Goal: Task Accomplishment & Management: Manage account settings

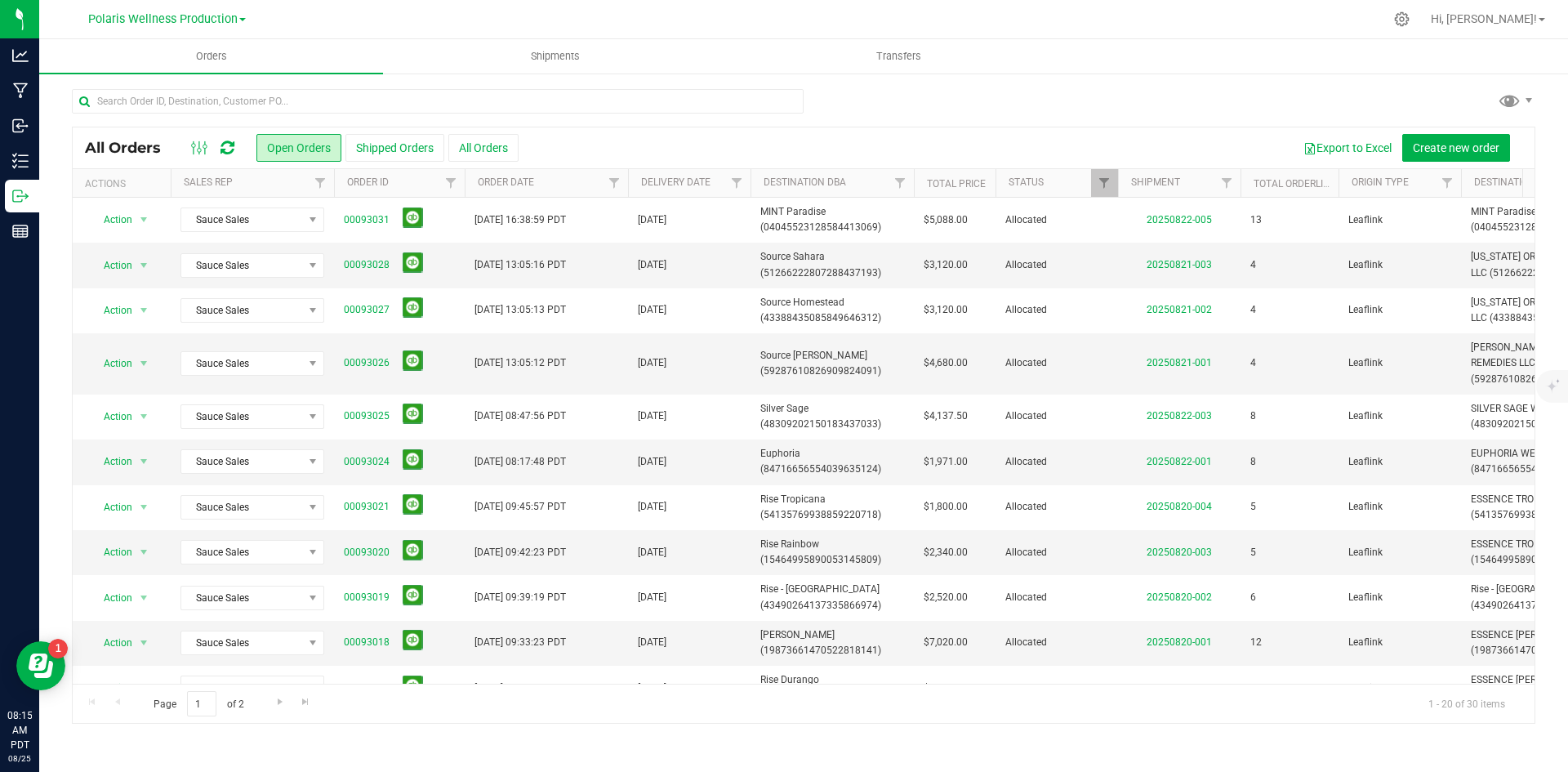
click at [229, 146] on icon at bounding box center [228, 147] width 14 height 16
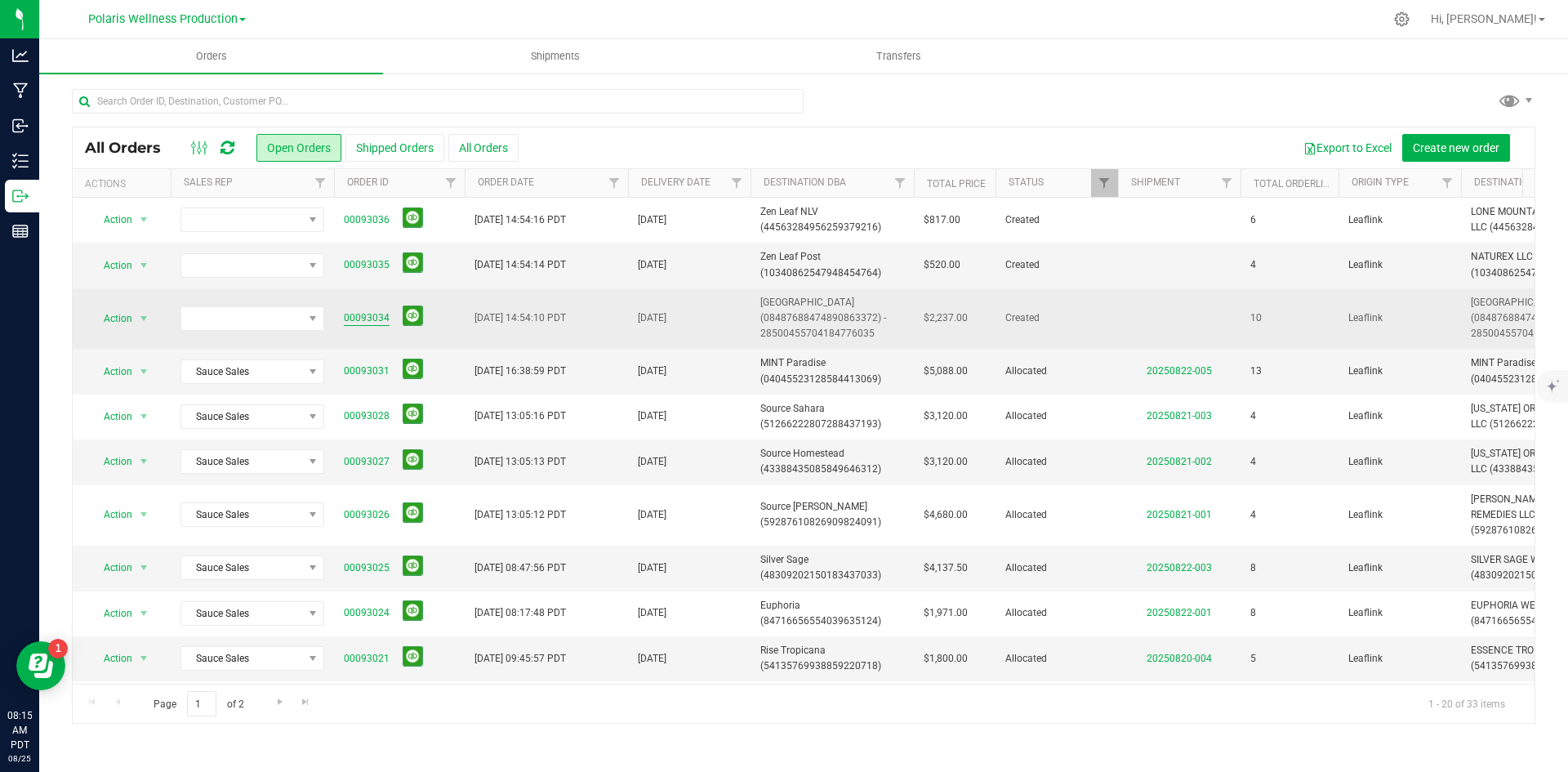
click at [366, 318] on link "00093034" at bounding box center [366, 318] width 45 height 15
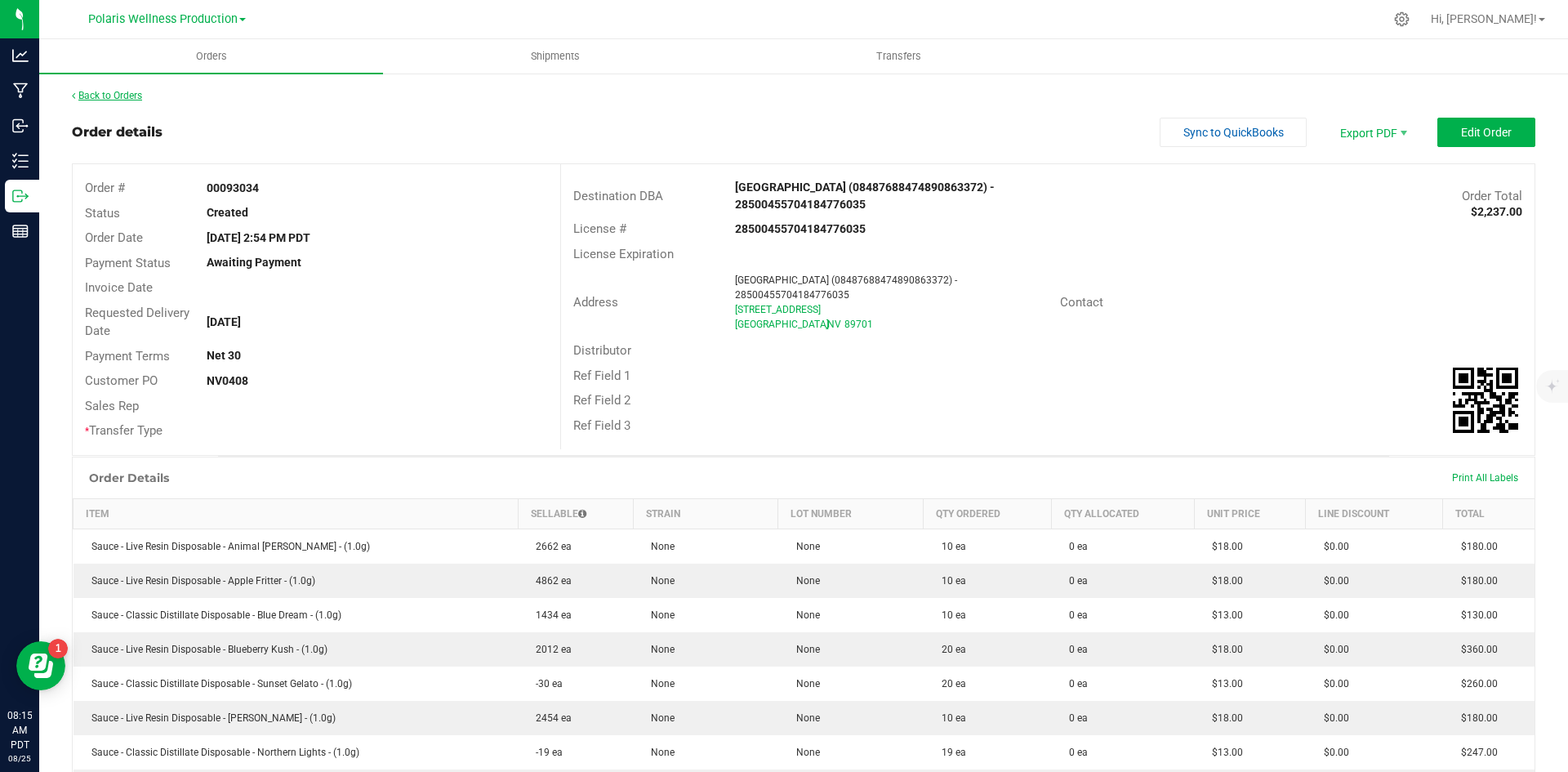
click at [83, 99] on link "Back to Orders" at bounding box center [107, 95] width 70 height 11
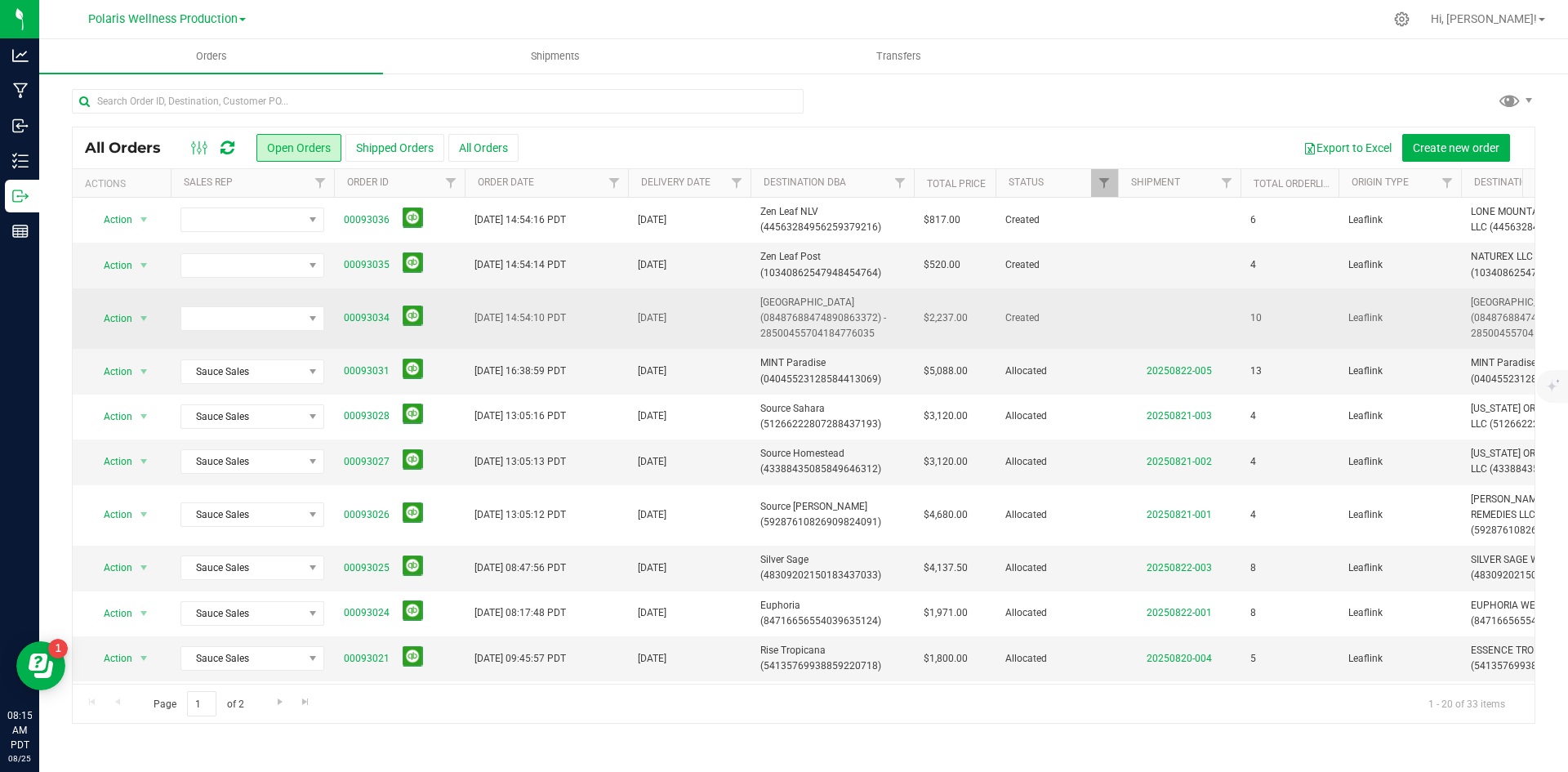
click at [357, 308] on span "00093034" at bounding box center [399, 318] width 111 height 25
click at [361, 316] on link "00093034" at bounding box center [366, 318] width 45 height 15
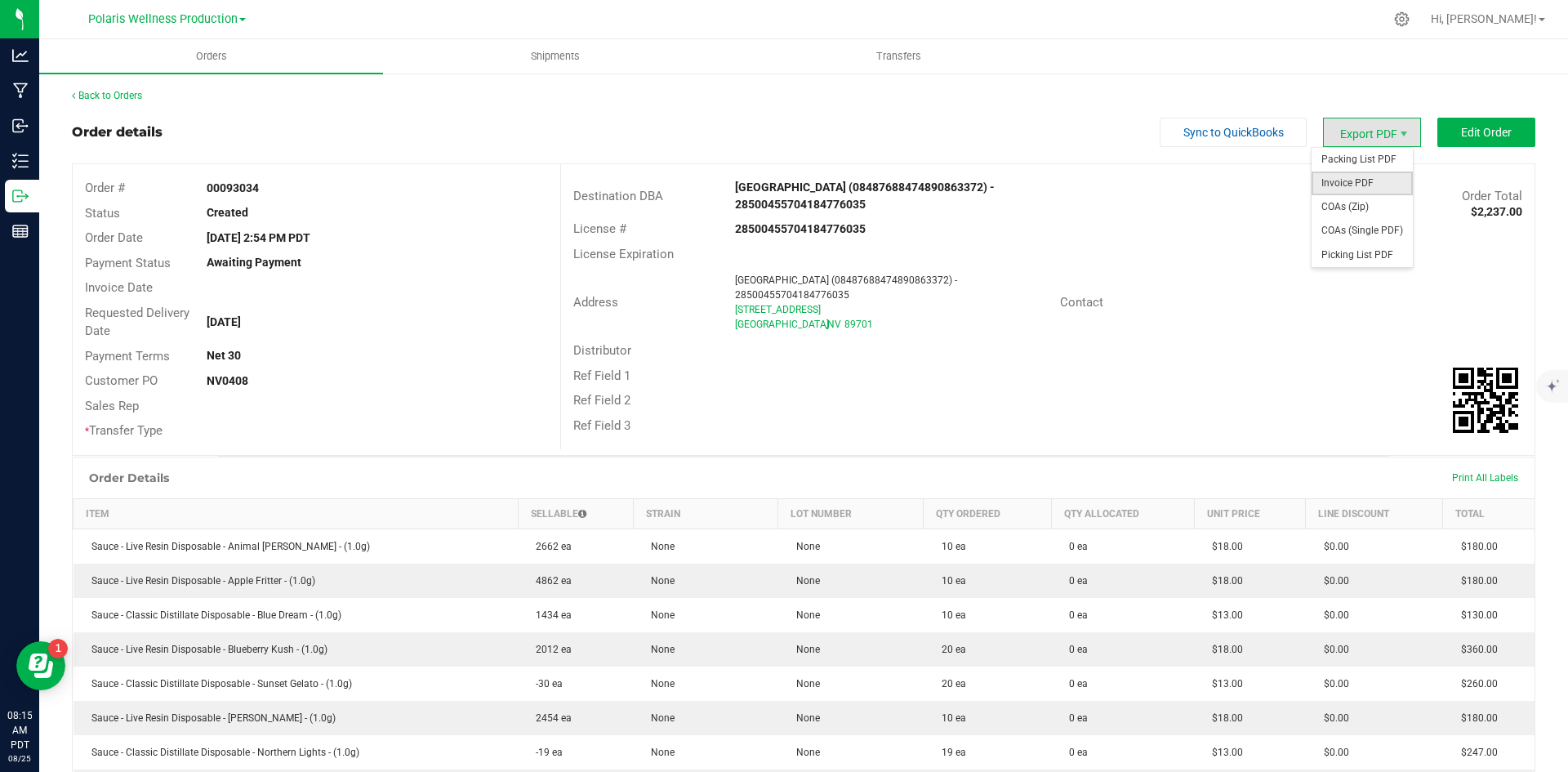
click at [1363, 178] on span "Invoice PDF" at bounding box center [1361, 183] width 101 height 24
click at [75, 92] on icon at bounding box center [73, 95] width 3 height 9
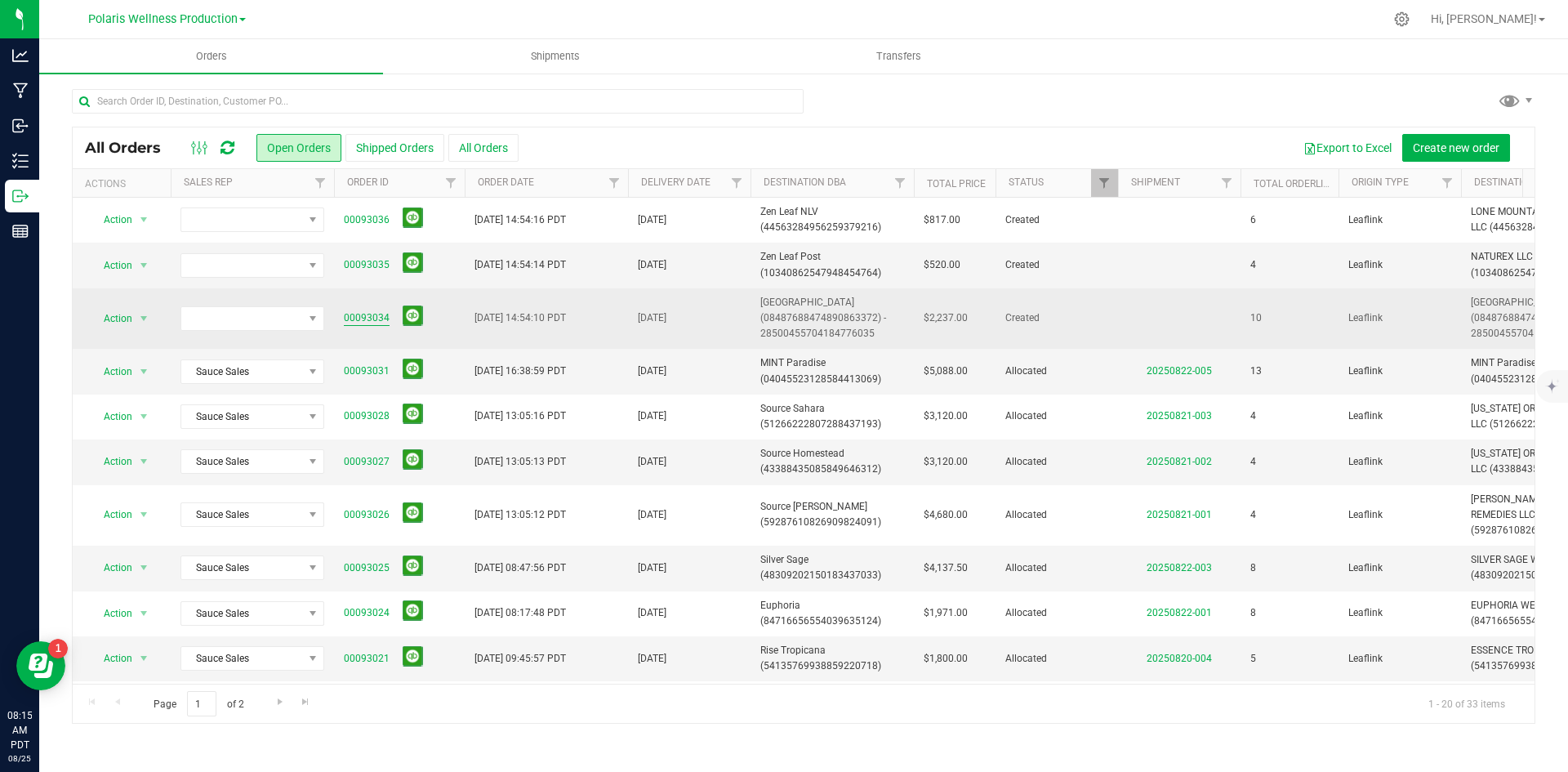
click at [365, 318] on link "00093034" at bounding box center [366, 318] width 45 height 15
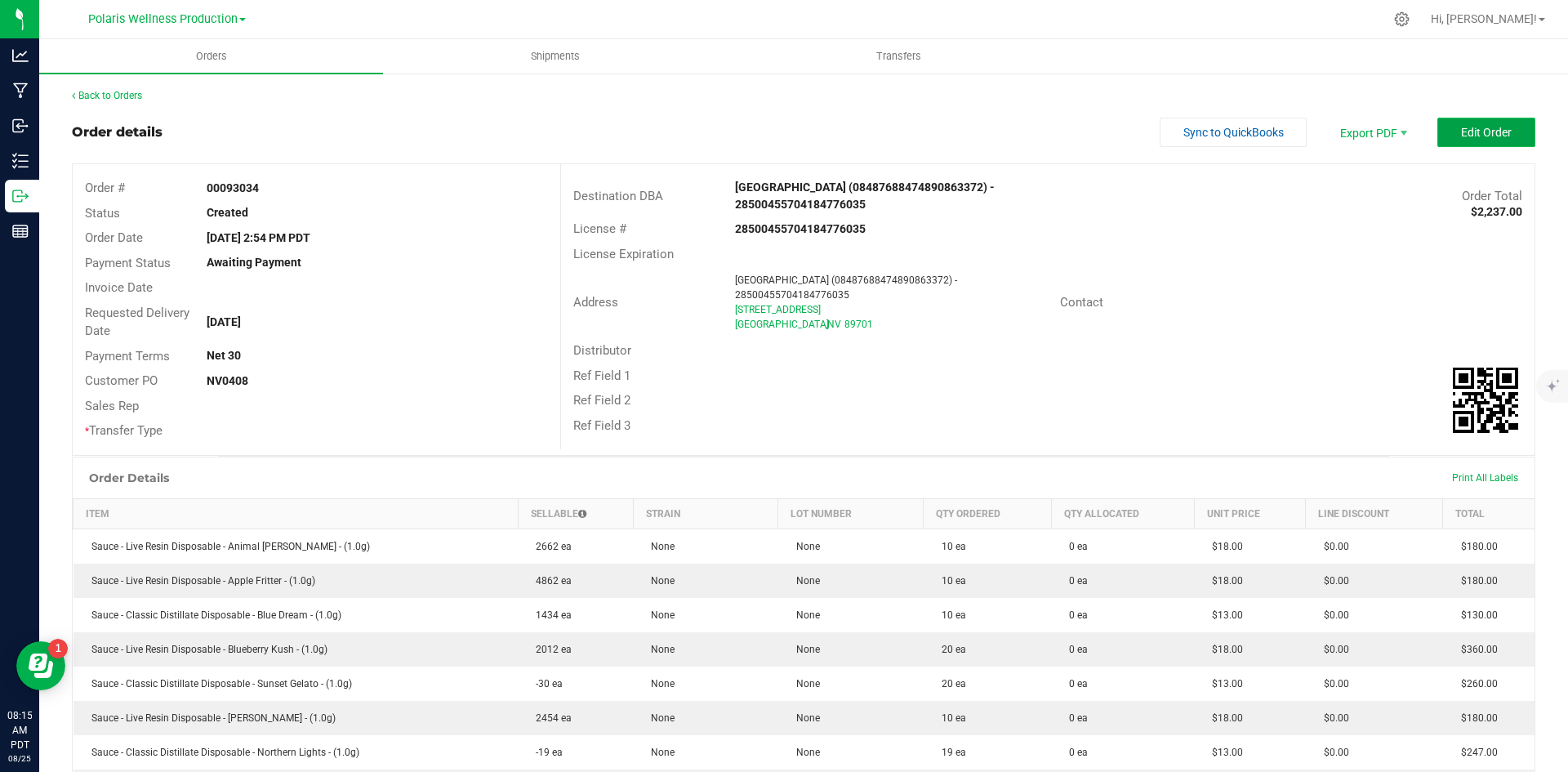
click at [1461, 134] on span "Edit Order" at bounding box center [1487, 132] width 51 height 13
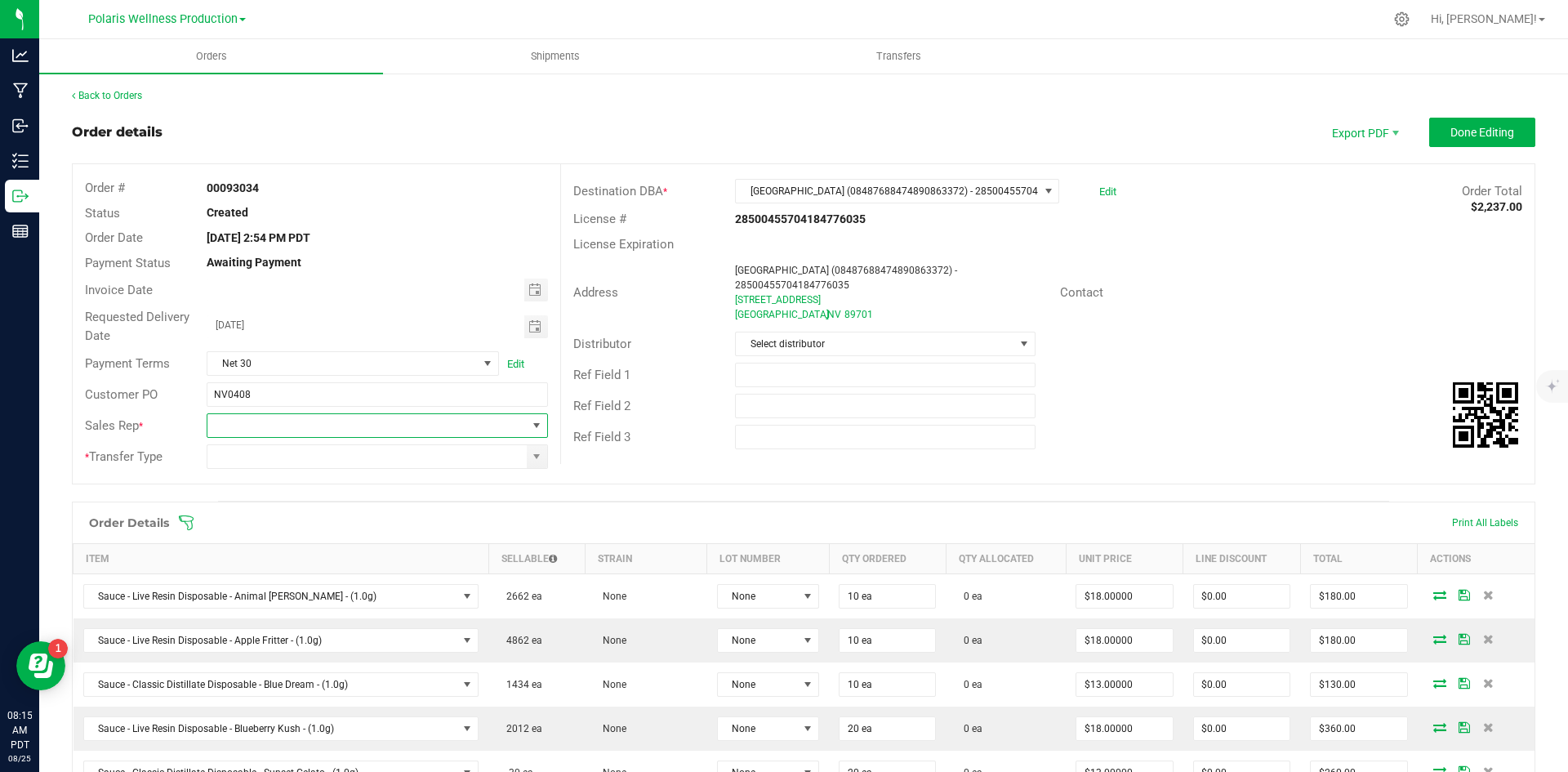
click at [534, 428] on span at bounding box center [537, 426] width 13 height 13
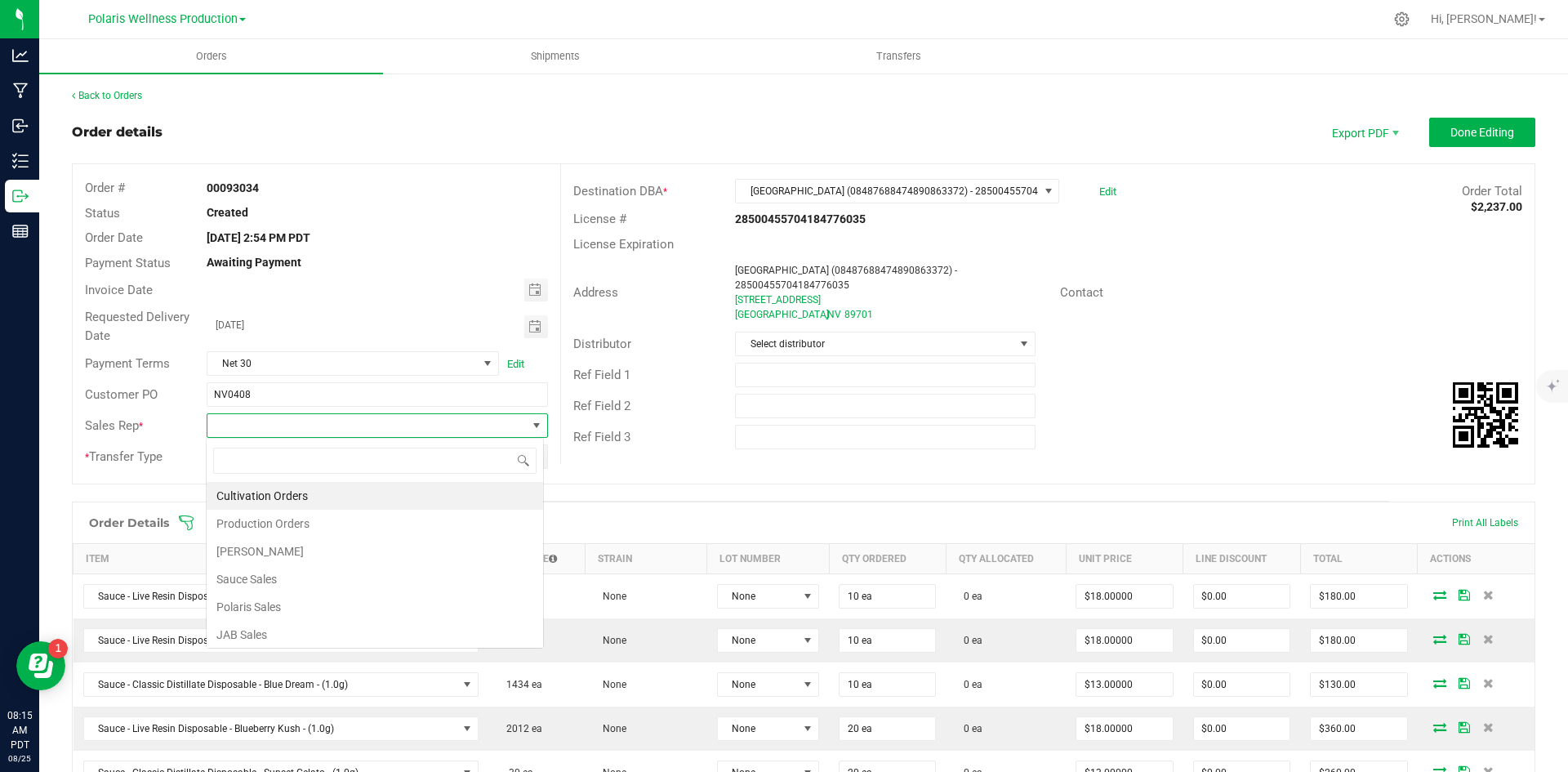
scroll to position [25, 337]
click at [324, 589] on li "Sauce Sales" at bounding box center [375, 579] width 336 height 27
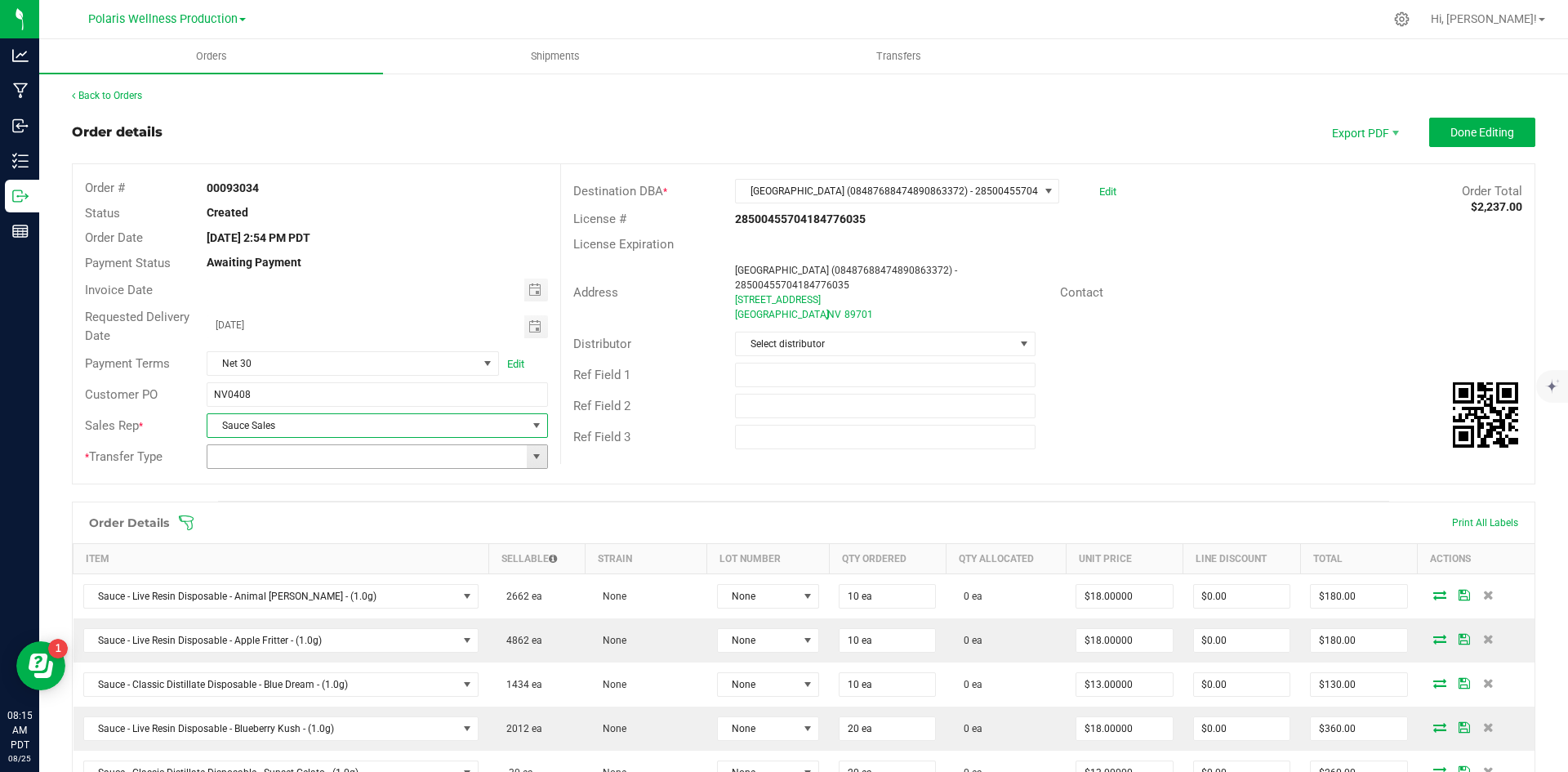
click at [535, 462] on span at bounding box center [537, 457] width 13 height 13
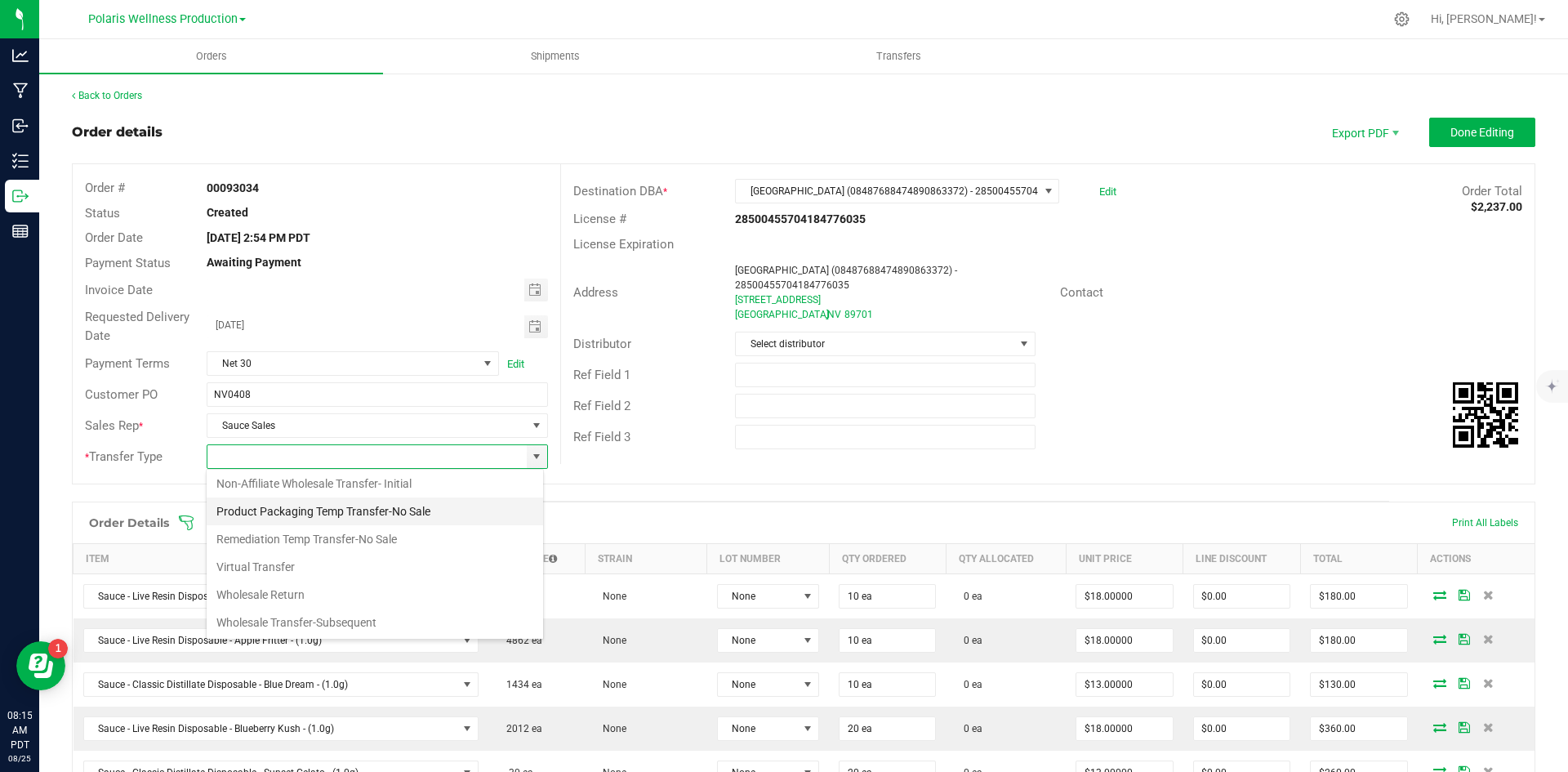
scroll to position [87, 0]
click at [327, 629] on li "Wholesale Transfer-Subsequent" at bounding box center [375, 621] width 336 height 27
type input "Wholesale Transfer-Subsequent"
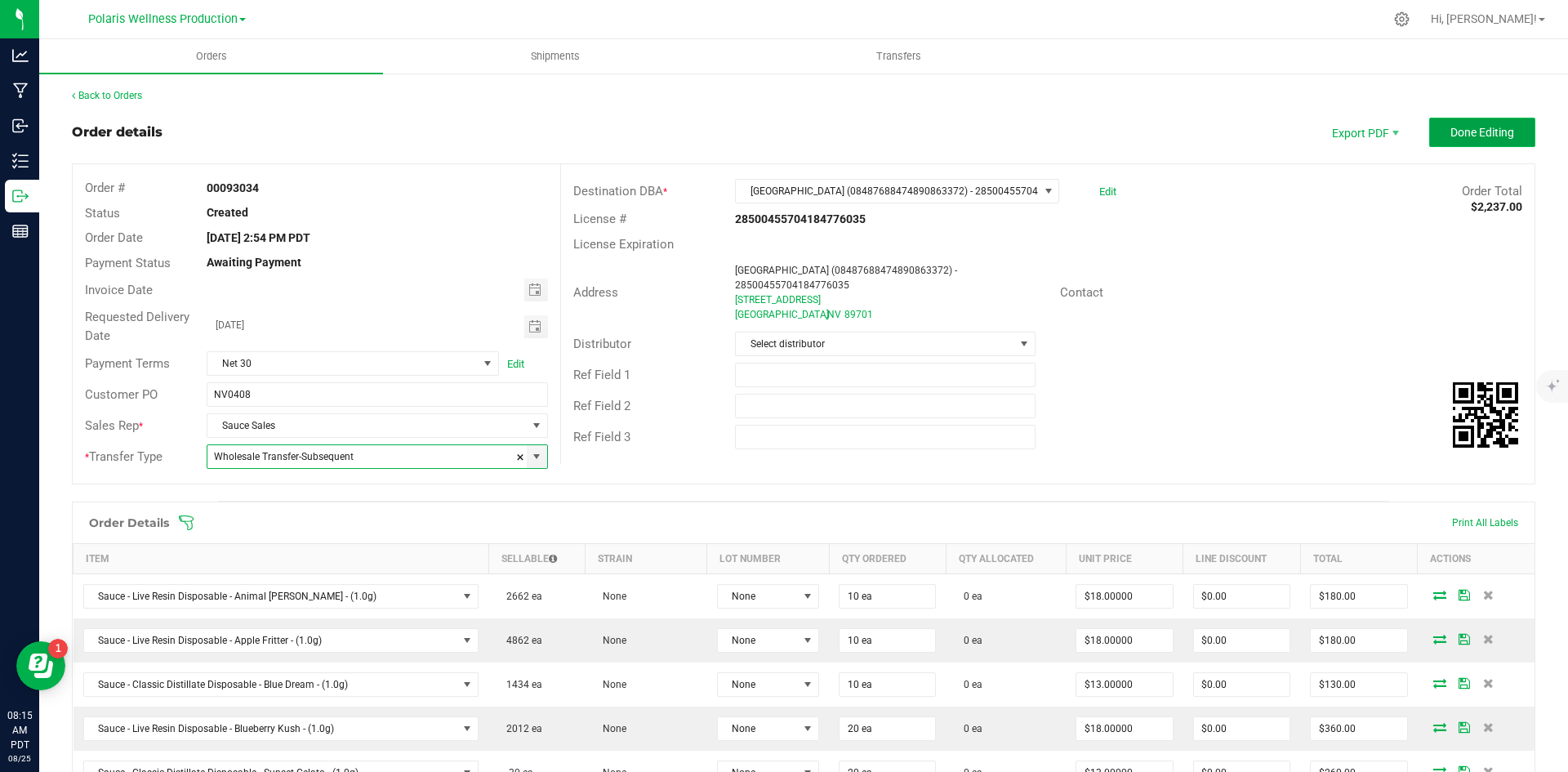
click at [1442, 143] on button "Done Editing" at bounding box center [1482, 132] width 106 height 29
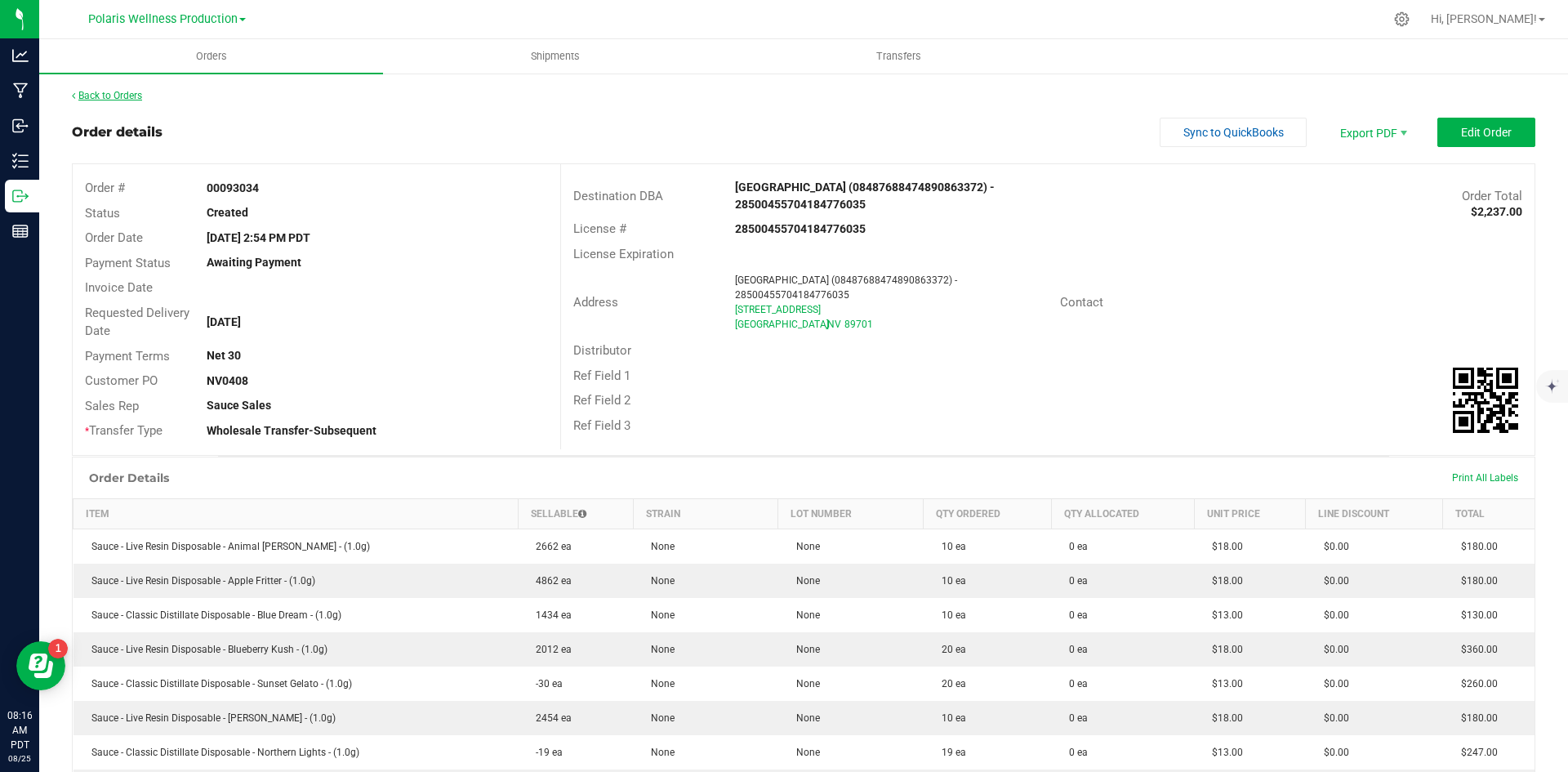
click at [109, 98] on link "Back to Orders" at bounding box center [107, 95] width 70 height 11
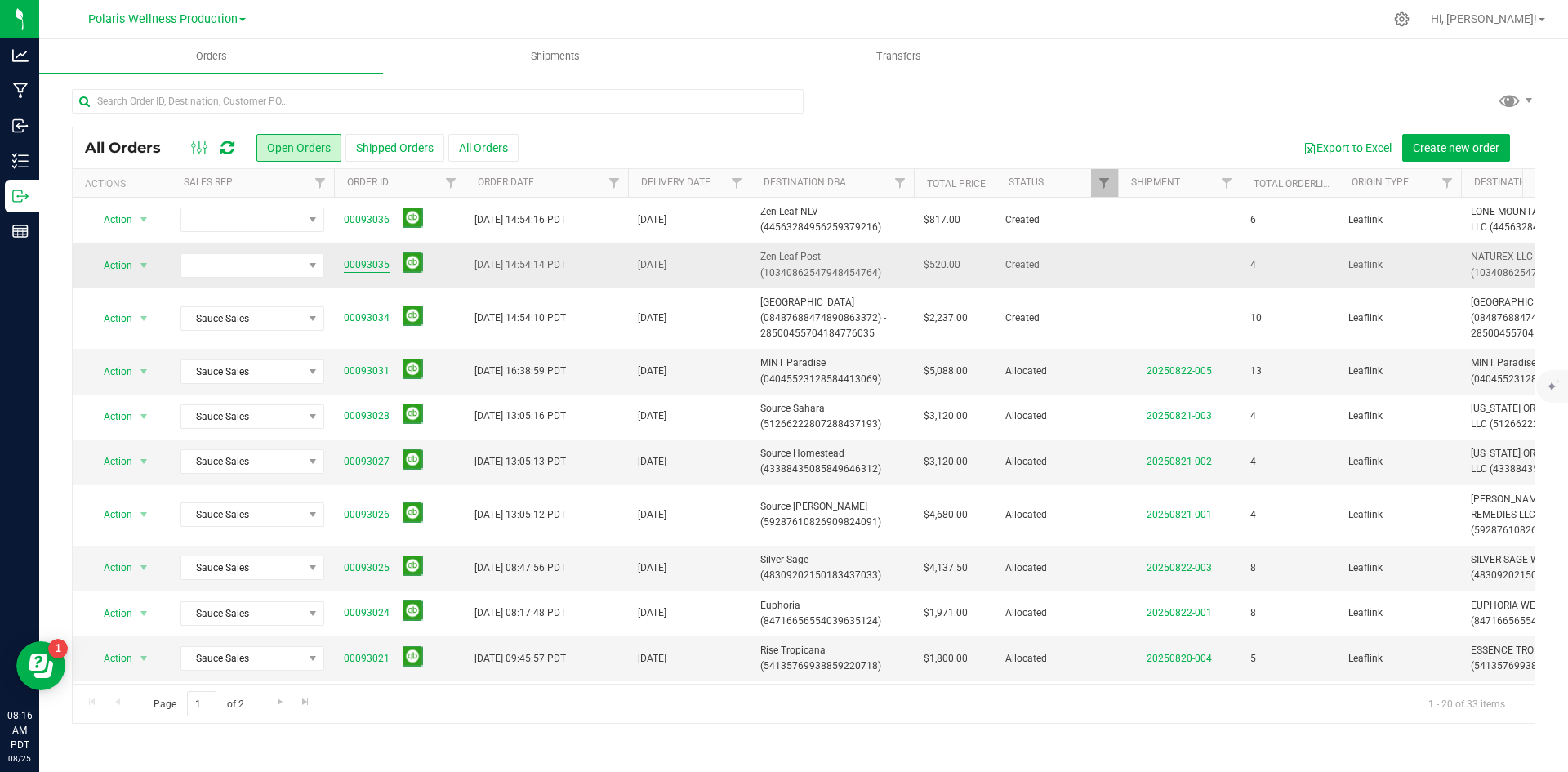
click at [366, 260] on link "00093035" at bounding box center [366, 265] width 45 height 15
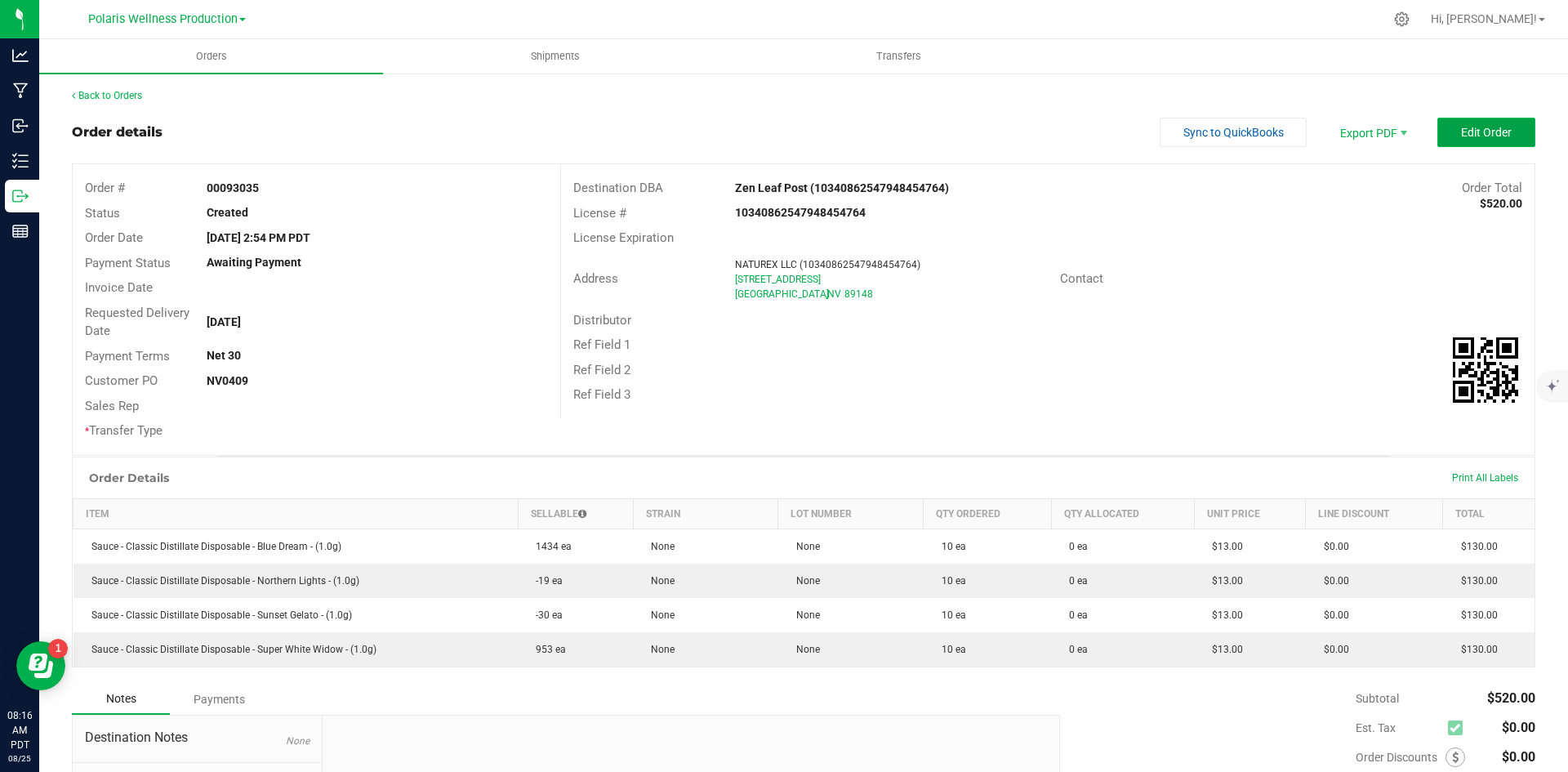
click at [1439, 142] on button "Edit Order" at bounding box center [1487, 132] width 98 height 29
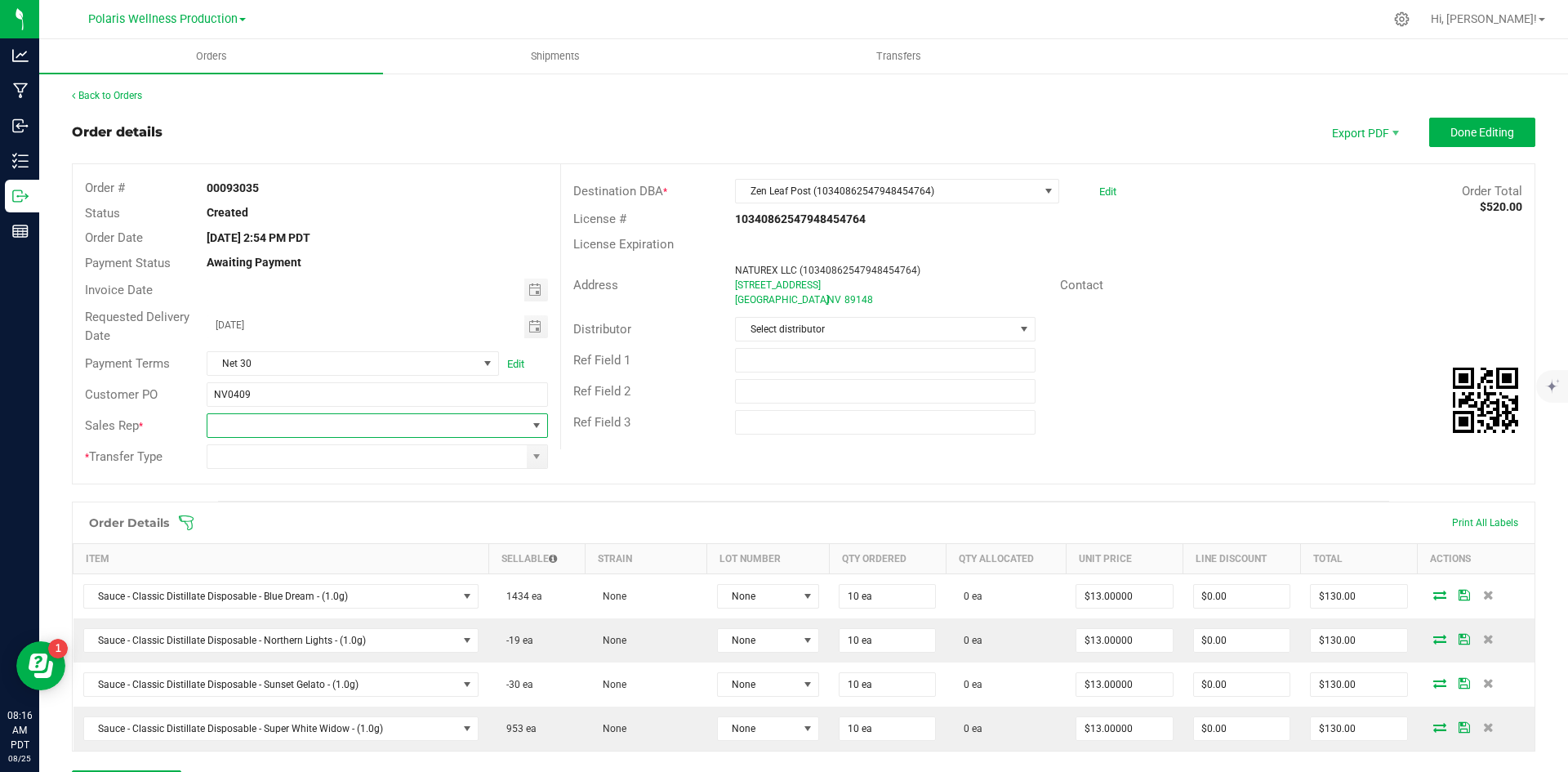
click at [538, 425] on span at bounding box center [537, 426] width 13 height 13
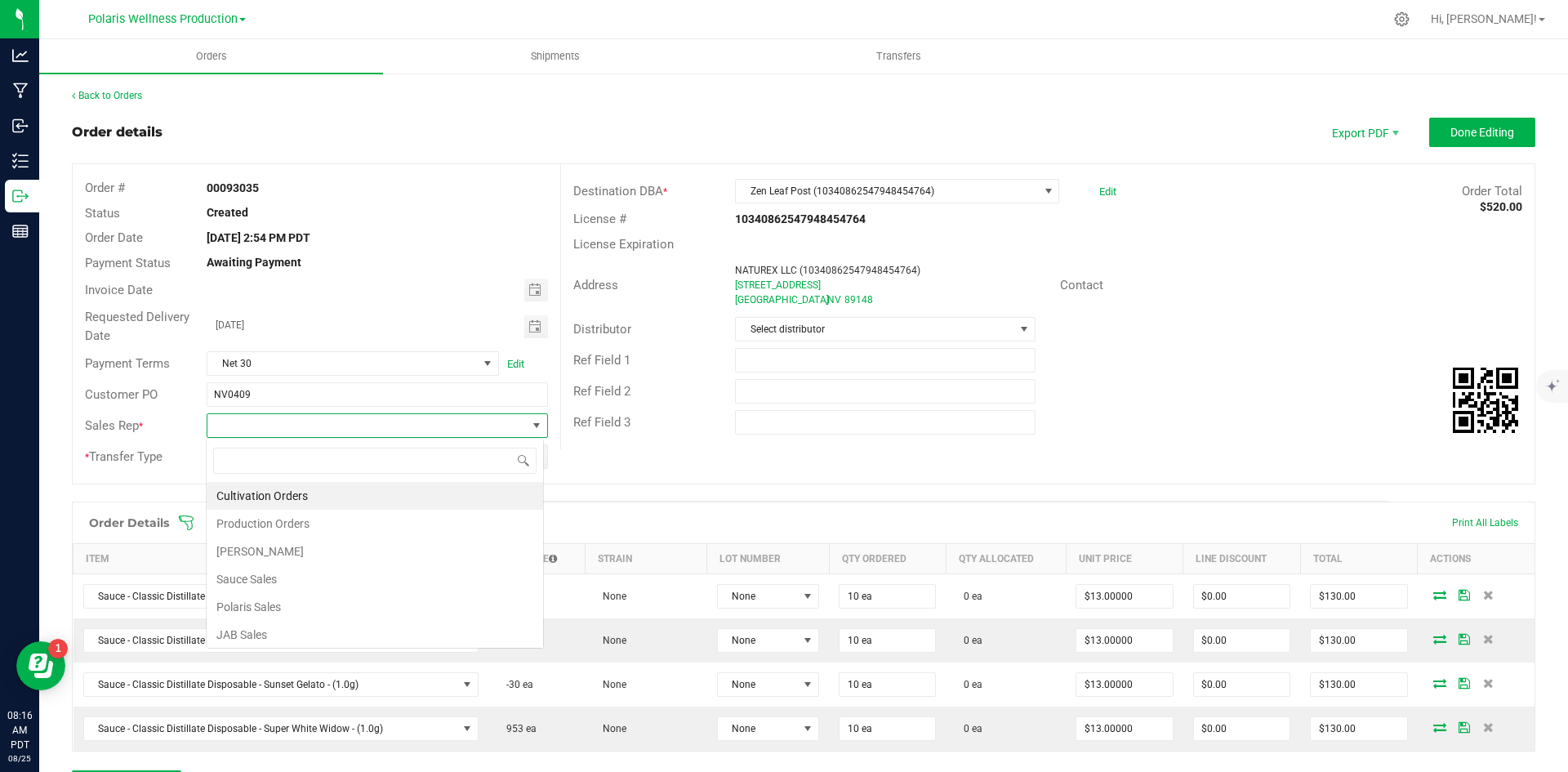
scroll to position [25, 337]
click at [368, 578] on li "Sauce Sales" at bounding box center [375, 579] width 336 height 27
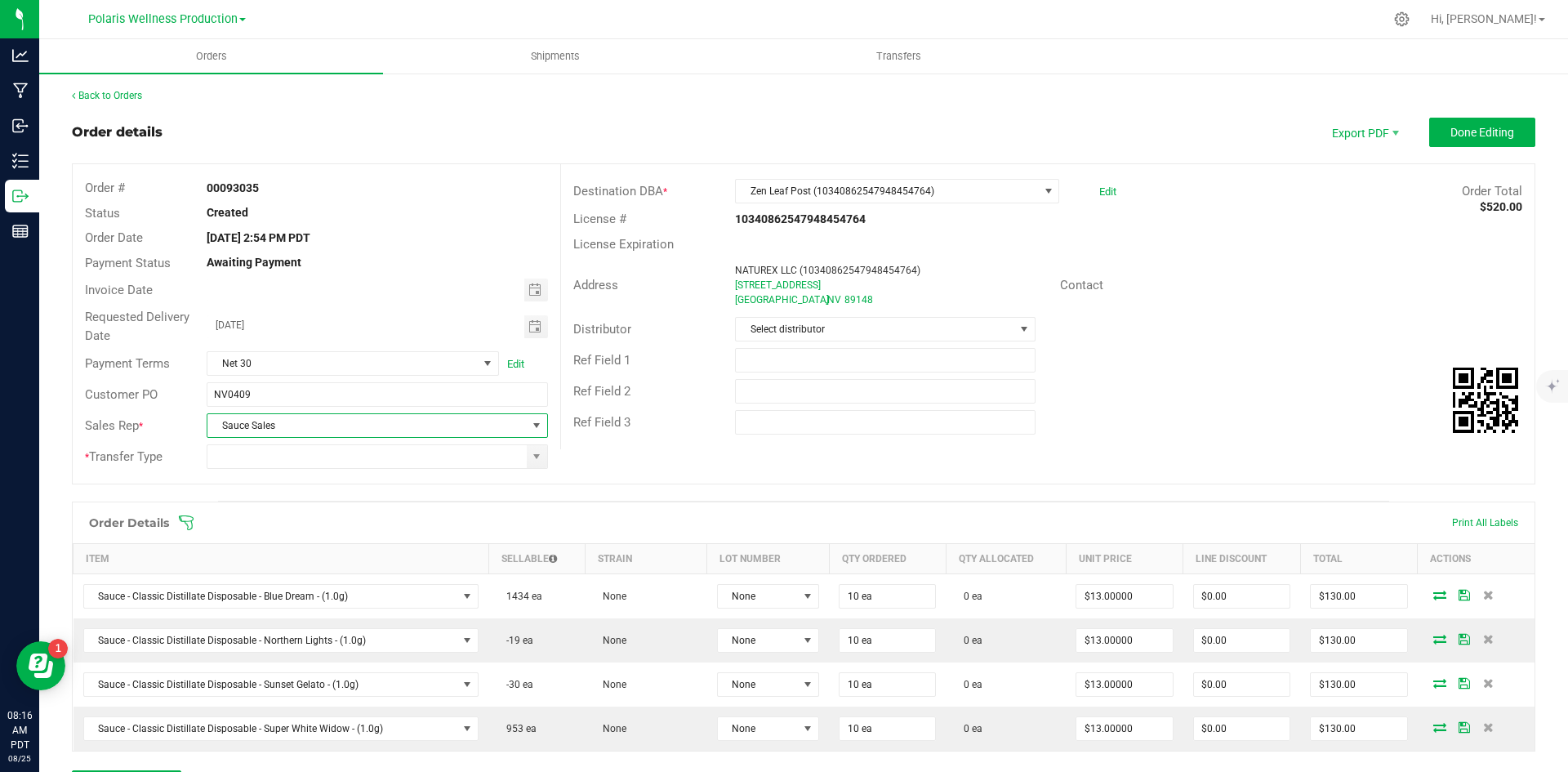
click at [539, 469] on div "* Transfer Type" at bounding box center [316, 456] width 488 height 31
click at [540, 464] on span at bounding box center [537, 457] width 21 height 23
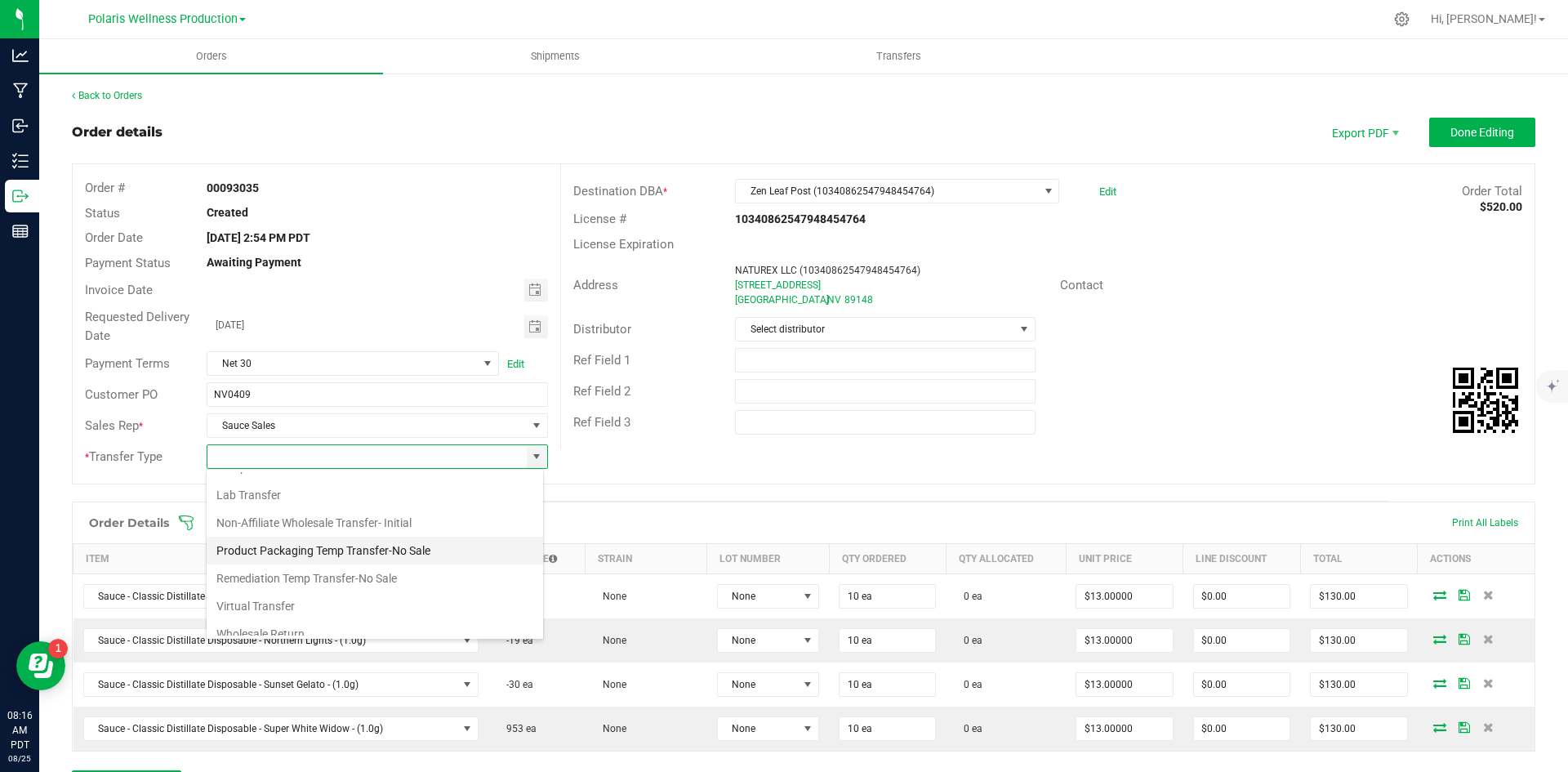
scroll to position [87, 0]
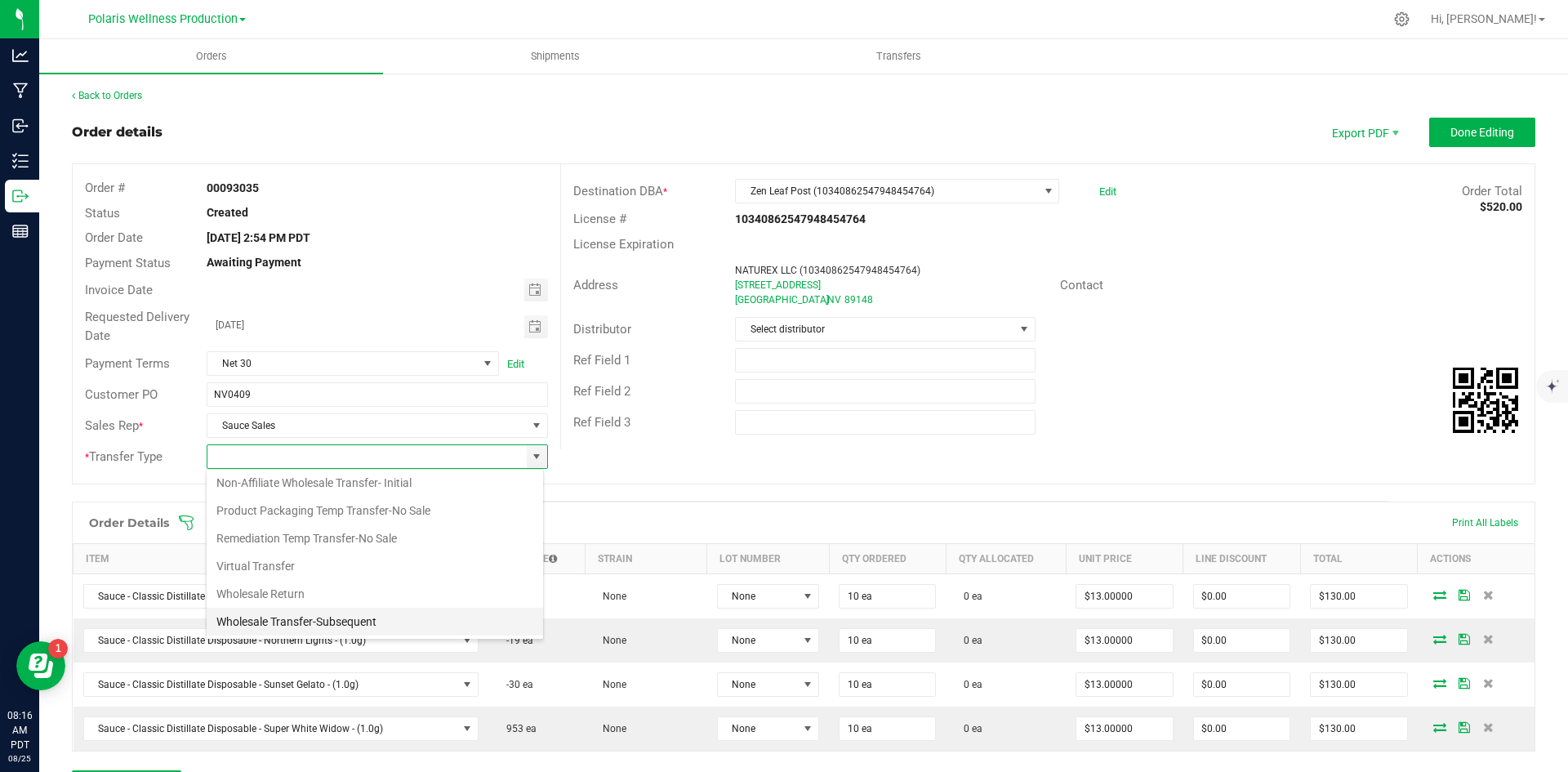
click at [383, 618] on li "Wholesale Transfer-Subsequent" at bounding box center [375, 621] width 336 height 27
type input "Wholesale Transfer-Subsequent"
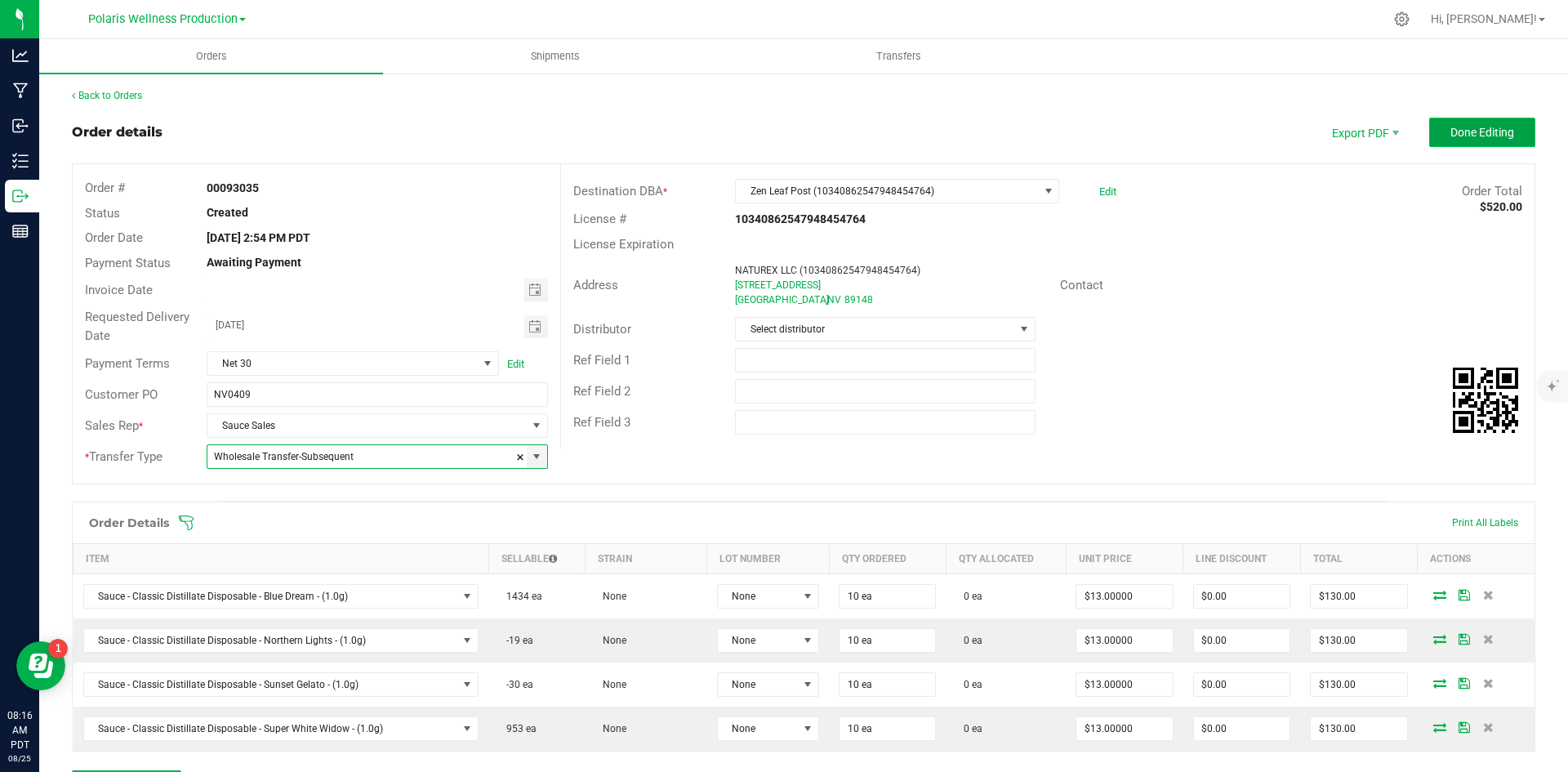
click at [1478, 134] on span "Done Editing" at bounding box center [1482, 132] width 63 height 13
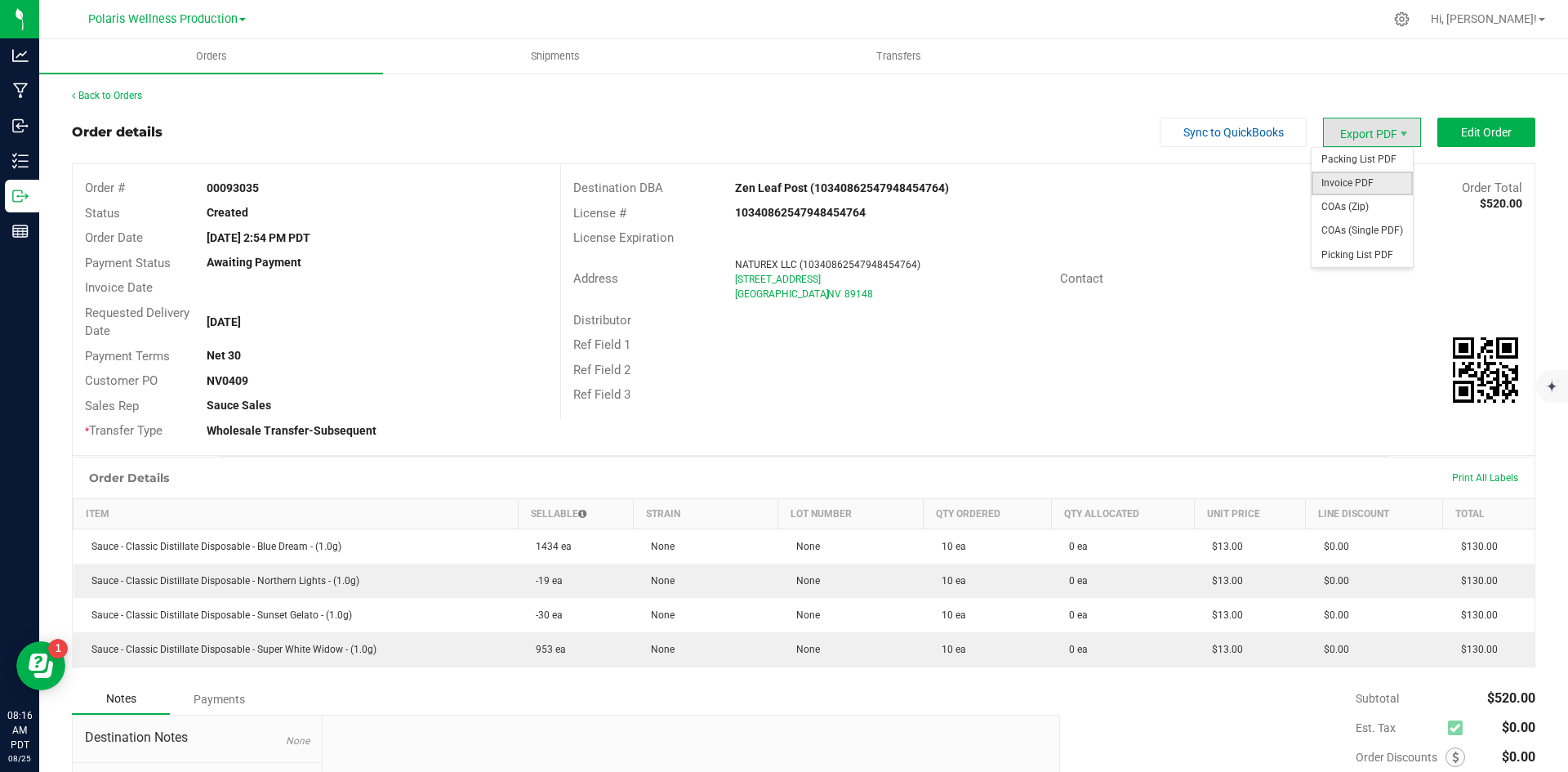
click at [1359, 185] on span "Invoice PDF" at bounding box center [1361, 183] width 101 height 24
click at [90, 94] on link "Back to Orders" at bounding box center [107, 95] width 70 height 11
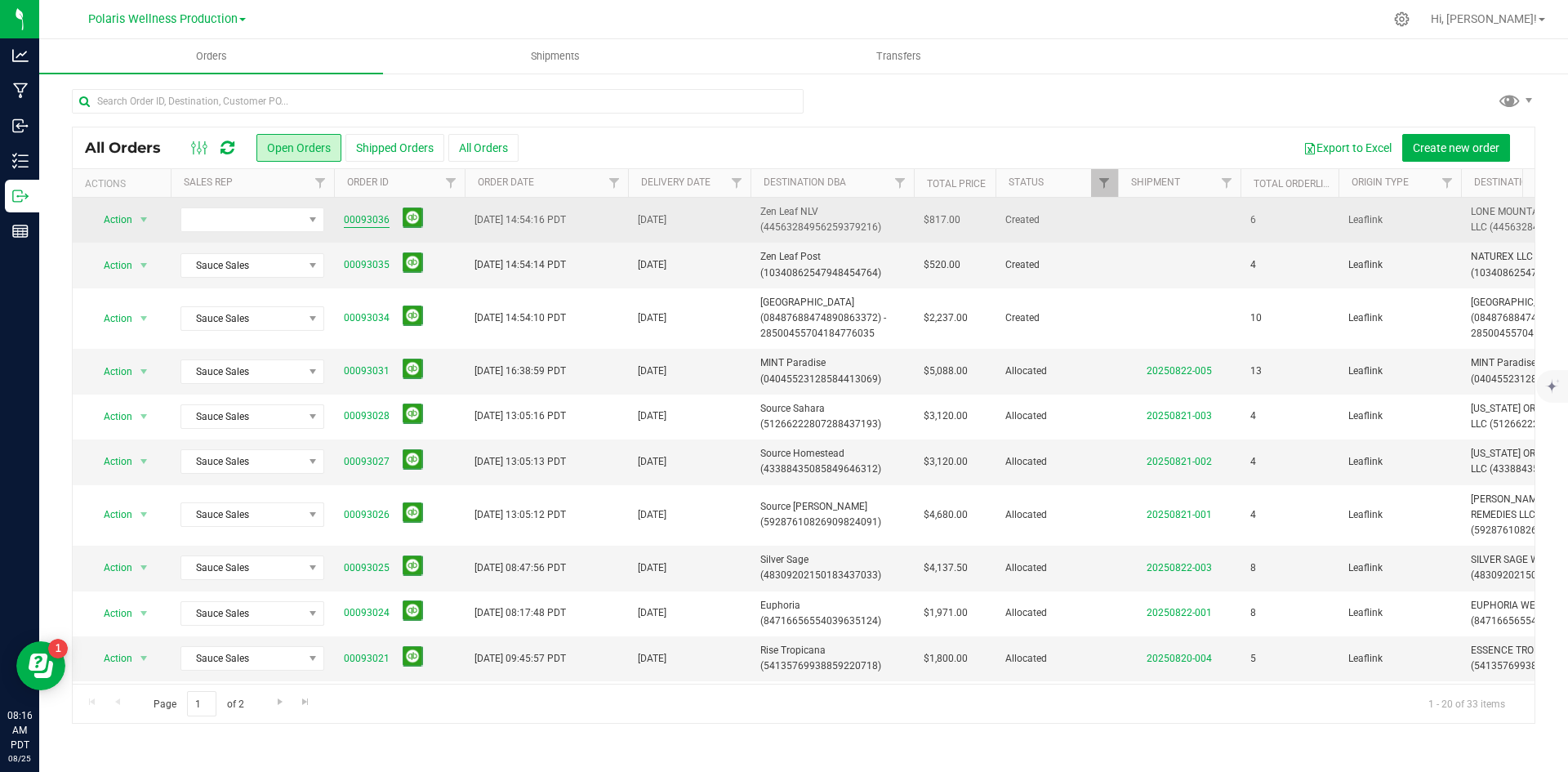
click at [376, 224] on link "00093036" at bounding box center [366, 220] width 45 height 15
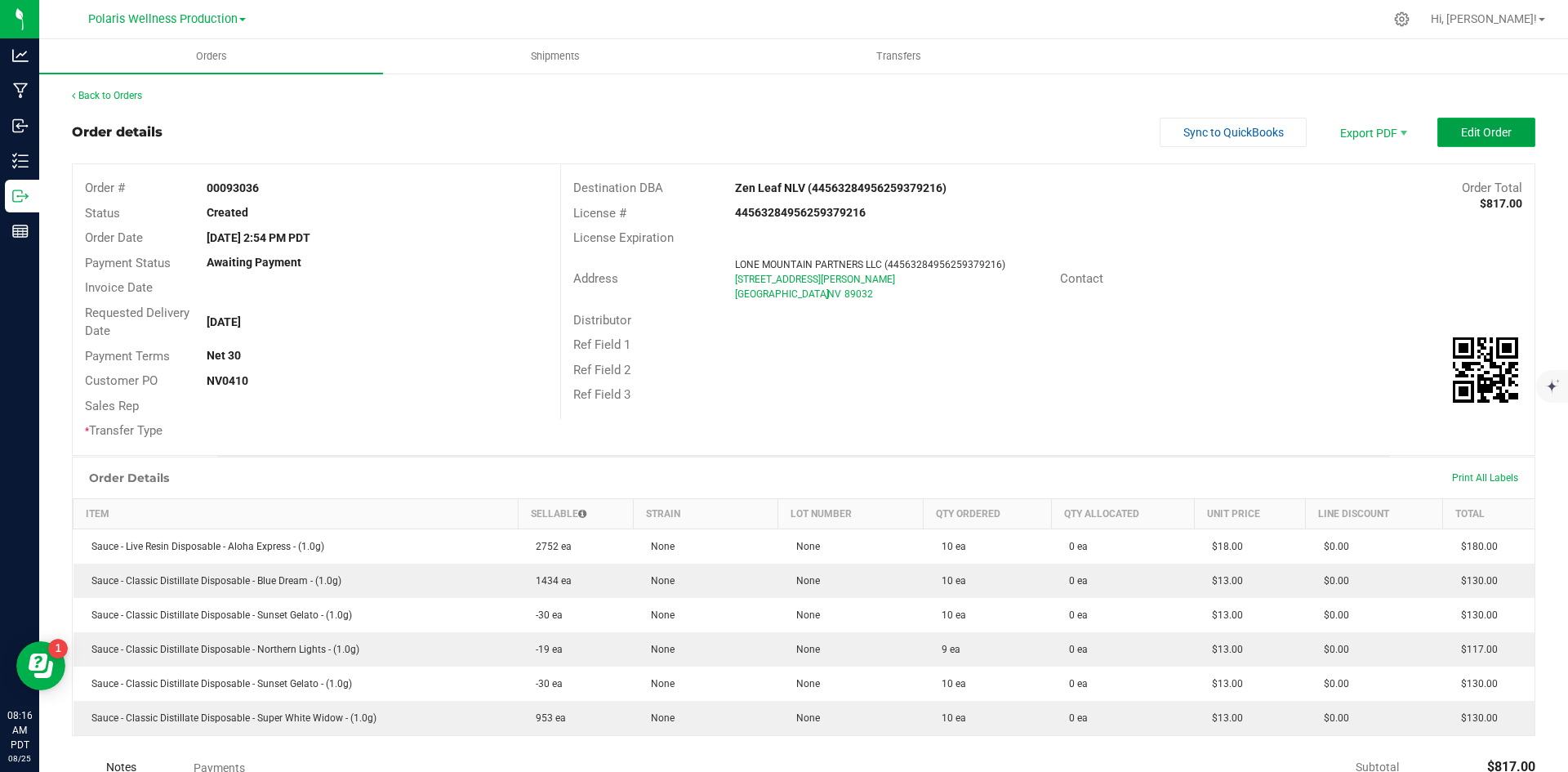
click at [1475, 136] on span "Edit Order" at bounding box center [1487, 132] width 51 height 13
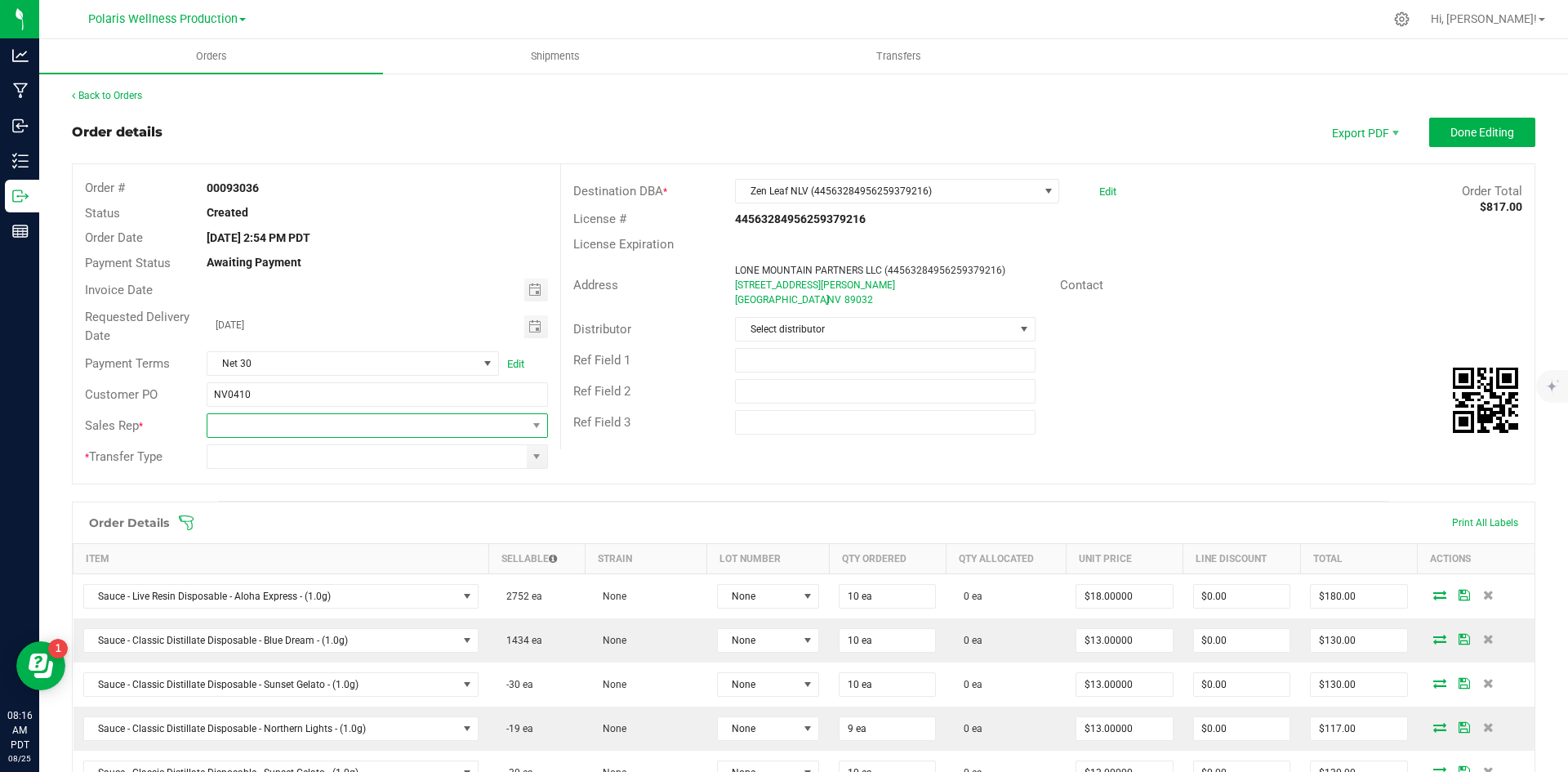
click at [519, 422] on span at bounding box center [366, 426] width 318 height 23
click at [393, 582] on li "Sauce Sales" at bounding box center [375, 575] width 336 height 27
click at [533, 466] on span at bounding box center [537, 457] width 21 height 23
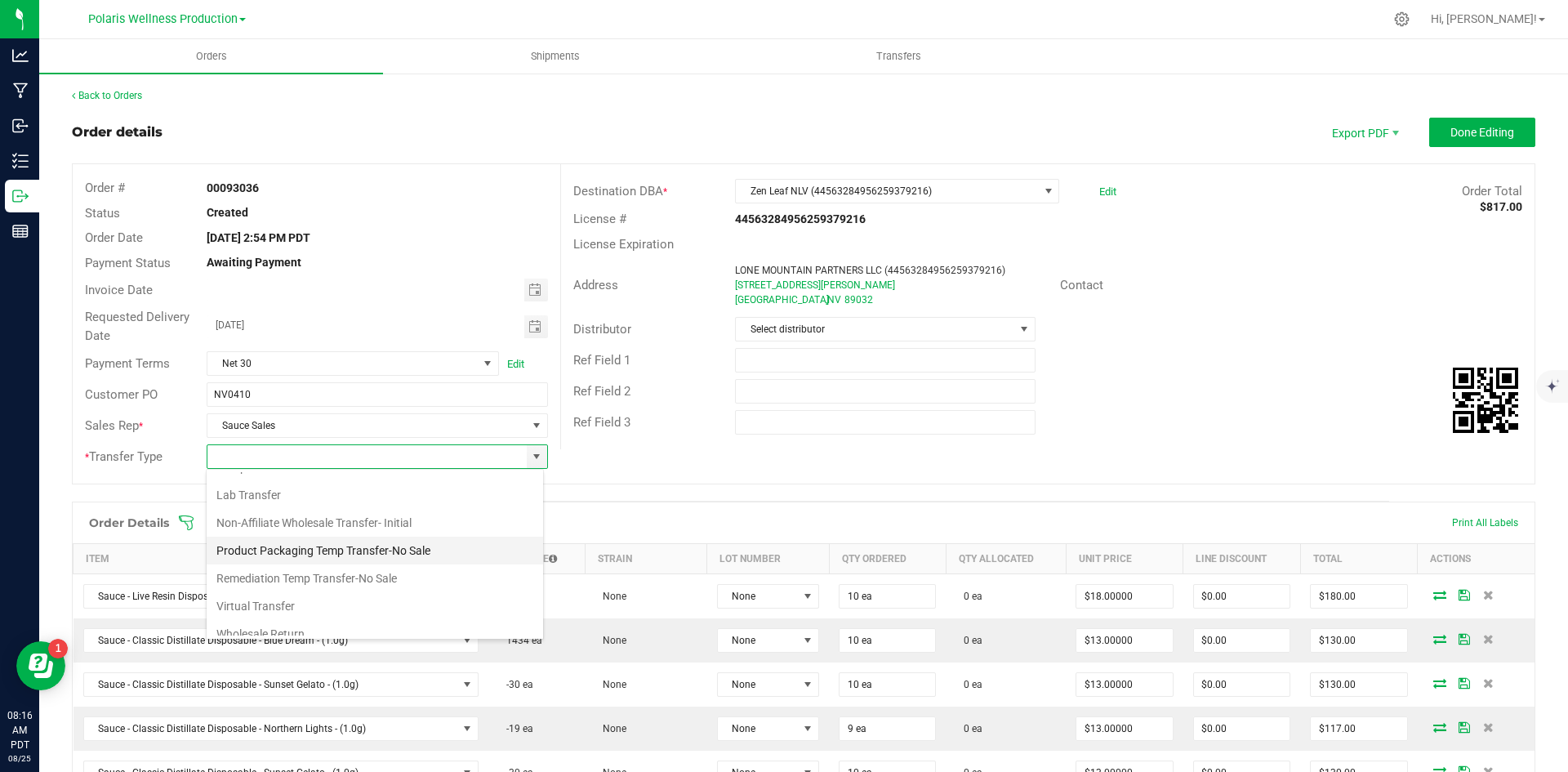
scroll to position [87, 0]
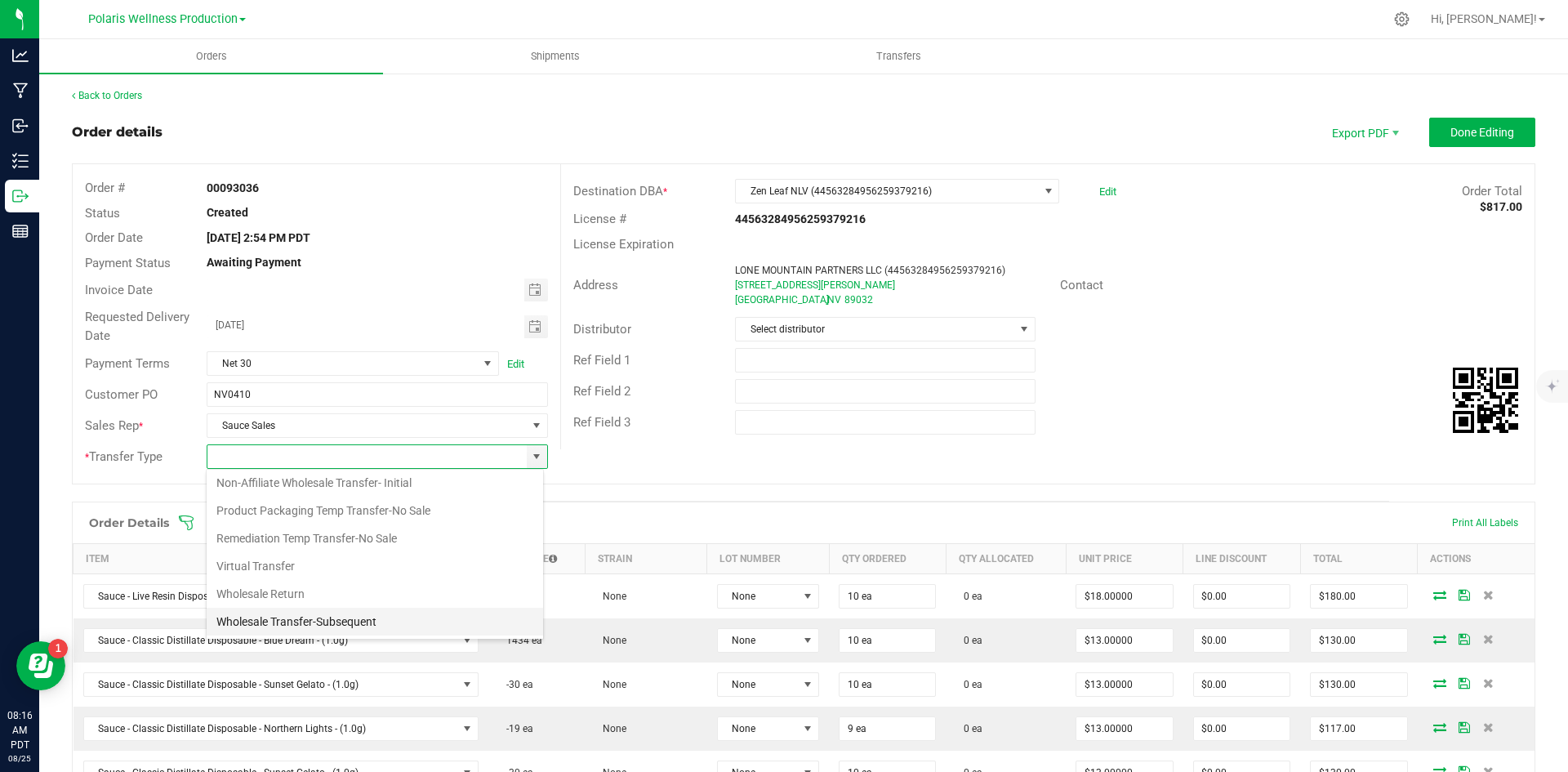
click at [403, 621] on li "Wholesale Transfer-Subsequent" at bounding box center [375, 621] width 336 height 27
type input "Wholesale Transfer-Subsequent"
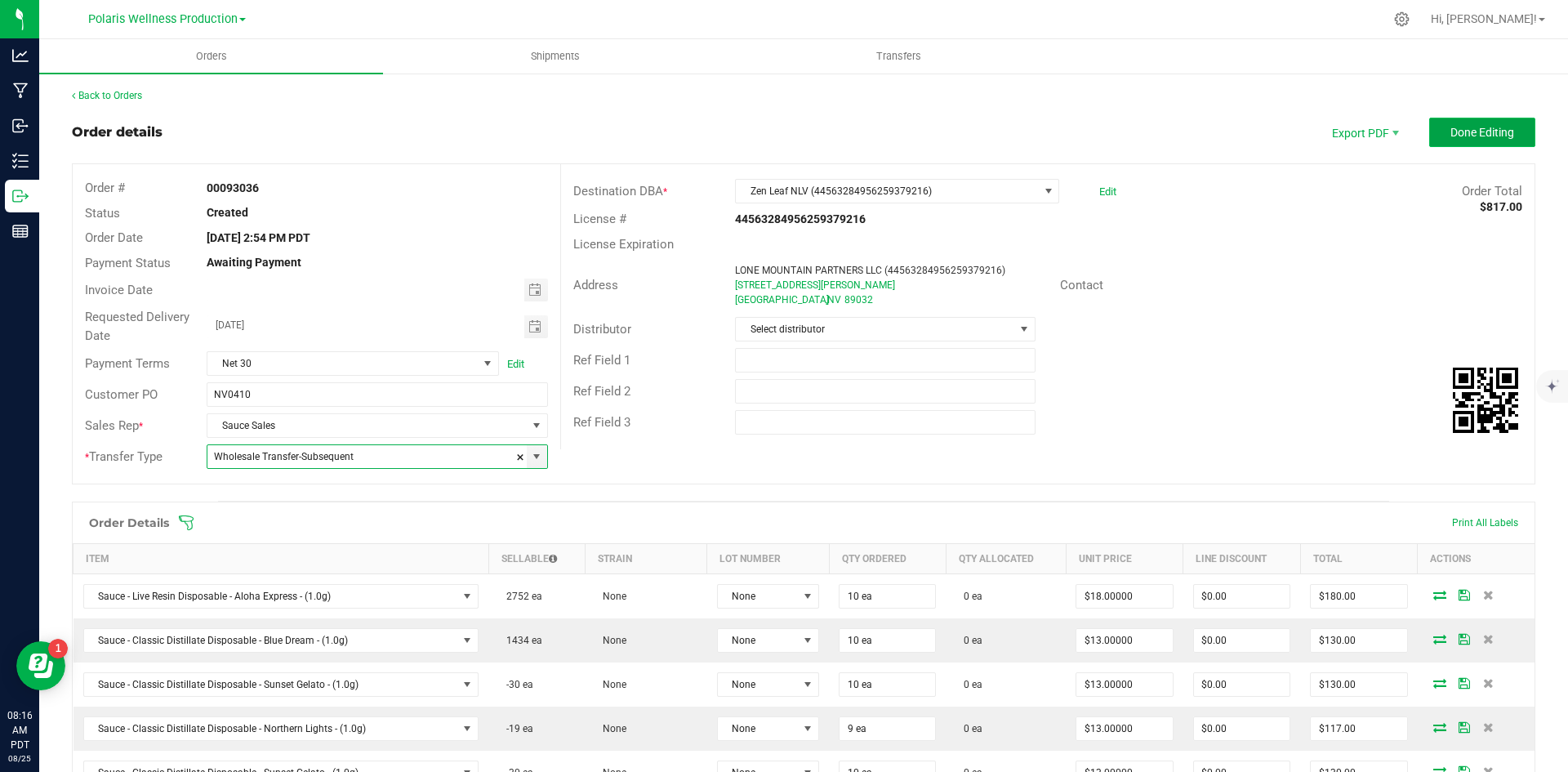
click at [1451, 136] on span "Done Editing" at bounding box center [1482, 132] width 63 height 13
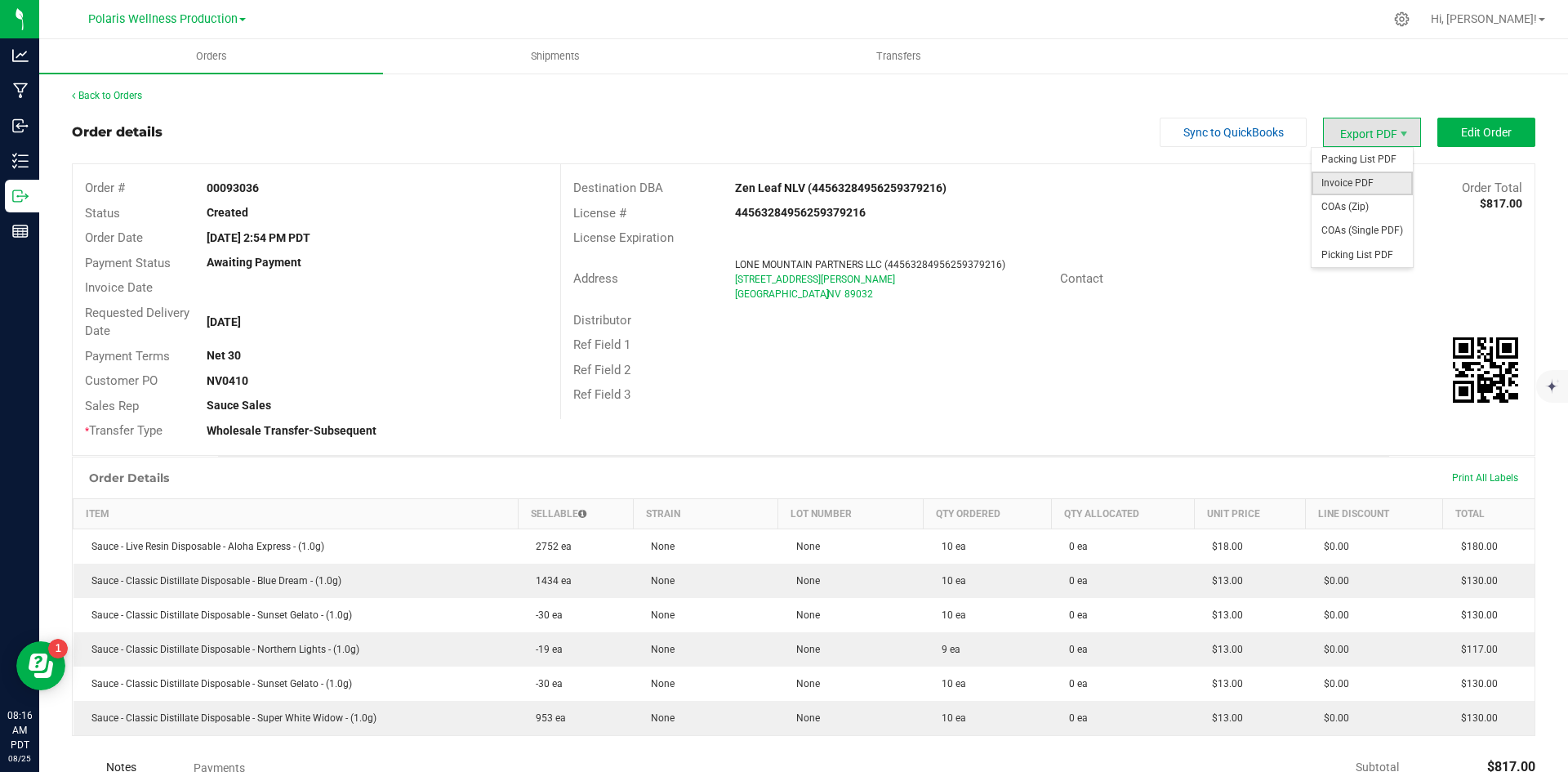
click at [1358, 182] on span "Invoice PDF" at bounding box center [1361, 183] width 101 height 24
click at [137, 93] on link "Back to Orders" at bounding box center [107, 95] width 70 height 11
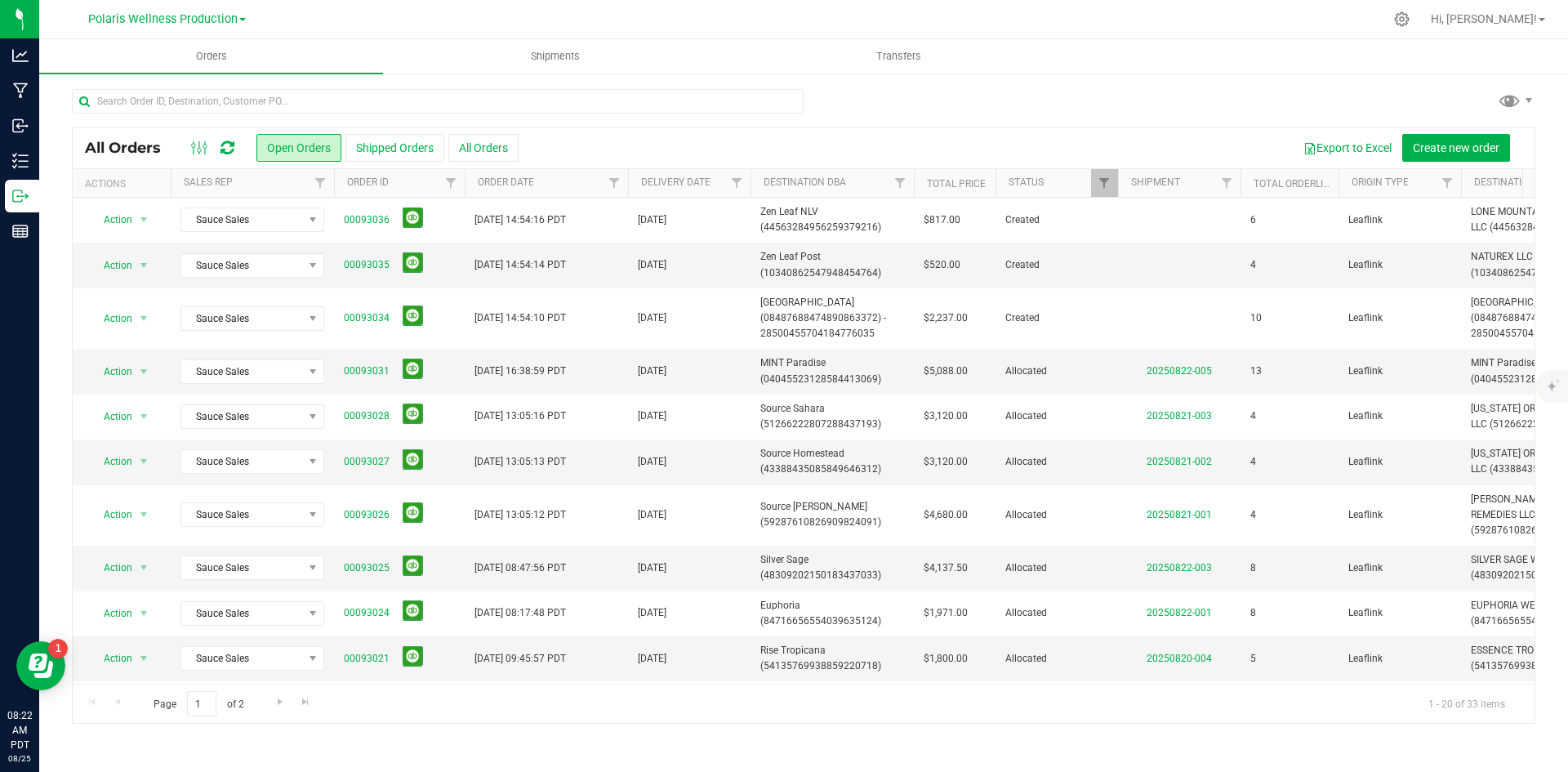
click at [225, 143] on icon at bounding box center [228, 147] width 14 height 16
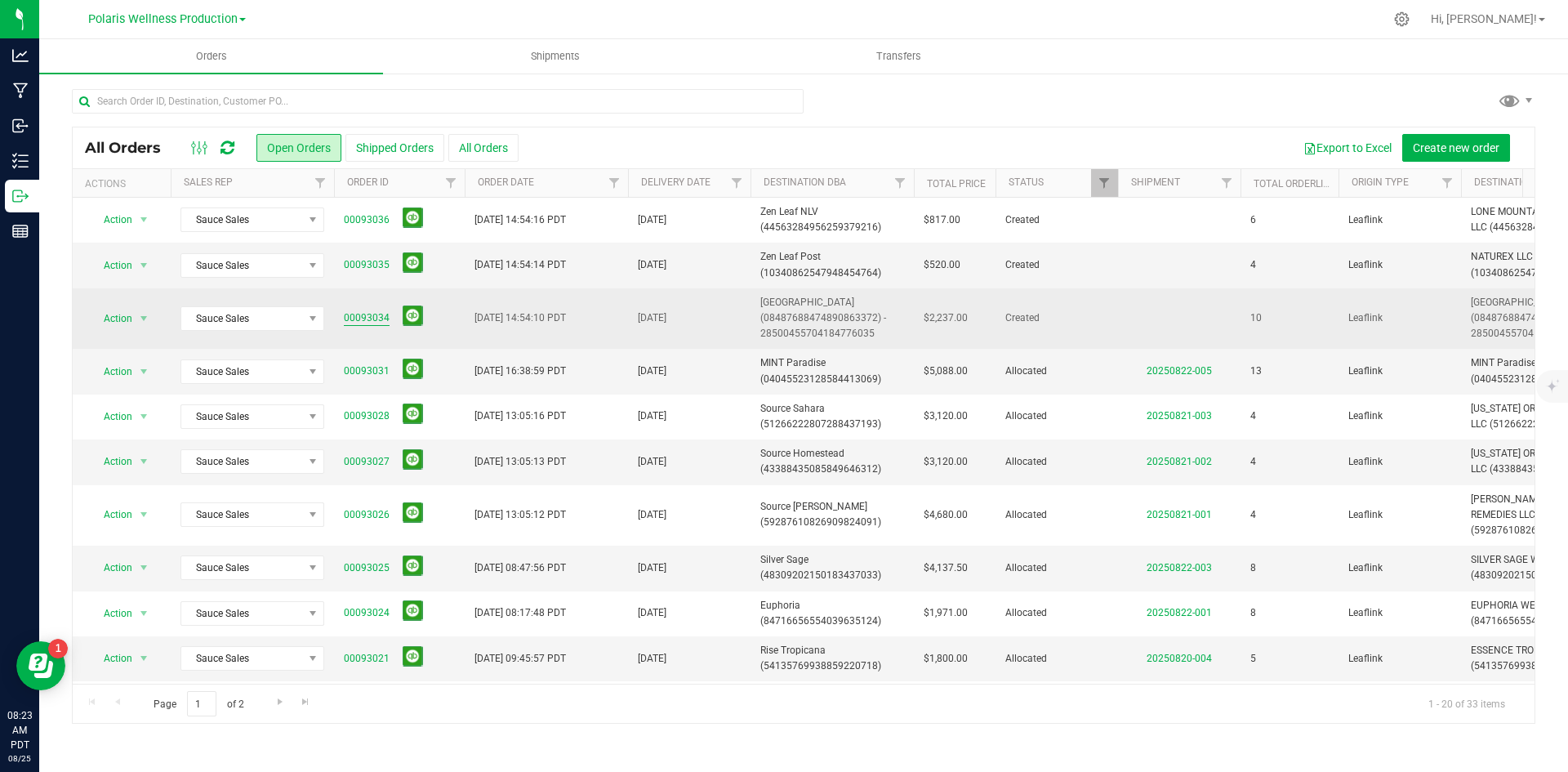
click at [368, 317] on link "00093034" at bounding box center [366, 318] width 45 height 15
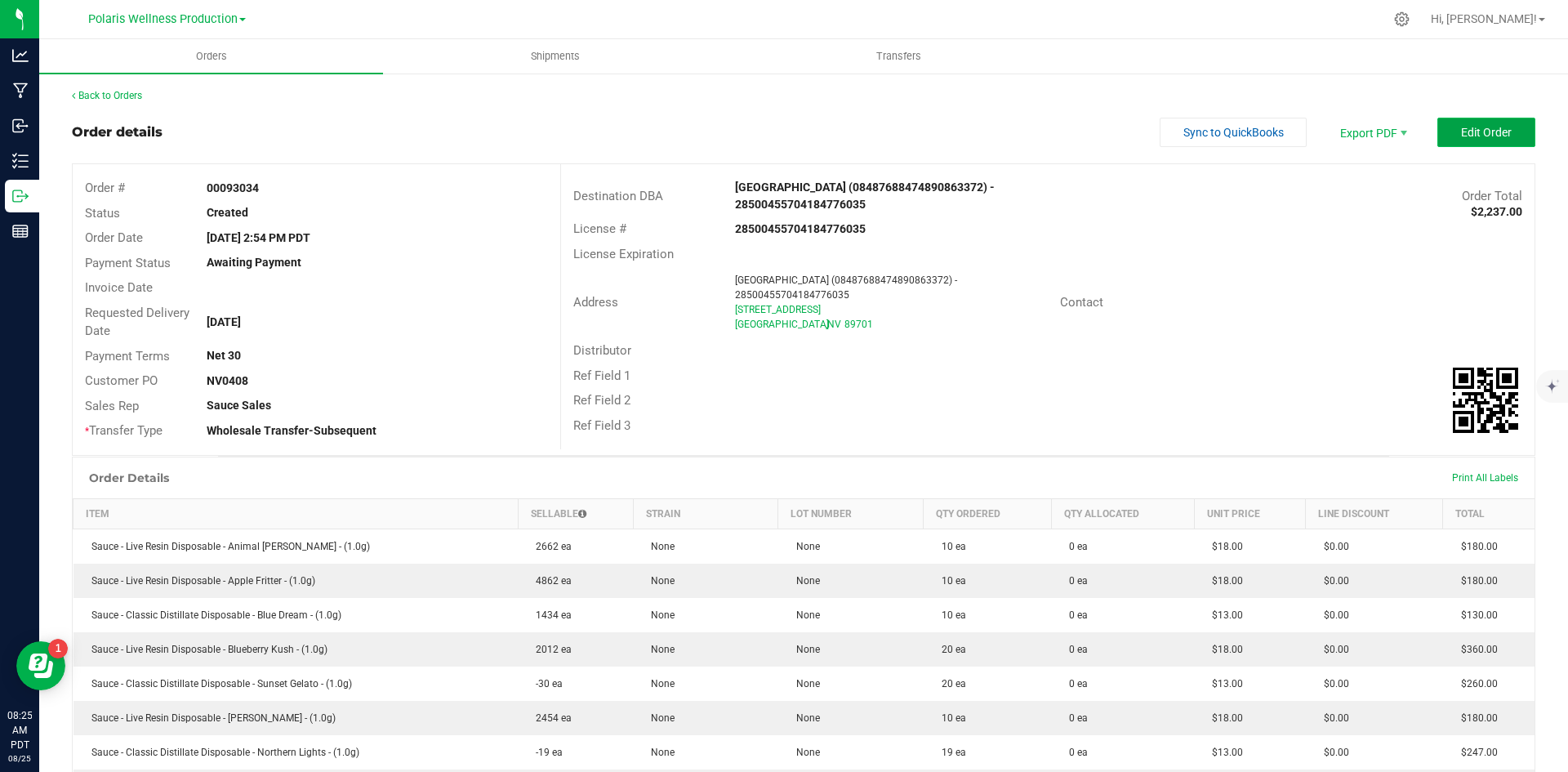
click at [1464, 139] on span "Edit Order" at bounding box center [1487, 132] width 51 height 13
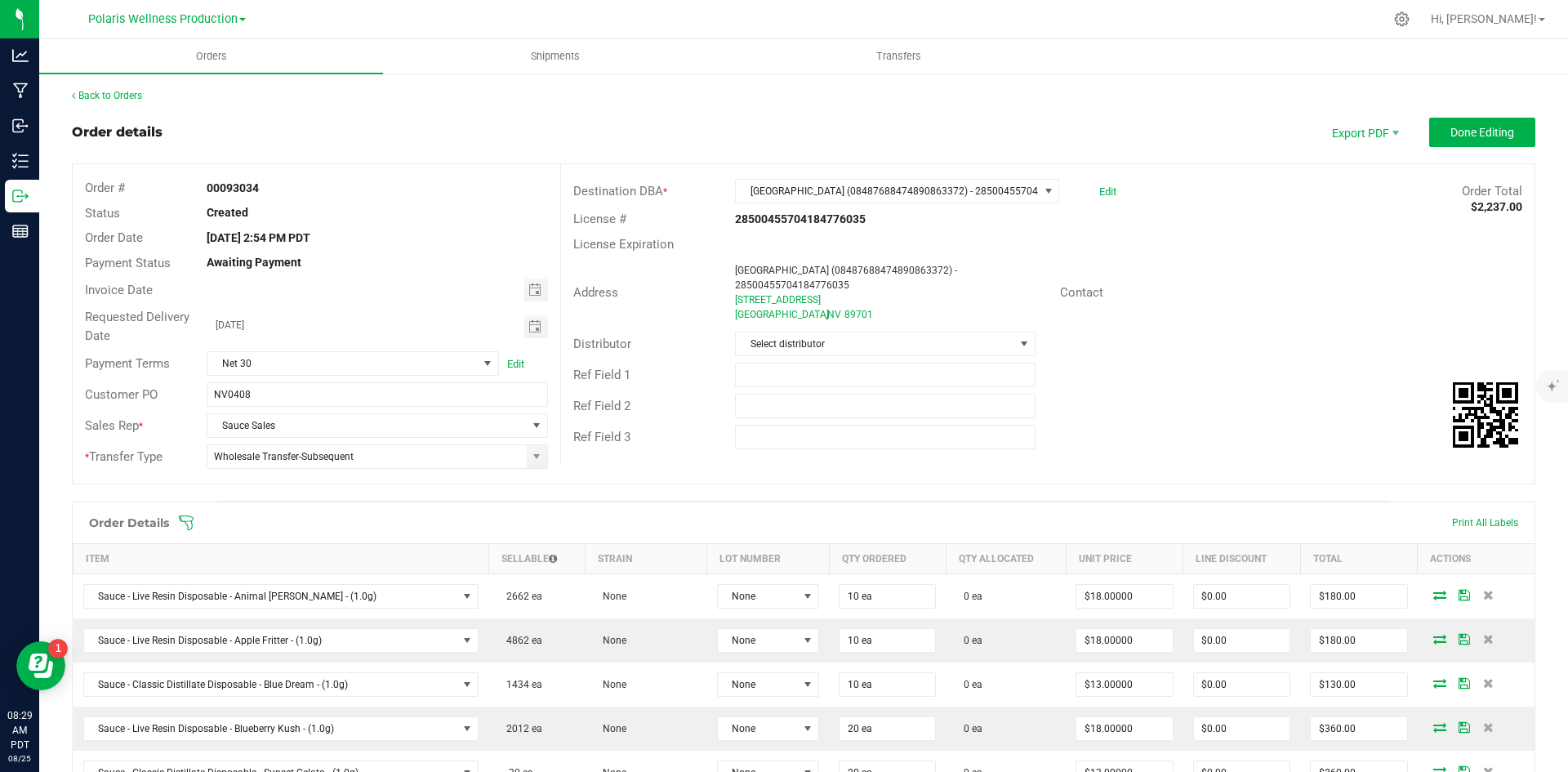
scroll to position [245, 0]
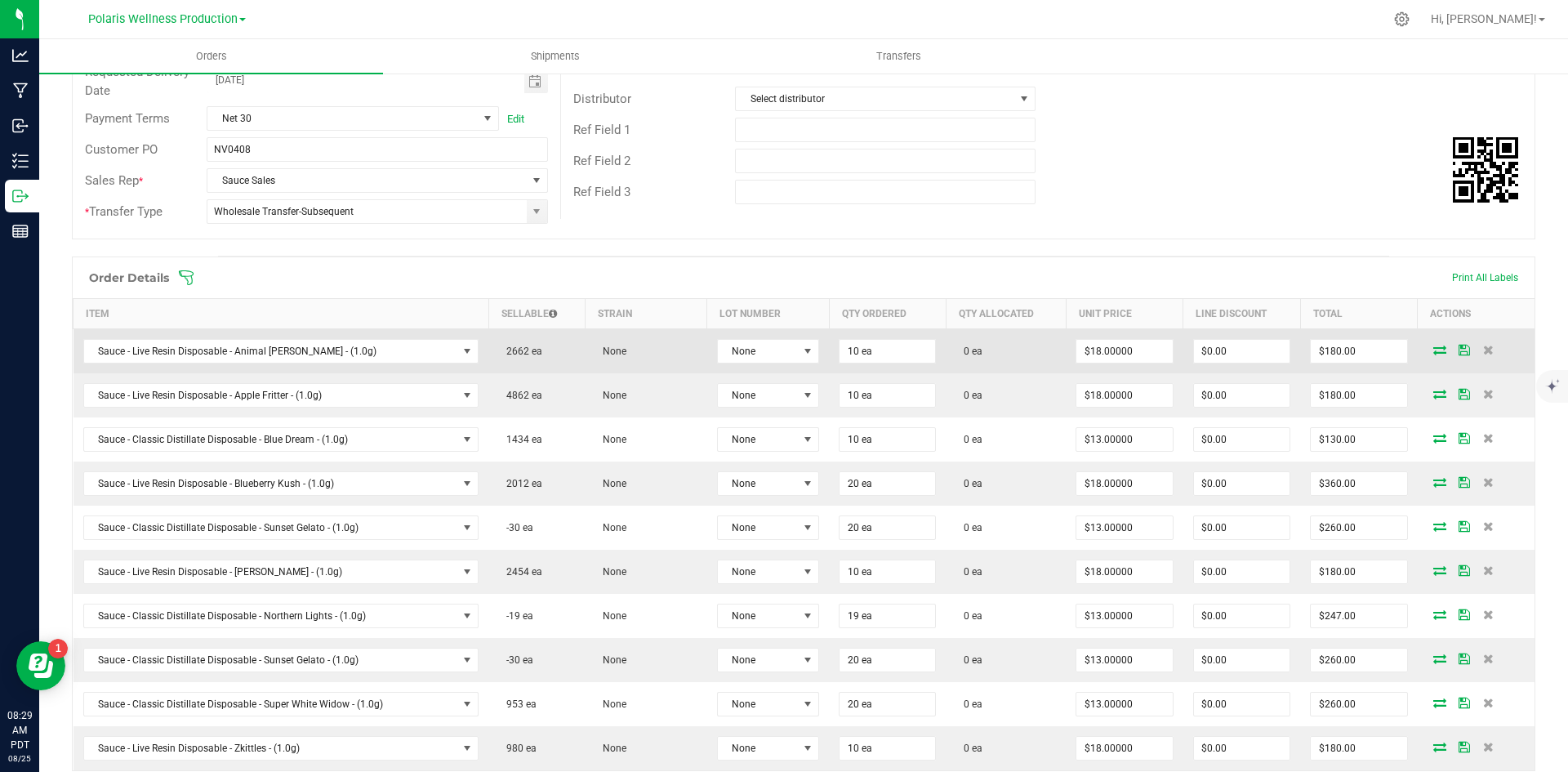
click at [1433, 348] on icon at bounding box center [1440, 349] width 13 height 9
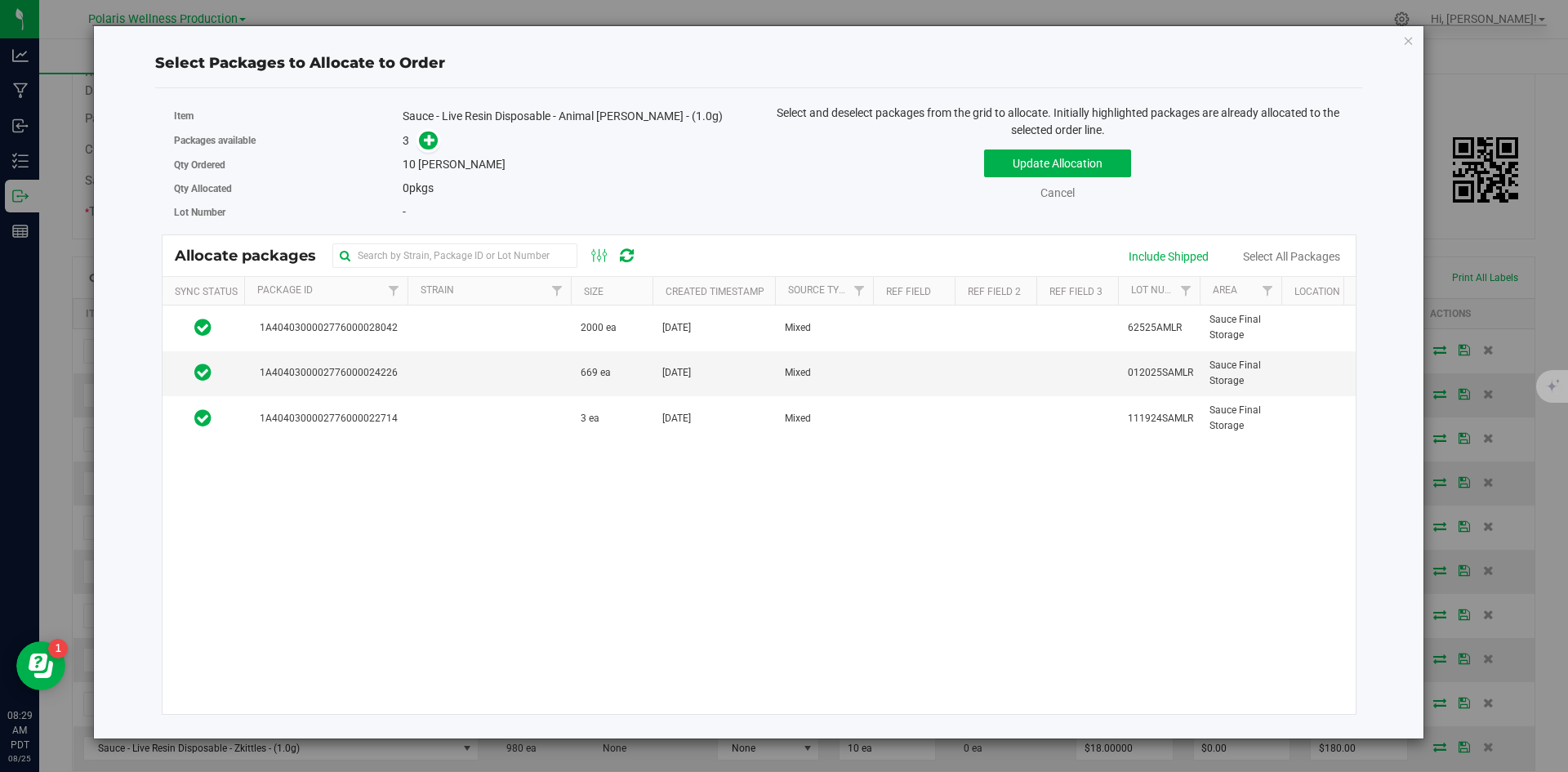
drag, startPoint x: 525, startPoint y: 371, endPoint x: 480, endPoint y: 299, distance: 84.9
click at [525, 371] on td at bounding box center [489, 374] width 163 height 45
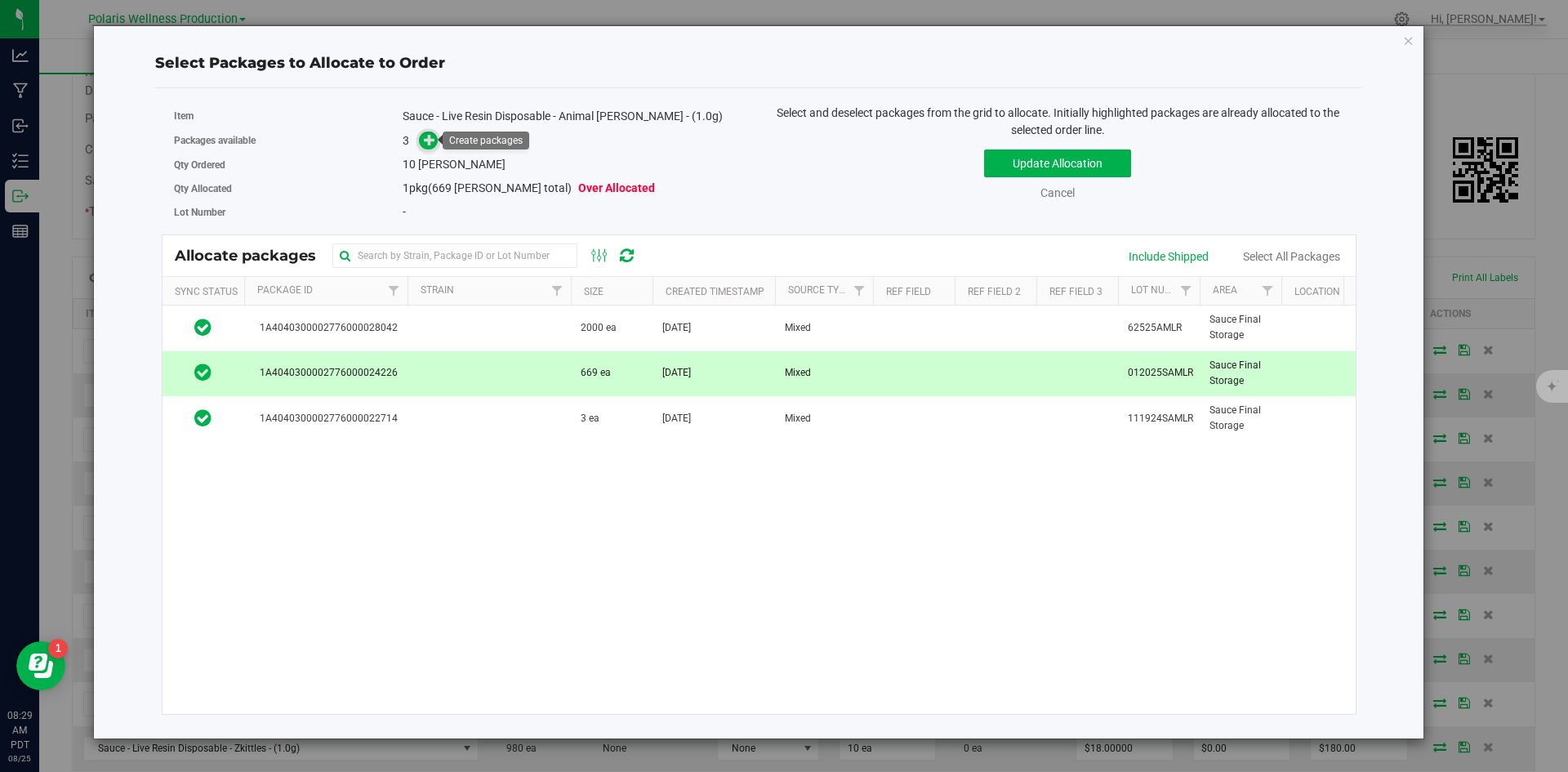
click at [427, 136] on icon at bounding box center [430, 139] width 12 height 12
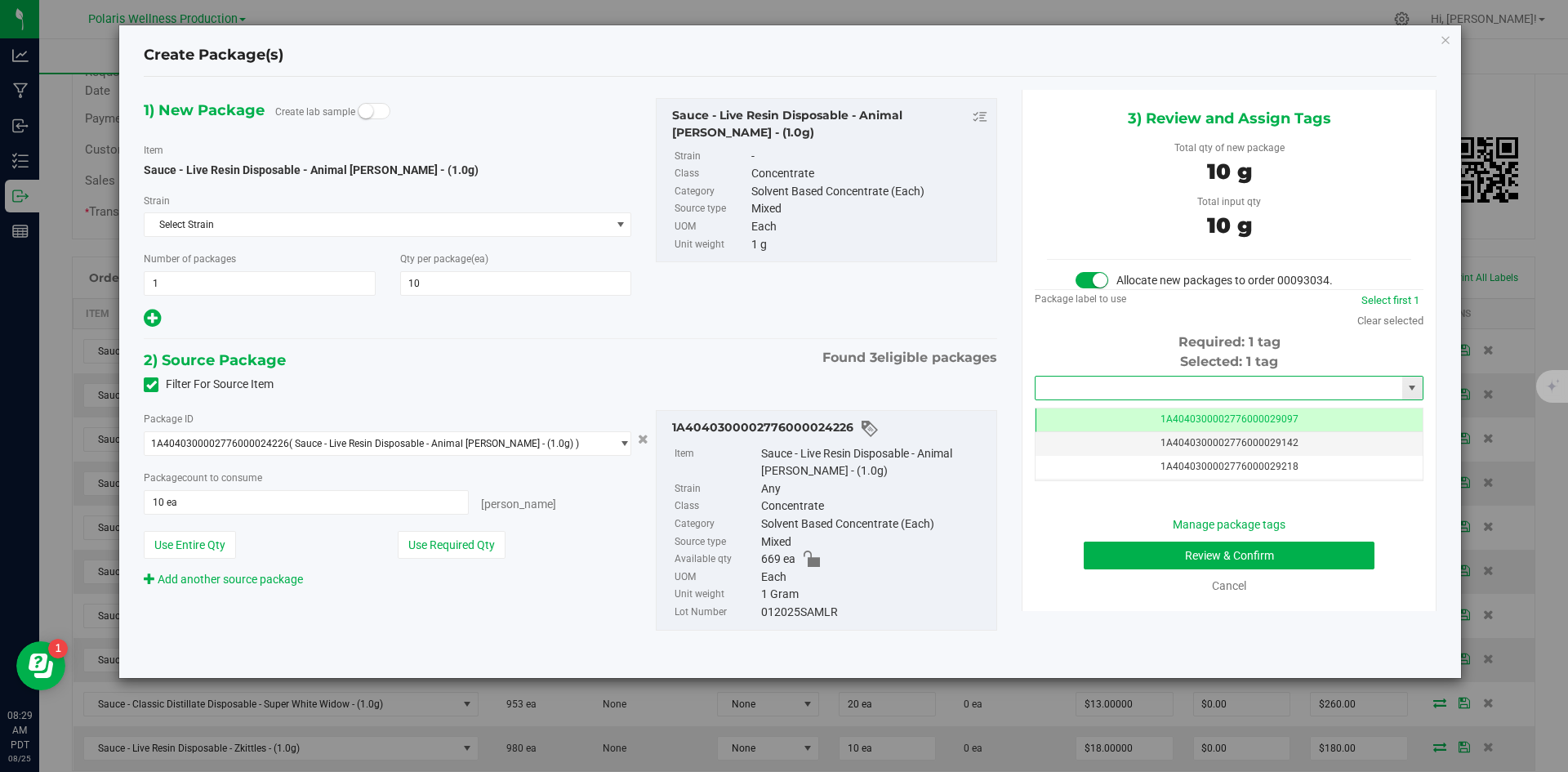
click at [1111, 385] on input "text" at bounding box center [1219, 388] width 366 height 23
click at [1119, 415] on li "1A4040300002776000029287" at bounding box center [1229, 415] width 387 height 25
type input "1A4040300002776000029287"
click at [1101, 547] on button "Review & Confirm" at bounding box center [1229, 555] width 291 height 27
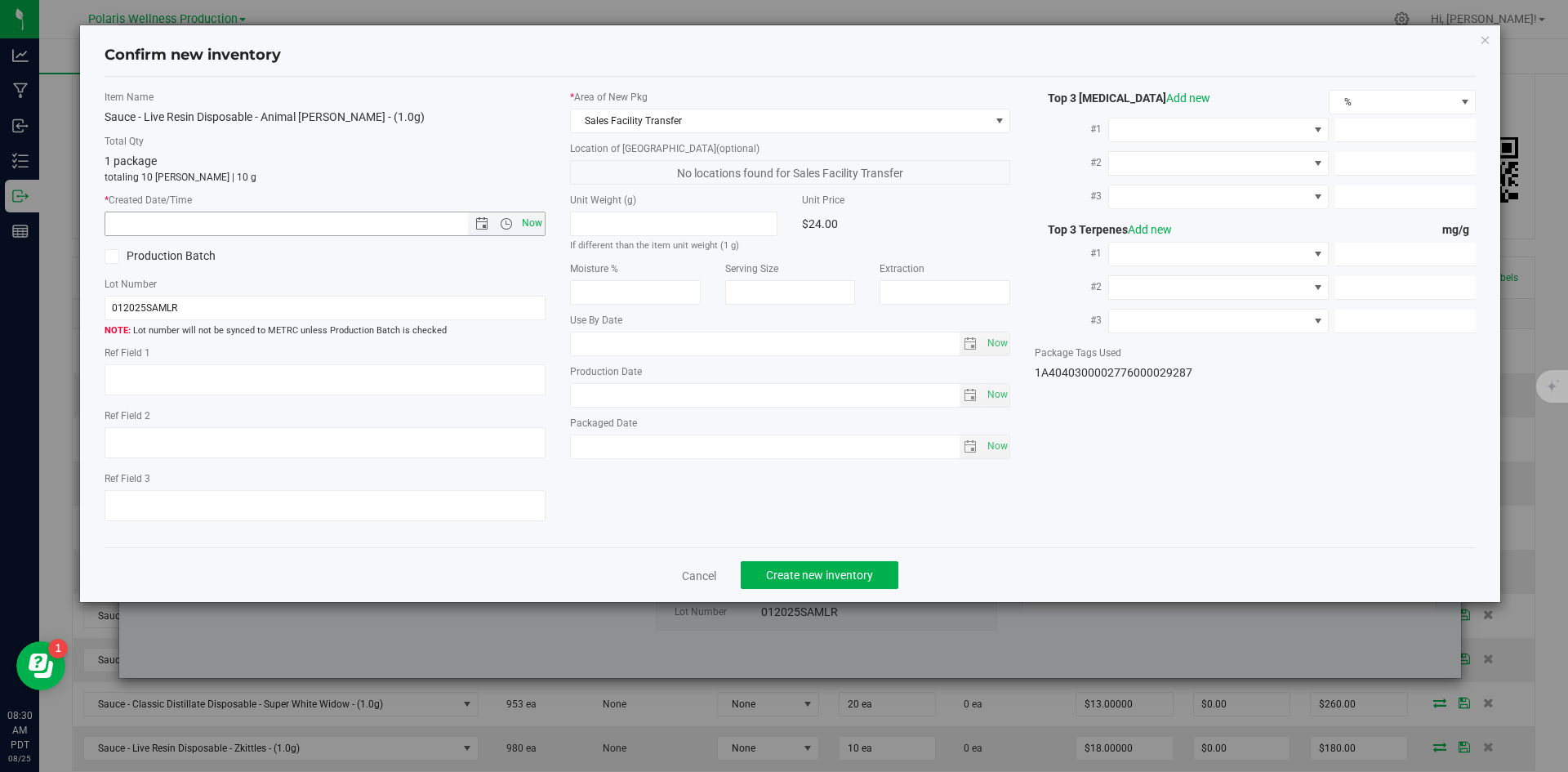
click at [526, 223] on span "Now" at bounding box center [531, 223] width 27 height 24
type input "[DATE] 8:30 AM"
click at [792, 574] on span "Create new inventory" at bounding box center [819, 575] width 107 height 13
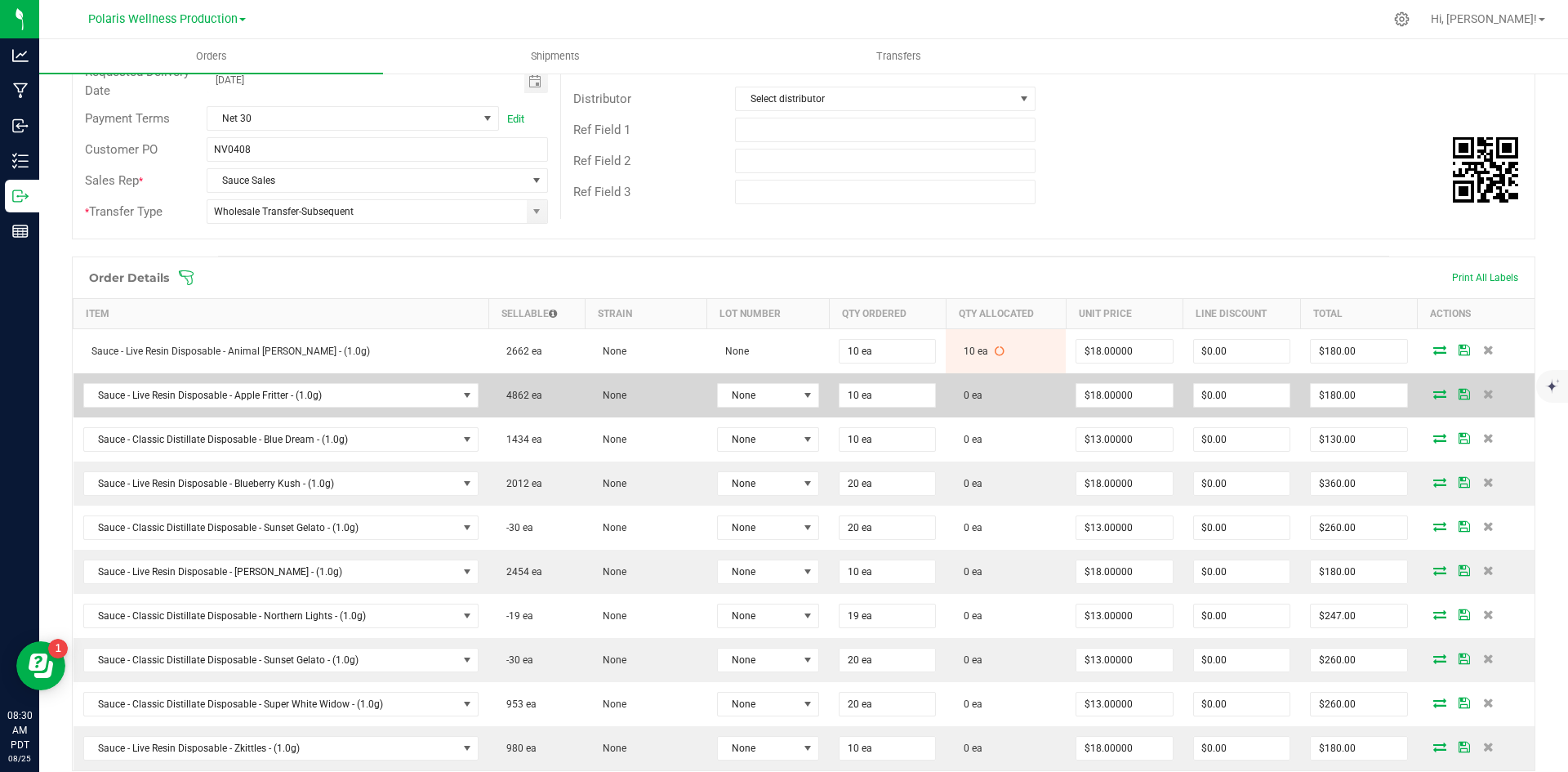
click at [1433, 395] on icon at bounding box center [1440, 394] width 13 height 9
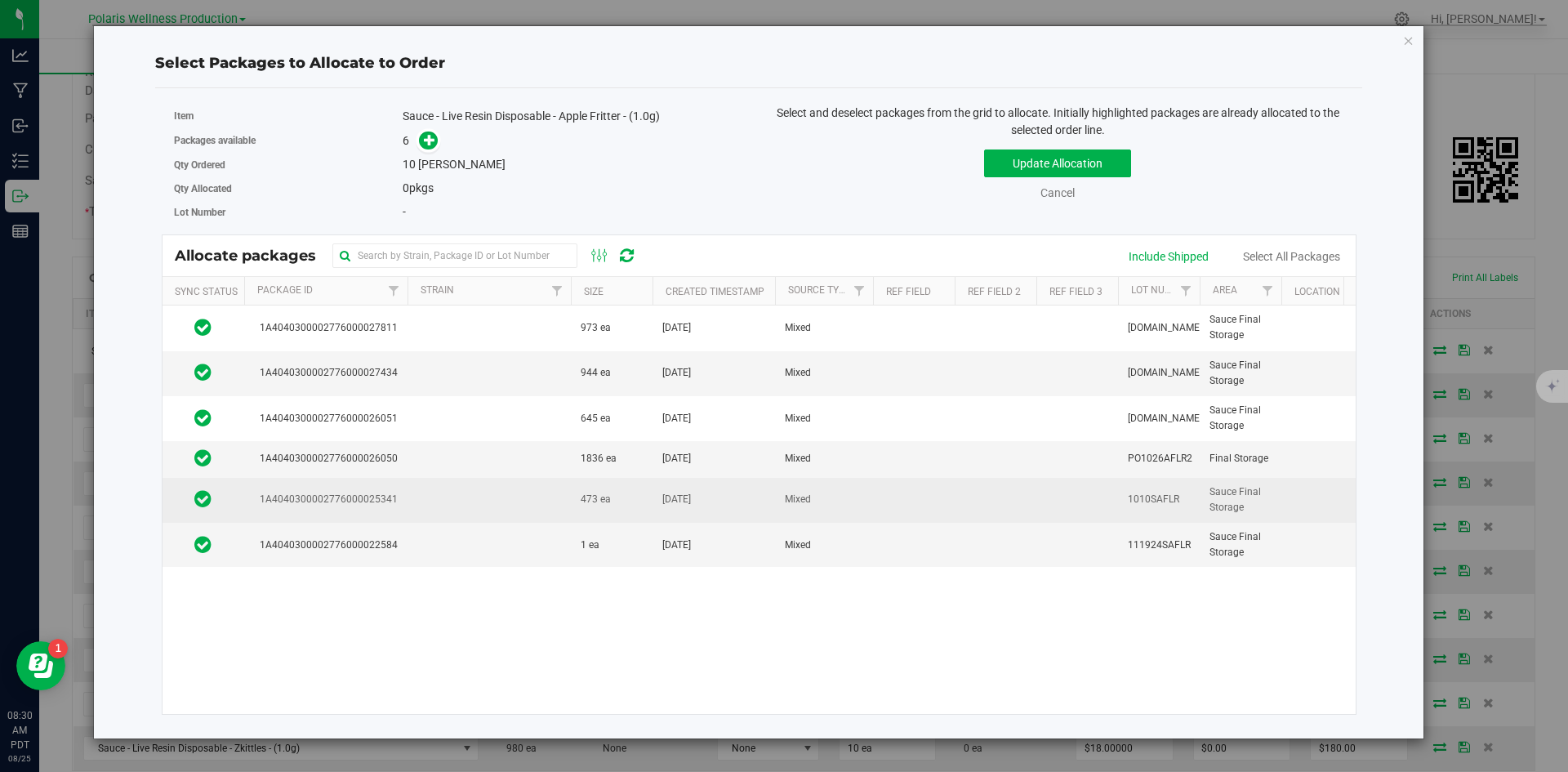
click at [481, 498] on td at bounding box center [489, 500] width 163 height 45
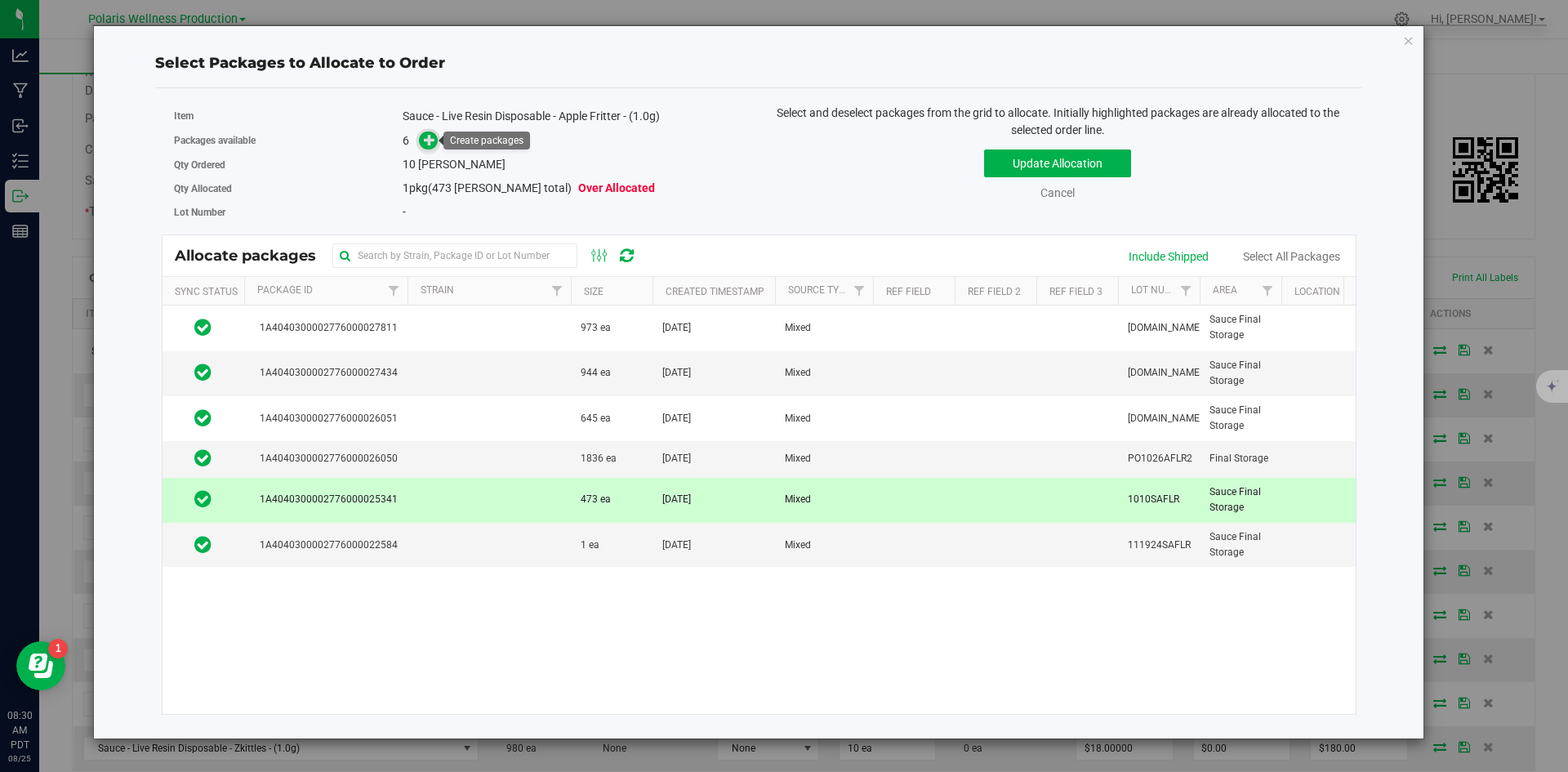
click at [431, 138] on icon at bounding box center [430, 139] width 12 height 12
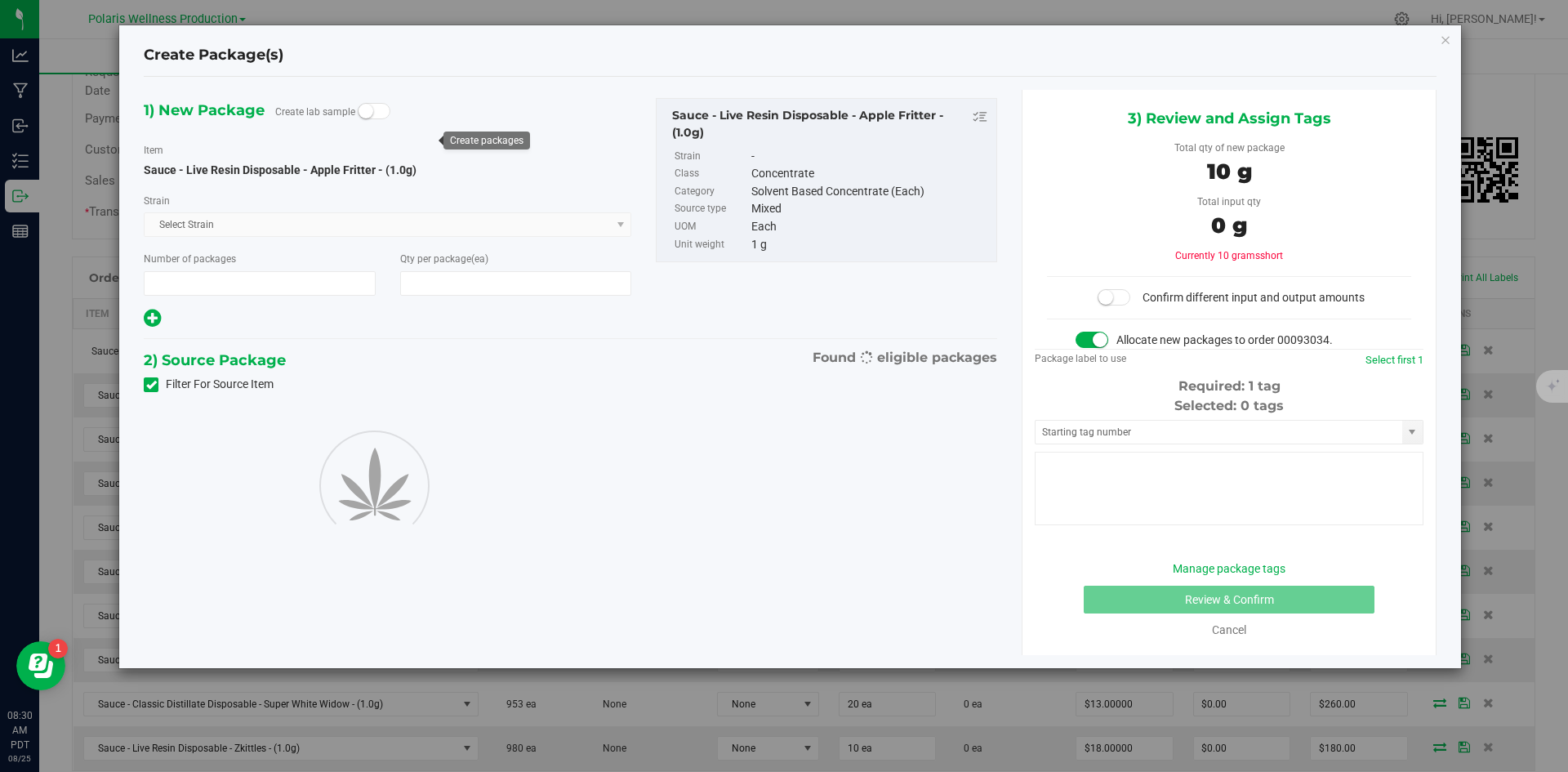
type input "1"
type input "10"
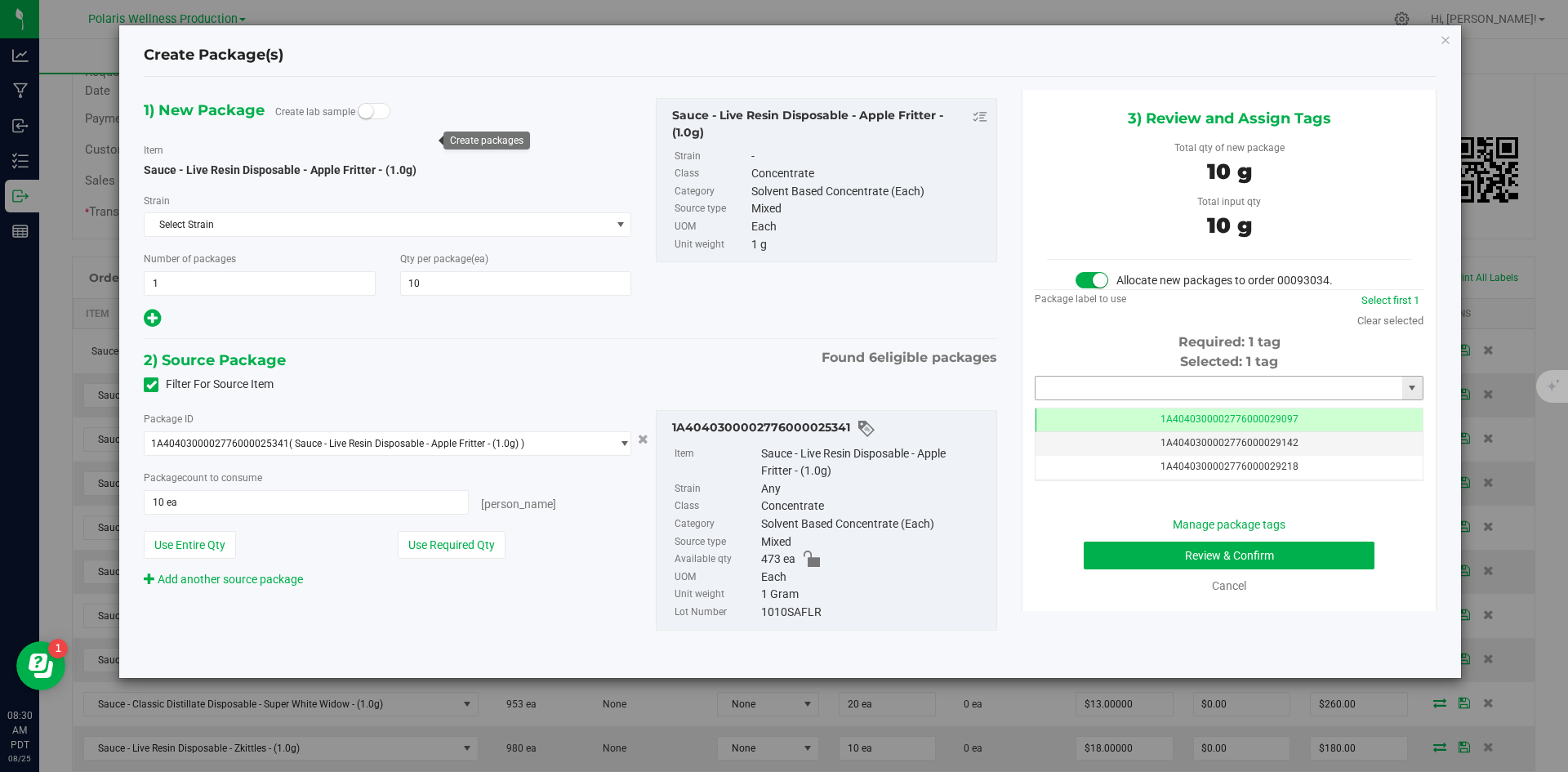
click at [1107, 379] on input "text" at bounding box center [1219, 388] width 366 height 23
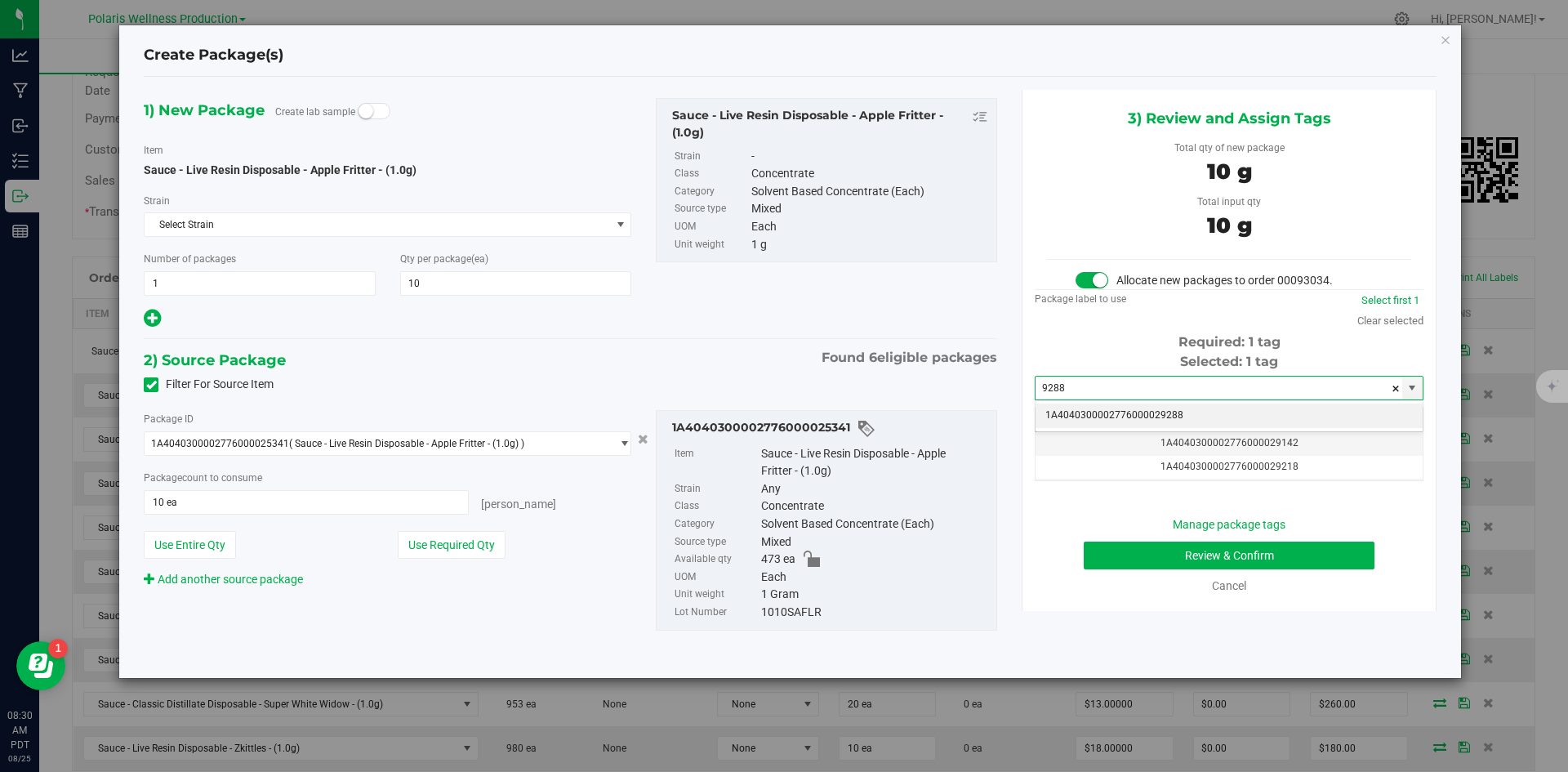
click at [1125, 412] on li "1A4040300002776000029288" at bounding box center [1229, 415] width 387 height 25
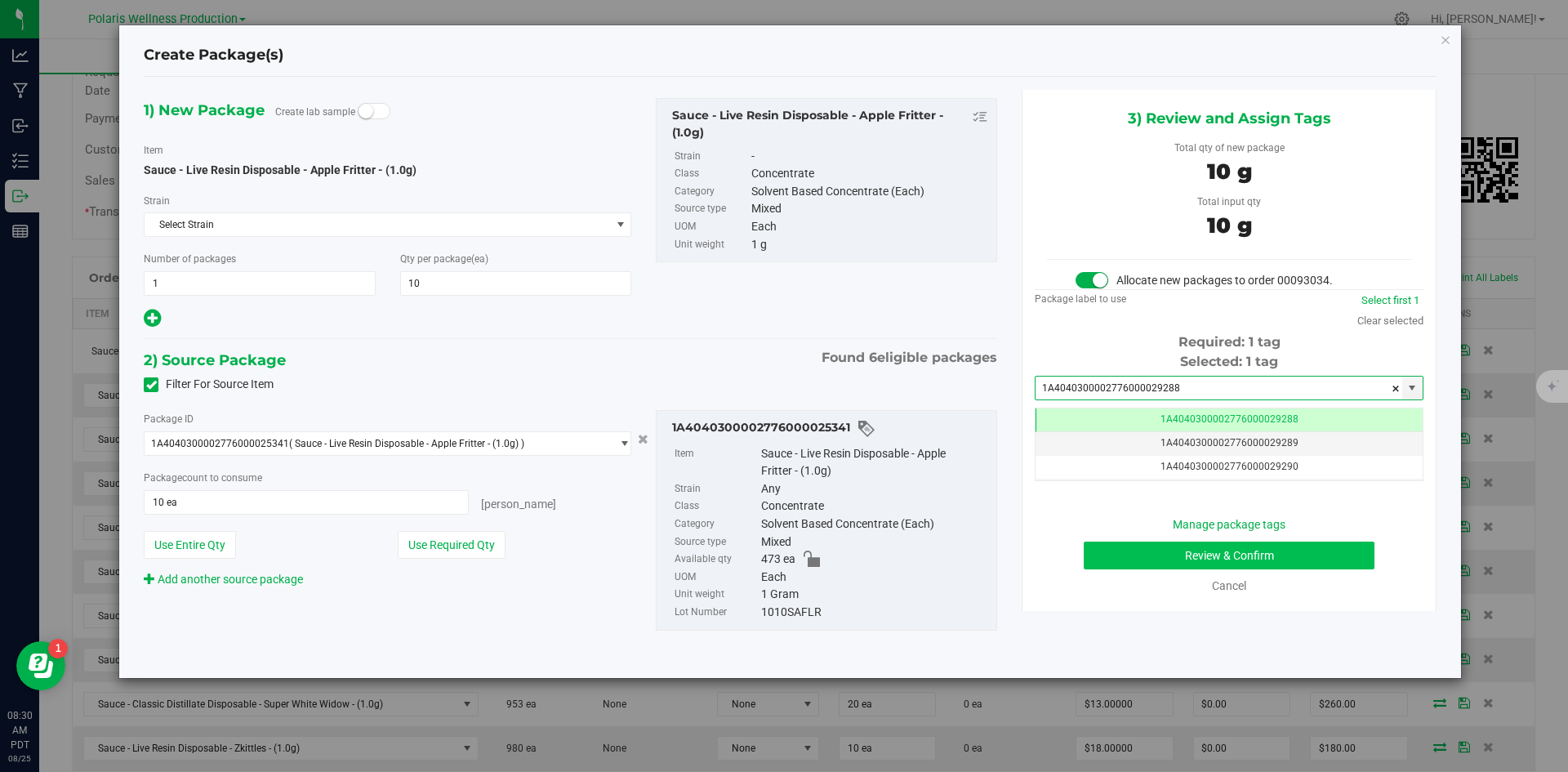
type input "1A4040300002776000029288"
click at [1157, 554] on button "Review & Confirm" at bounding box center [1229, 555] width 291 height 27
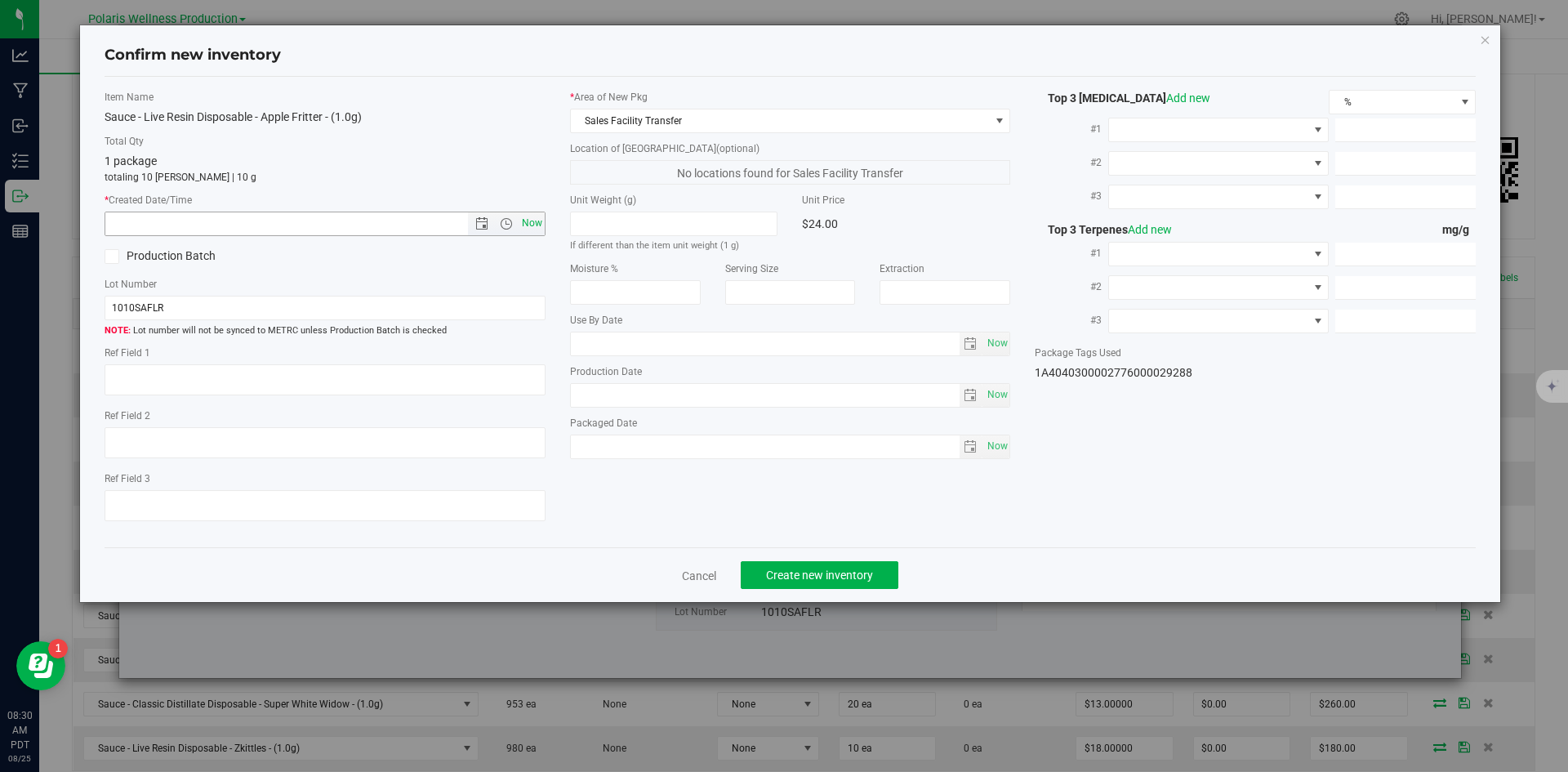
click at [536, 225] on span "Now" at bounding box center [531, 223] width 27 height 24
type input "[DATE] 8:30 AM"
click at [829, 566] on button "Create new inventory" at bounding box center [819, 574] width 158 height 27
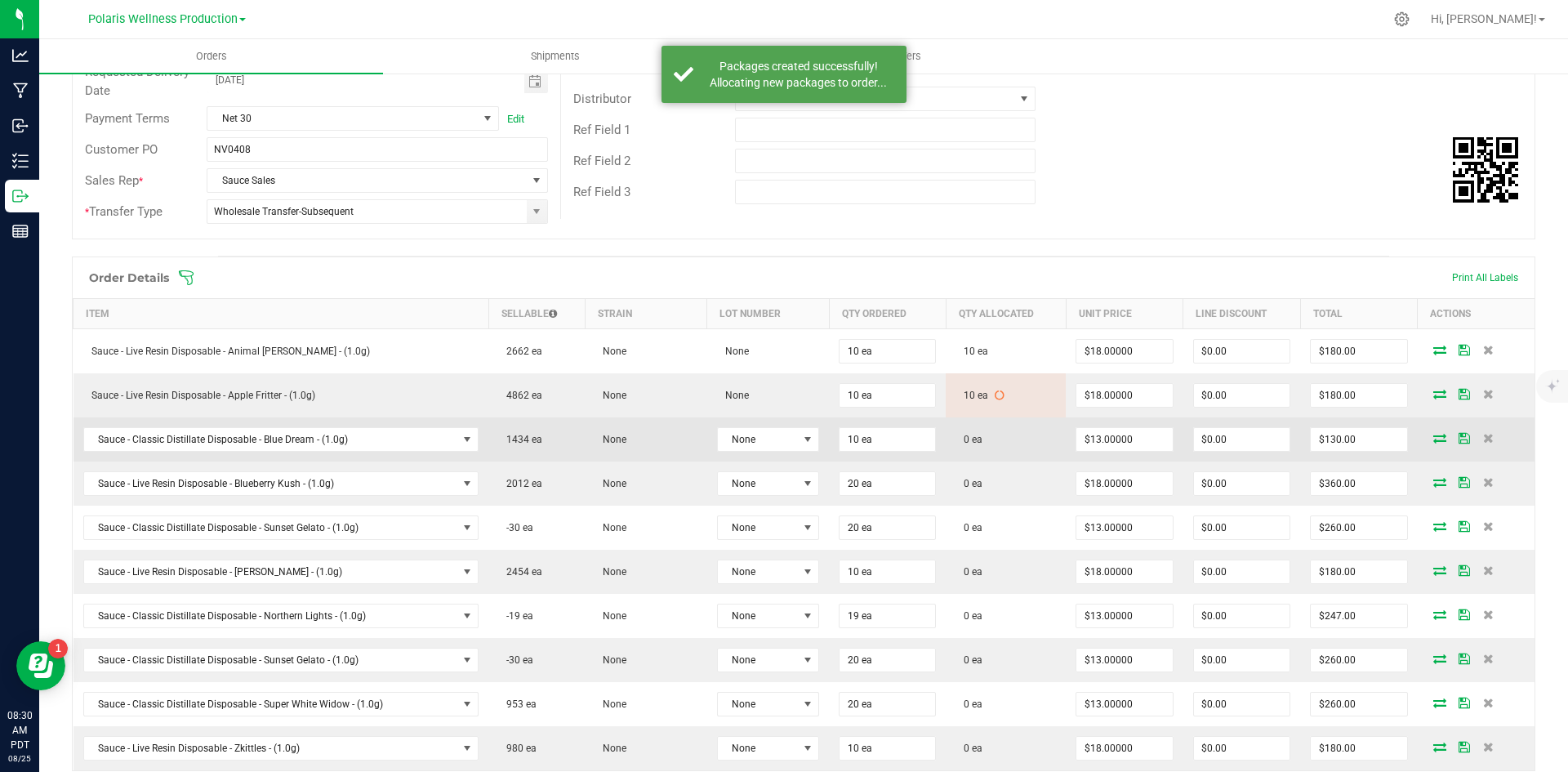
click at [1433, 441] on icon at bounding box center [1440, 438] width 13 height 9
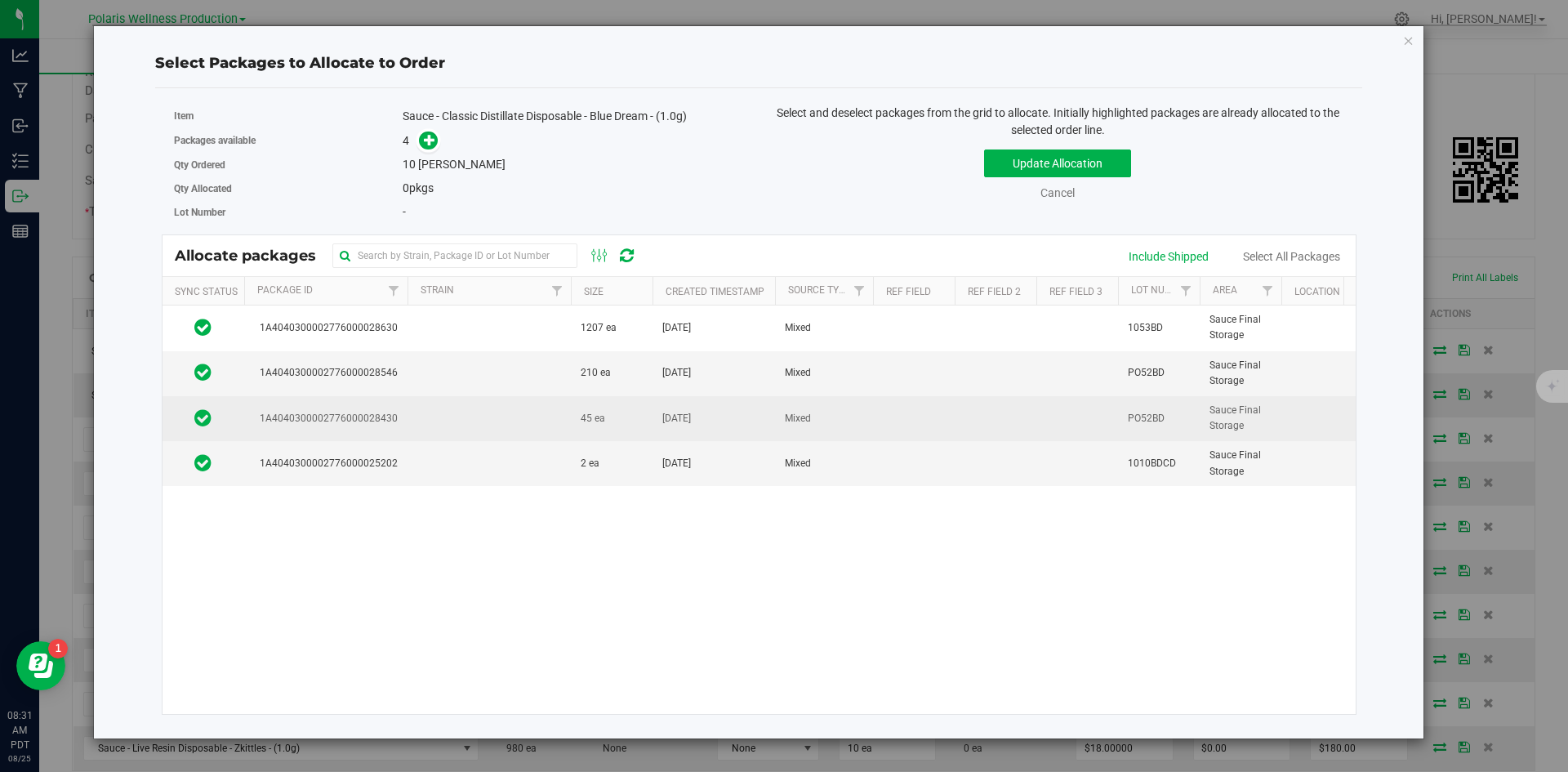
click at [531, 423] on td at bounding box center [489, 419] width 163 height 45
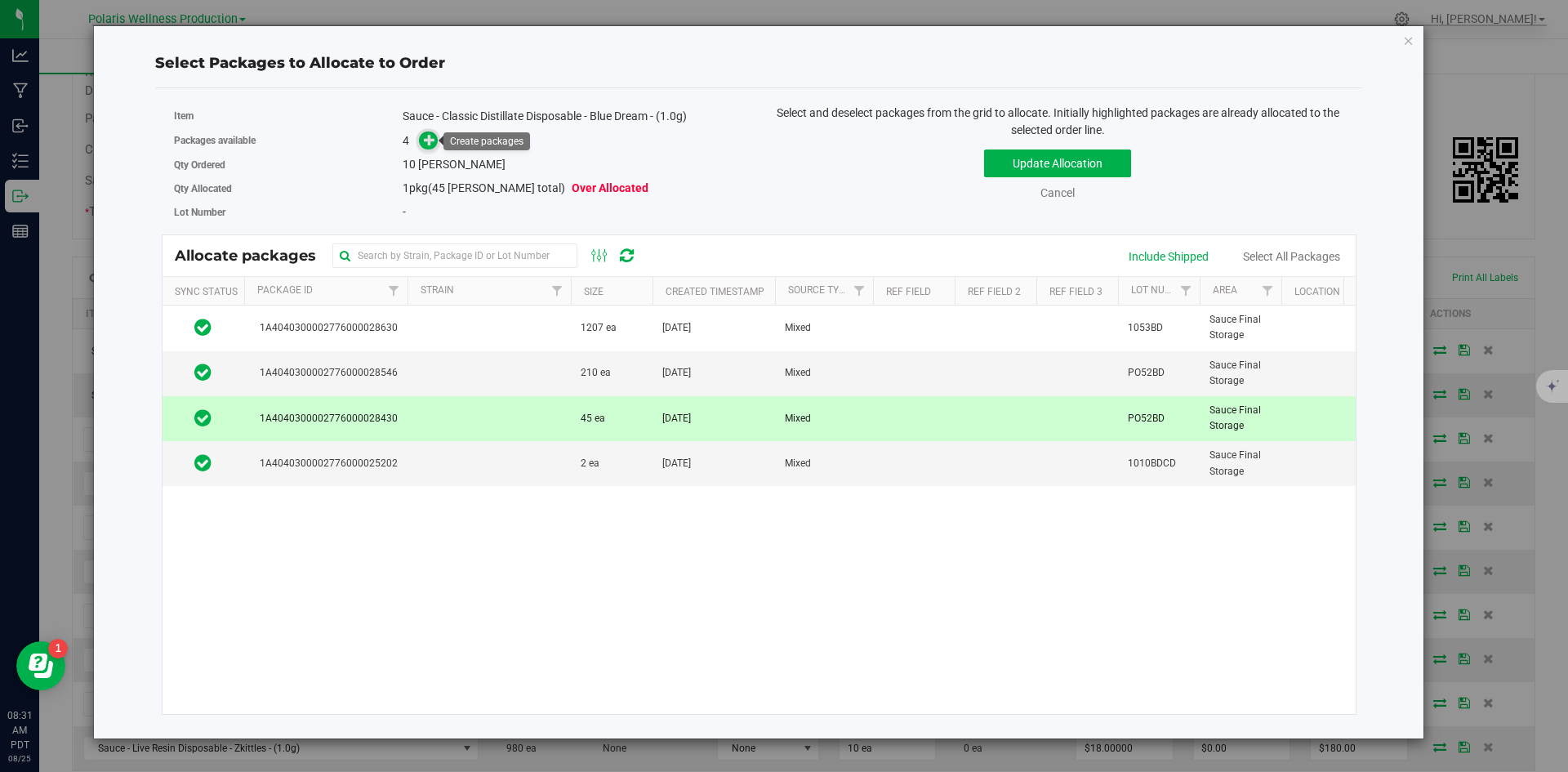
click at [426, 134] on icon at bounding box center [430, 140] width 11 height 11
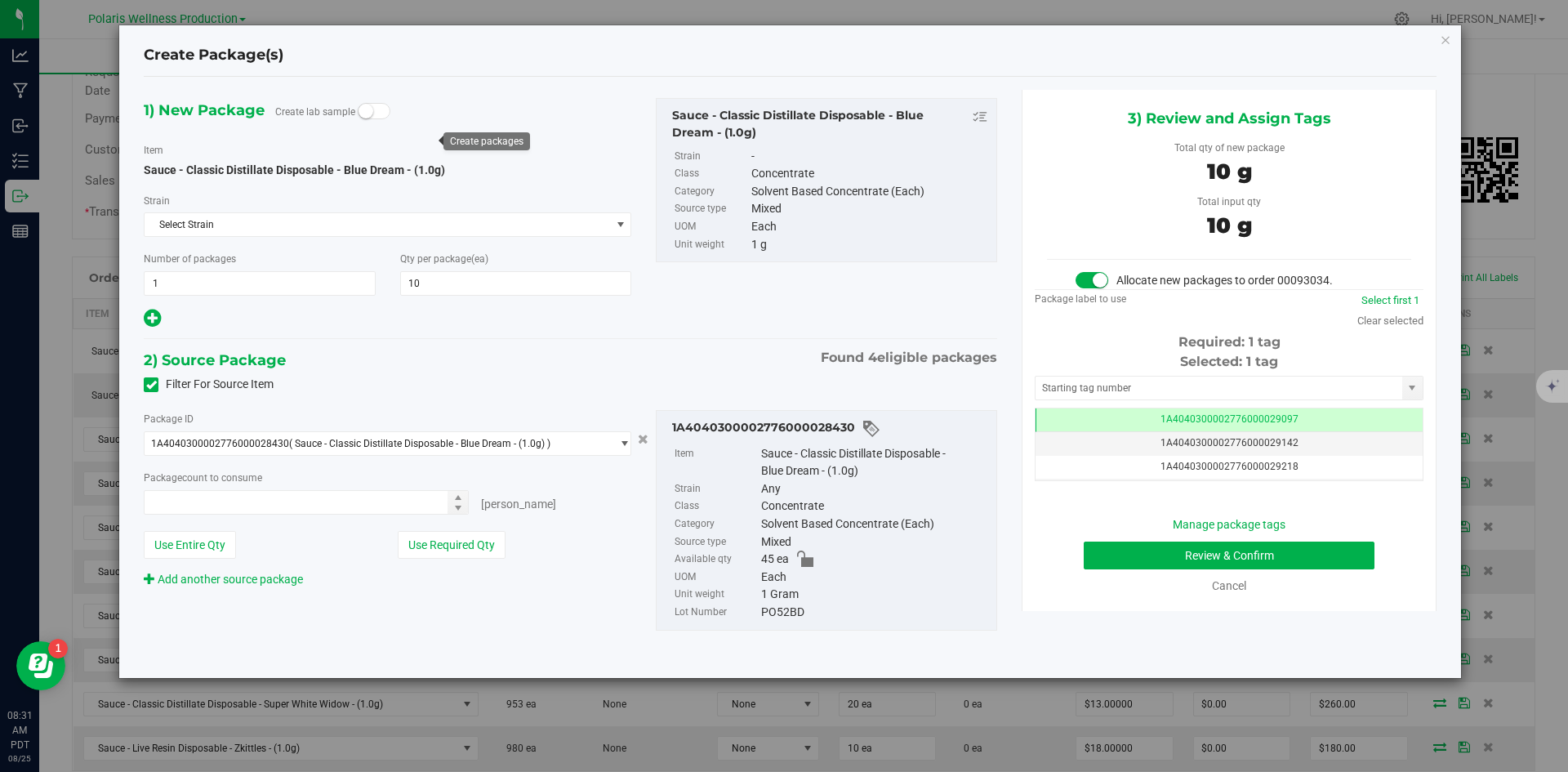
type input "10 ea"
click at [1134, 380] on input "text" at bounding box center [1219, 388] width 366 height 23
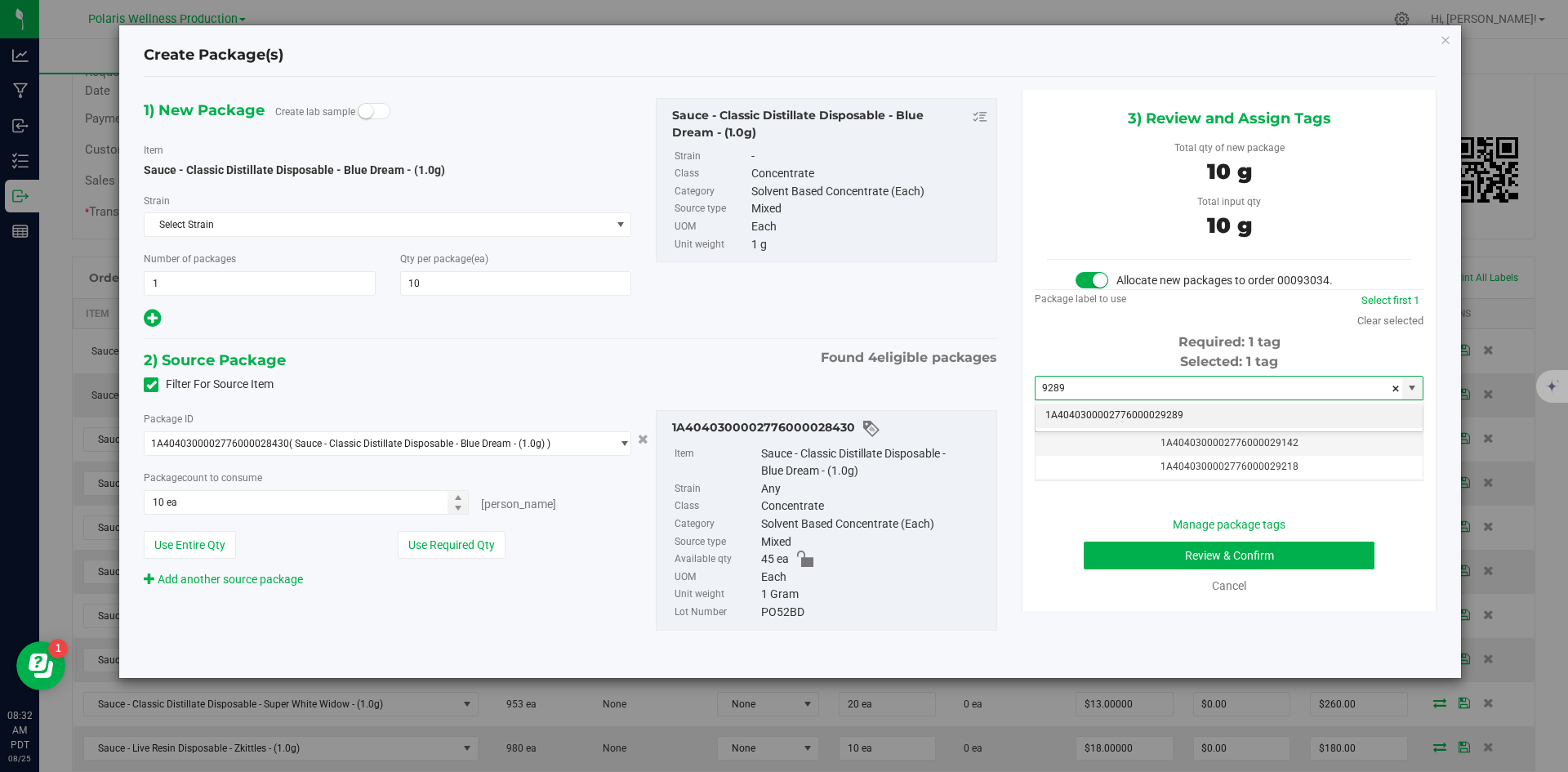
click at [1122, 413] on li "1A4040300002776000029289" at bounding box center [1229, 415] width 387 height 25
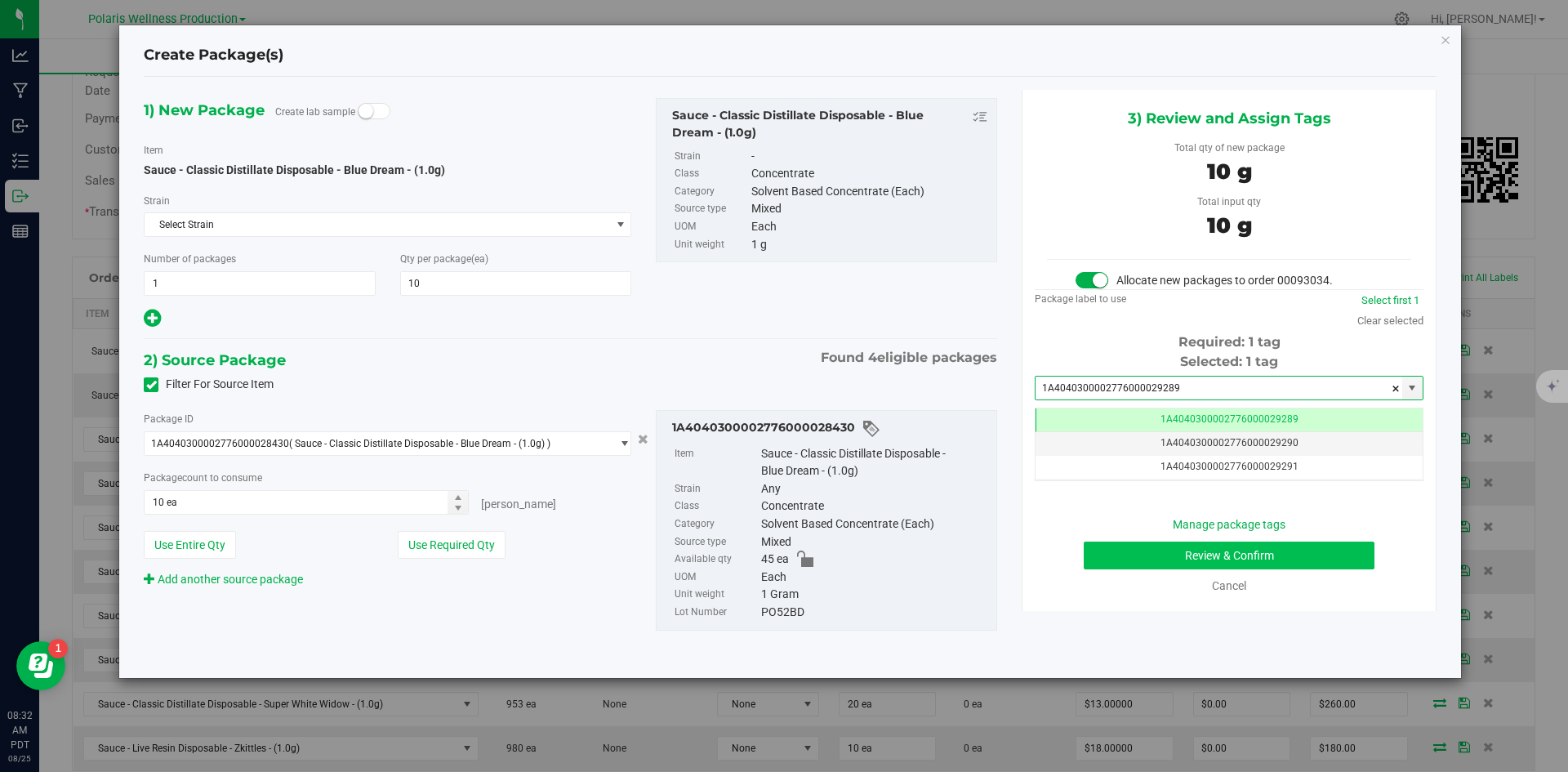
type input "1A4040300002776000029289"
click at [1096, 553] on button "Review & Confirm" at bounding box center [1229, 555] width 291 height 27
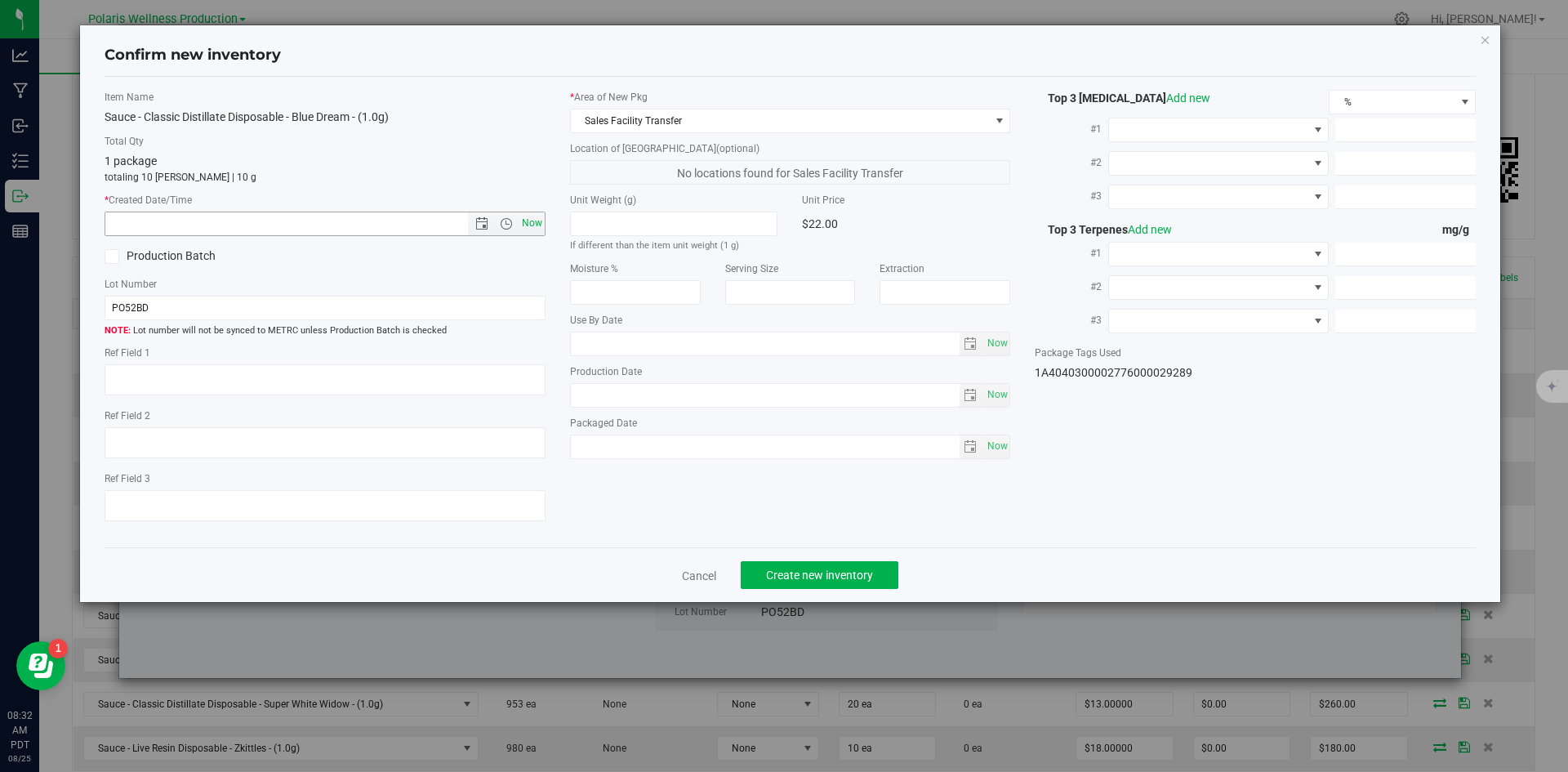
click at [528, 227] on span "Now" at bounding box center [531, 223] width 27 height 24
type input "[DATE] 8:32 AM"
click at [837, 572] on span "Create new inventory" at bounding box center [819, 575] width 107 height 13
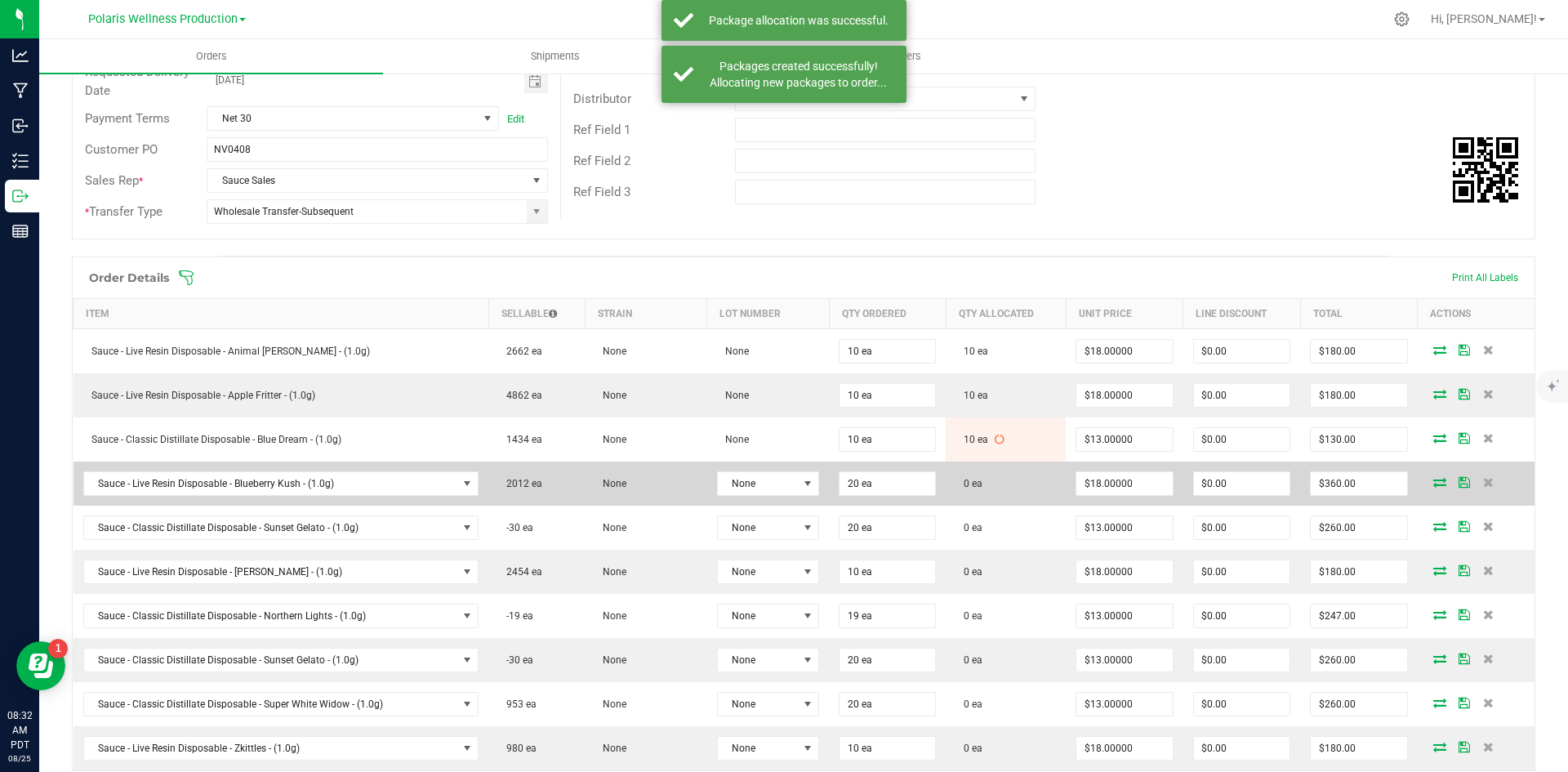
click at [1433, 483] on icon at bounding box center [1440, 481] width 13 height 9
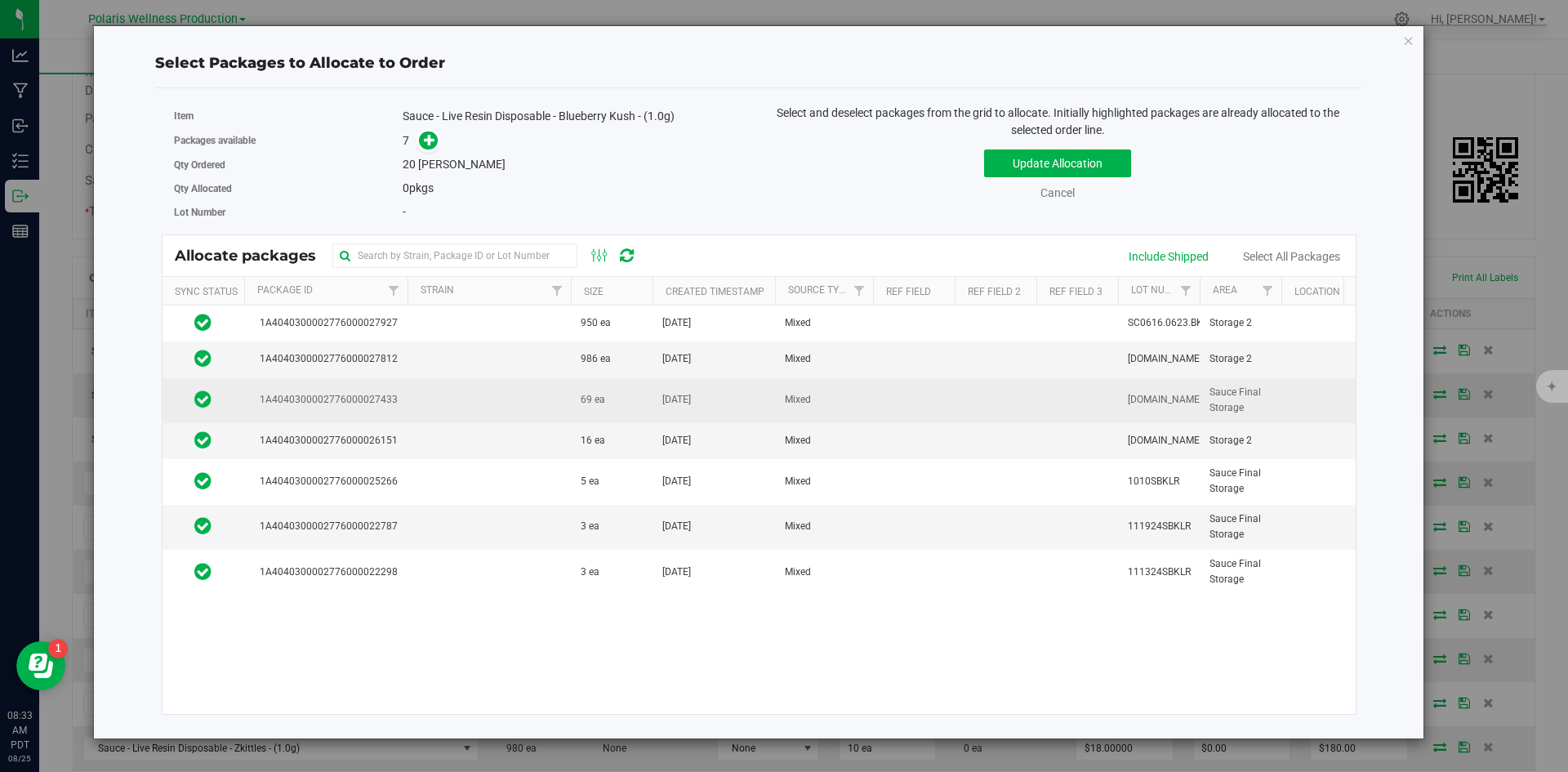
click at [501, 403] on td at bounding box center [489, 401] width 163 height 45
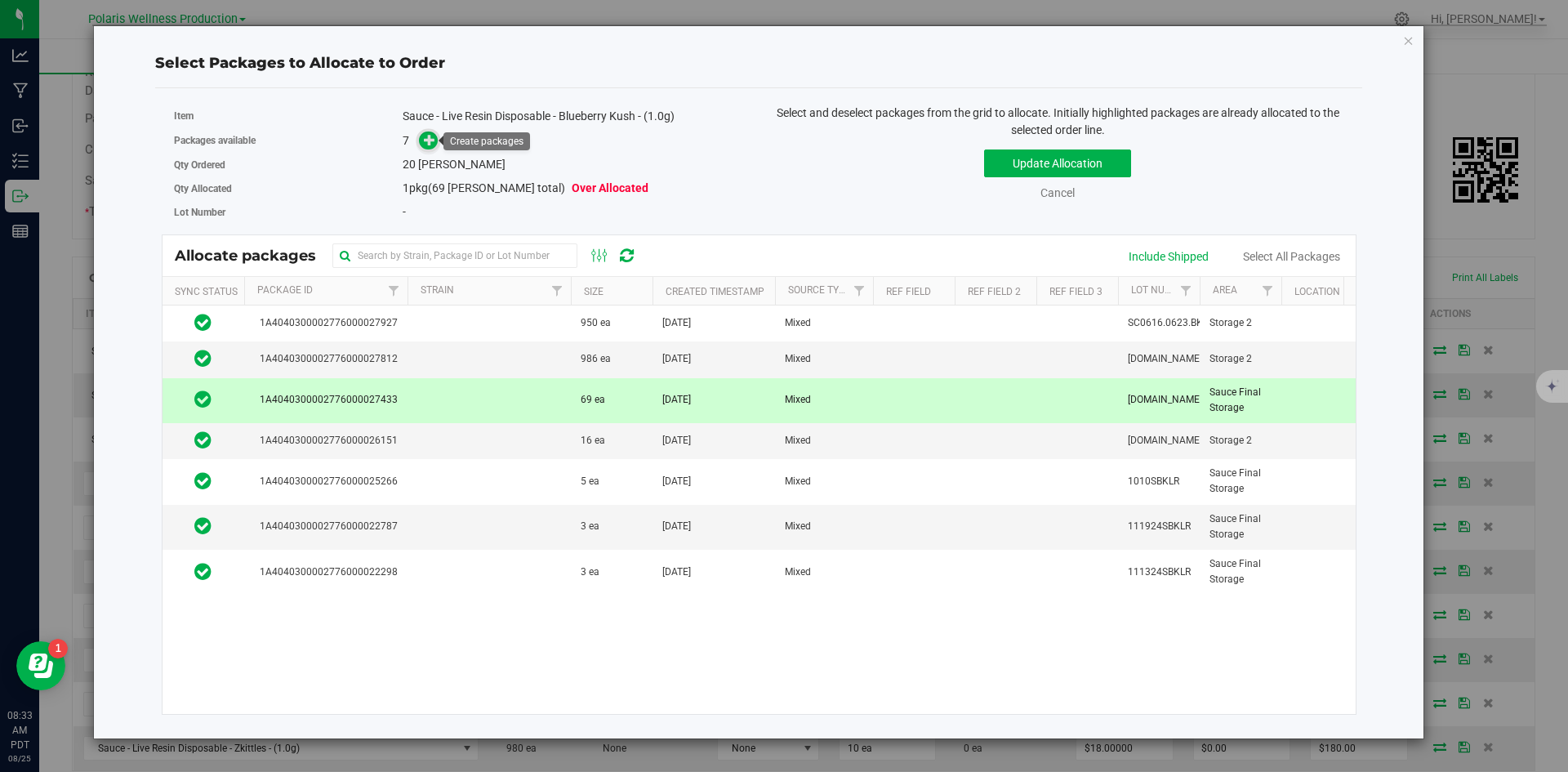
click at [427, 137] on icon at bounding box center [430, 139] width 12 height 12
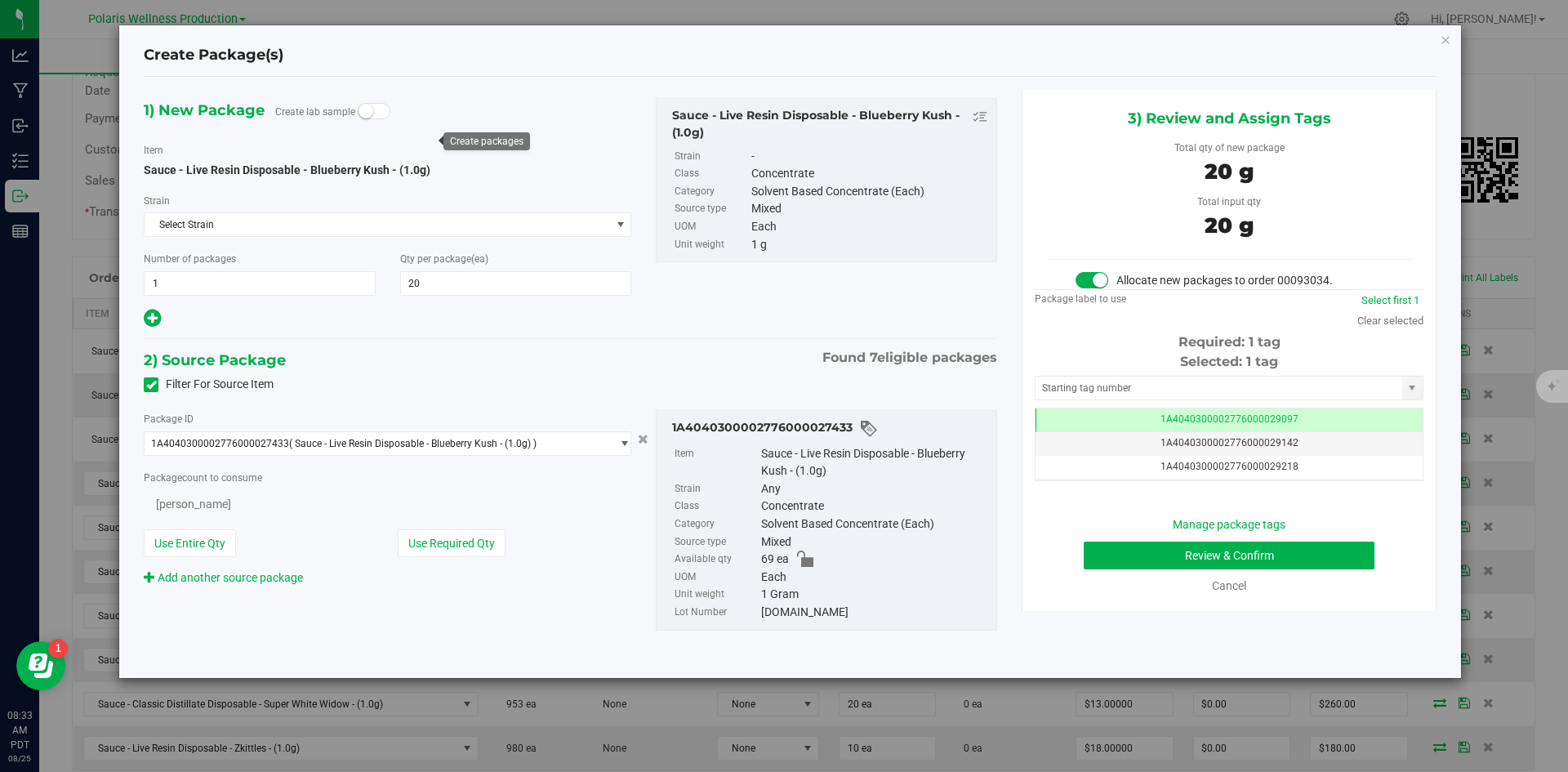
type input "20"
click at [1145, 388] on input "text" at bounding box center [1219, 388] width 366 height 23
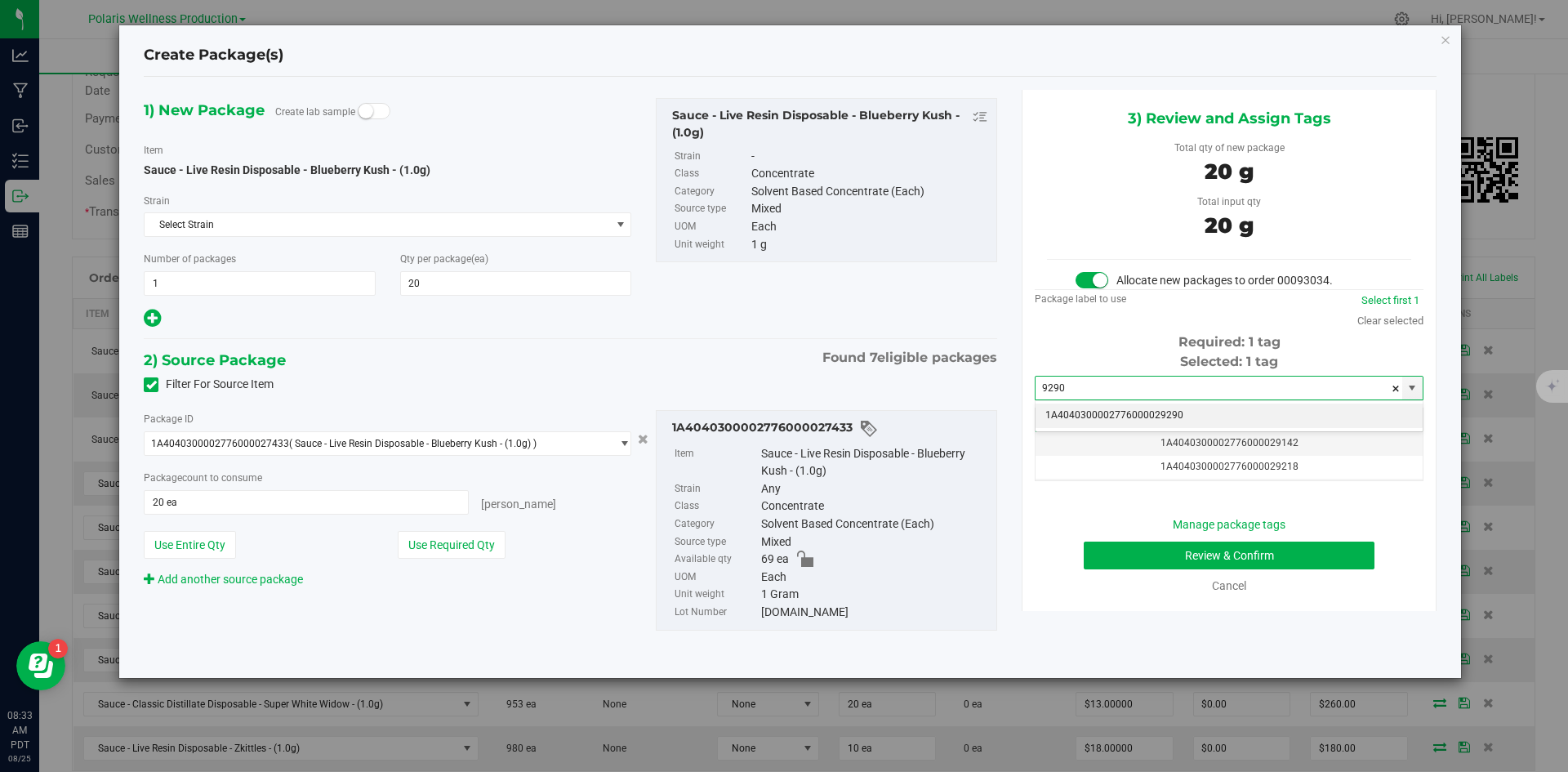
click at [1146, 411] on li "1A4040300002776000029290" at bounding box center [1229, 415] width 387 height 25
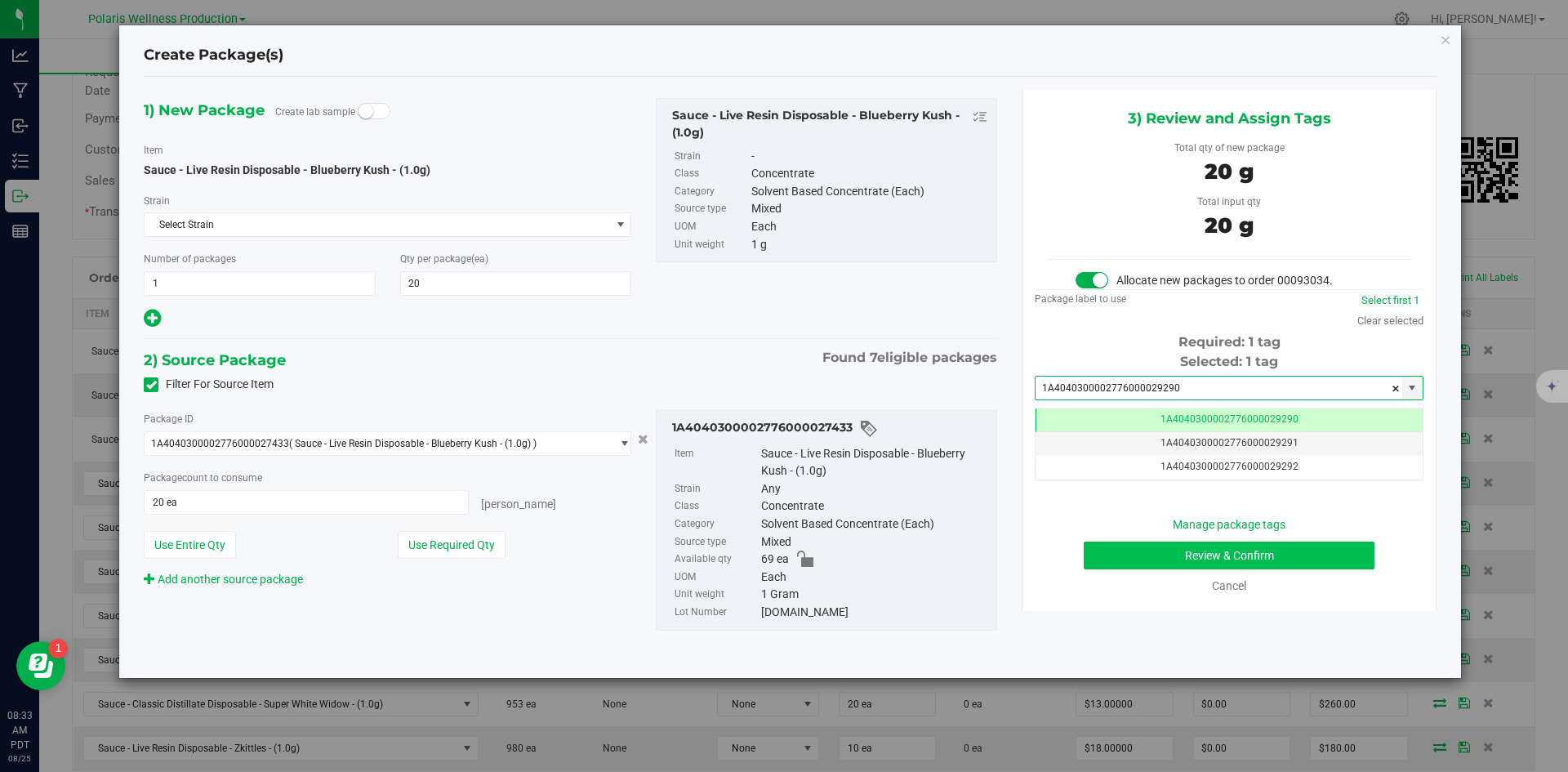
type input "1A4040300002776000029290"
click at [1121, 548] on button "Review & Confirm" at bounding box center [1229, 555] width 291 height 27
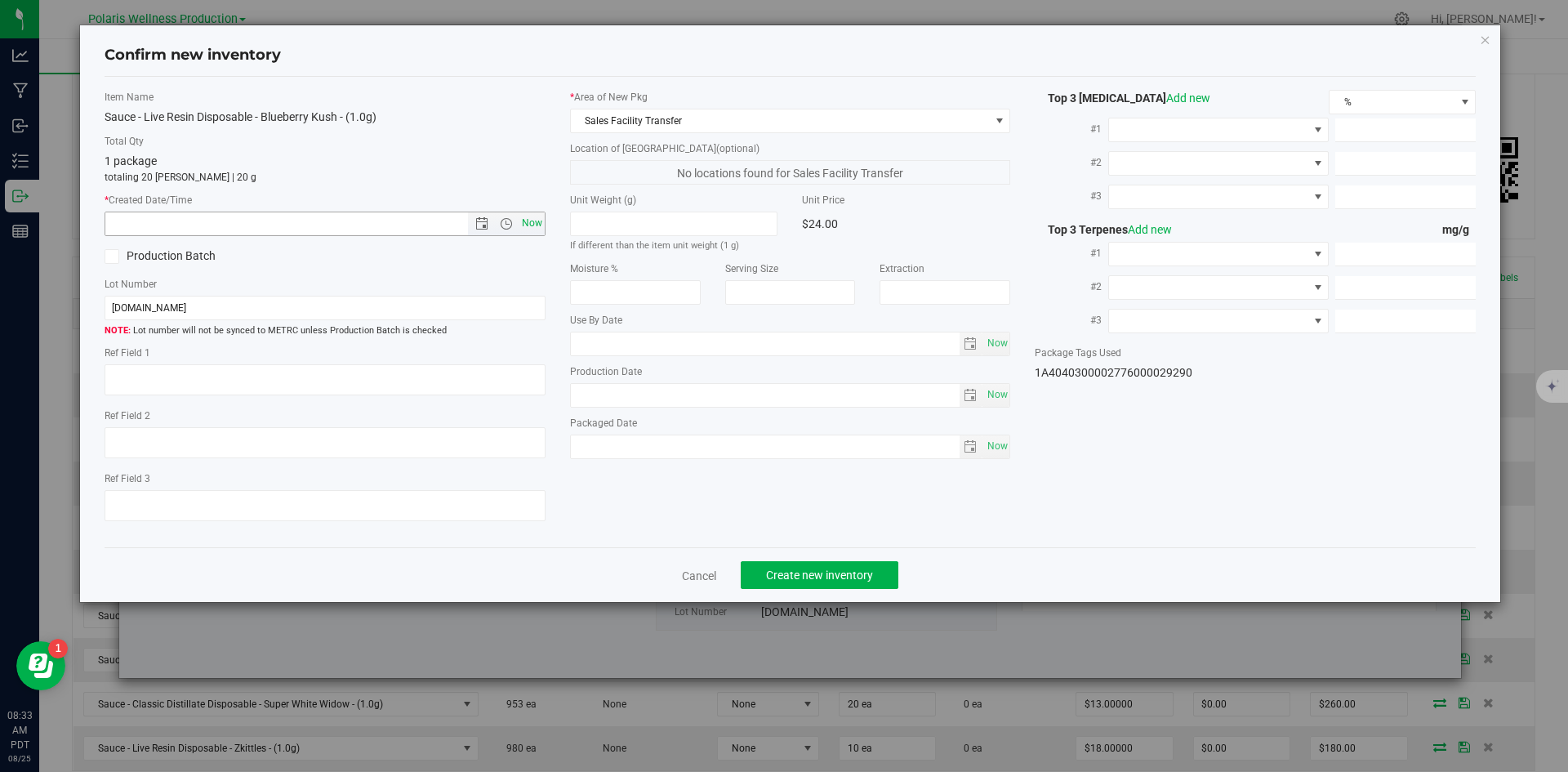
click at [526, 225] on span "Now" at bounding box center [531, 223] width 27 height 24
type input "[DATE] 8:33 AM"
click at [827, 570] on span "Create new inventory" at bounding box center [819, 575] width 107 height 13
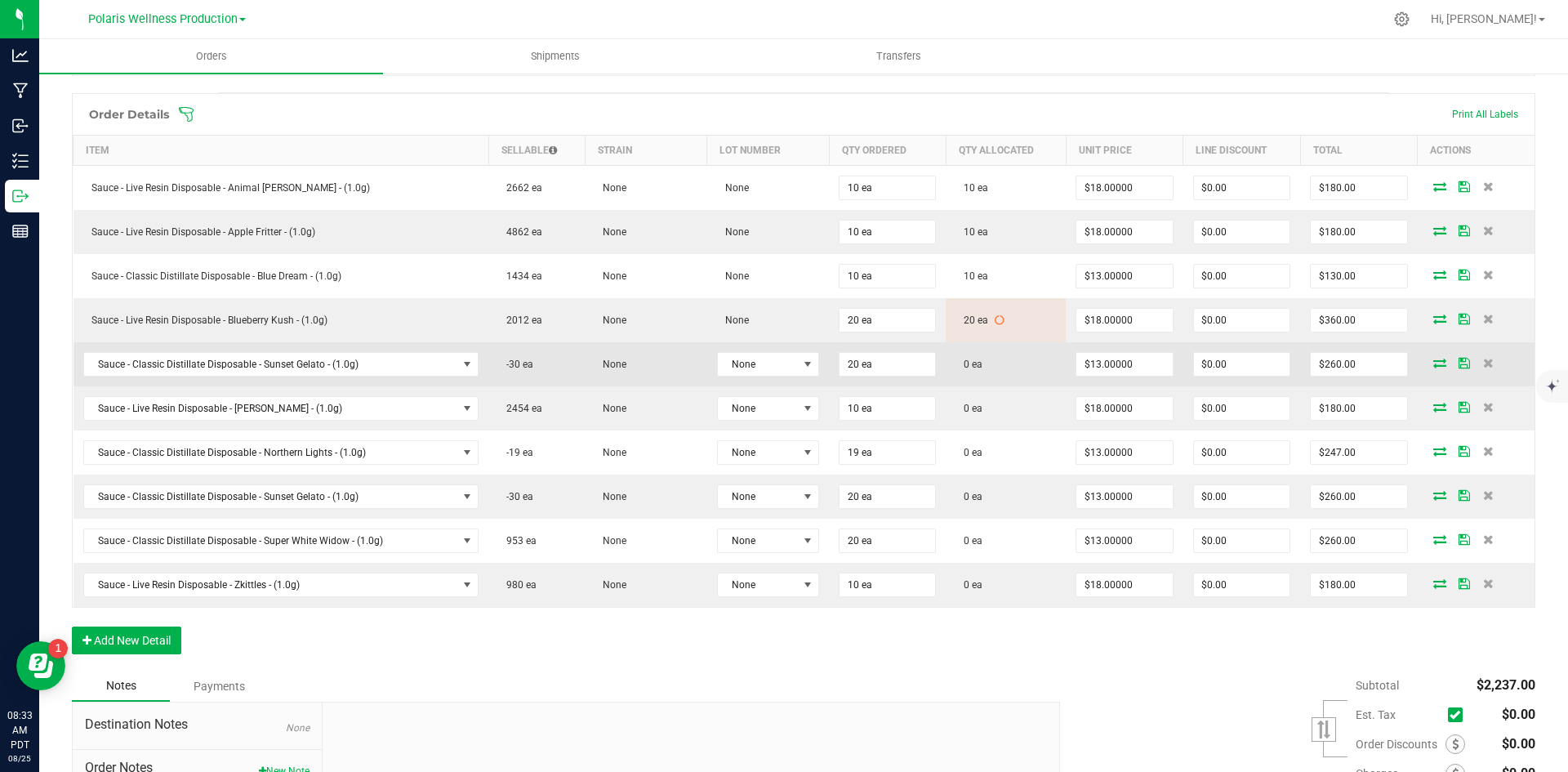
click at [1433, 363] on icon at bounding box center [1440, 362] width 13 height 9
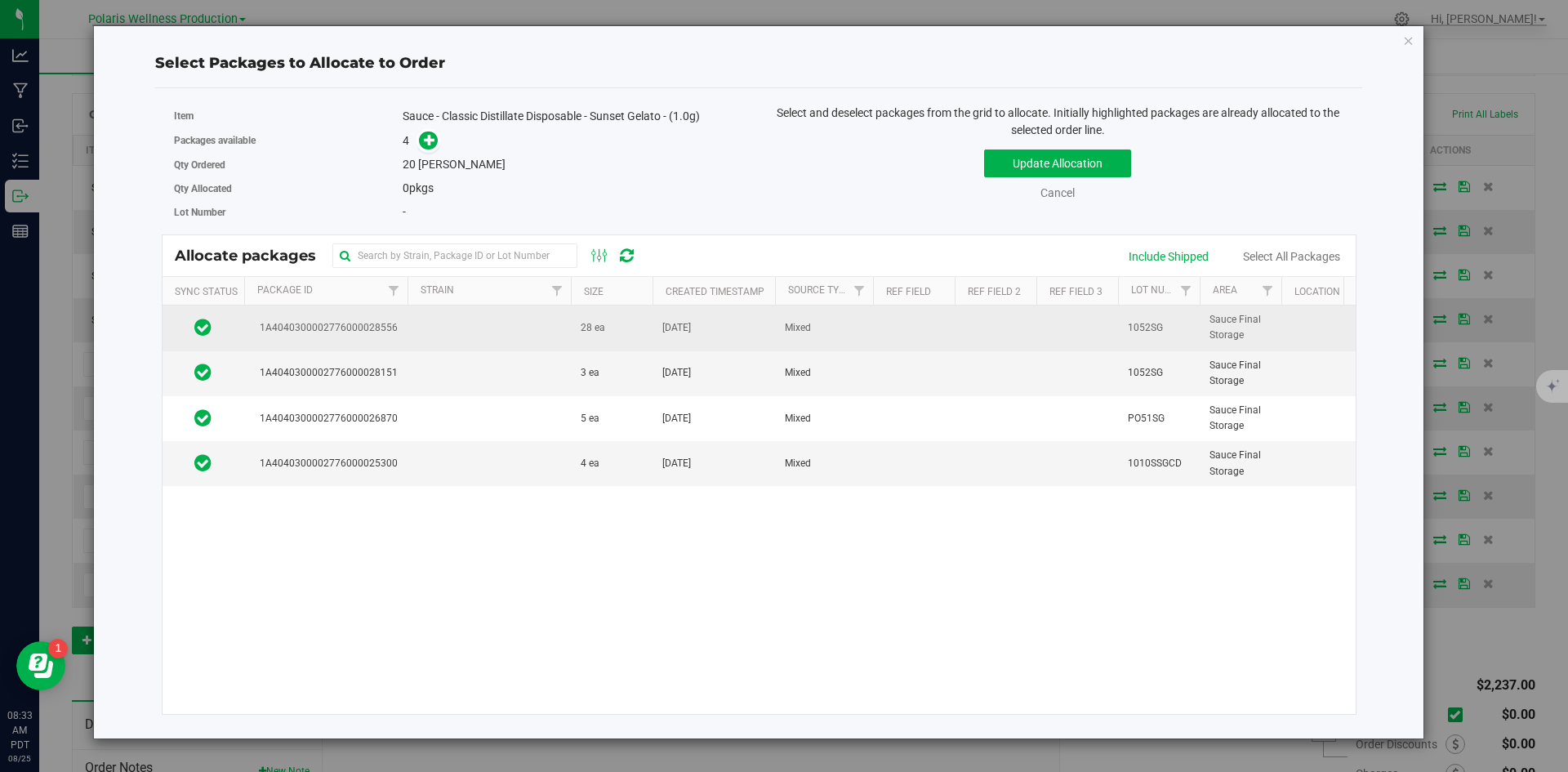
click at [485, 344] on td at bounding box center [489, 328] width 163 height 45
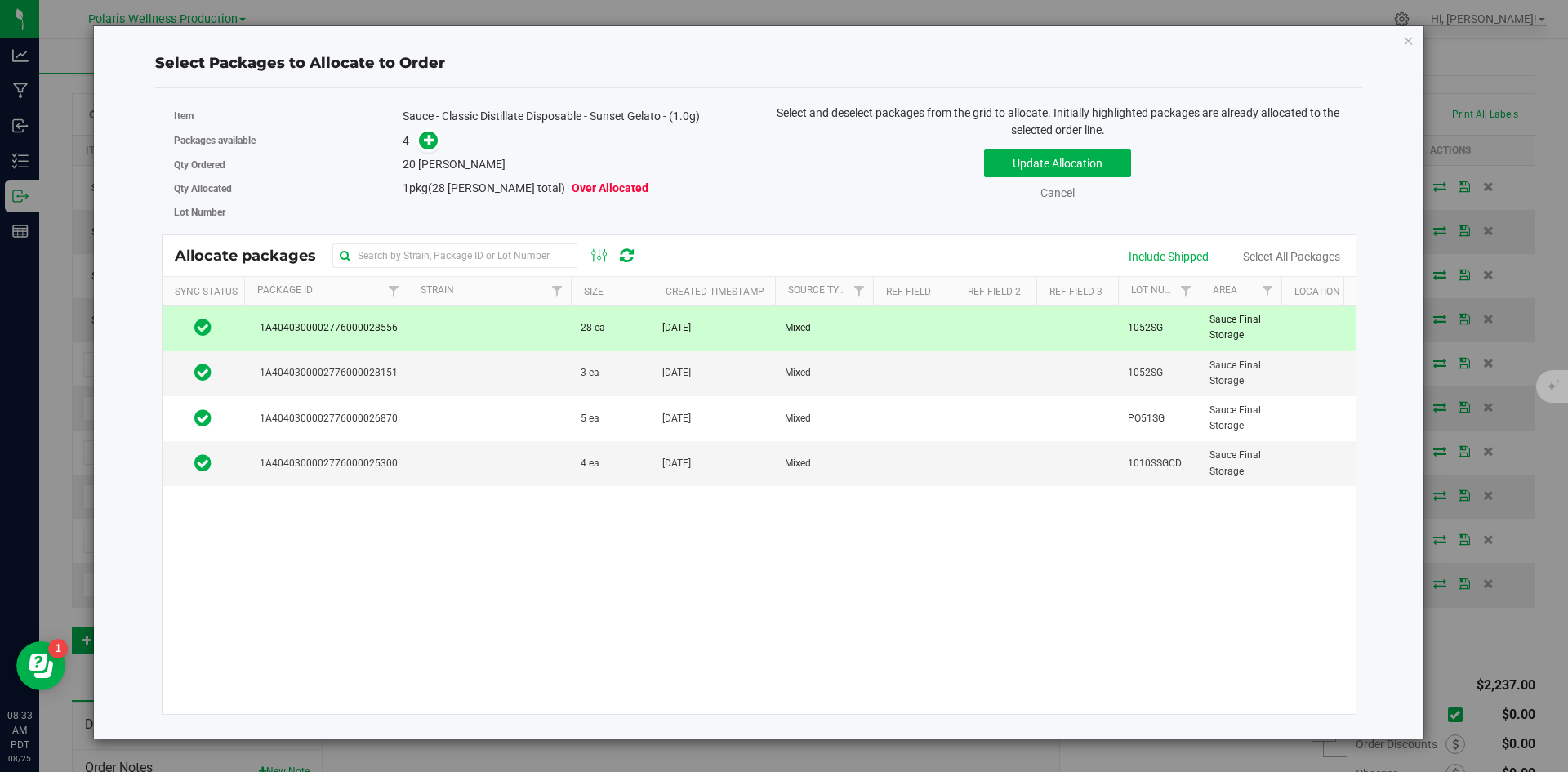
click at [498, 334] on td at bounding box center [489, 328] width 163 height 45
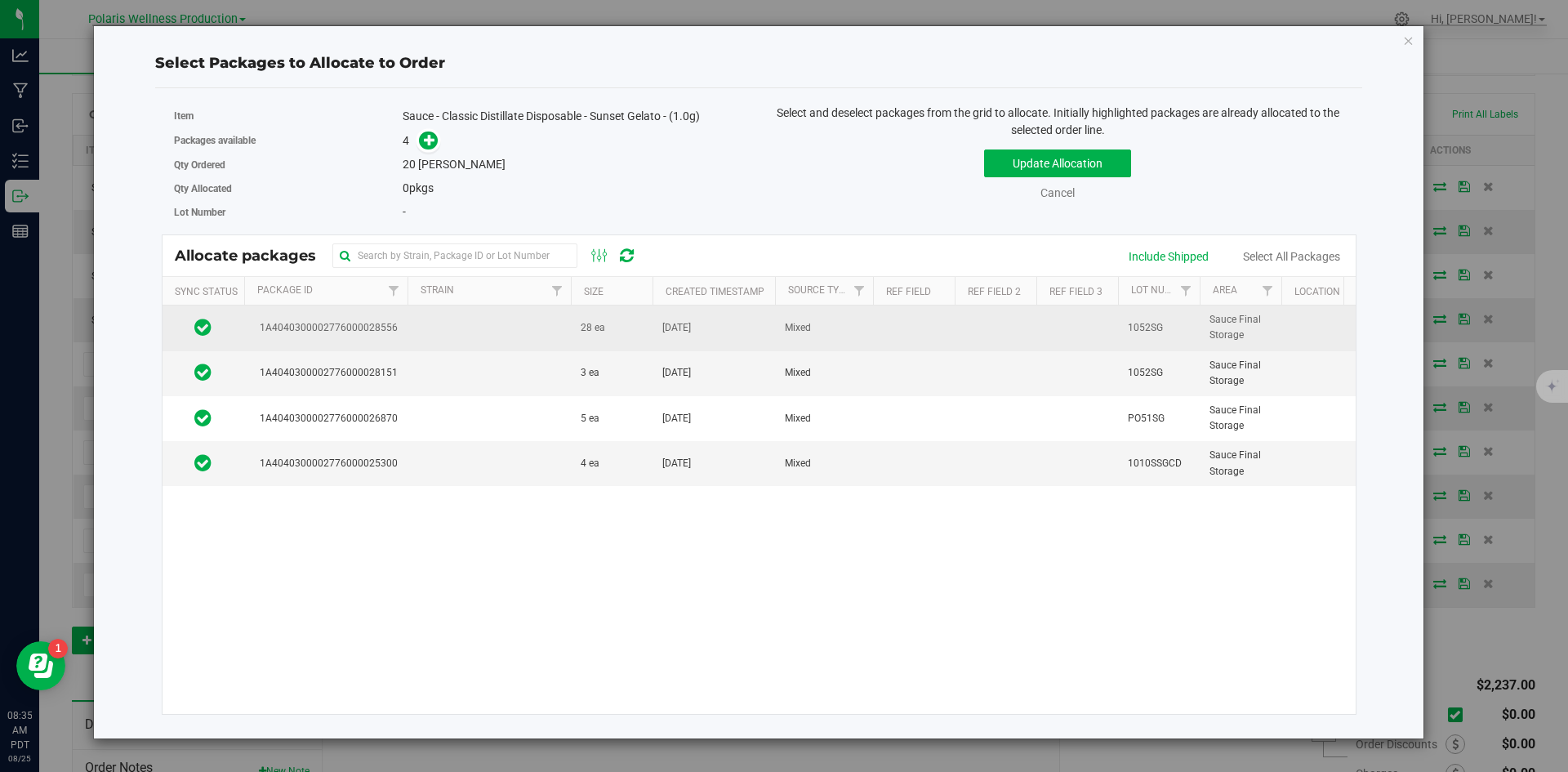
click at [542, 326] on td at bounding box center [489, 328] width 163 height 45
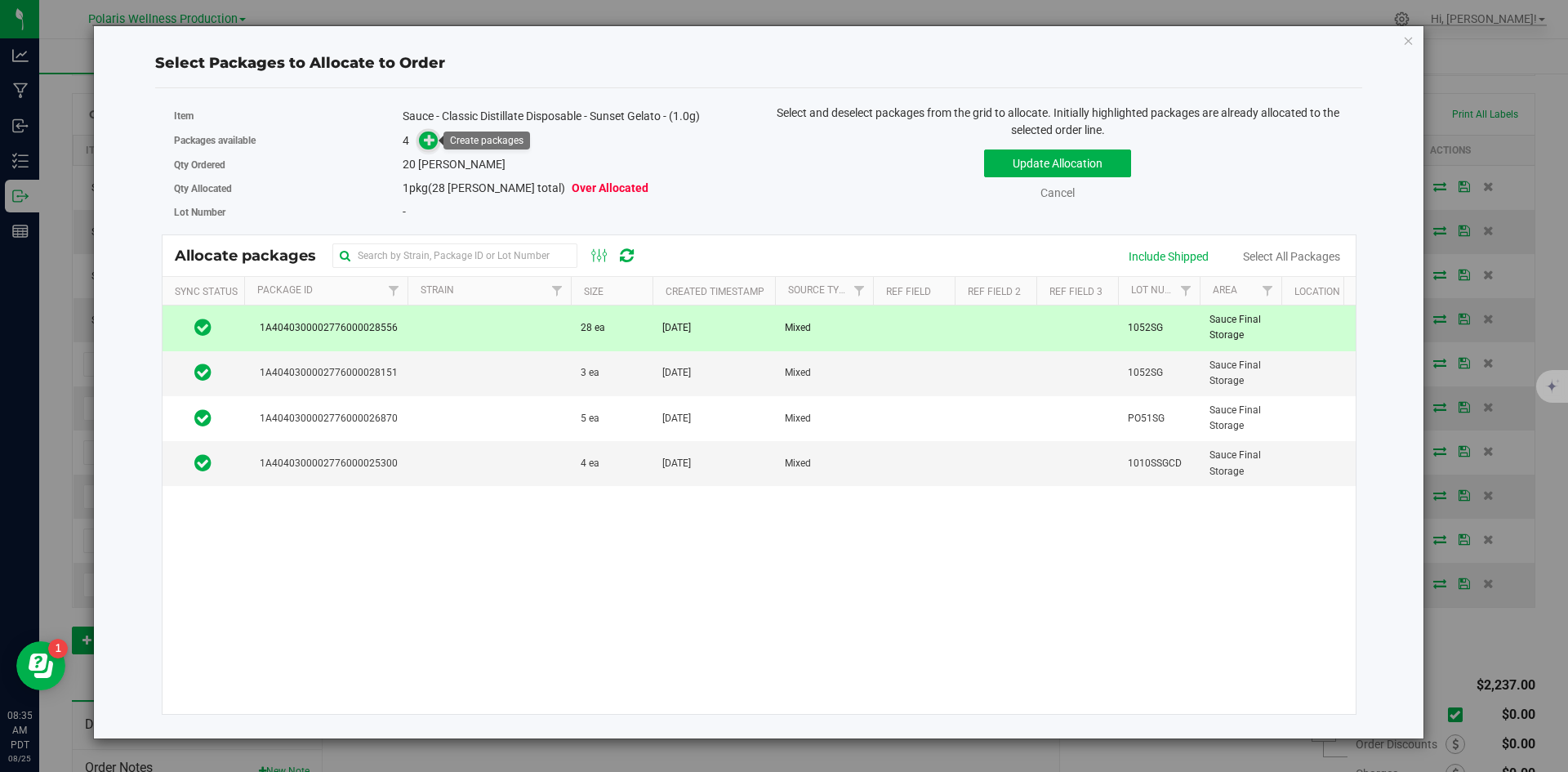
click at [432, 136] on icon at bounding box center [430, 139] width 12 height 12
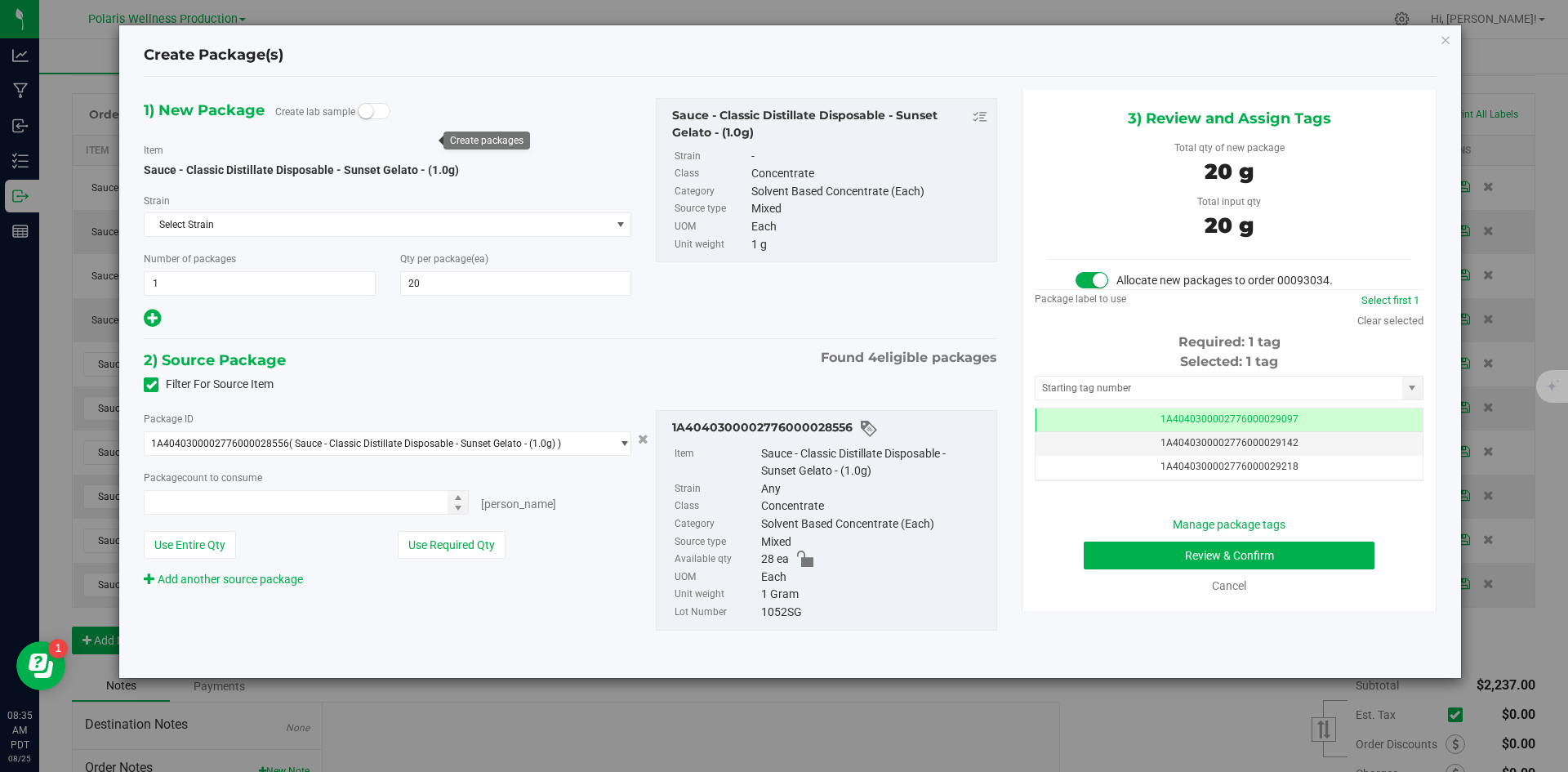
type input "20 ea"
click at [1141, 379] on input "text" at bounding box center [1219, 388] width 366 height 23
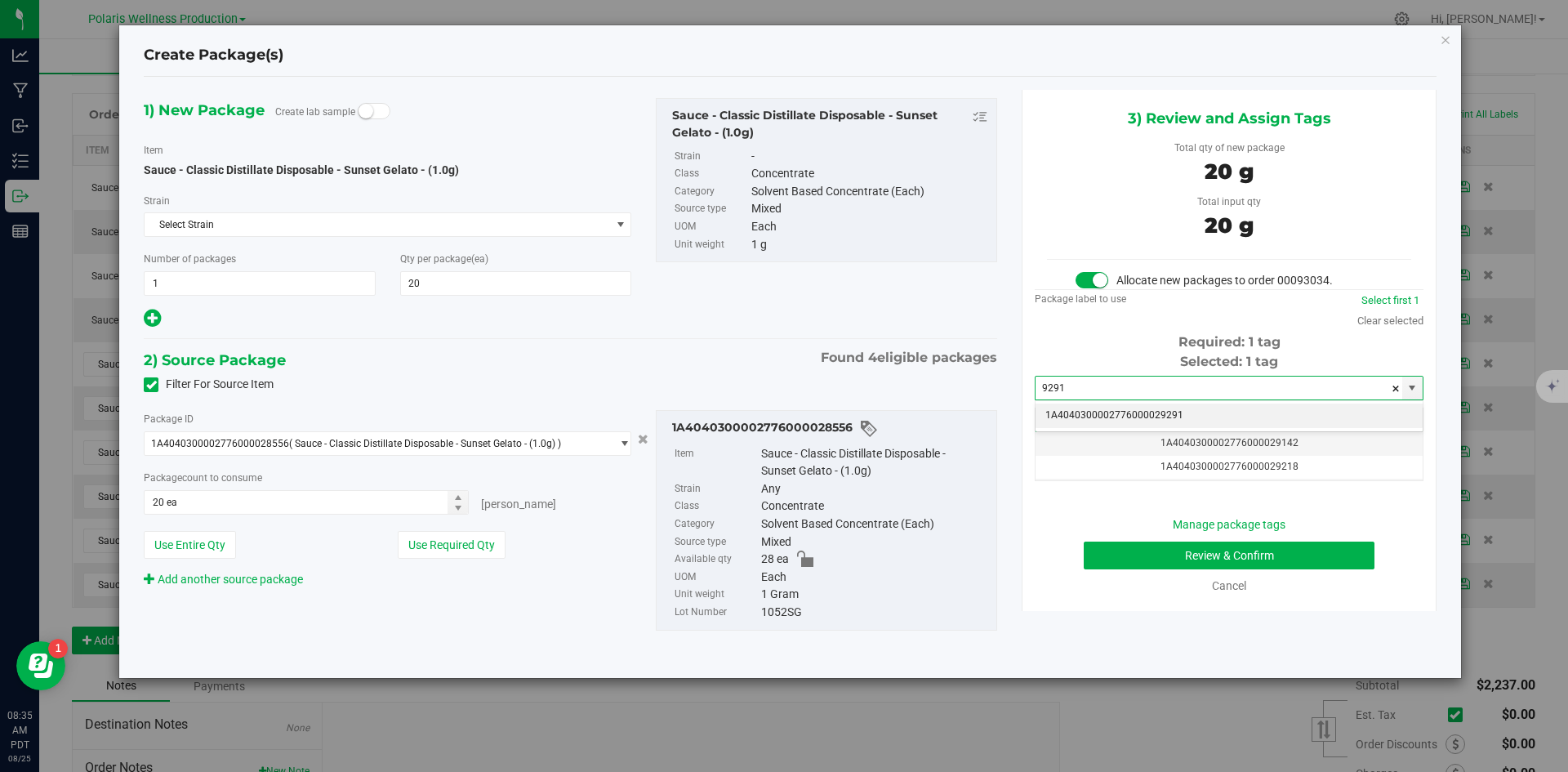
click at [1138, 418] on li "1A4040300002776000029291" at bounding box center [1229, 415] width 387 height 25
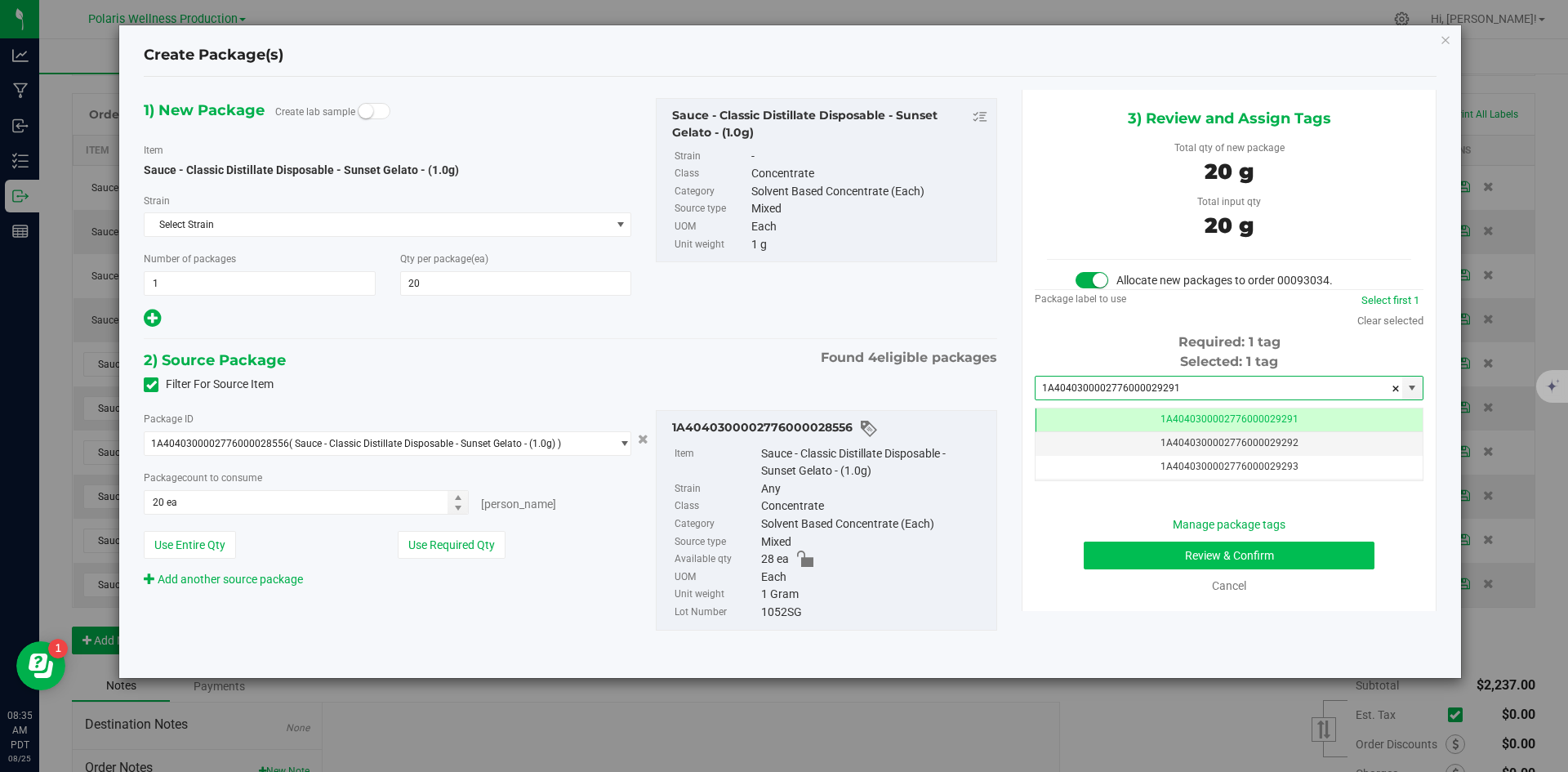
type input "1A4040300002776000029291"
click at [1155, 548] on button "Review & Confirm" at bounding box center [1229, 555] width 291 height 27
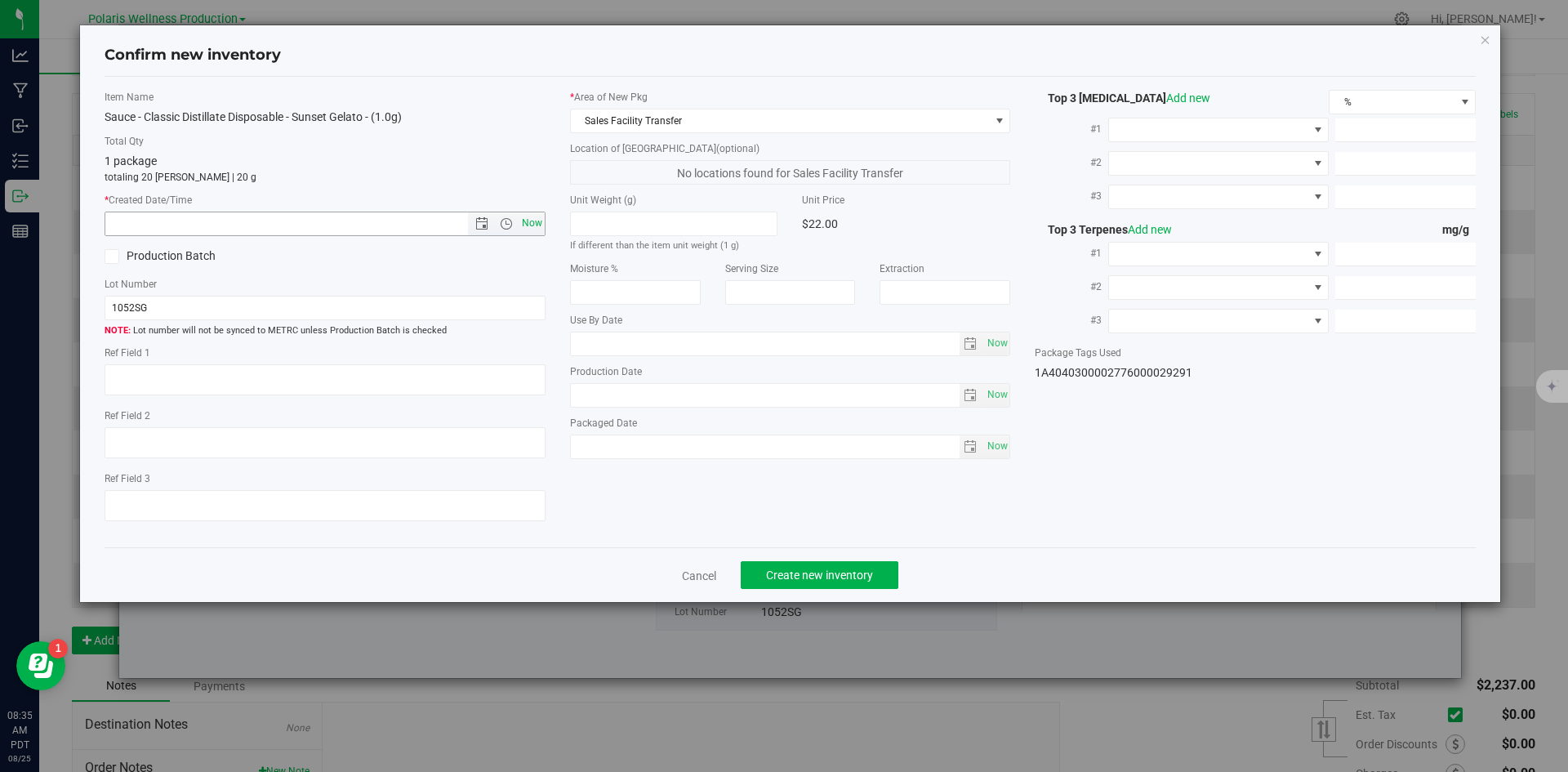
click at [518, 221] on span "Now" at bounding box center [531, 223] width 27 height 24
type input "[DATE] 8:35 AM"
click at [795, 579] on span "Create new inventory" at bounding box center [819, 575] width 107 height 13
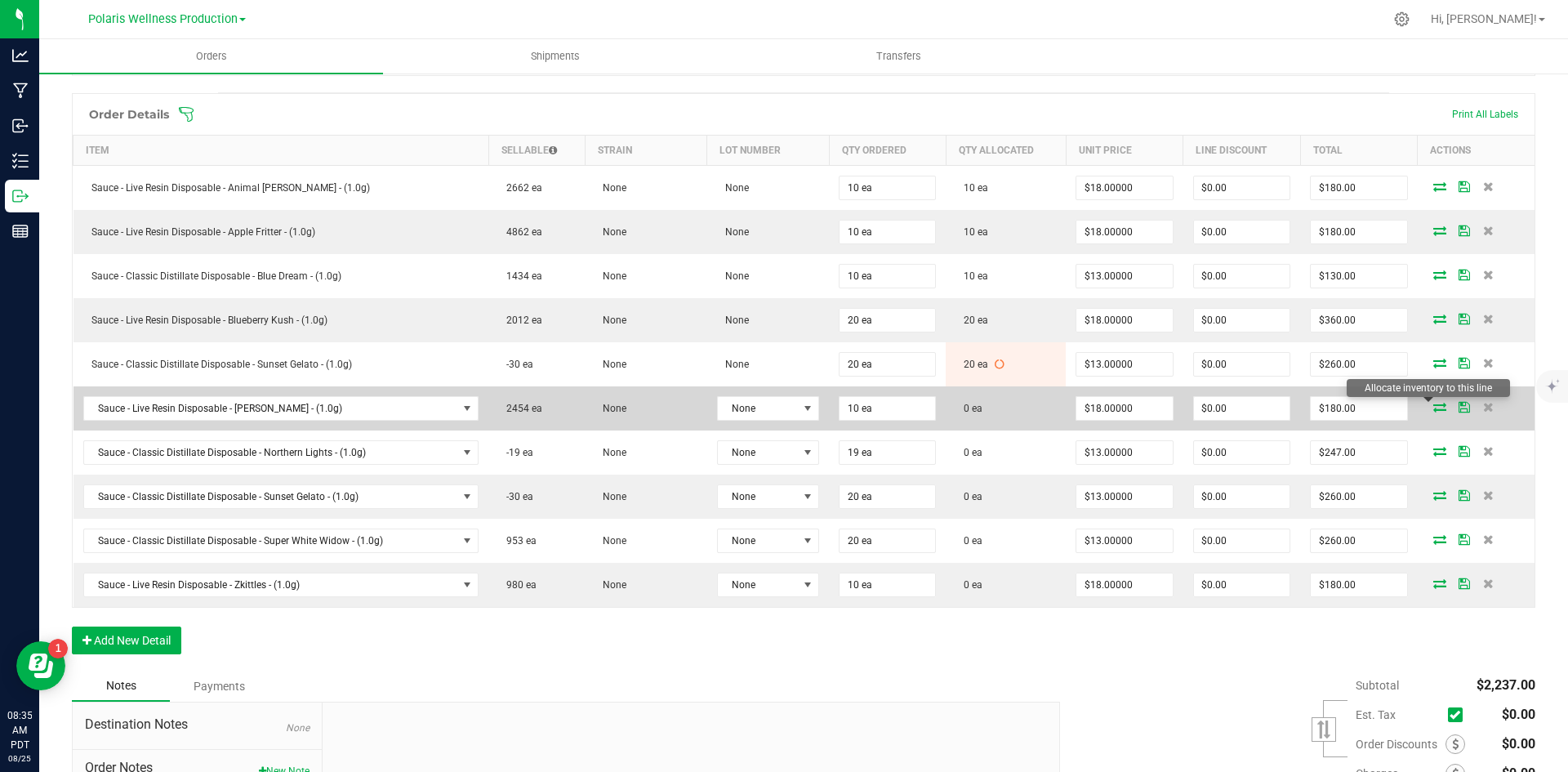
click at [1433, 408] on icon at bounding box center [1440, 407] width 13 height 9
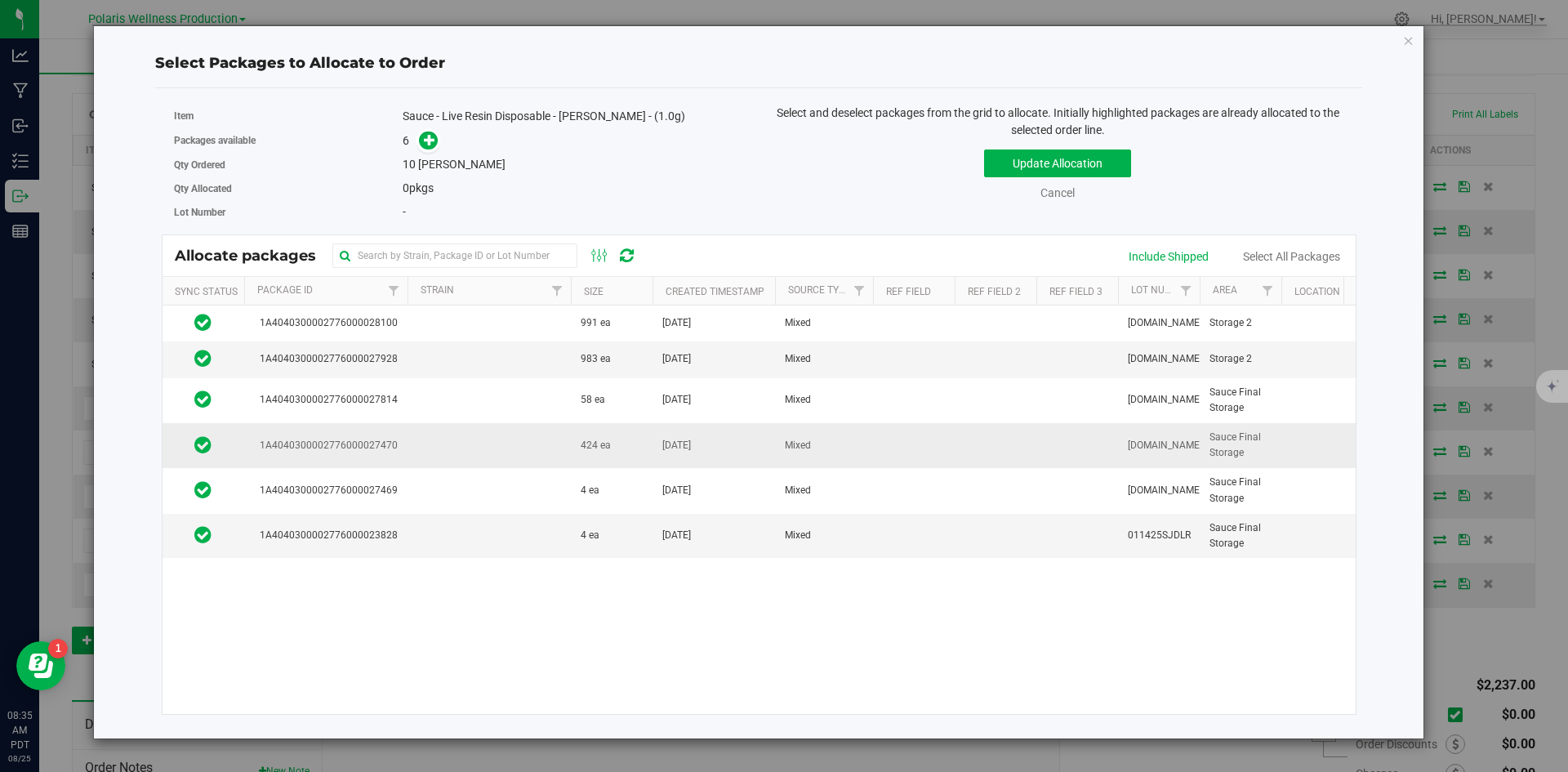
click at [512, 446] on td at bounding box center [489, 445] width 163 height 45
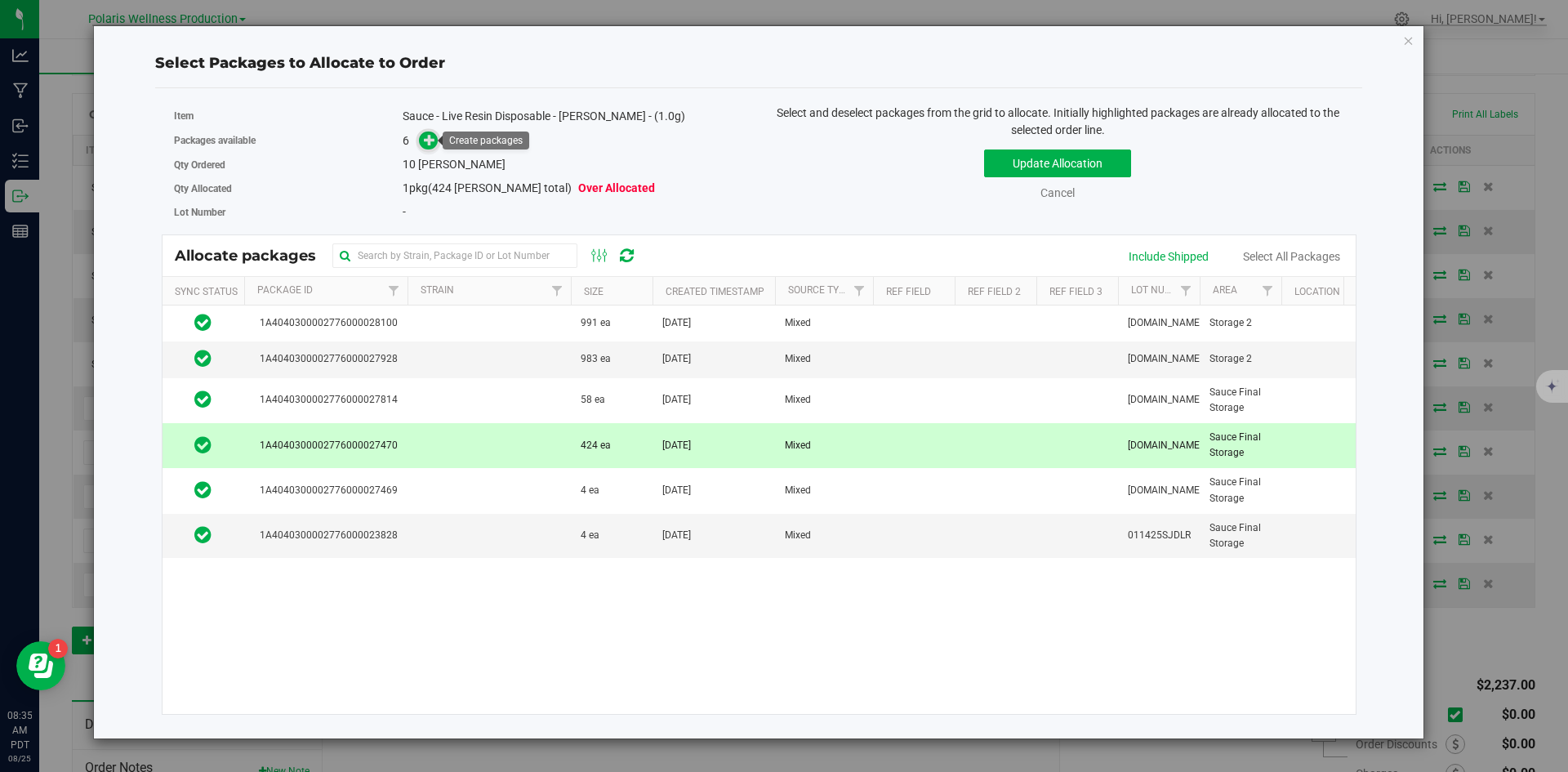
click at [433, 143] on icon at bounding box center [430, 140] width 11 height 11
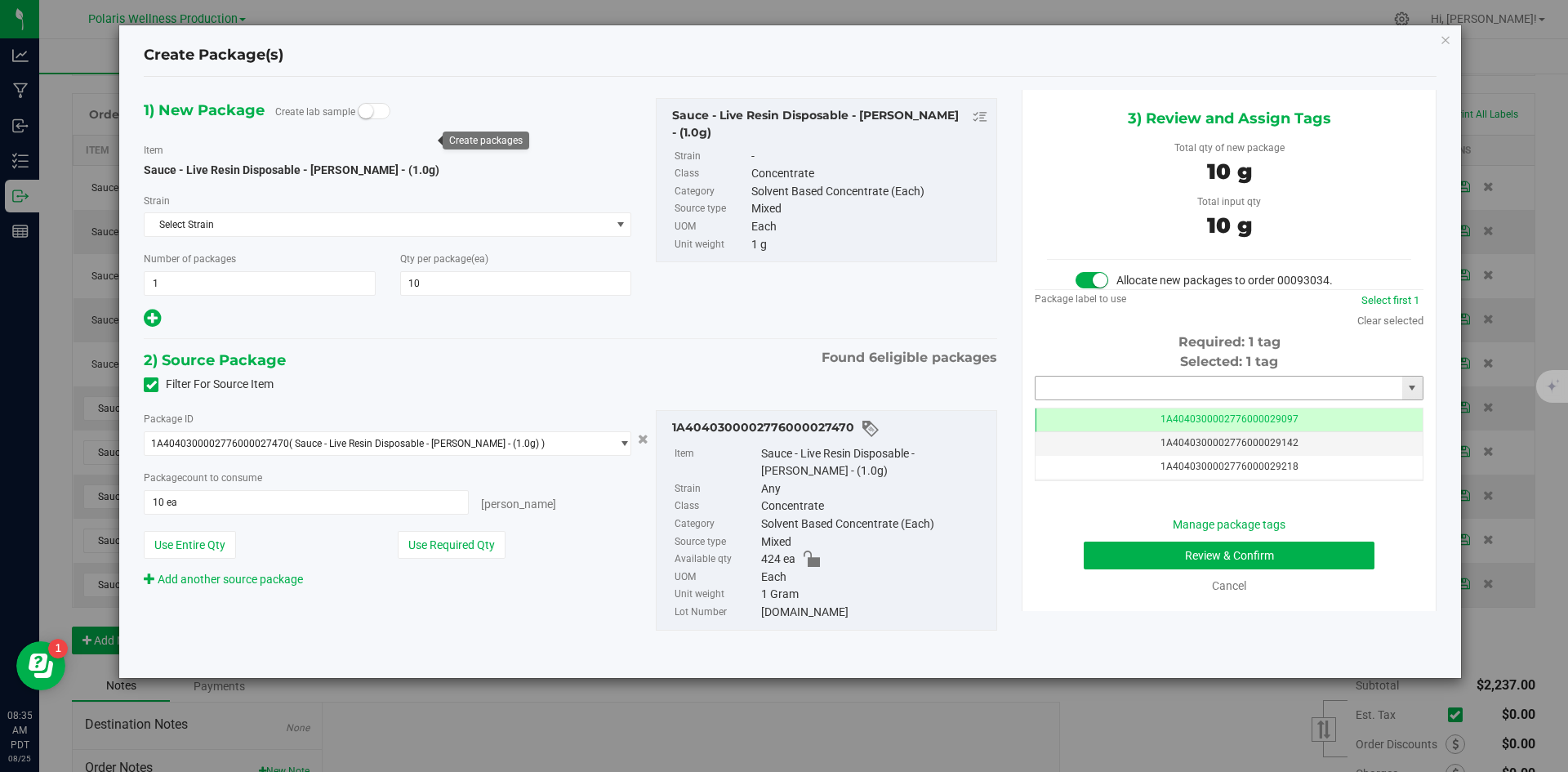
click at [1216, 386] on input "text" at bounding box center [1219, 388] width 366 height 23
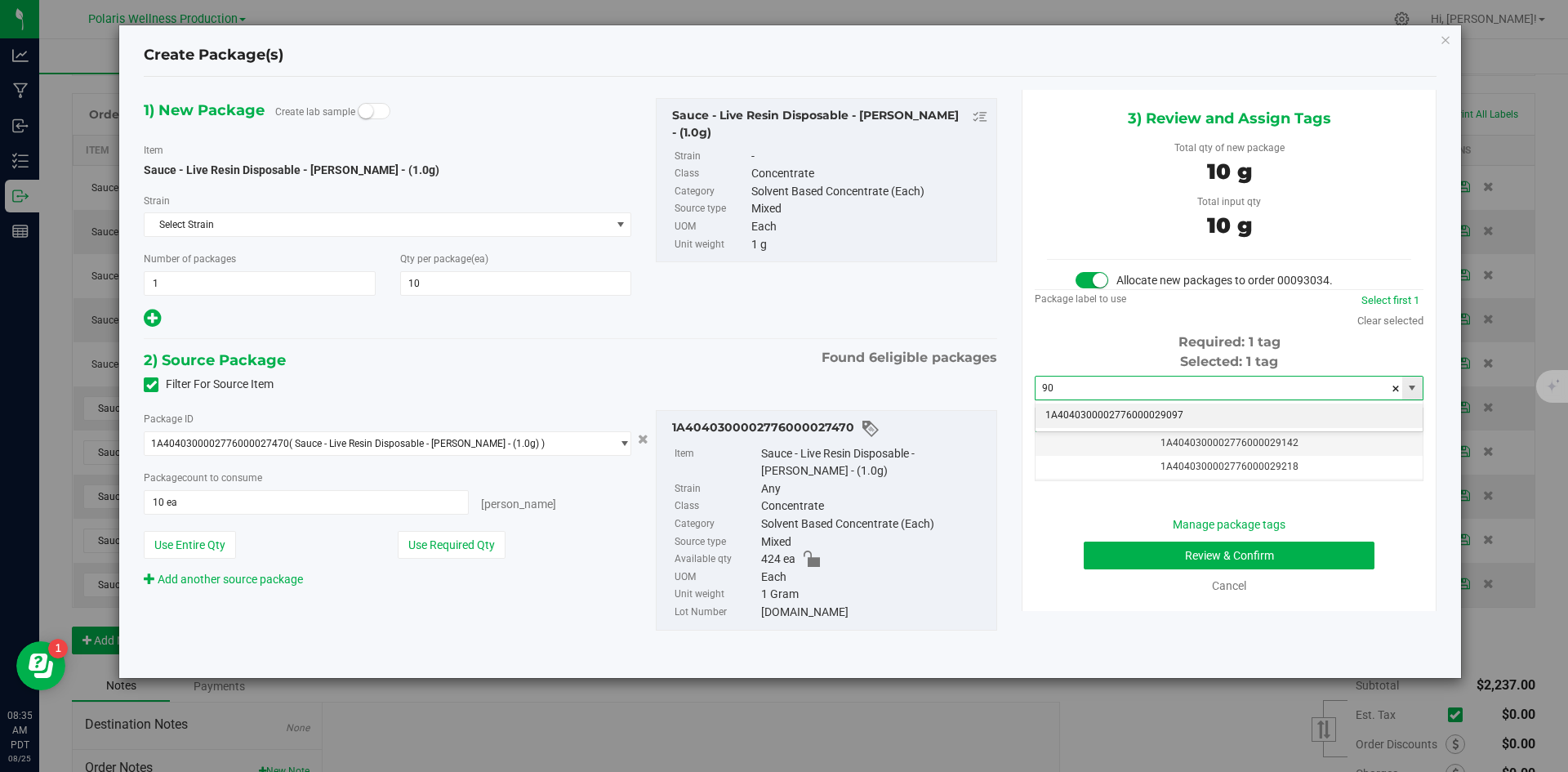
type input "9"
click at [1115, 413] on li "1A4040300002776000029292" at bounding box center [1229, 415] width 387 height 25
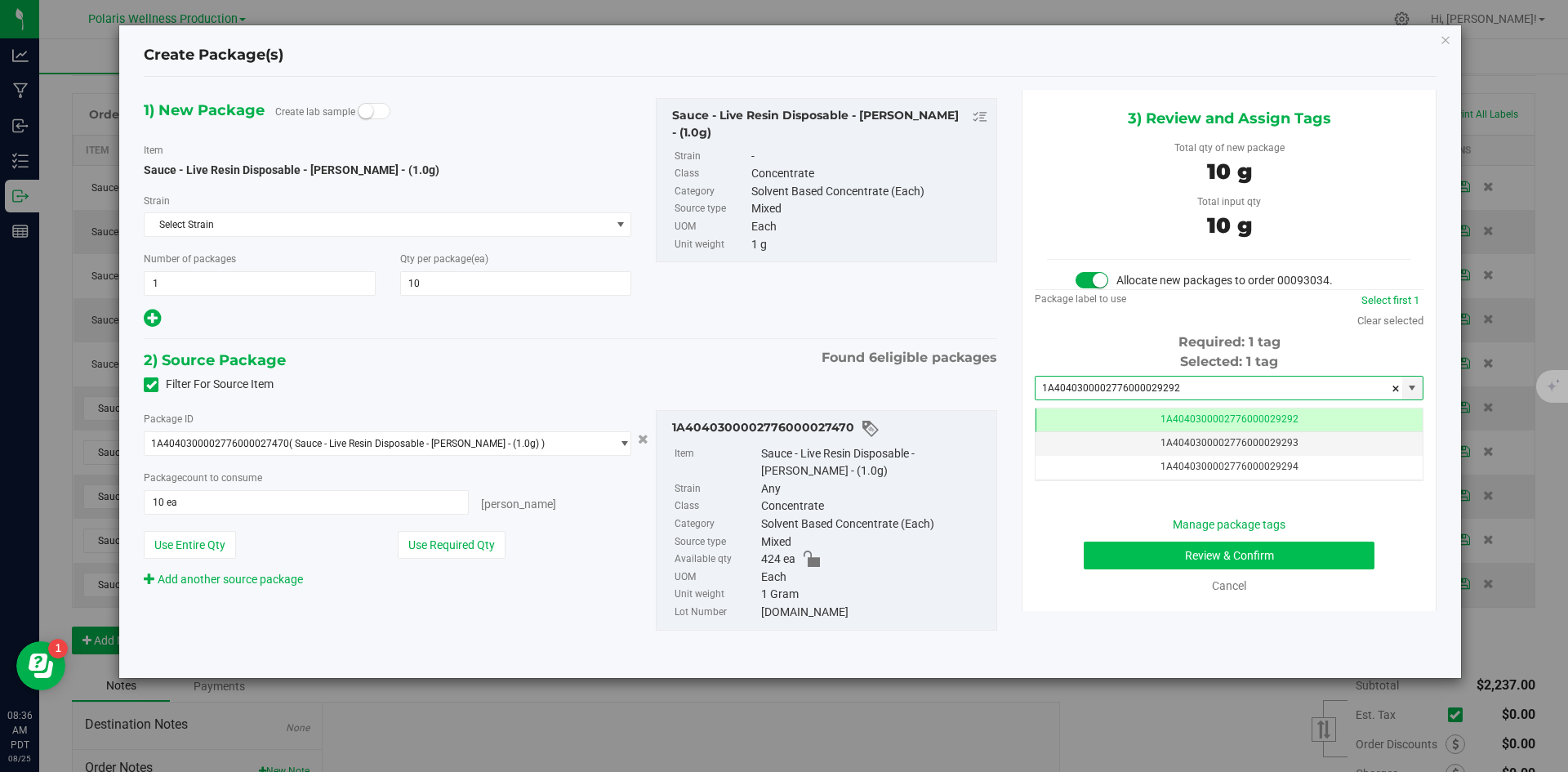
type input "1A4040300002776000029292"
click at [1140, 554] on button "Review & Confirm" at bounding box center [1229, 555] width 291 height 27
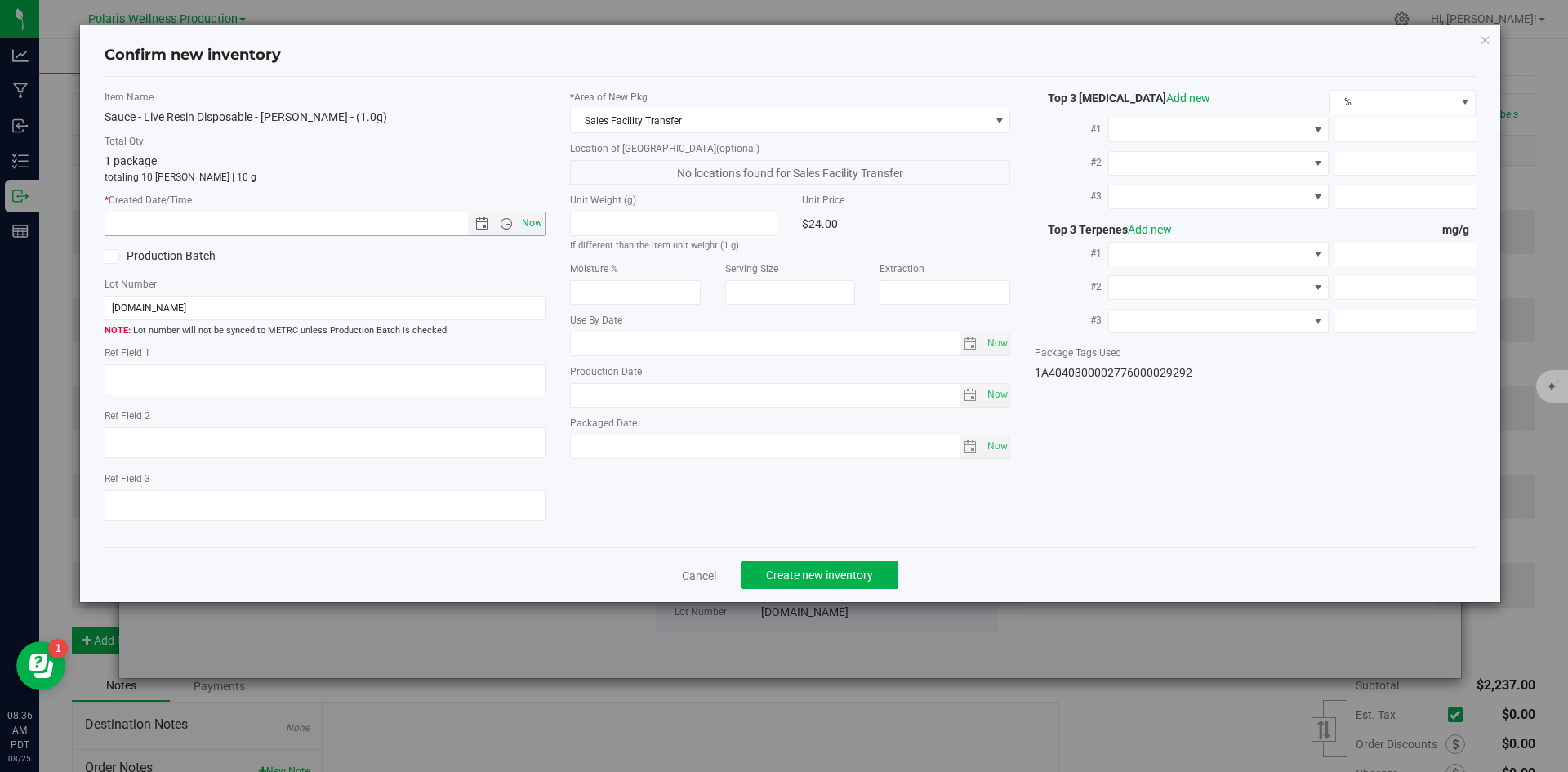
click at [537, 227] on span "Now" at bounding box center [531, 223] width 27 height 24
type input "[DATE] 8:36 AM"
click at [849, 565] on button "Create new inventory" at bounding box center [819, 574] width 158 height 27
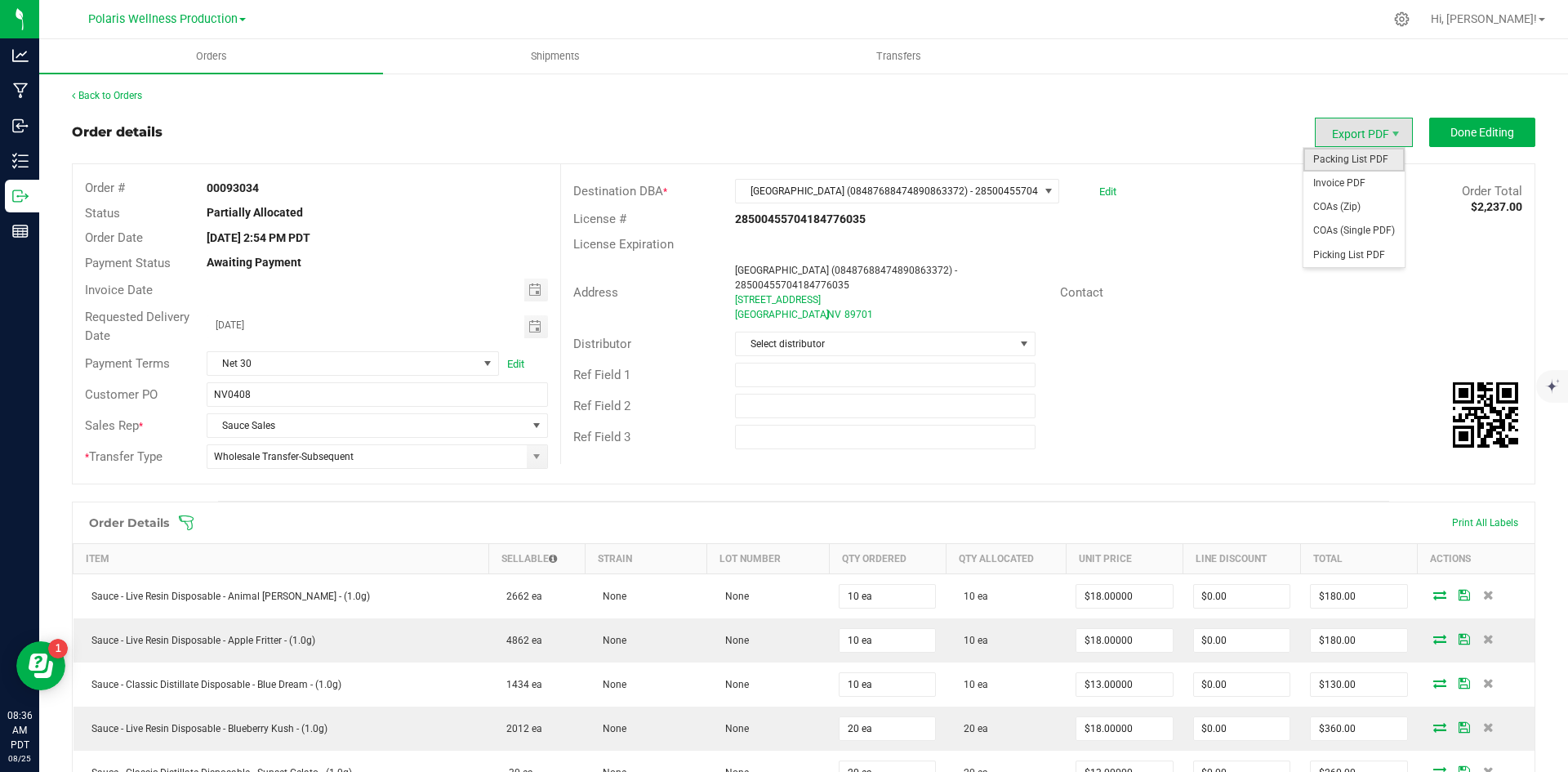
click at [1360, 159] on span "Packing List PDF" at bounding box center [1354, 159] width 101 height 24
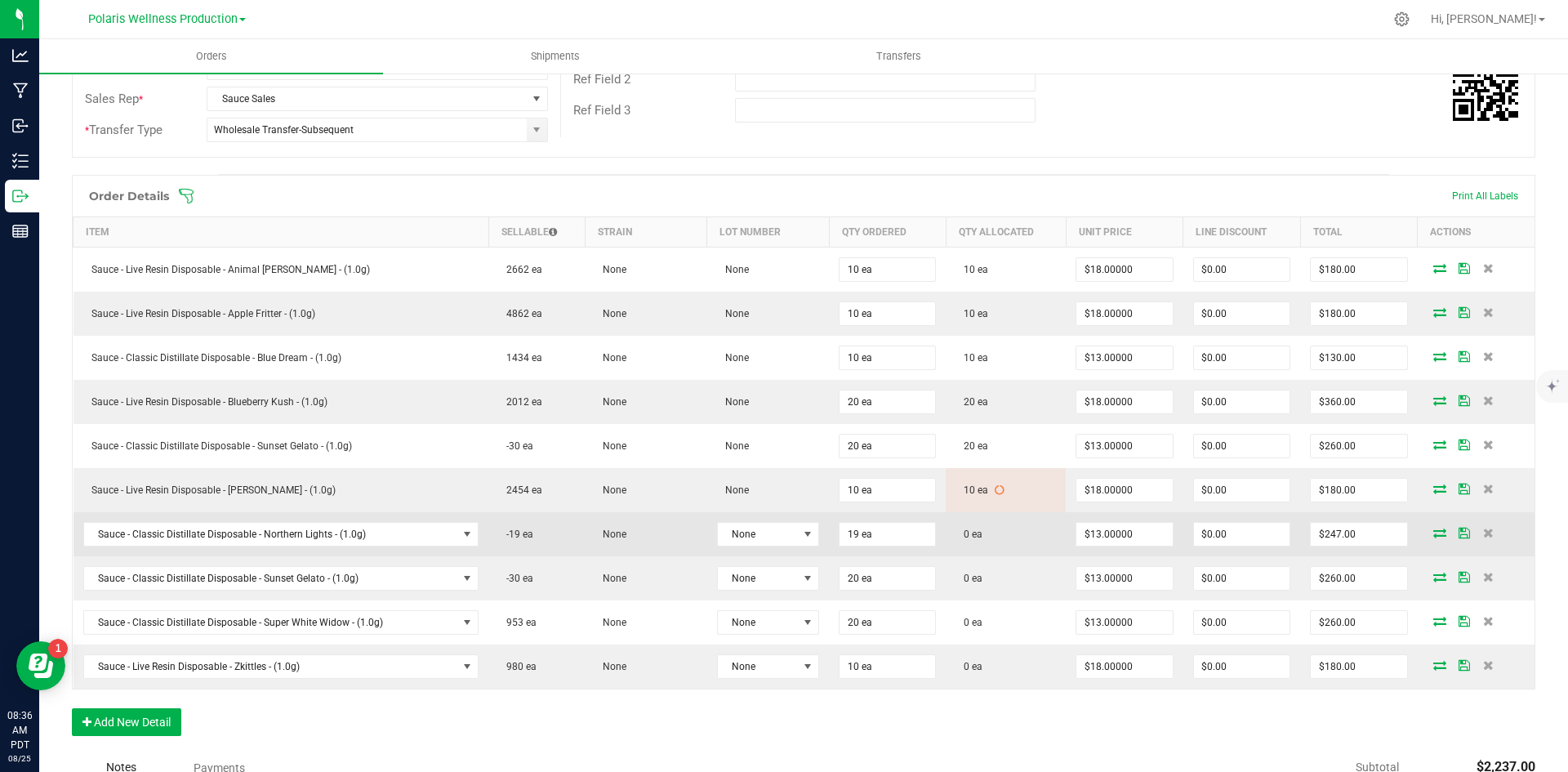
click at [1433, 535] on icon at bounding box center [1440, 532] width 13 height 9
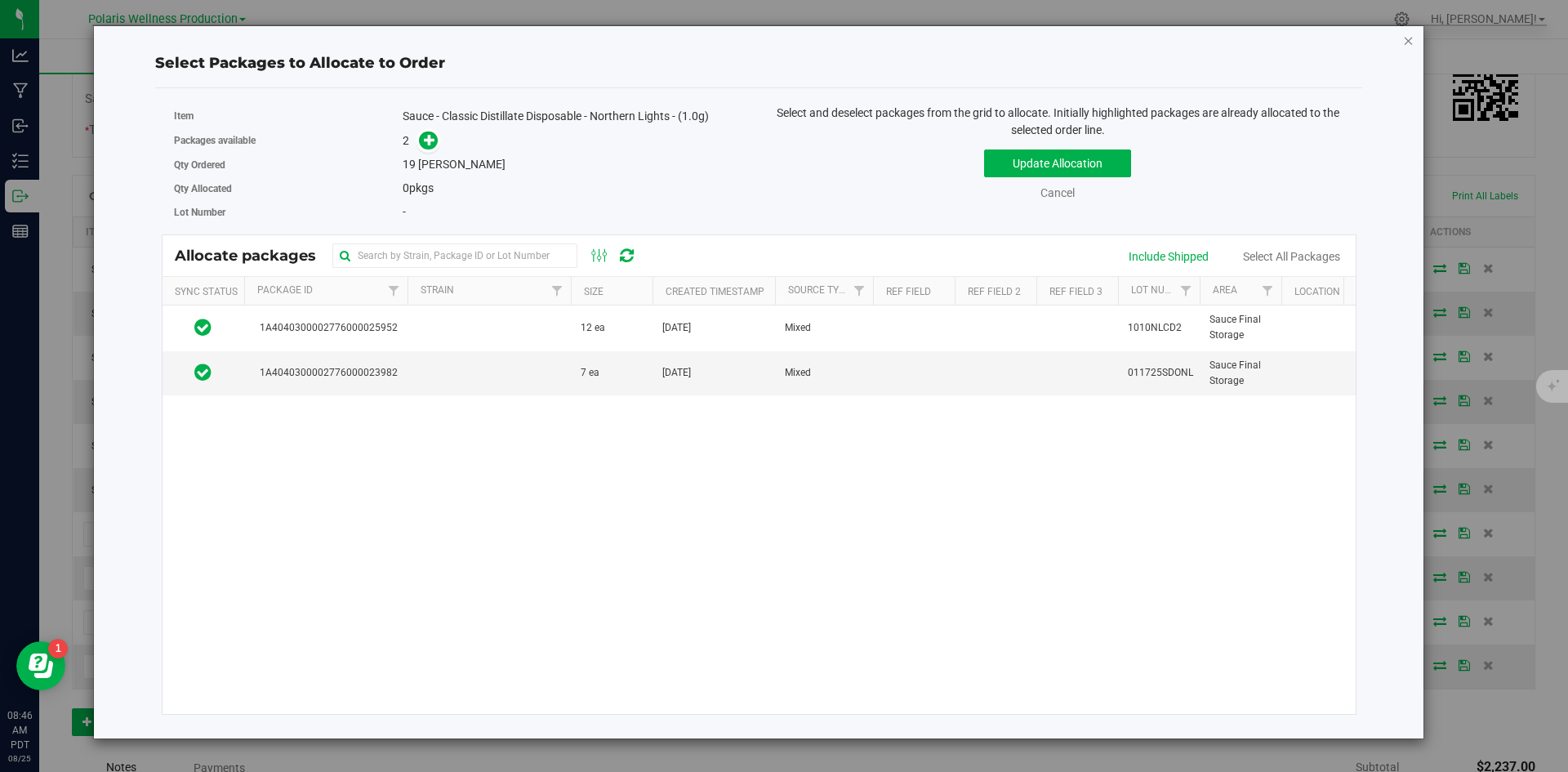
click at [1403, 39] on icon "button" at bounding box center [1408, 40] width 11 height 20
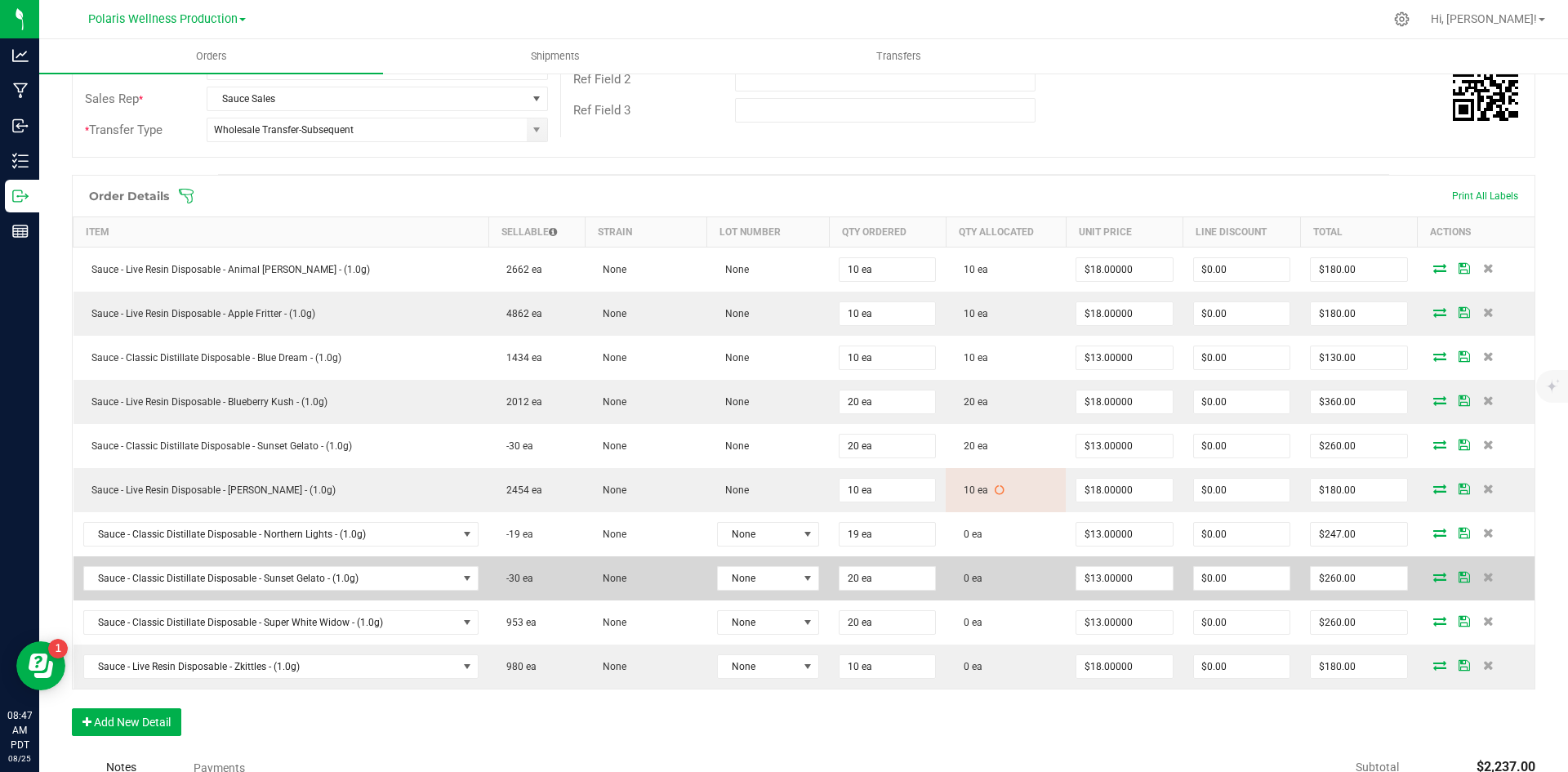
click at [1433, 577] on icon at bounding box center [1440, 577] width 13 height 9
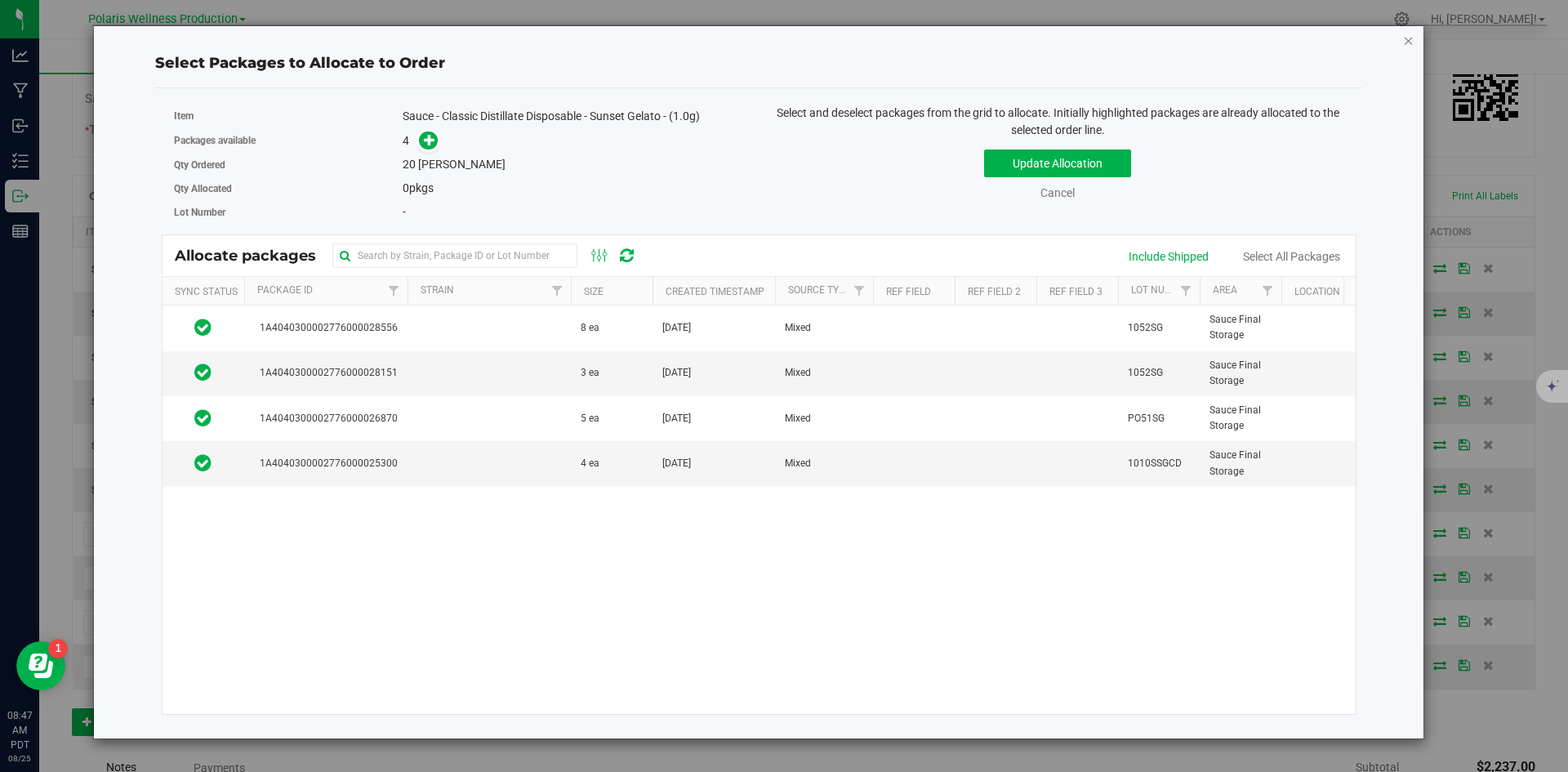
click at [1408, 43] on icon "button" at bounding box center [1408, 40] width 11 height 20
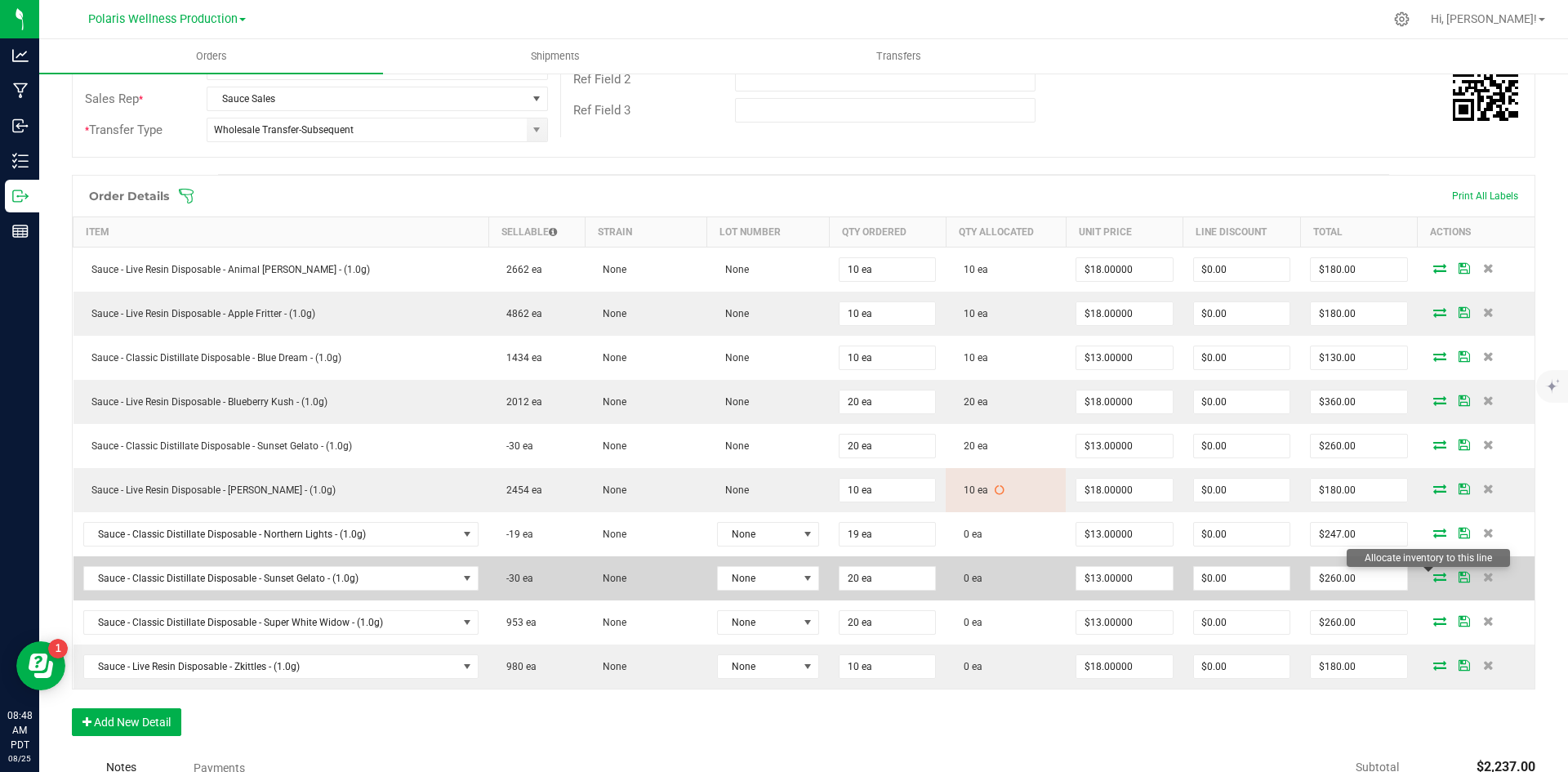
click at [1433, 578] on icon at bounding box center [1440, 577] width 13 height 9
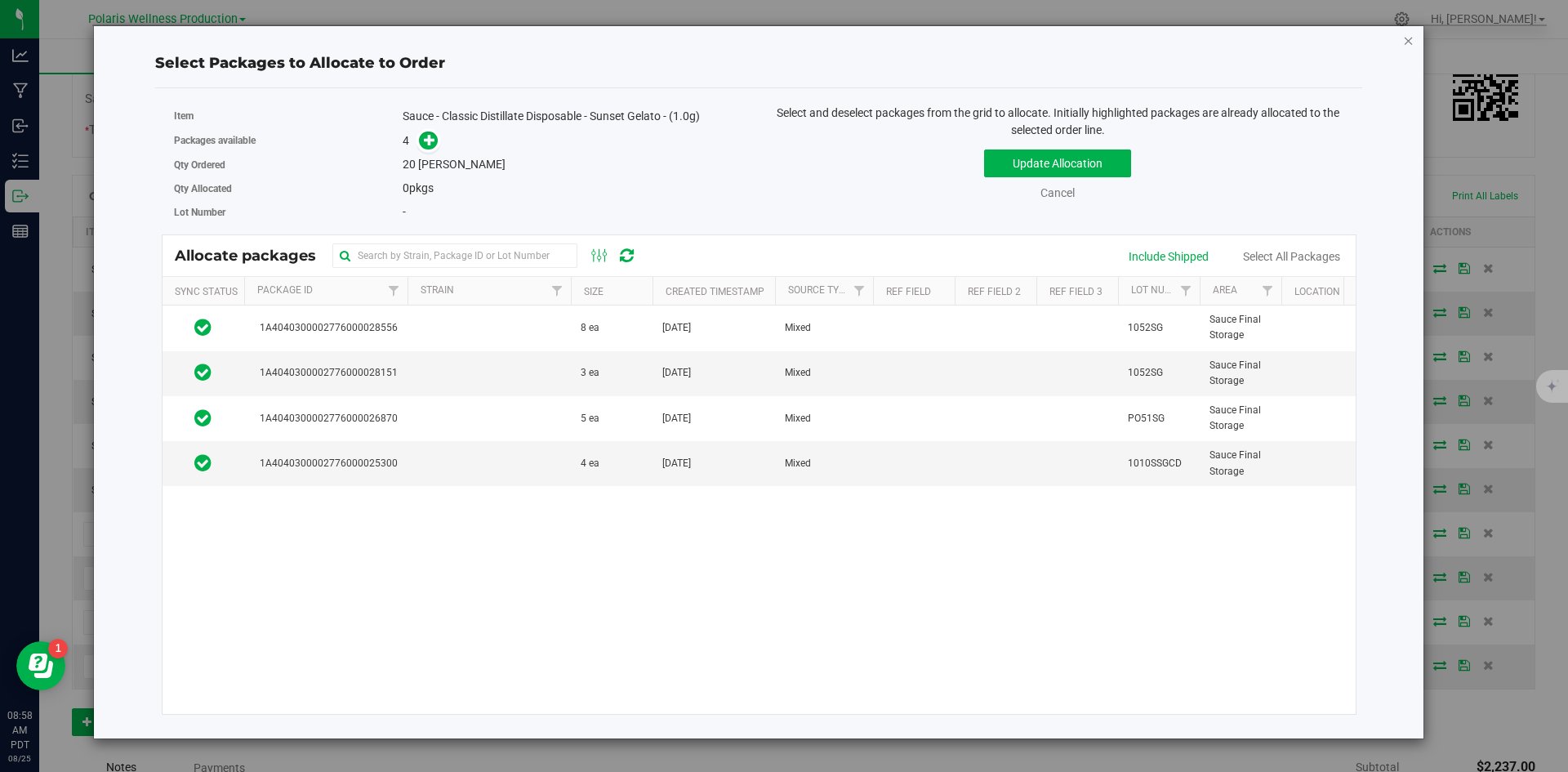
click at [1411, 42] on icon "button" at bounding box center [1408, 40] width 11 height 20
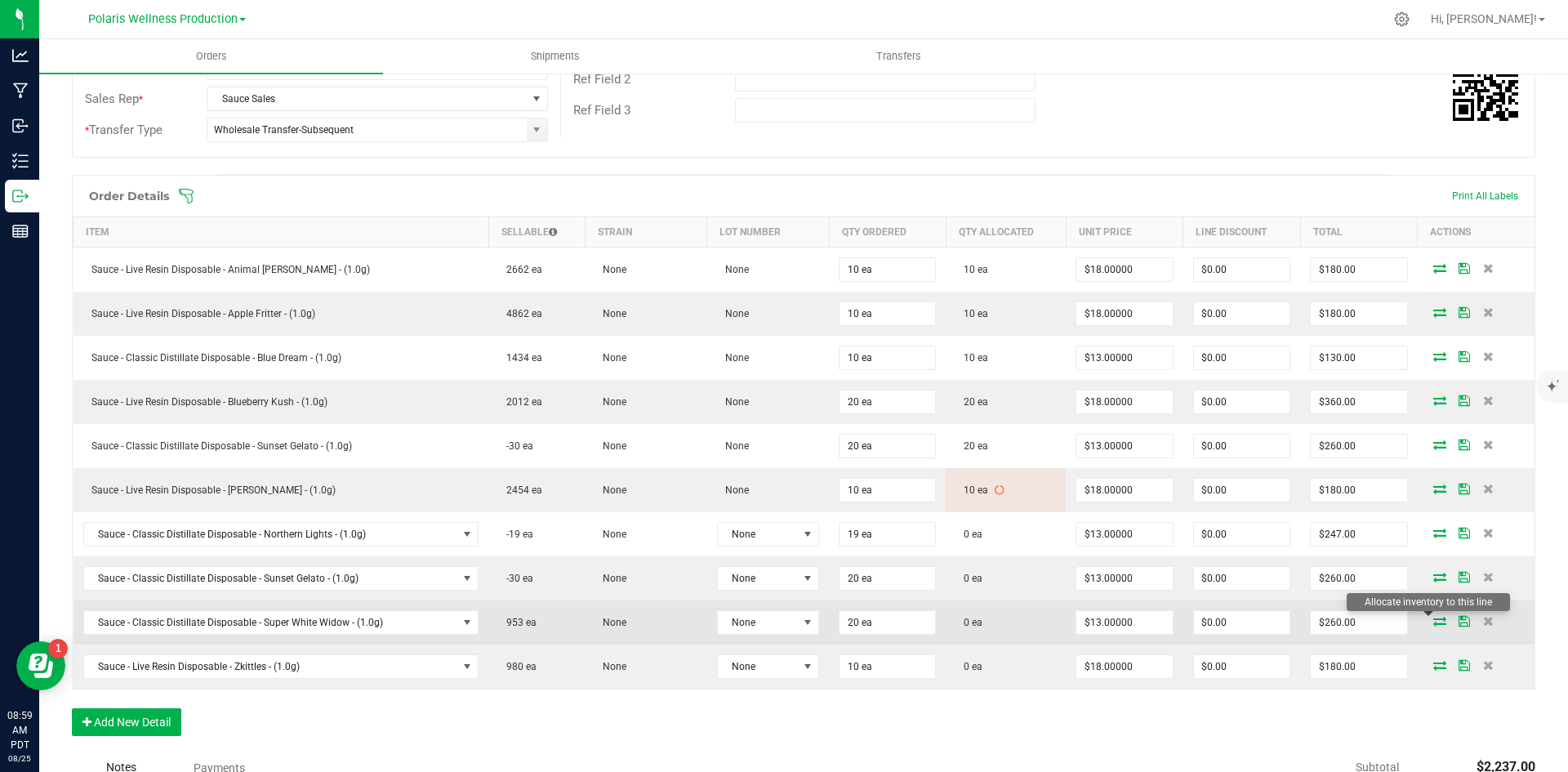
click at [1433, 621] on icon at bounding box center [1440, 620] width 13 height 9
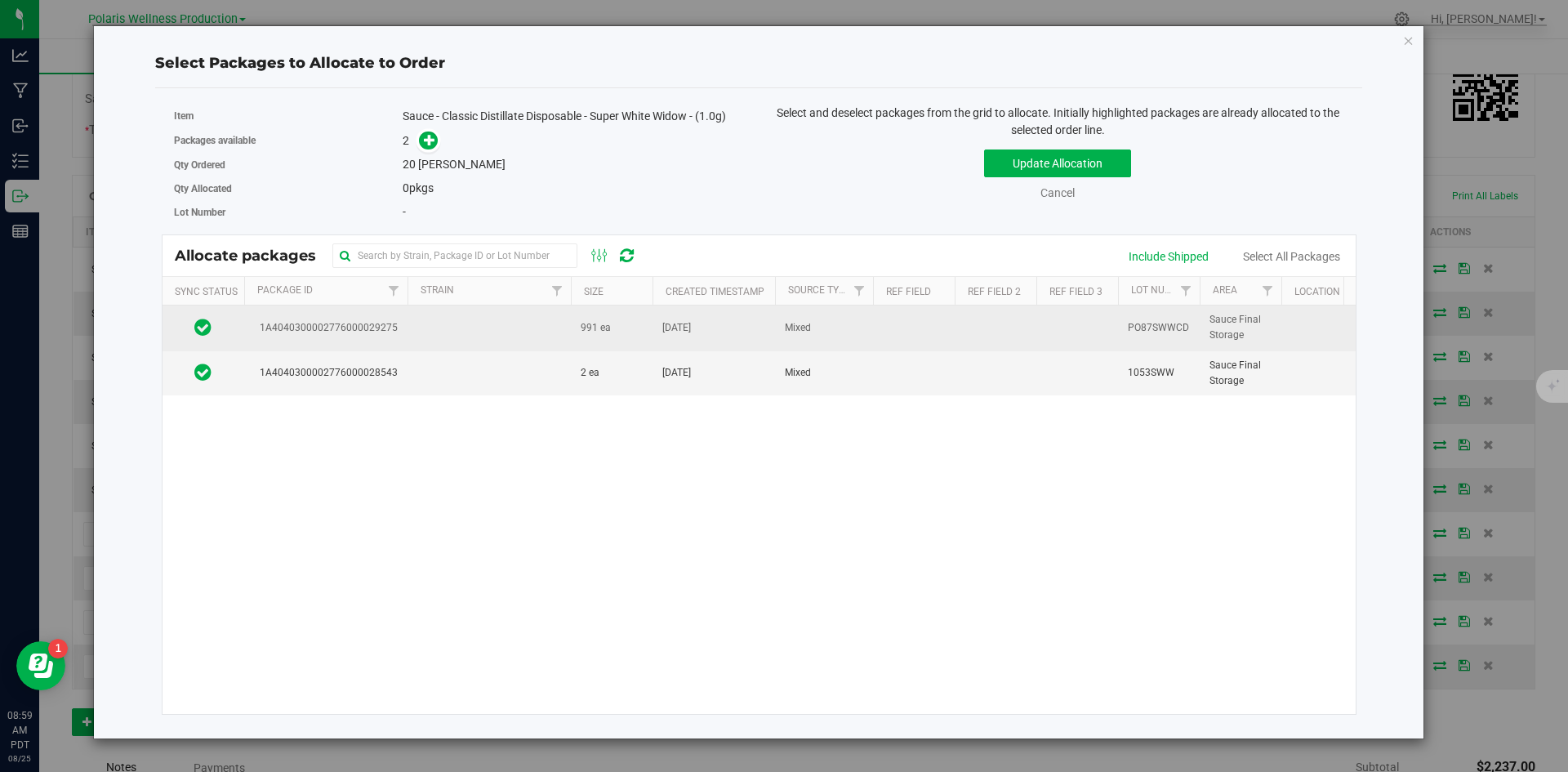
click at [521, 319] on td at bounding box center [489, 328] width 163 height 45
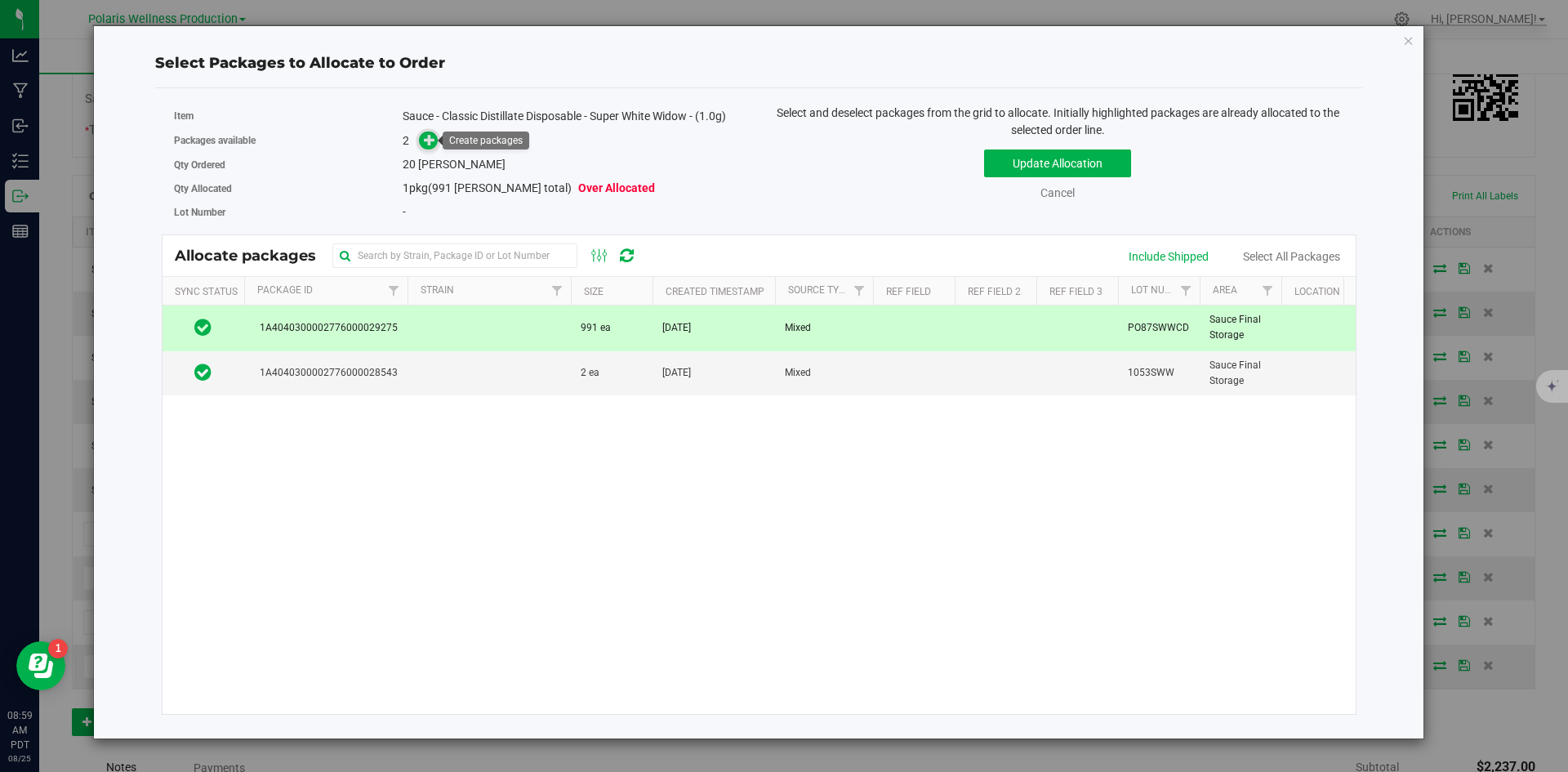
click at [427, 144] on icon at bounding box center [430, 140] width 11 height 11
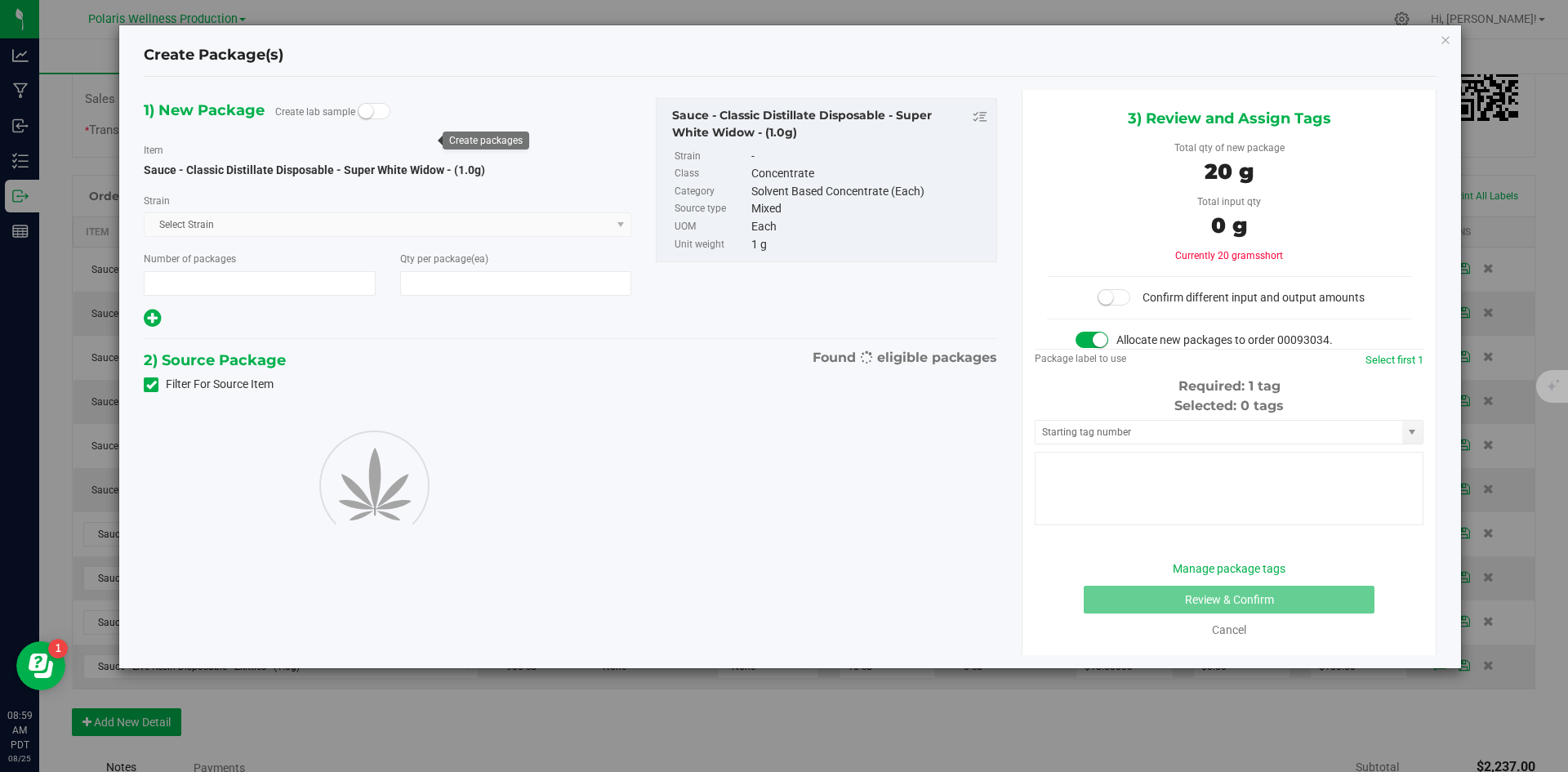
type input "1"
type input "20"
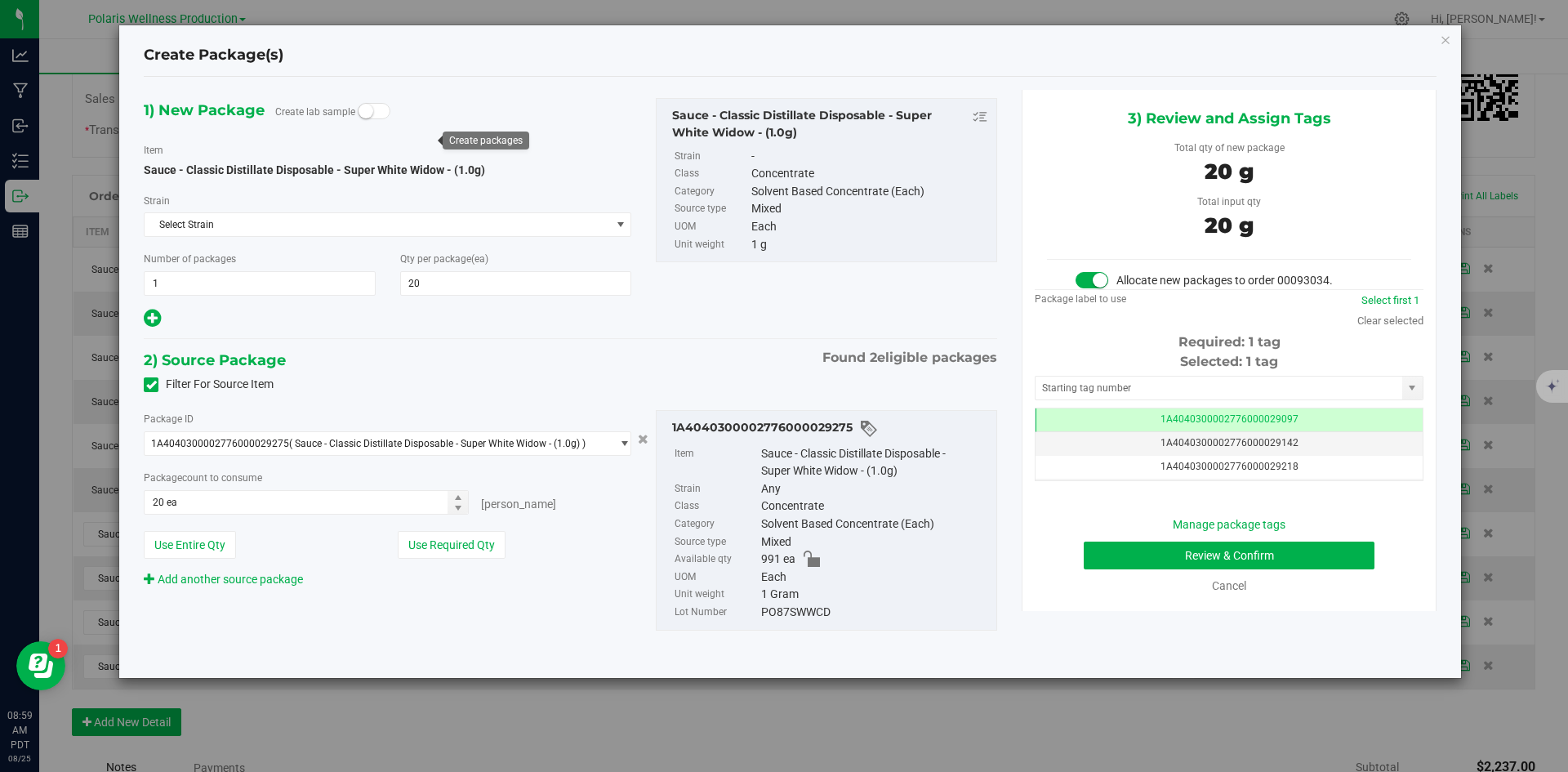
scroll to position [0, -1]
click at [1160, 381] on input "text" at bounding box center [1219, 388] width 366 height 23
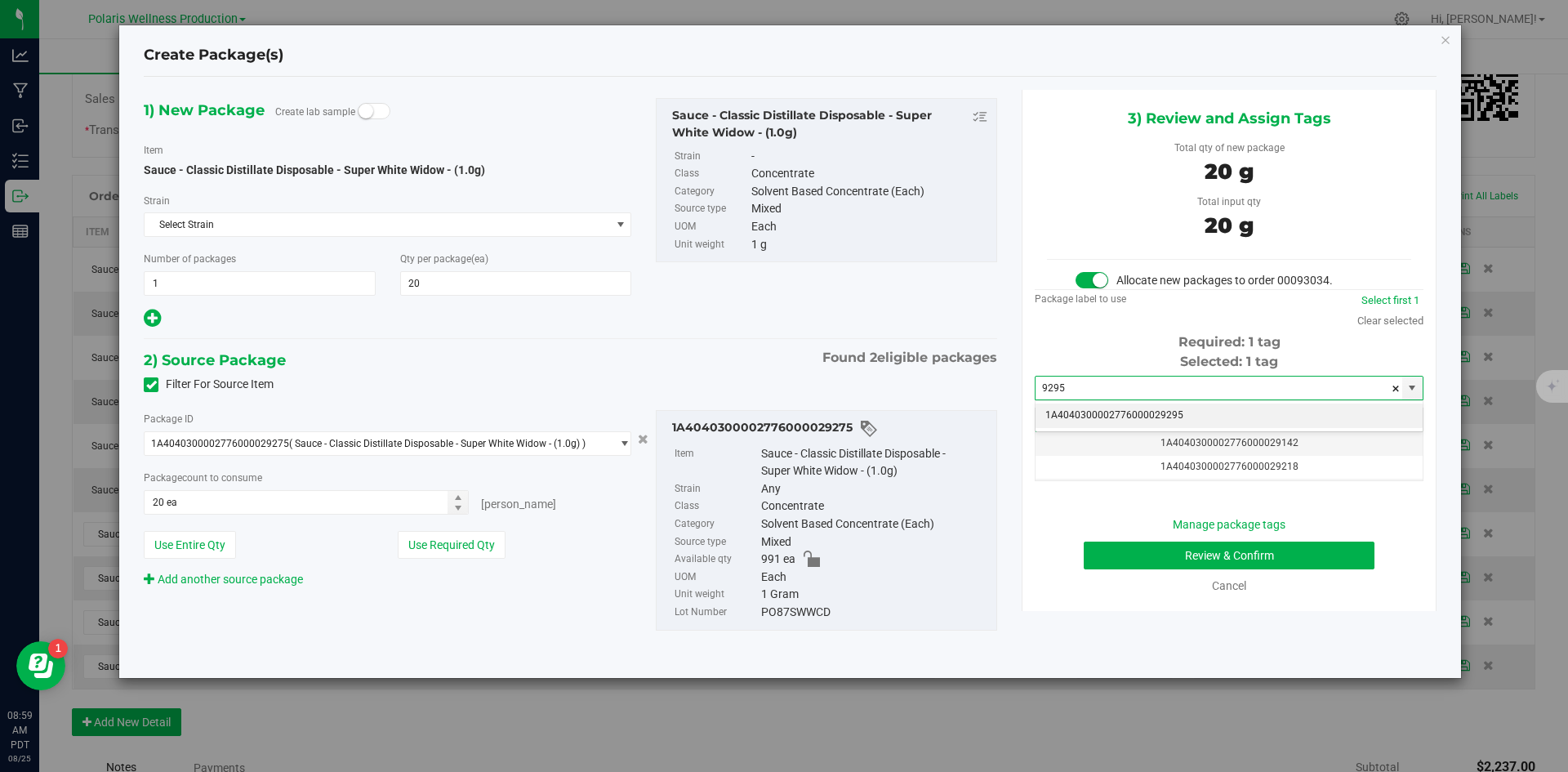
click at [1135, 421] on li "1A4040300002776000029295" at bounding box center [1229, 415] width 387 height 25
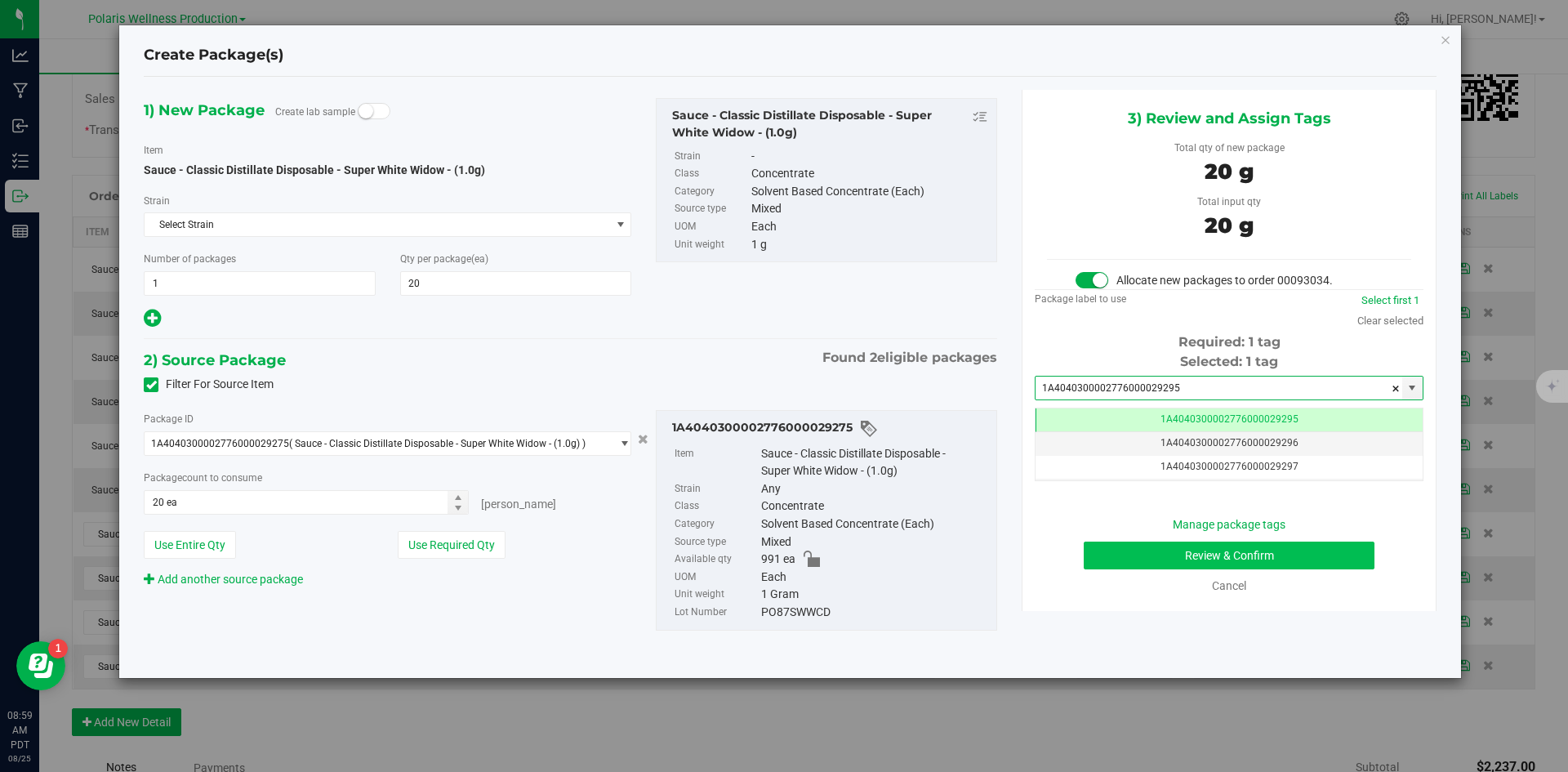
type input "1A4040300002776000029295"
click at [1142, 551] on button "Review & Confirm" at bounding box center [1229, 555] width 291 height 27
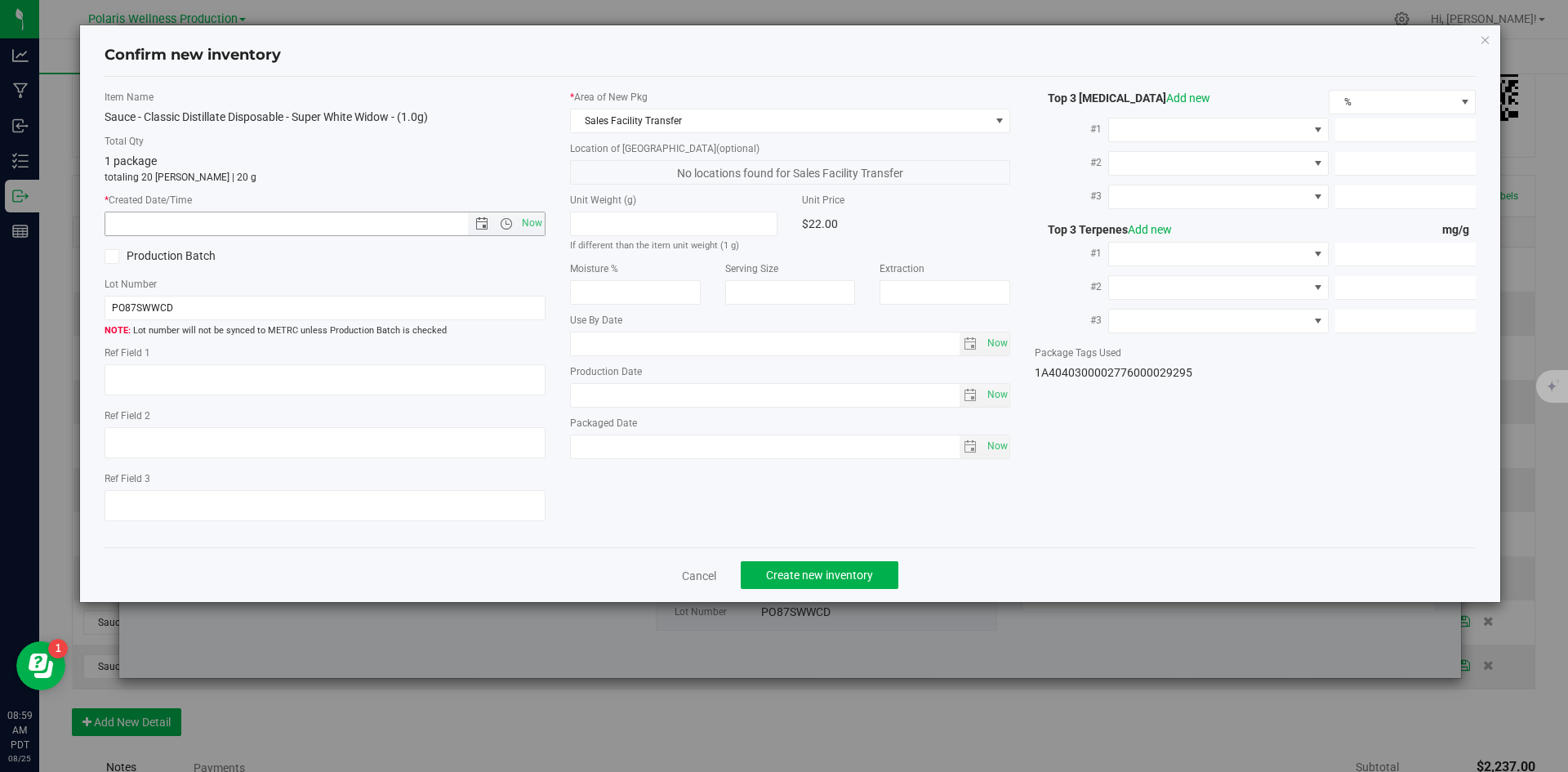
click at [524, 219] on span "Now" at bounding box center [531, 223] width 27 height 24
type input "[DATE] 8:59 AM"
click at [810, 568] on span "Create new inventory" at bounding box center [819, 575] width 107 height 13
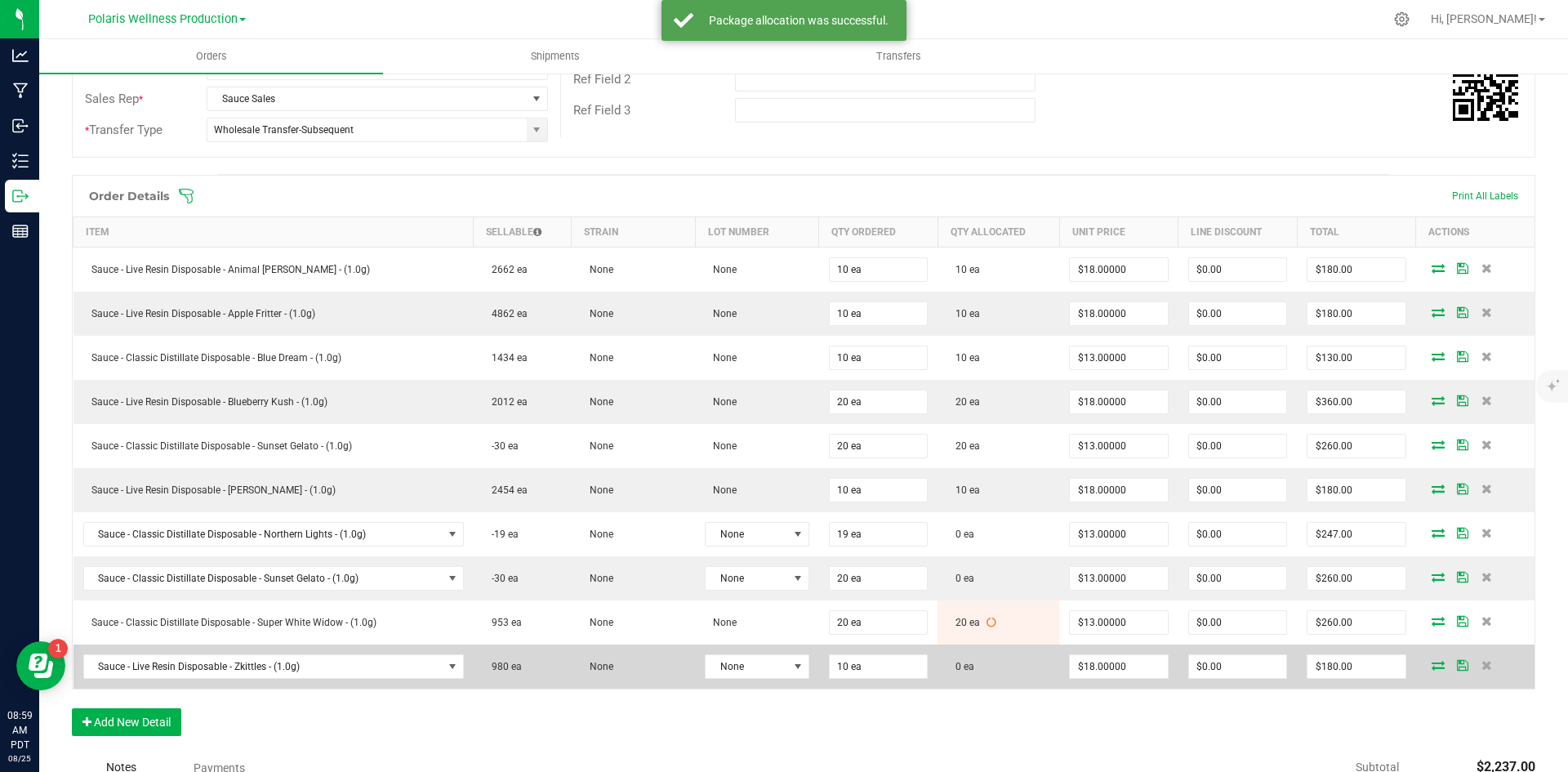
click at [1432, 667] on icon at bounding box center [1439, 664] width 13 height 9
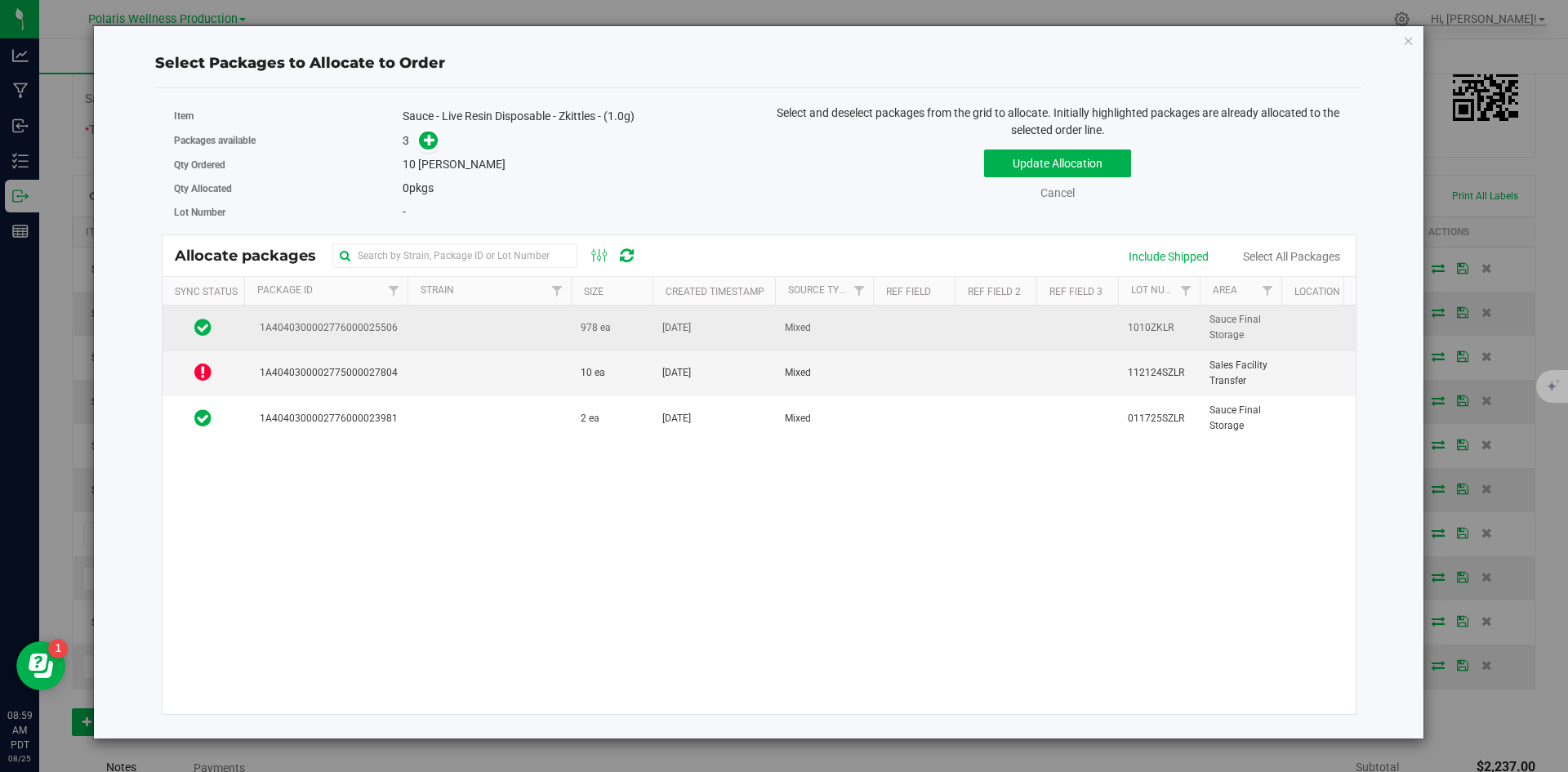
click at [465, 340] on td at bounding box center [489, 328] width 163 height 45
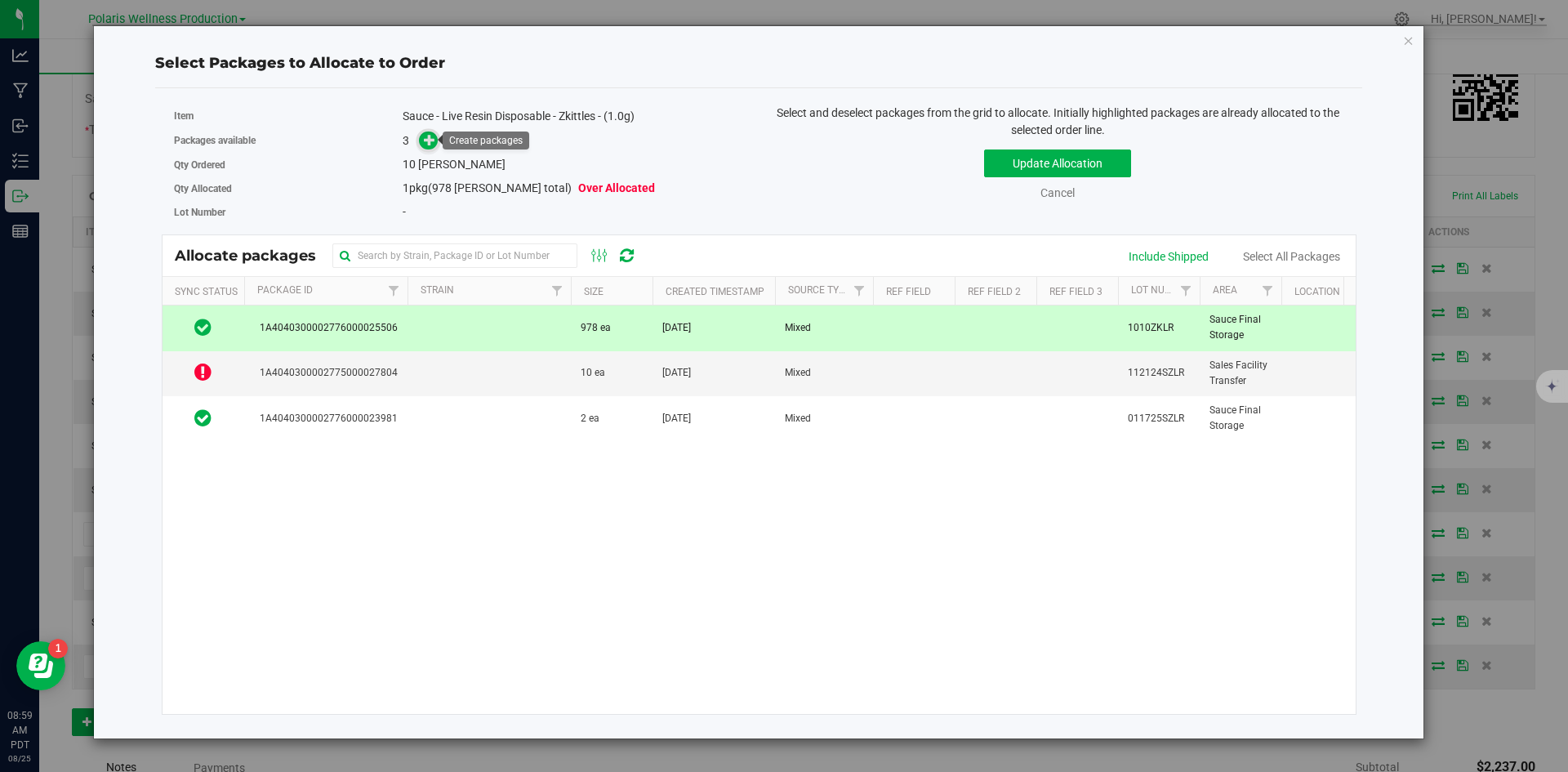
click at [433, 144] on icon at bounding box center [430, 140] width 11 height 11
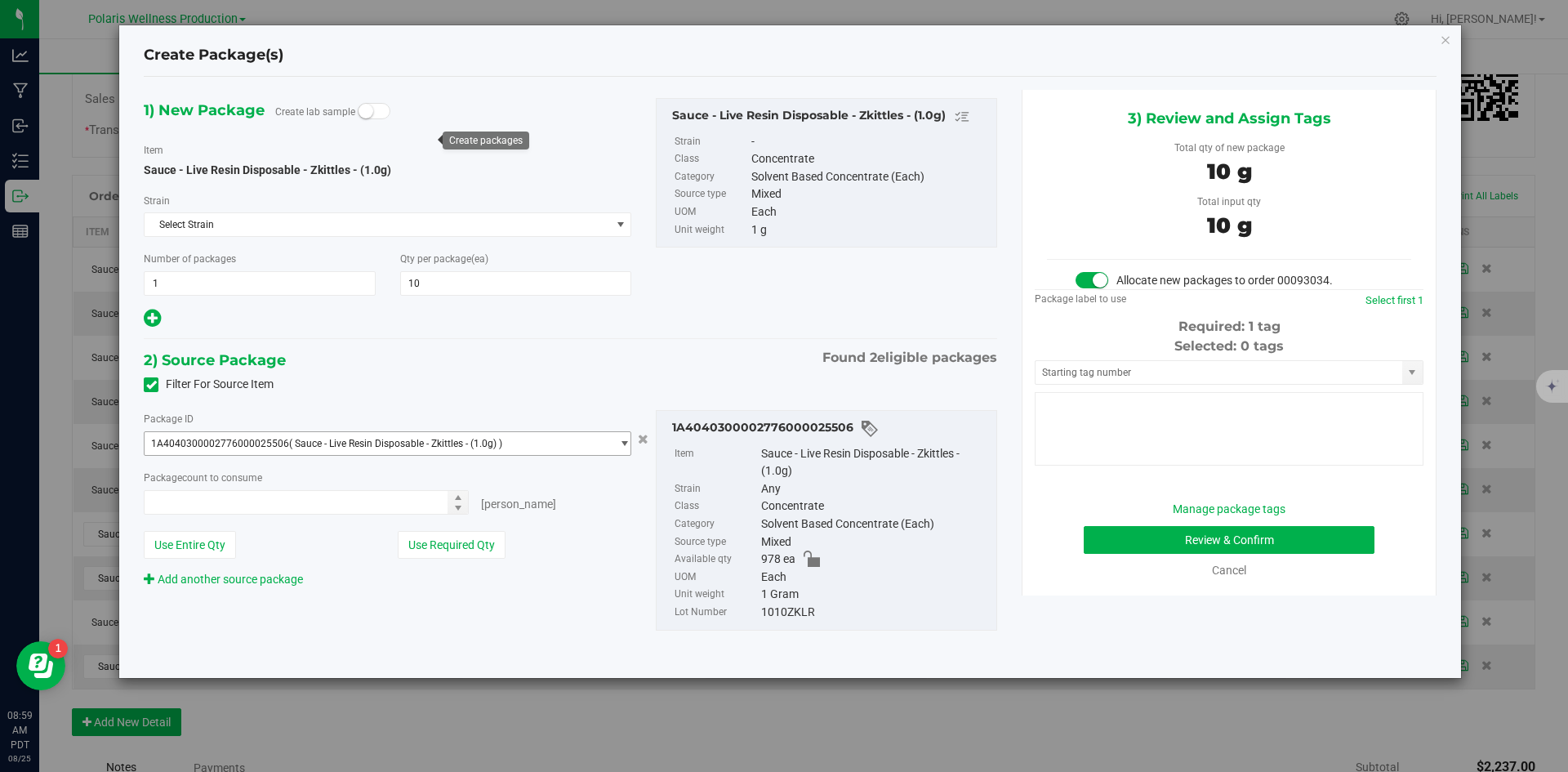
type input "10 ea"
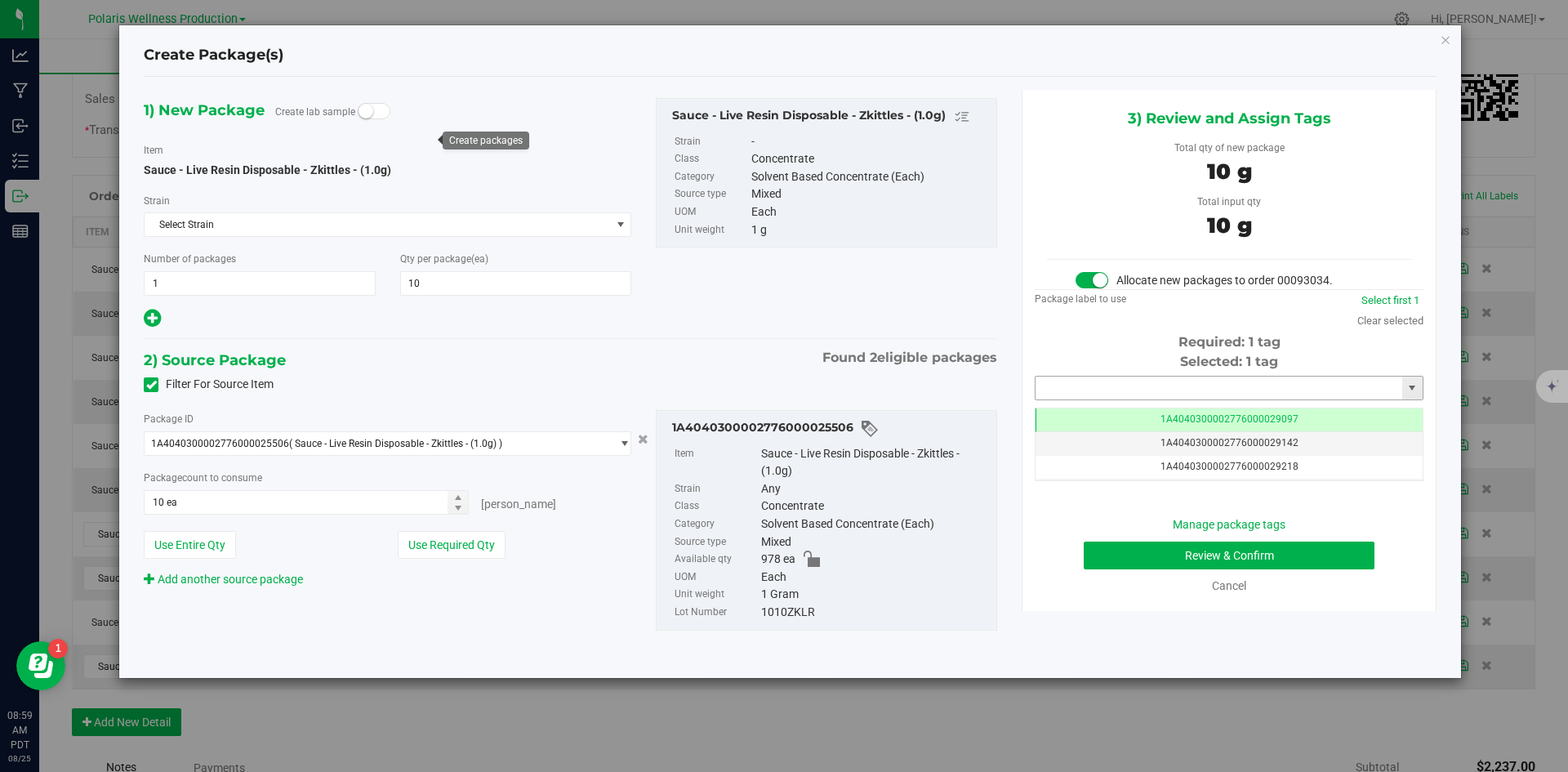
click at [1096, 382] on input "text" at bounding box center [1219, 388] width 366 height 23
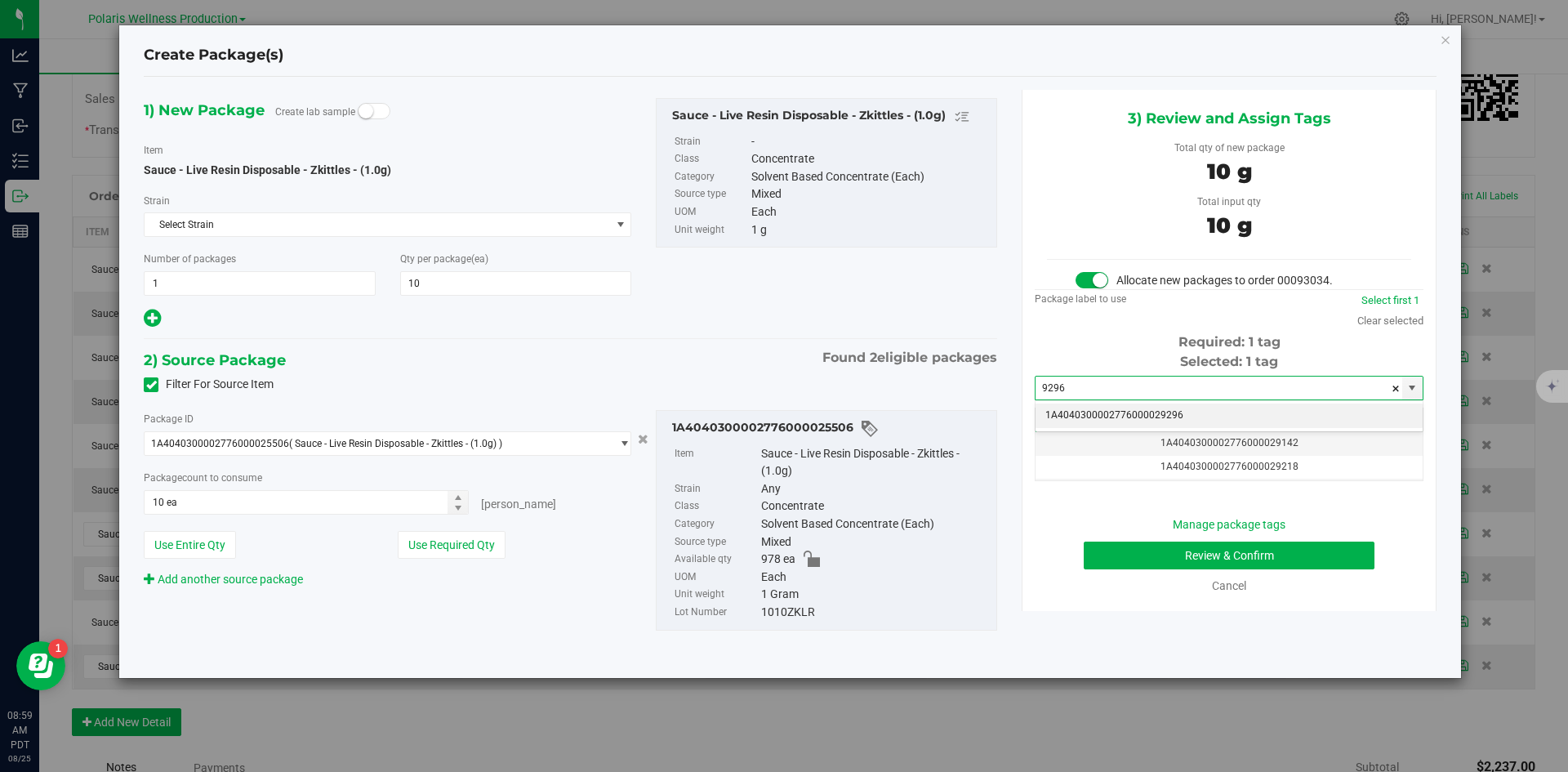
click at [1117, 411] on li "1A4040300002776000029296" at bounding box center [1229, 415] width 387 height 25
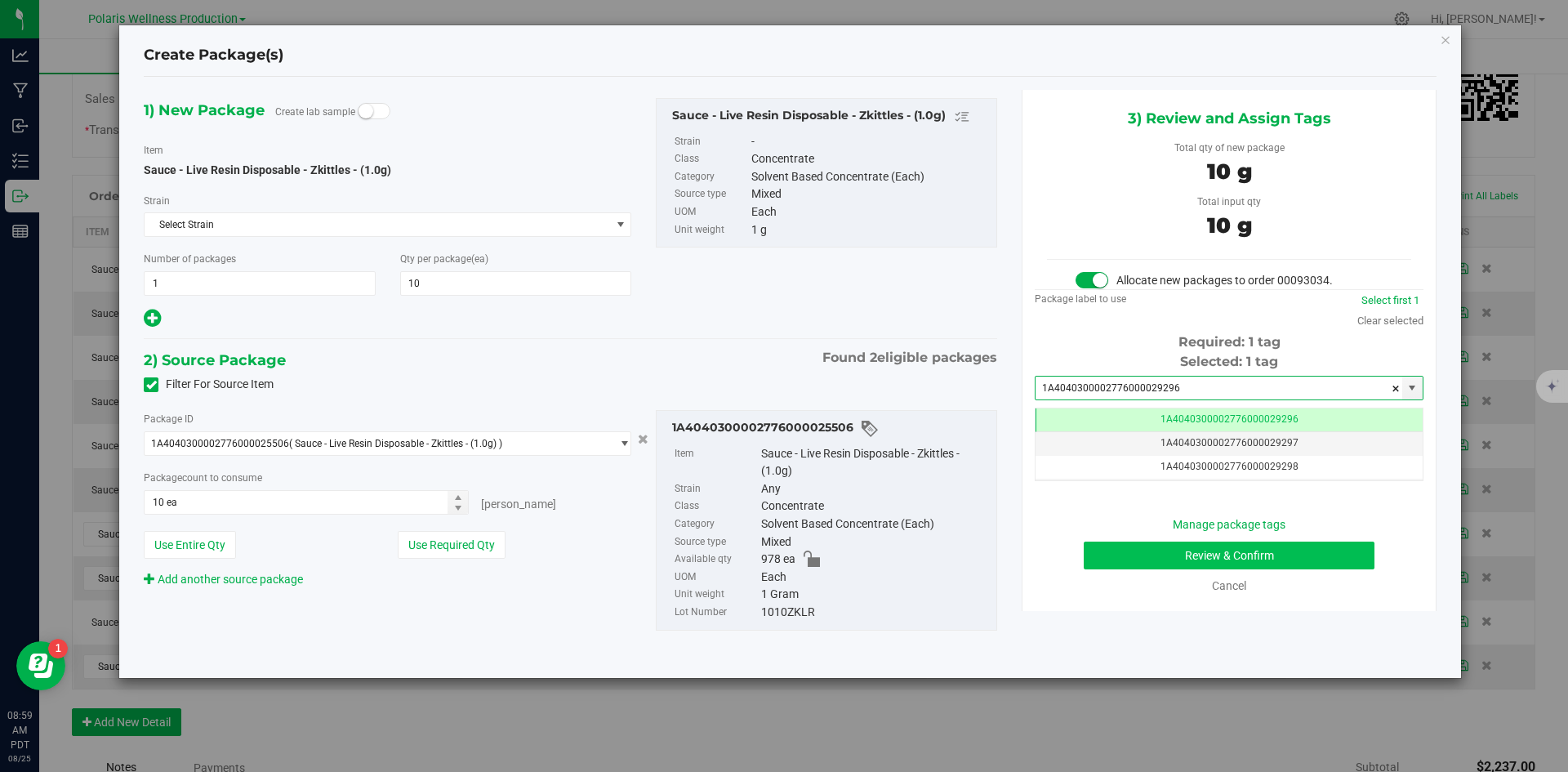
type input "1A4040300002776000029296"
click at [1154, 560] on button "Review & Confirm" at bounding box center [1229, 555] width 291 height 27
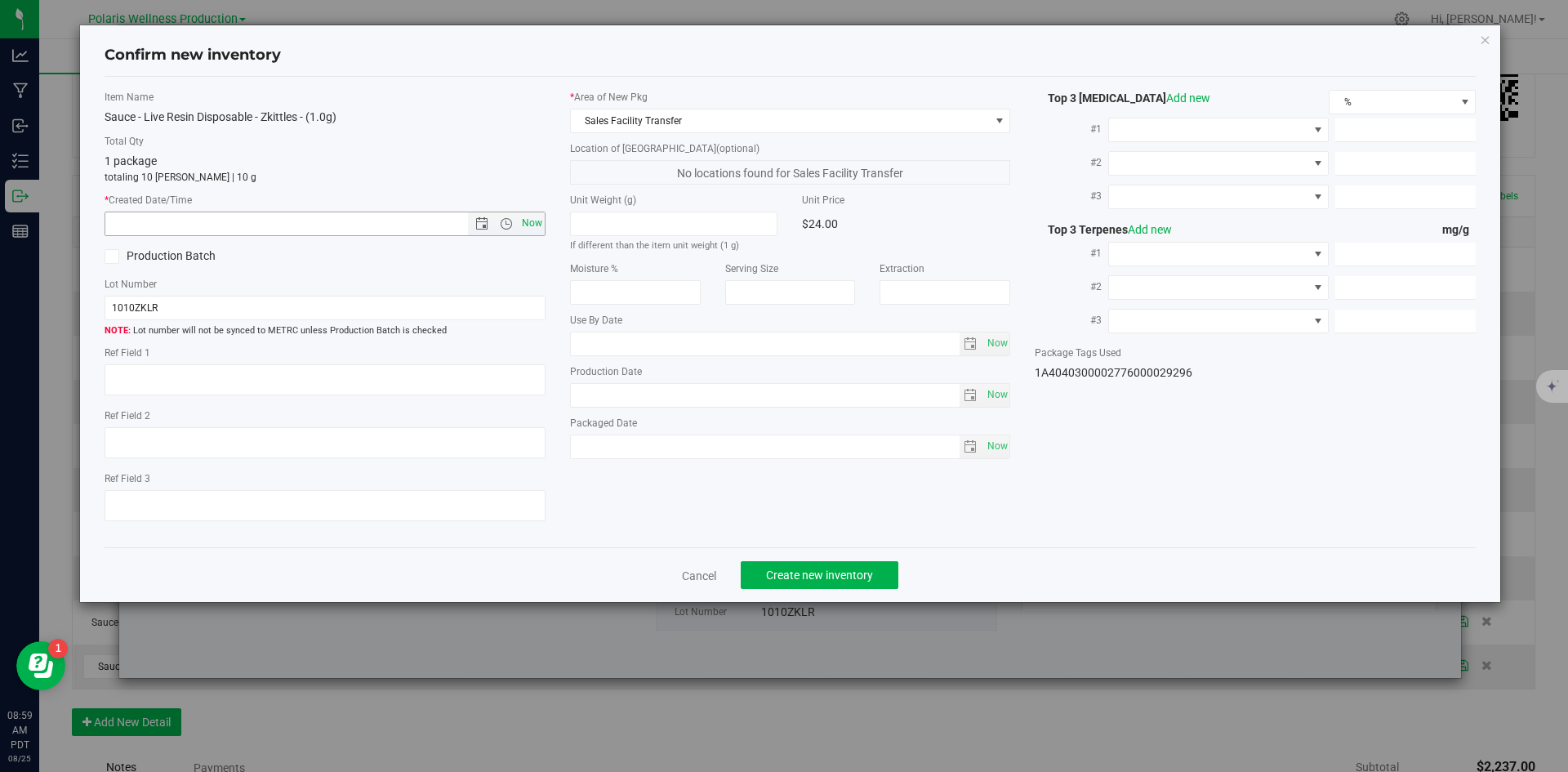
click at [531, 226] on span "Now" at bounding box center [531, 223] width 27 height 24
type input "[DATE] 8:59 AM"
click at [870, 575] on span "Create new inventory" at bounding box center [819, 575] width 107 height 13
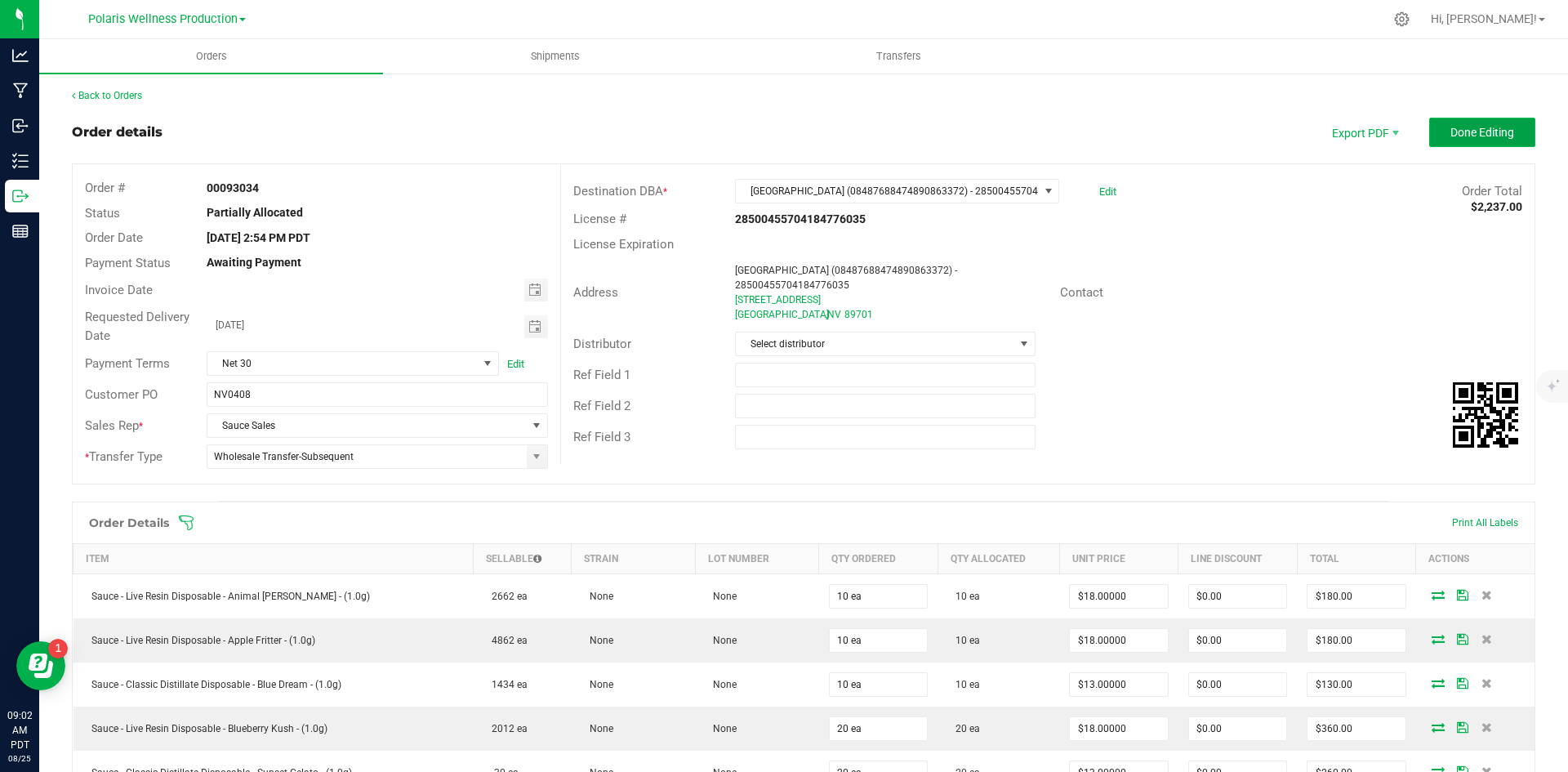
click at [1458, 136] on span "Done Editing" at bounding box center [1482, 132] width 63 height 13
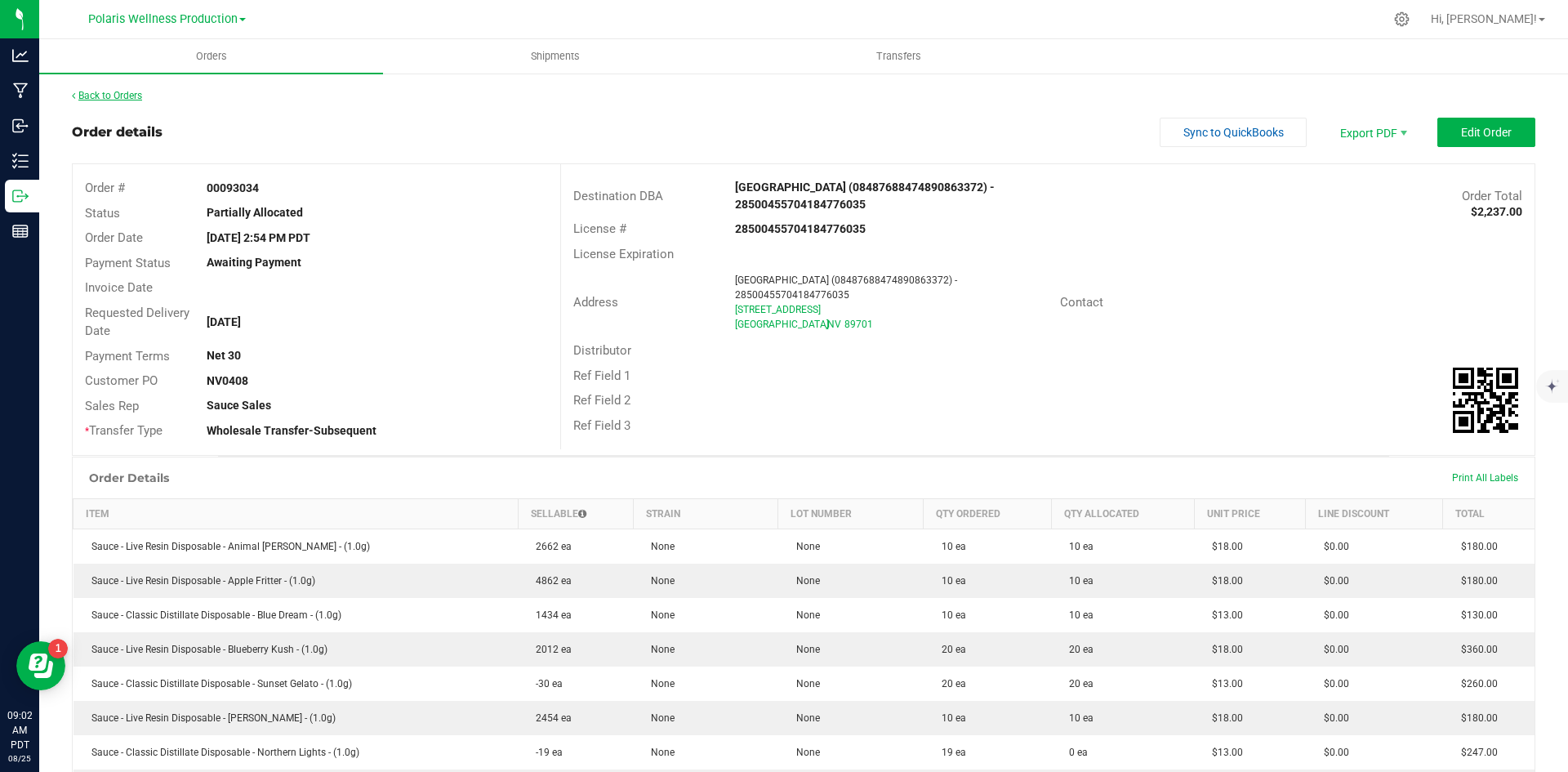
click at [96, 93] on link "Back to Orders" at bounding box center [107, 95] width 70 height 11
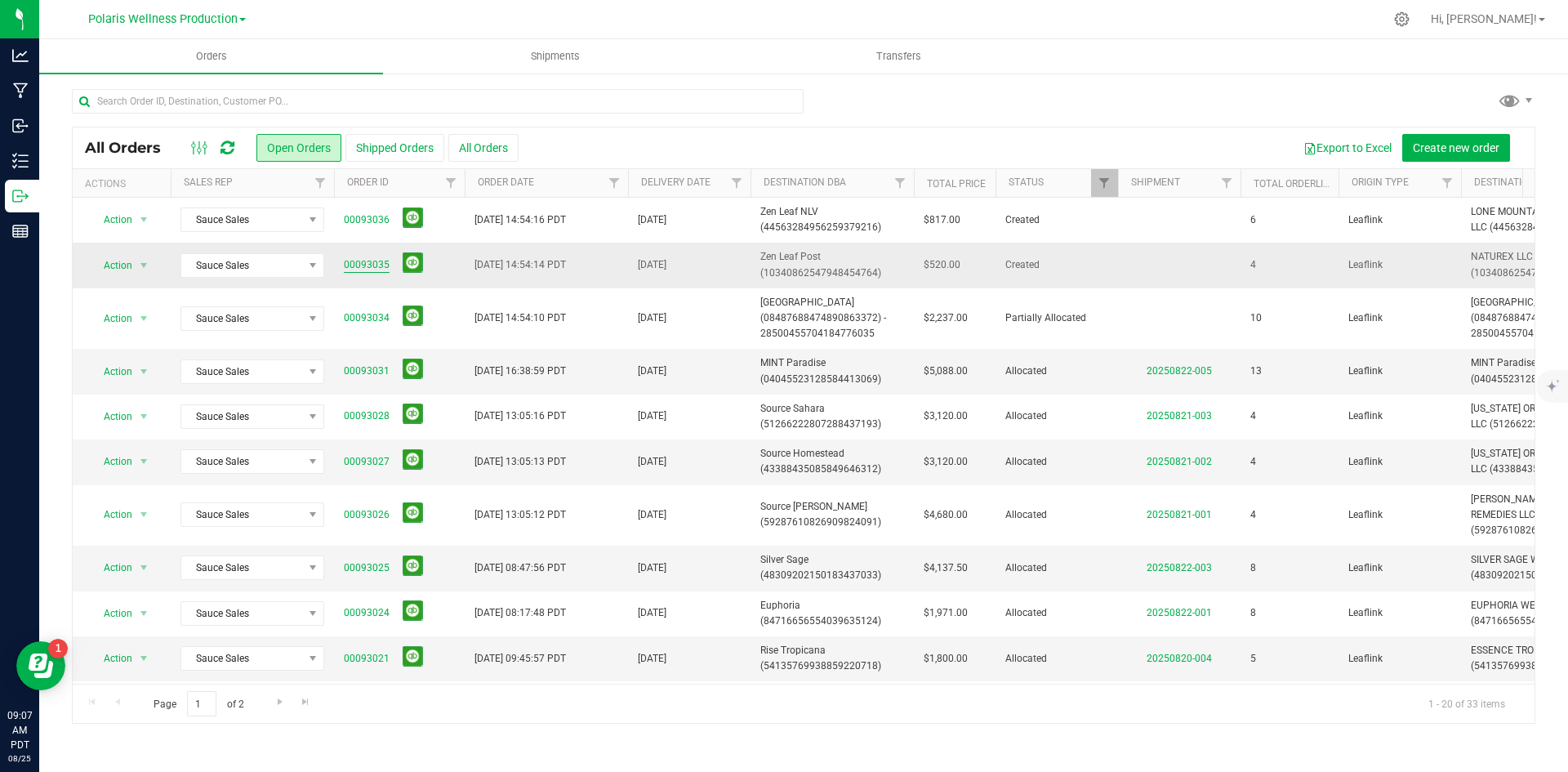
click at [380, 265] on link "00093035" at bounding box center [366, 265] width 45 height 15
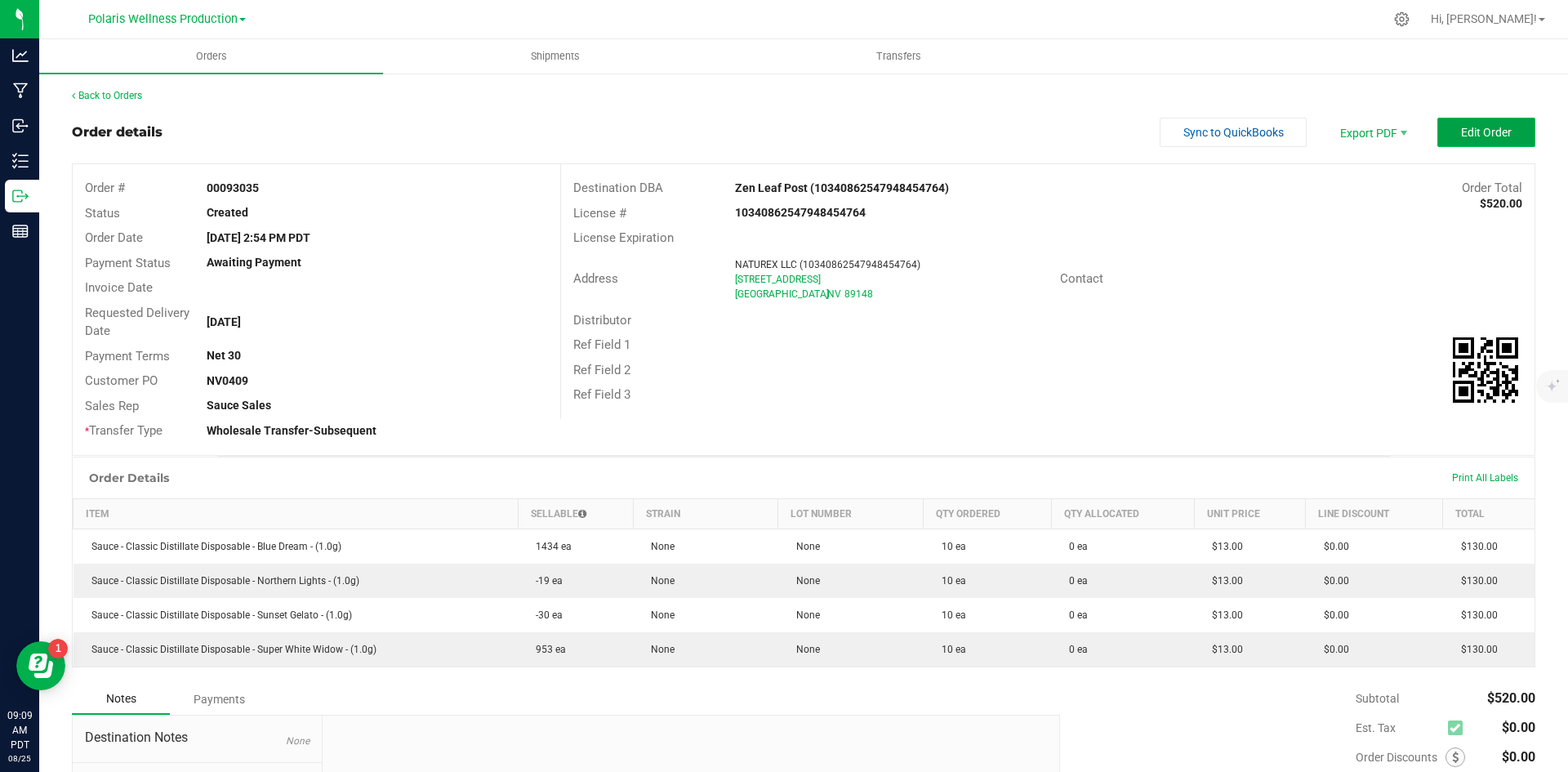
click at [1463, 127] on span "Edit Order" at bounding box center [1487, 132] width 51 height 13
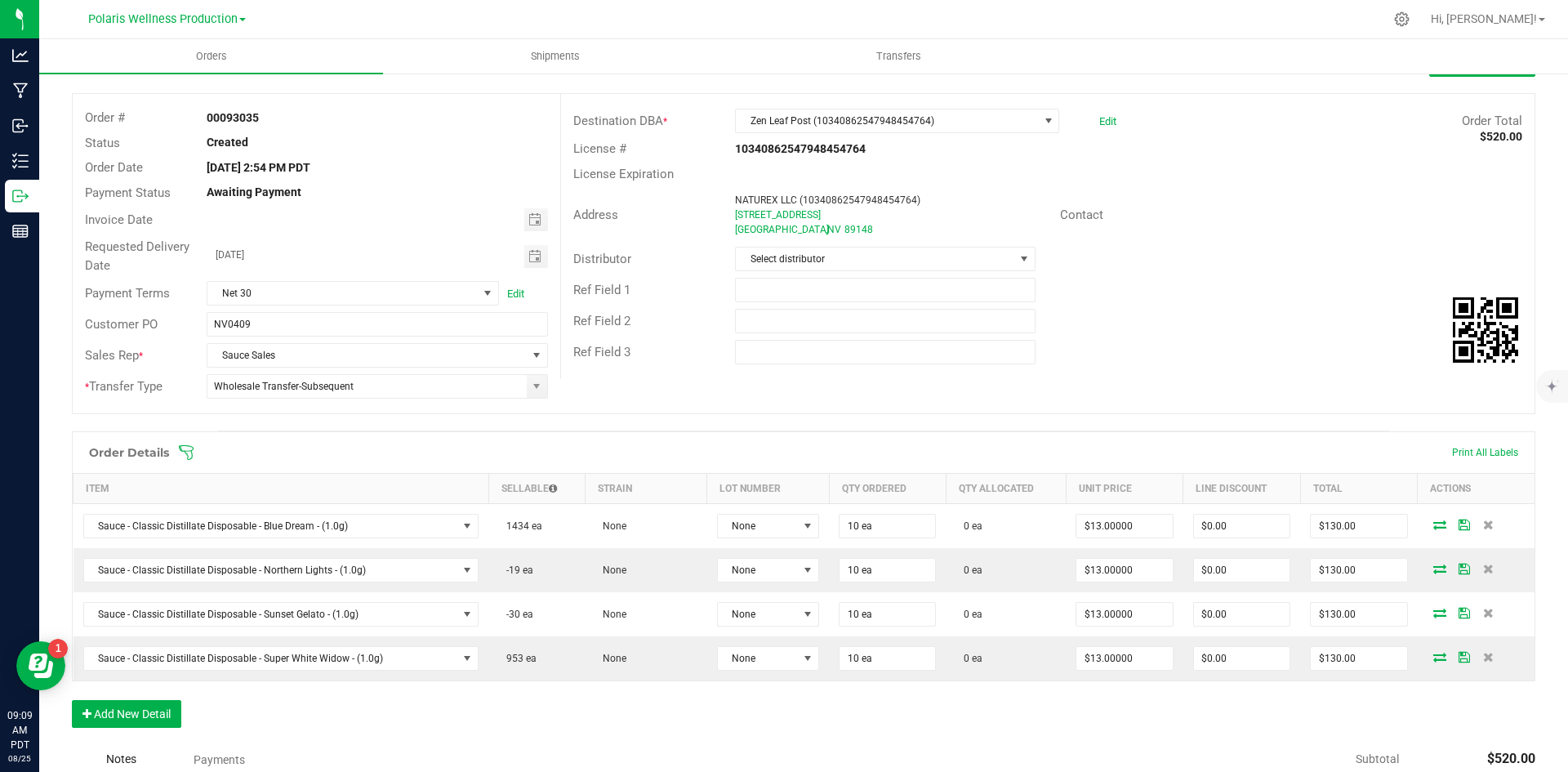
scroll to position [163, 0]
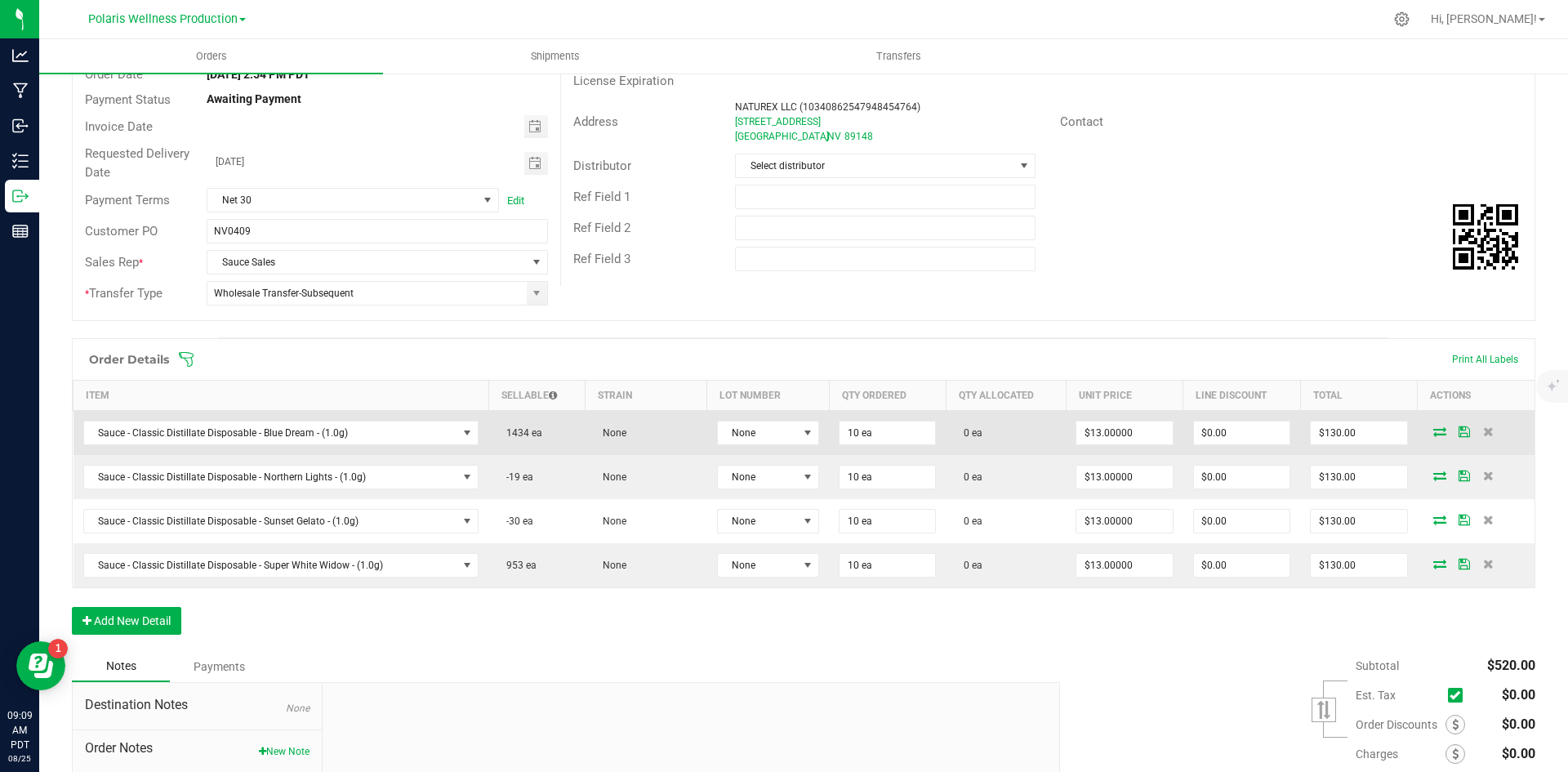
click at [1433, 430] on icon at bounding box center [1440, 431] width 13 height 9
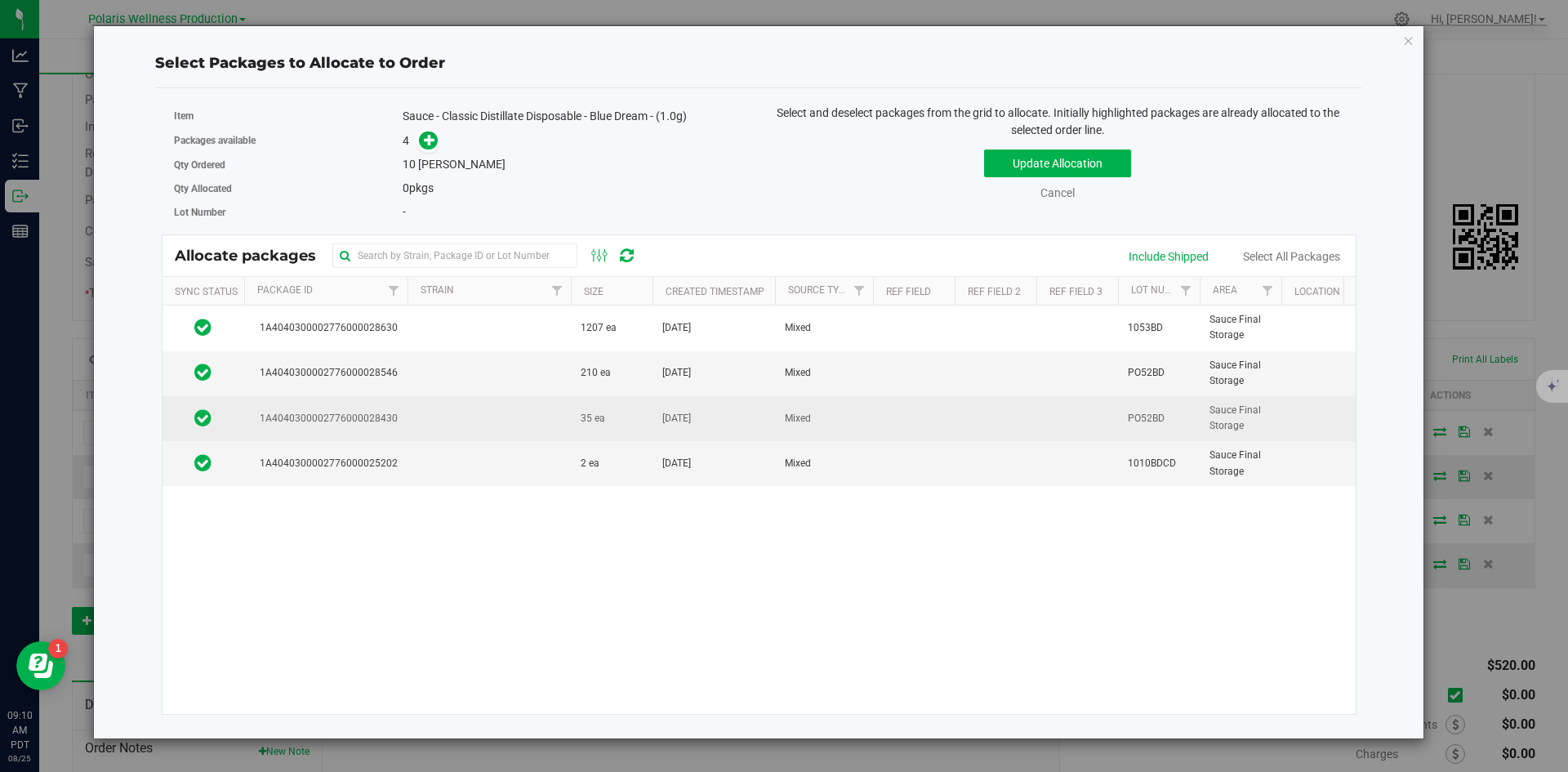
click at [470, 409] on td at bounding box center [489, 419] width 163 height 45
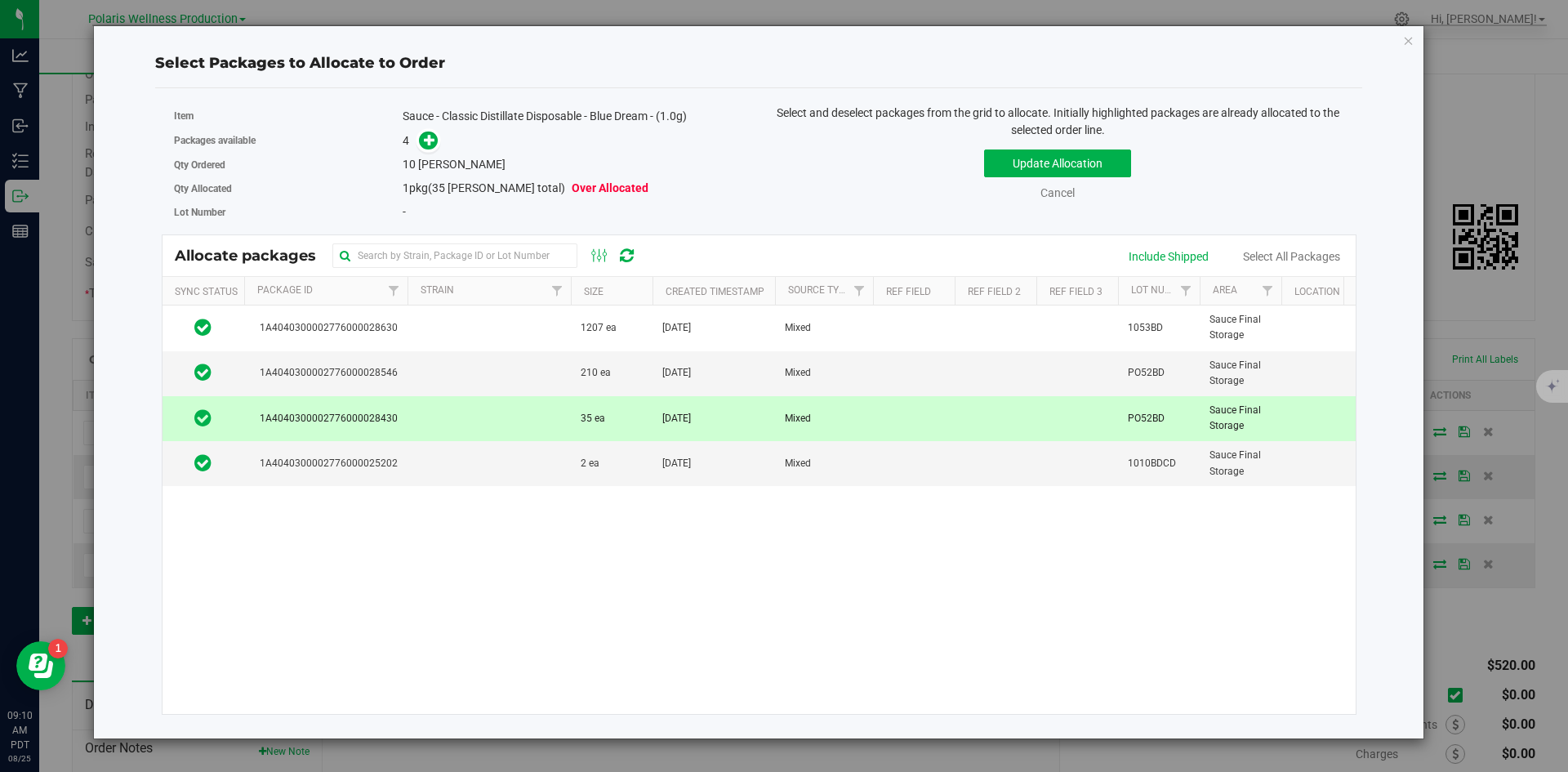
click at [457, 420] on td at bounding box center [489, 419] width 163 height 45
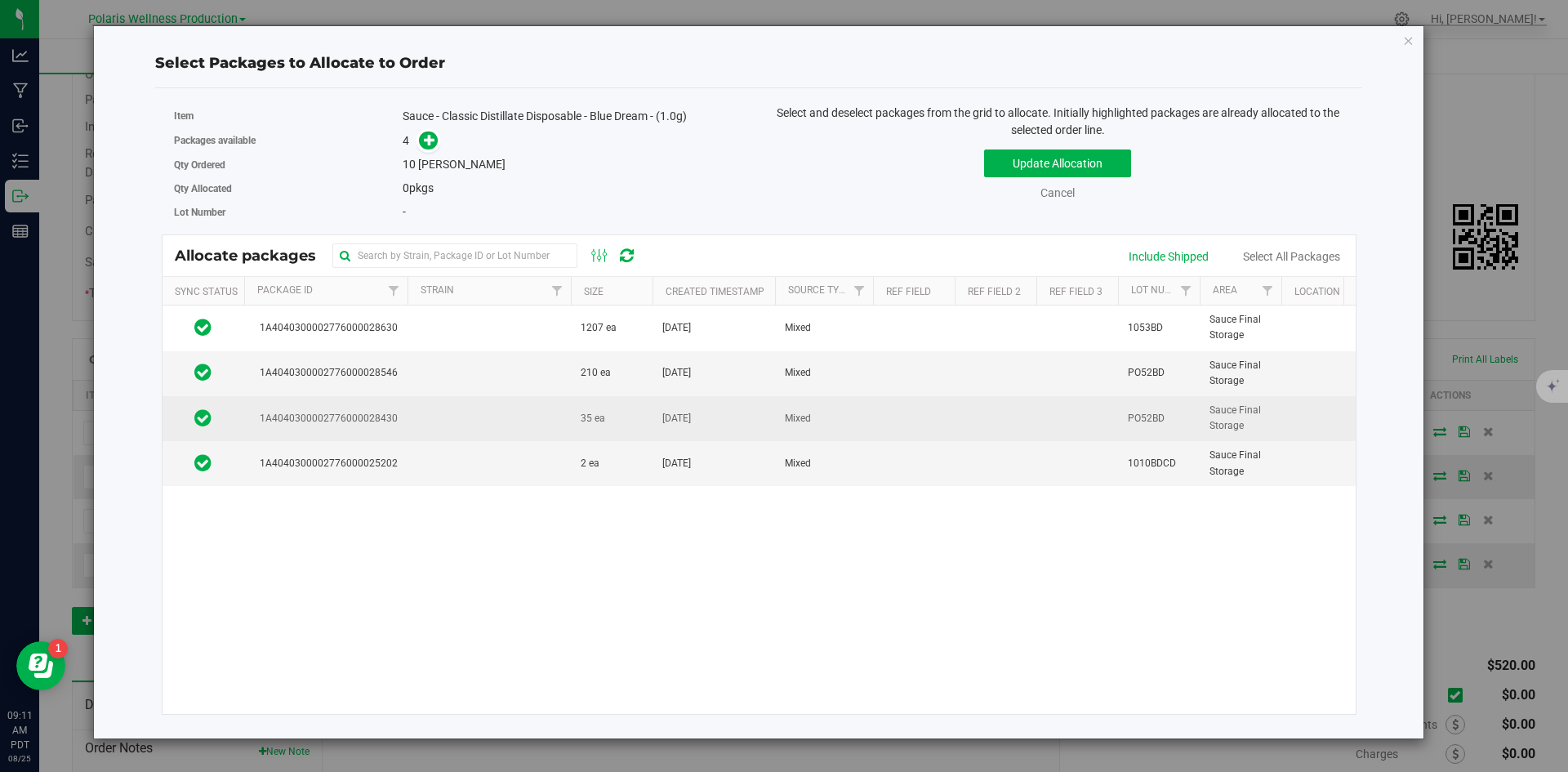
click at [449, 416] on td at bounding box center [489, 419] width 163 height 45
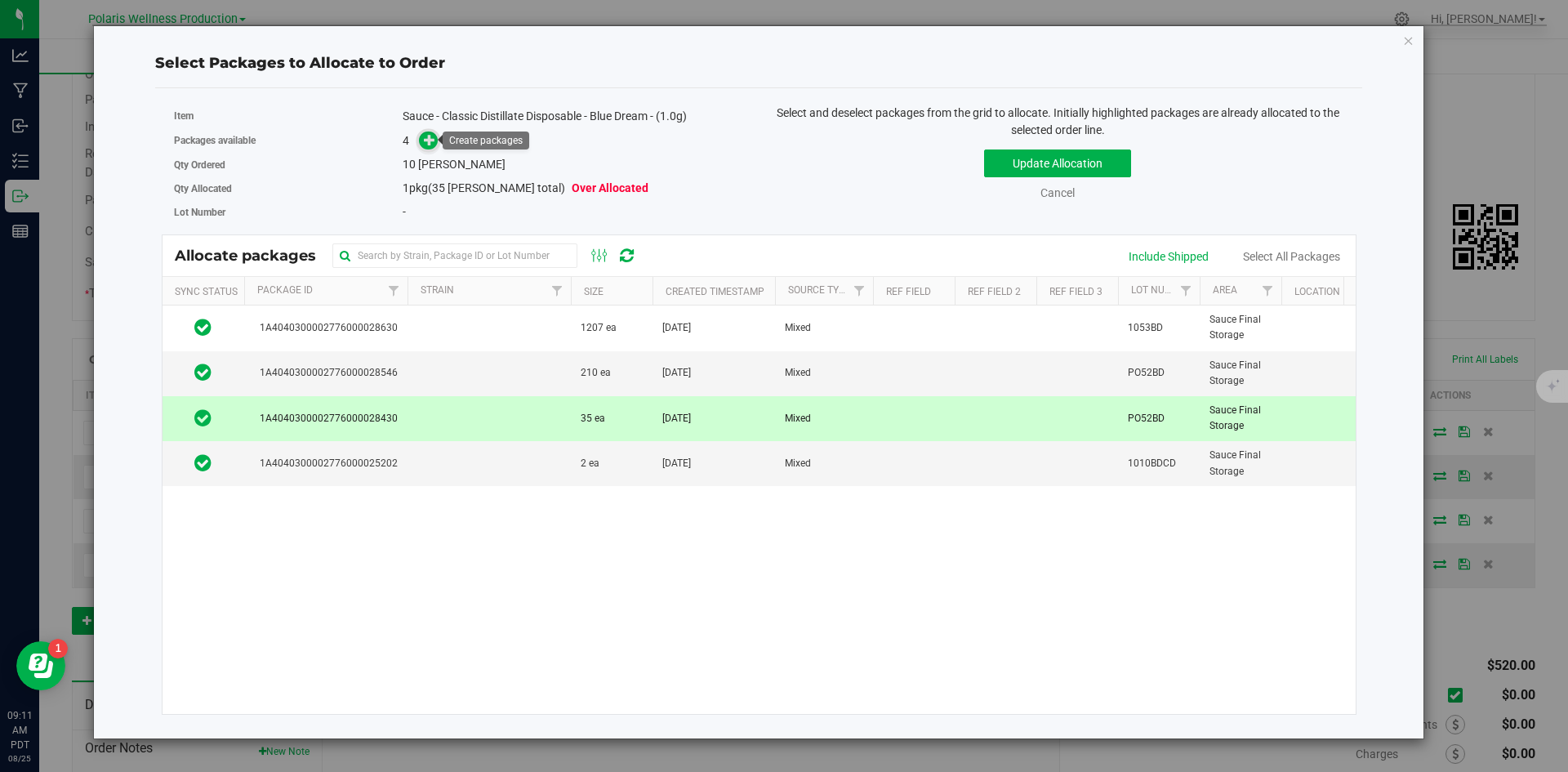
click at [431, 131] on span at bounding box center [429, 141] width 19 height 19
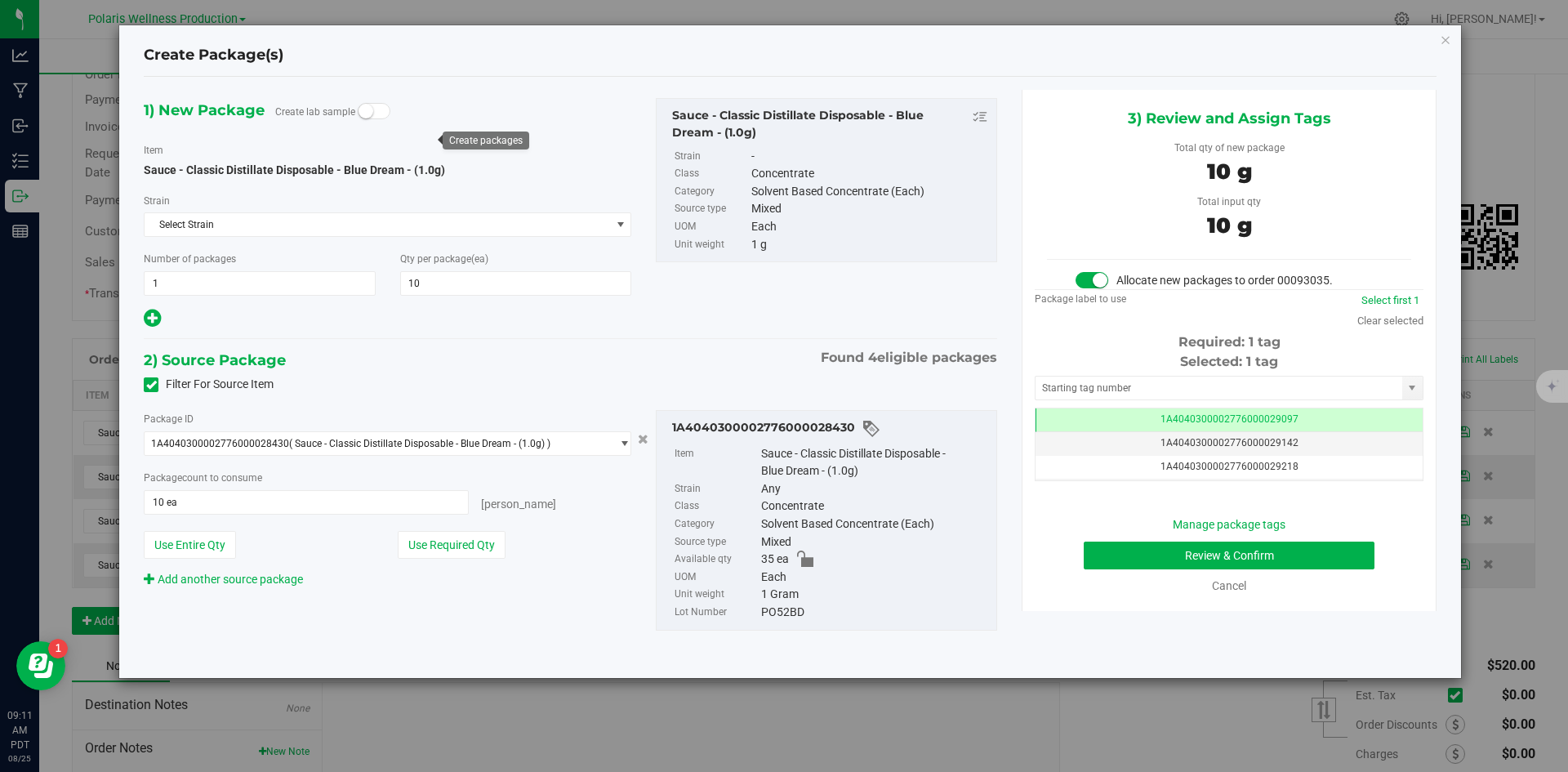
scroll to position [0, -1]
click at [1213, 389] on input "text" at bounding box center [1219, 388] width 366 height 23
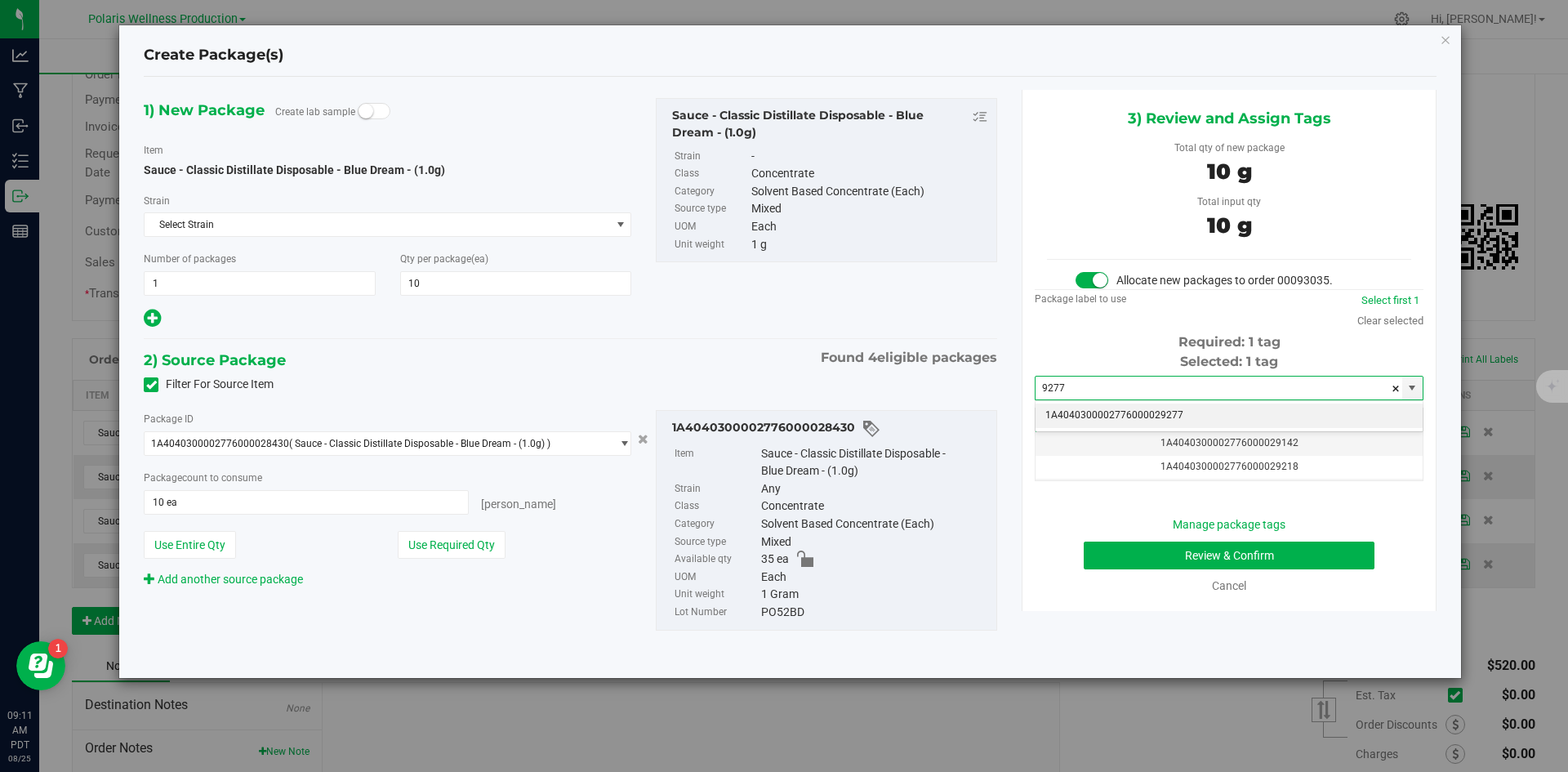
click at [1178, 405] on li "1A4040300002776000029277" at bounding box center [1229, 415] width 387 height 25
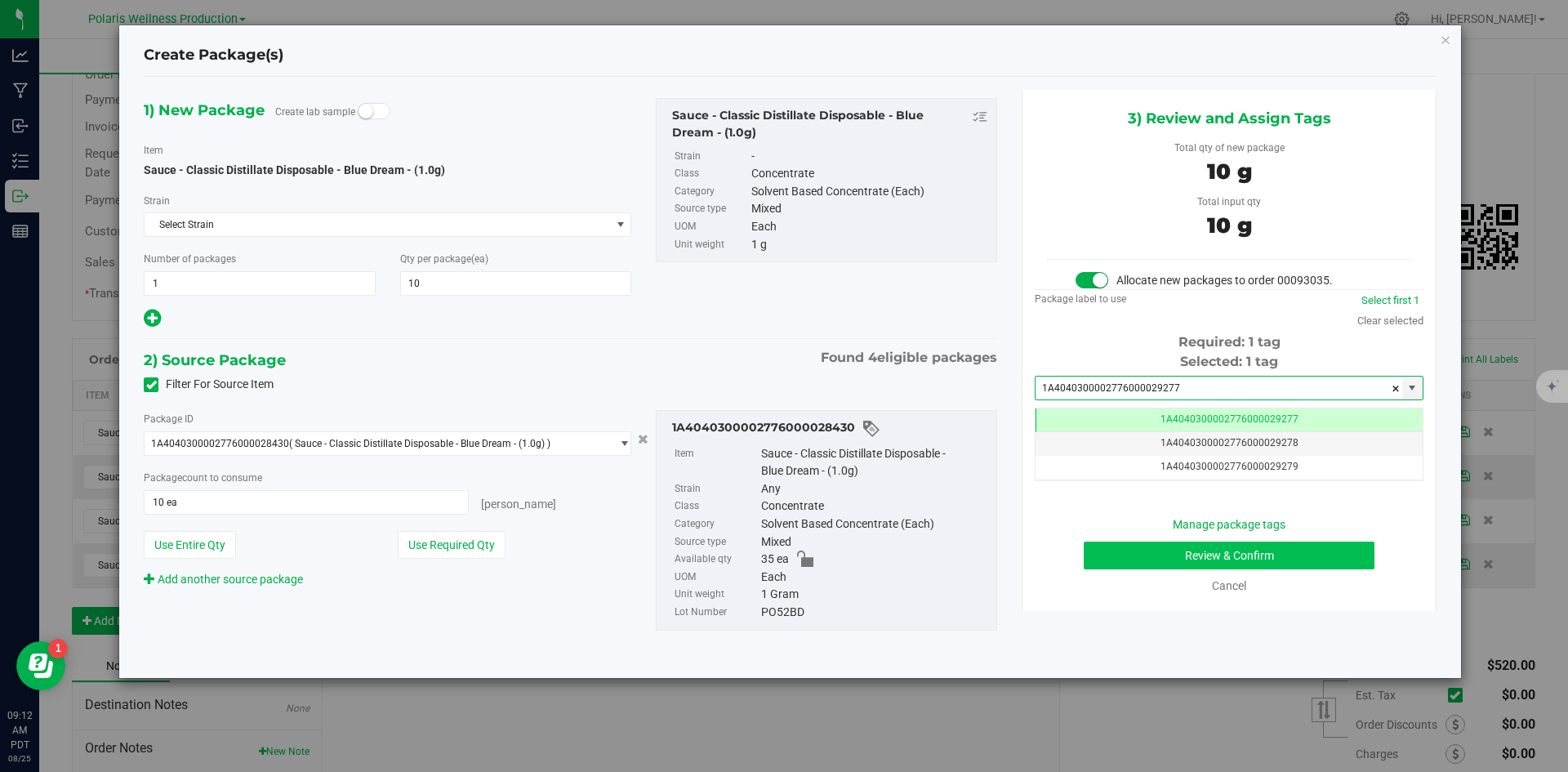
type input "1A4040300002776000029277"
click at [1123, 564] on button "Review & Confirm" at bounding box center [1229, 555] width 291 height 27
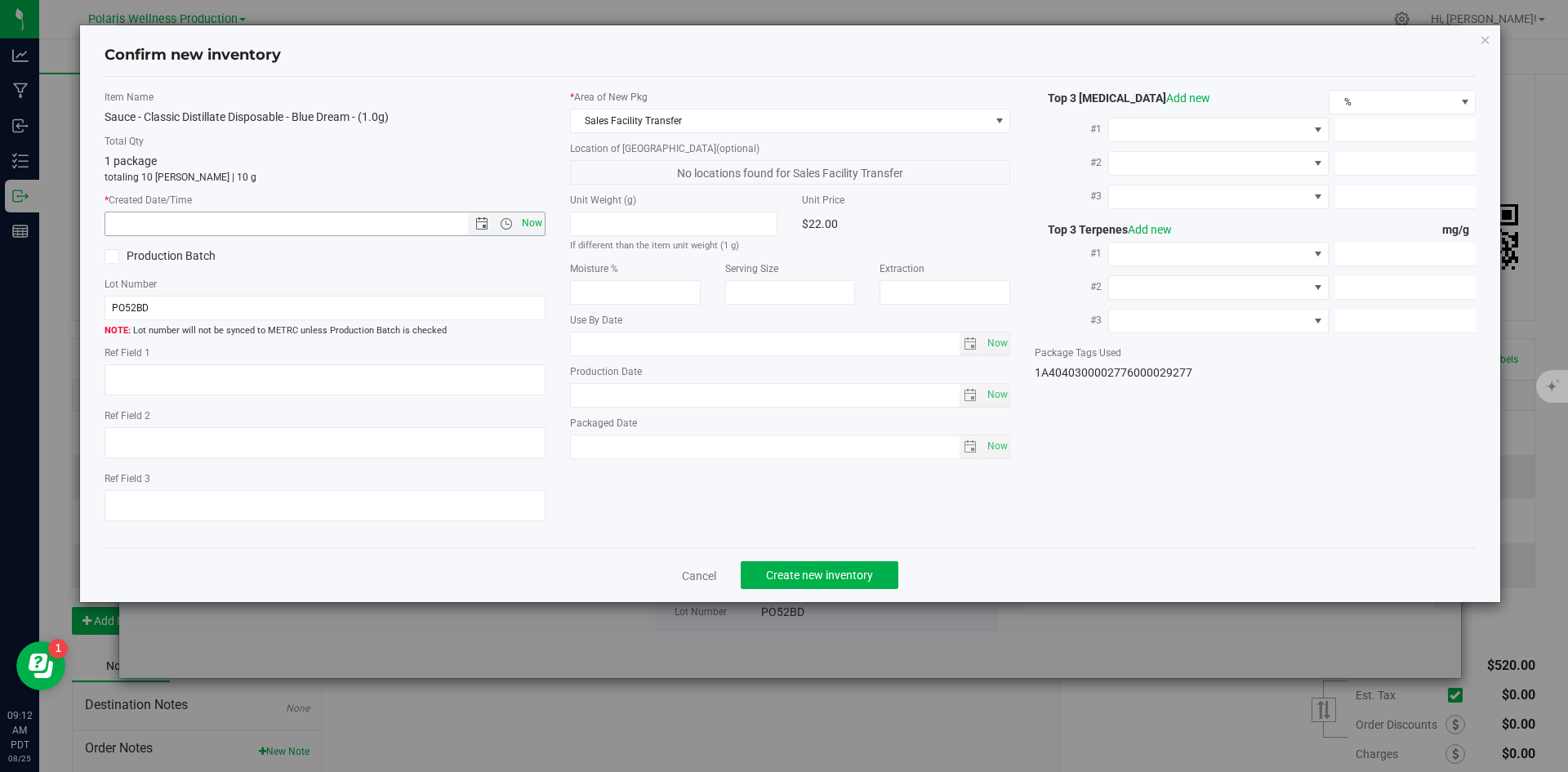
click at [531, 227] on span "Now" at bounding box center [531, 223] width 27 height 24
type input "[DATE] 9:12 AM"
click at [811, 572] on span "Create new inventory" at bounding box center [819, 575] width 107 height 13
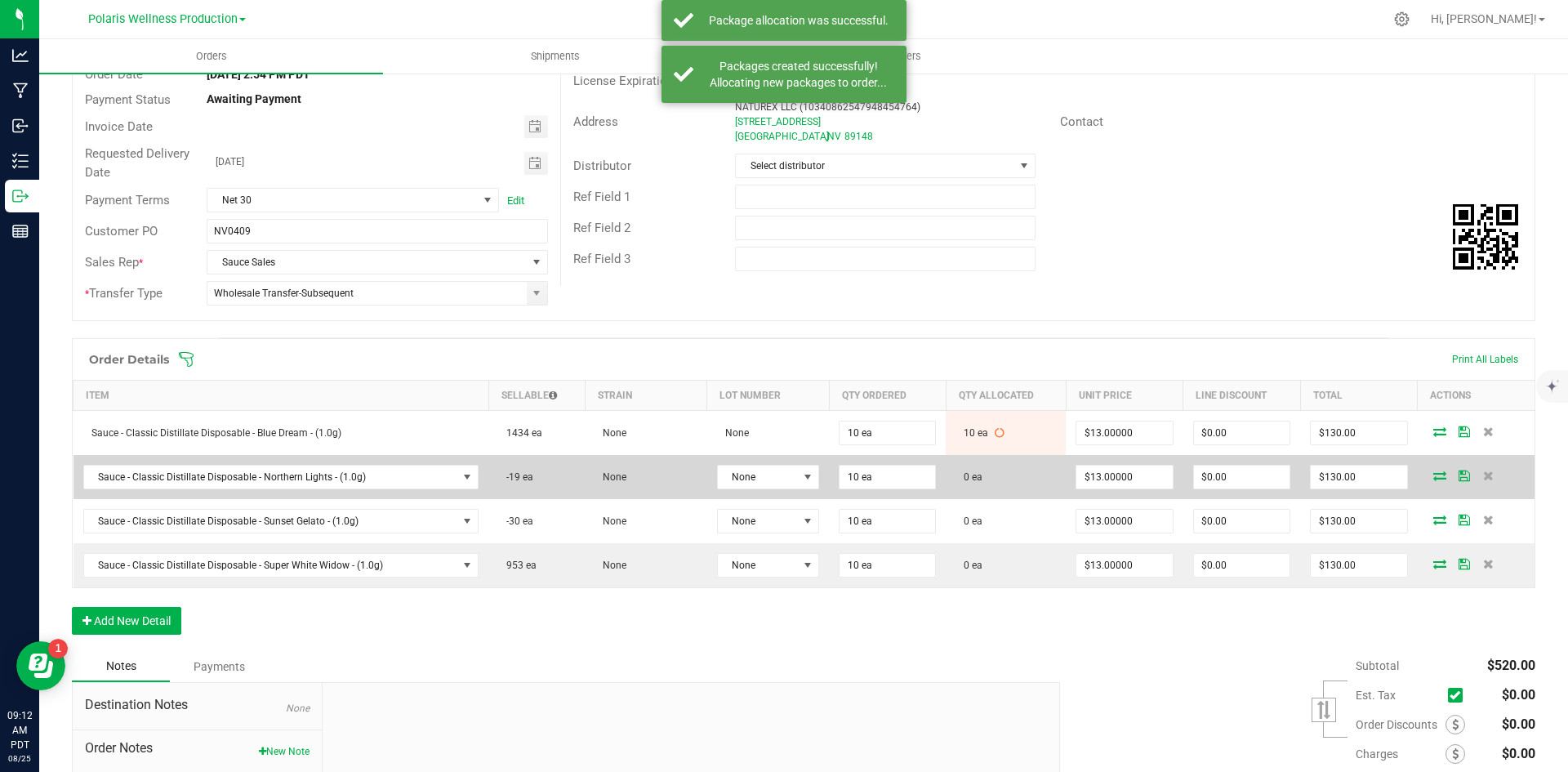
click at [1433, 478] on icon at bounding box center [1440, 475] width 13 height 9
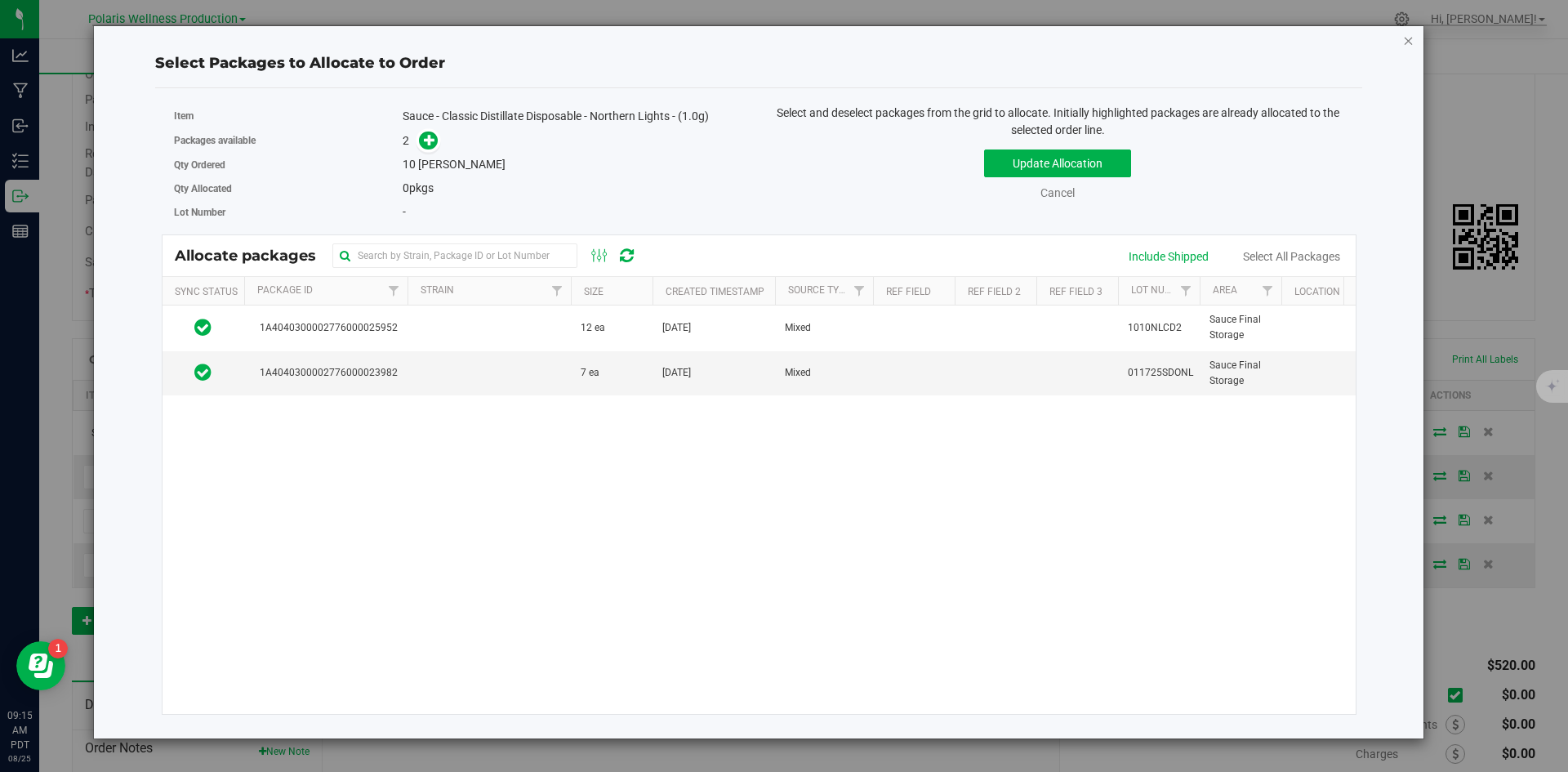
click at [1406, 42] on icon "button" at bounding box center [1408, 40] width 11 height 20
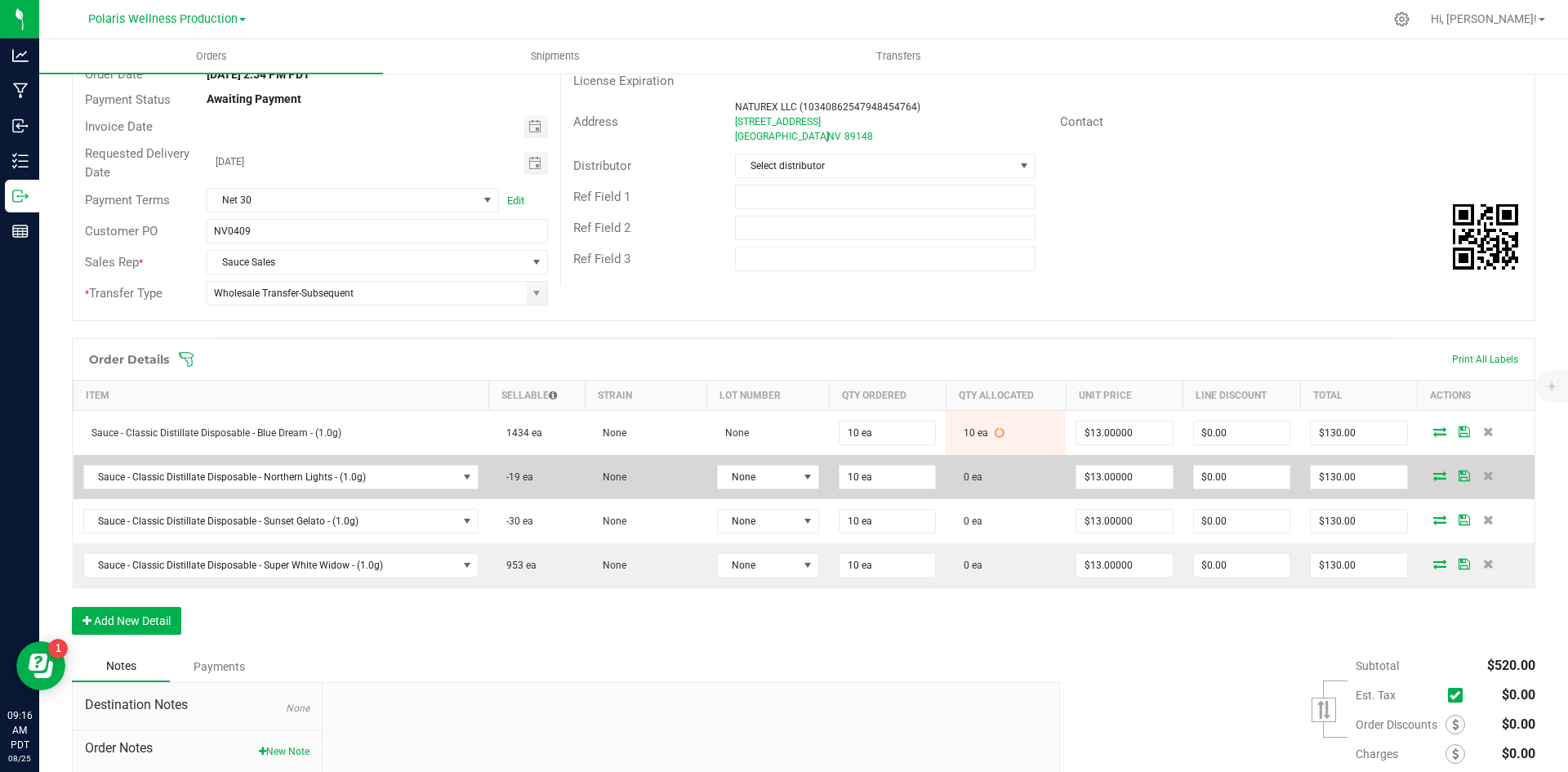
click at [1433, 478] on icon at bounding box center [1440, 475] width 13 height 9
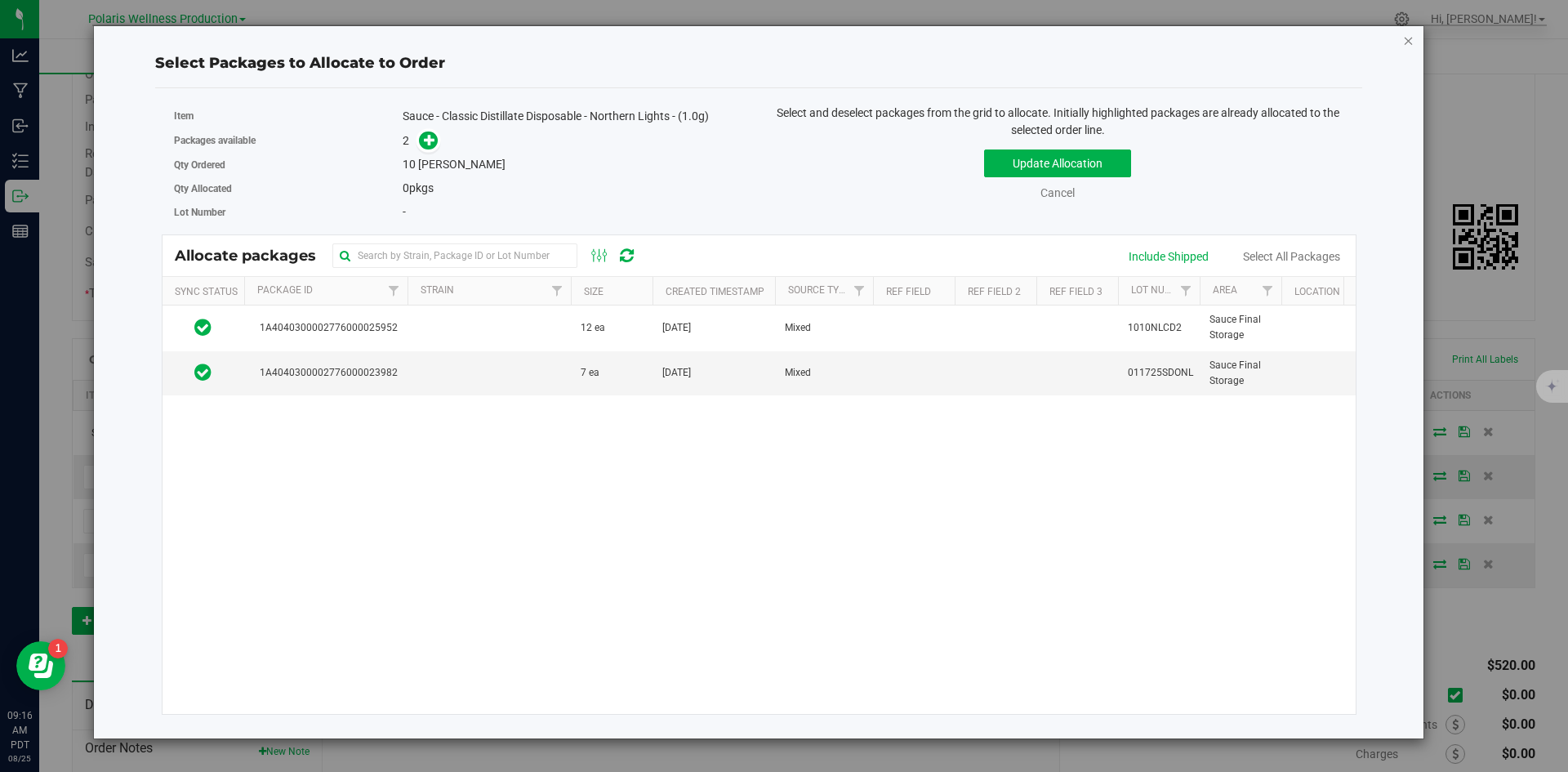
click at [1409, 39] on icon "button" at bounding box center [1408, 40] width 11 height 20
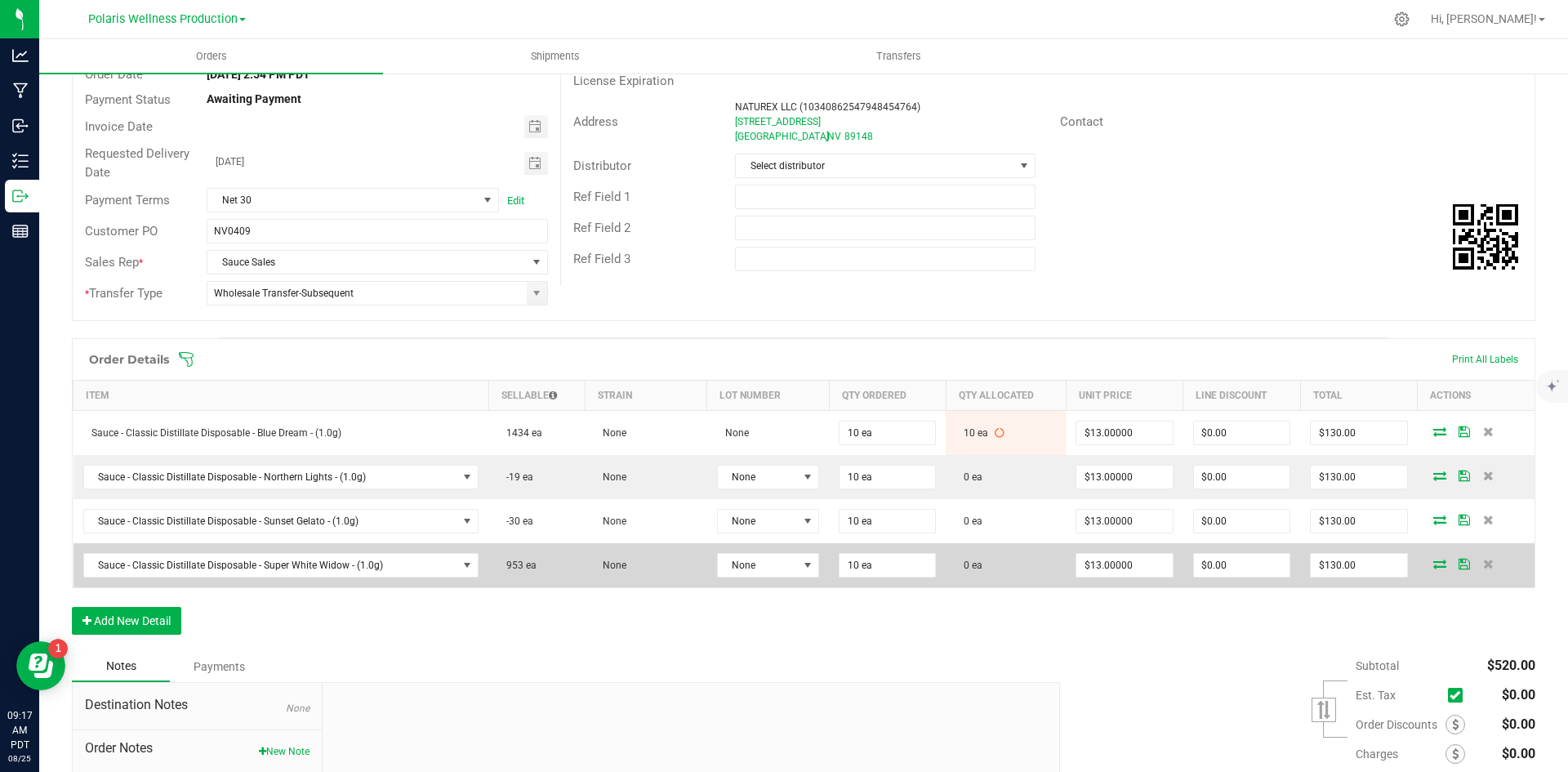
click at [1433, 563] on icon at bounding box center [1440, 563] width 13 height 9
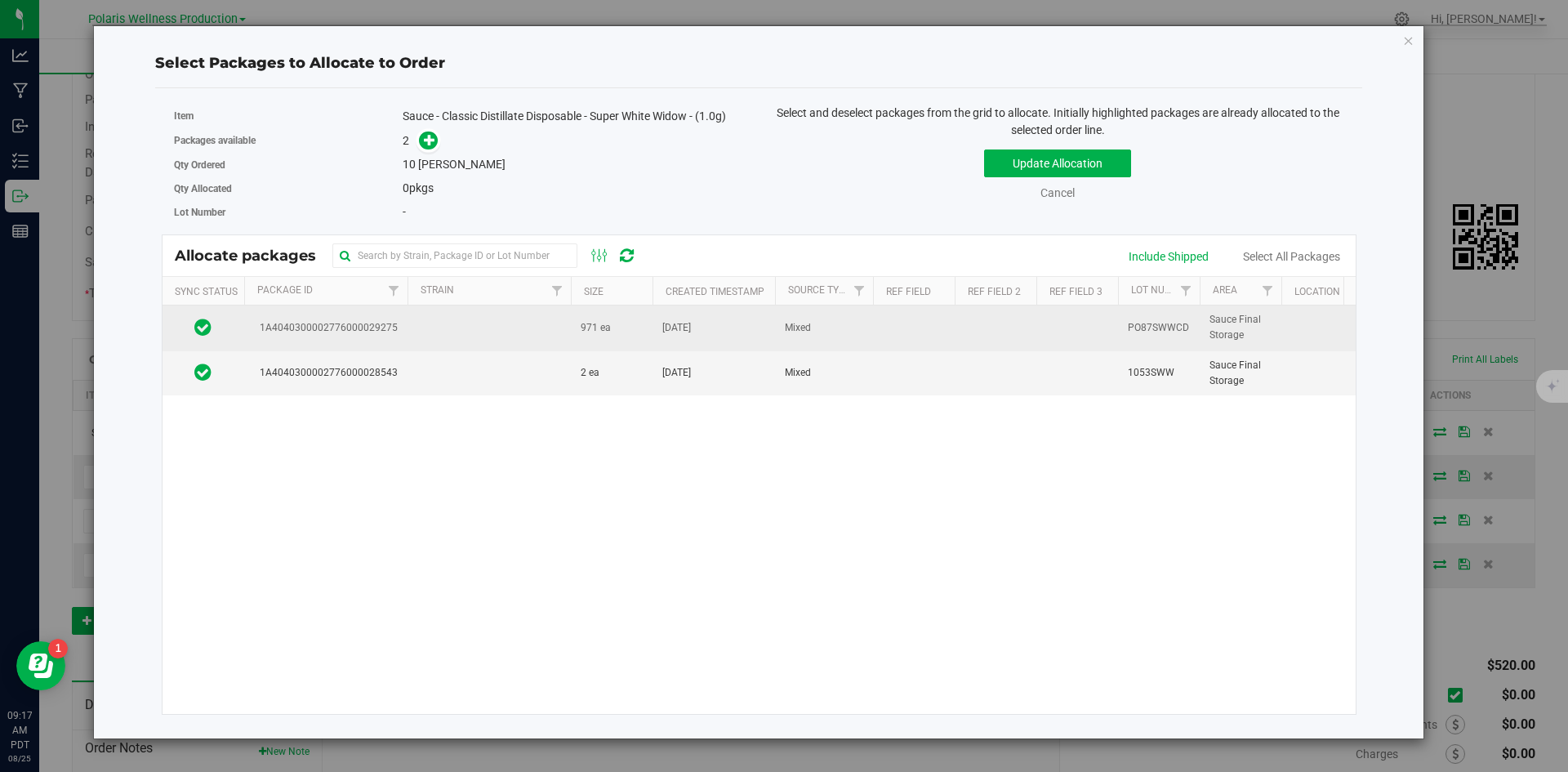
click at [518, 325] on td at bounding box center [489, 328] width 163 height 45
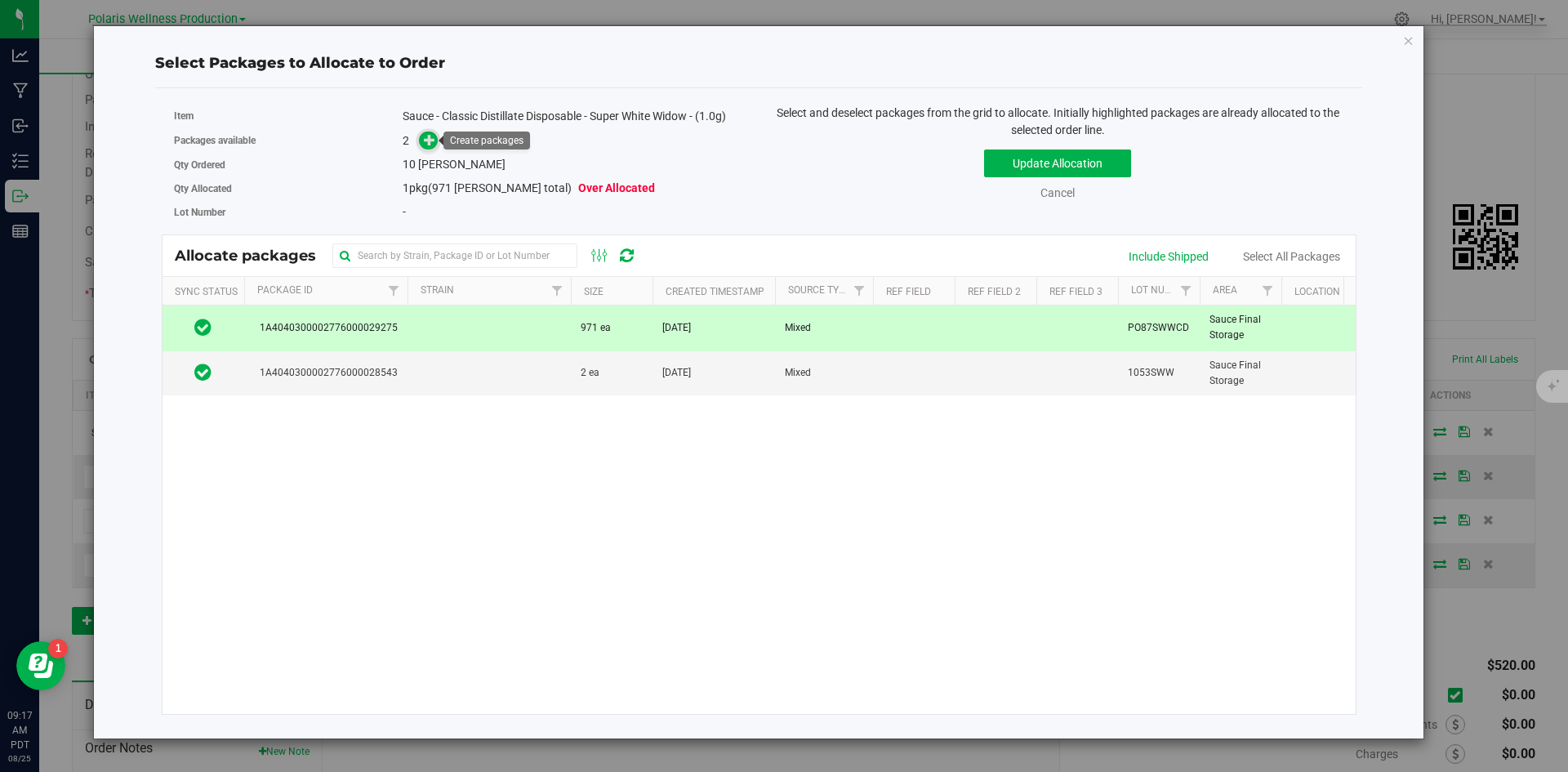
click at [430, 143] on icon at bounding box center [430, 140] width 11 height 11
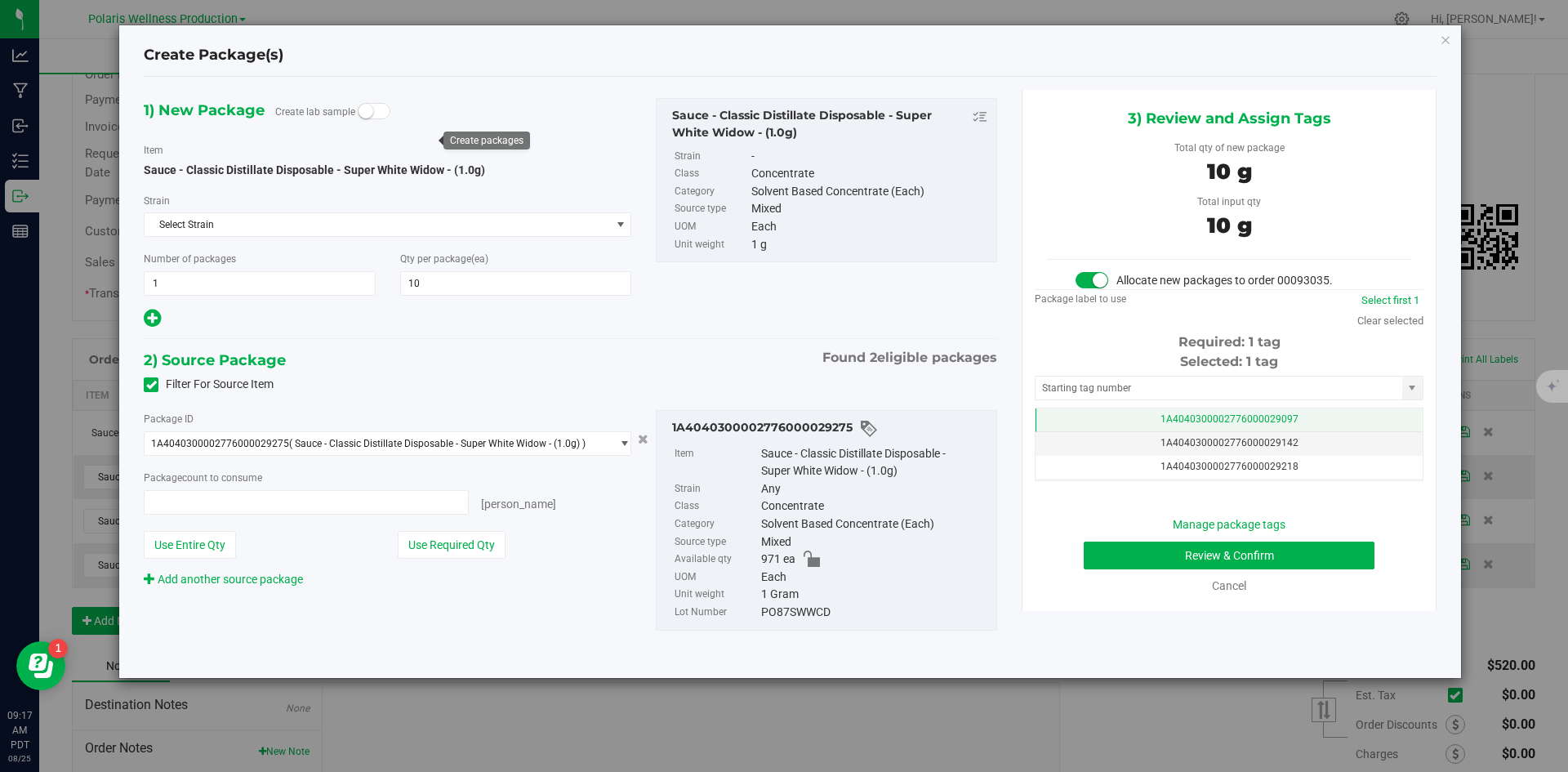
type input "10 ea"
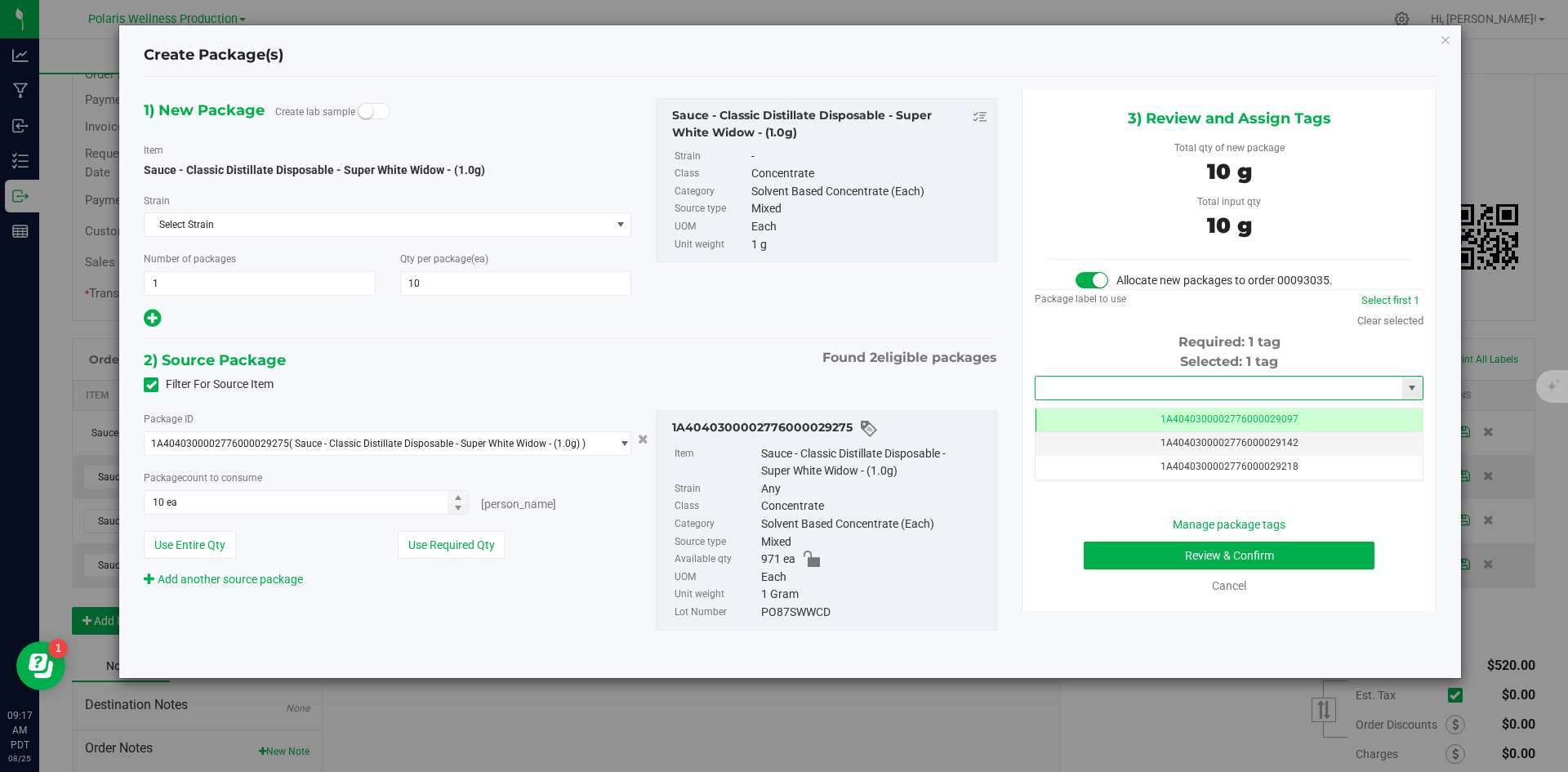
click at [1168, 384] on input "text" at bounding box center [1219, 388] width 366 height 23
click at [1185, 409] on li "1A4040300002776000029280" at bounding box center [1229, 415] width 387 height 25
type input "1A4040300002776000029280"
click at [1098, 559] on button "Review & Confirm" at bounding box center [1229, 555] width 291 height 27
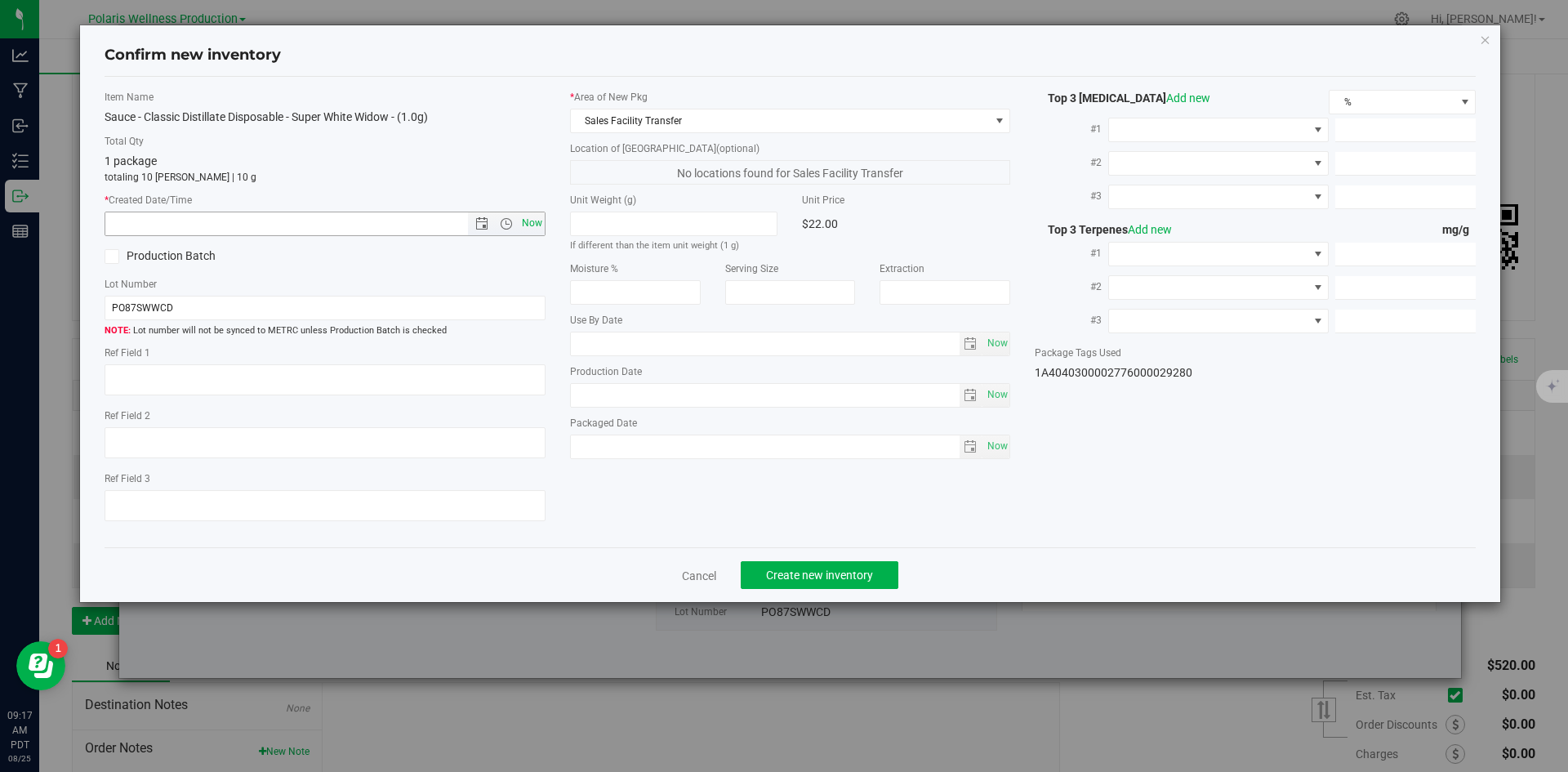
click at [532, 218] on span "Now" at bounding box center [531, 223] width 27 height 24
type input "[DATE] 9:17 AM"
click at [769, 564] on button "Create new inventory" at bounding box center [819, 574] width 158 height 27
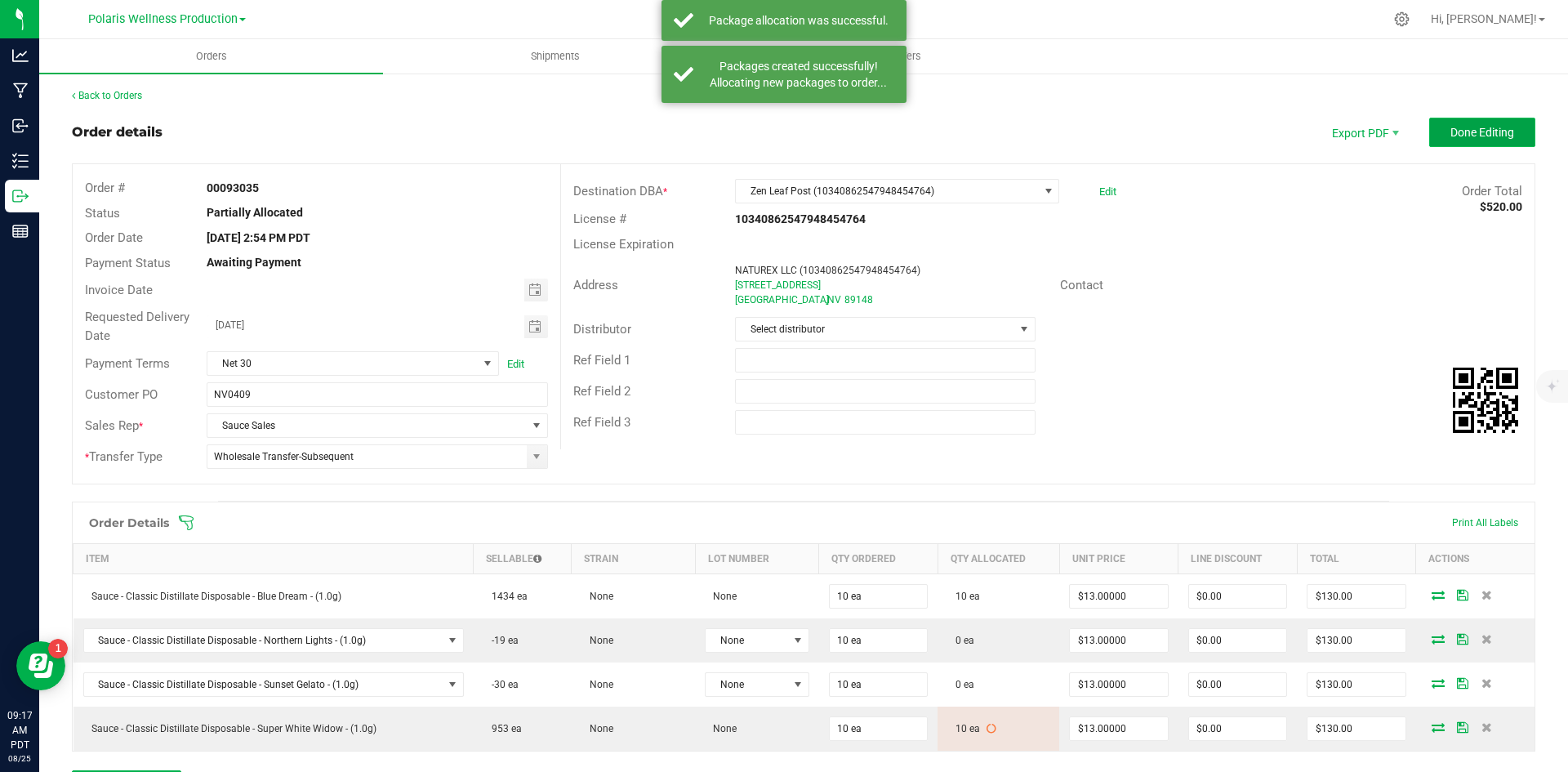
click at [1472, 136] on span "Done Editing" at bounding box center [1482, 132] width 63 height 13
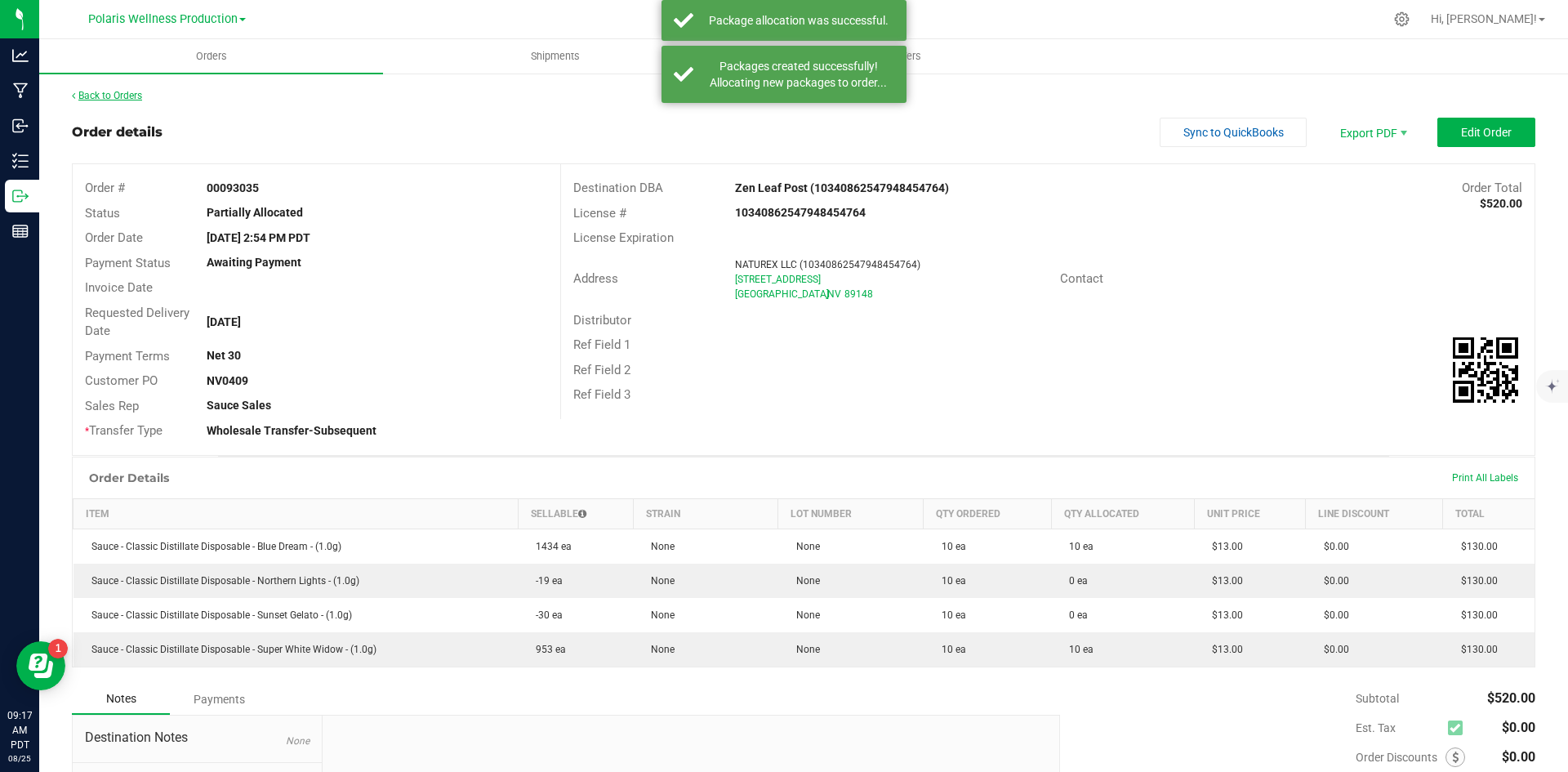
click at [117, 96] on link "Back to Orders" at bounding box center [107, 95] width 70 height 11
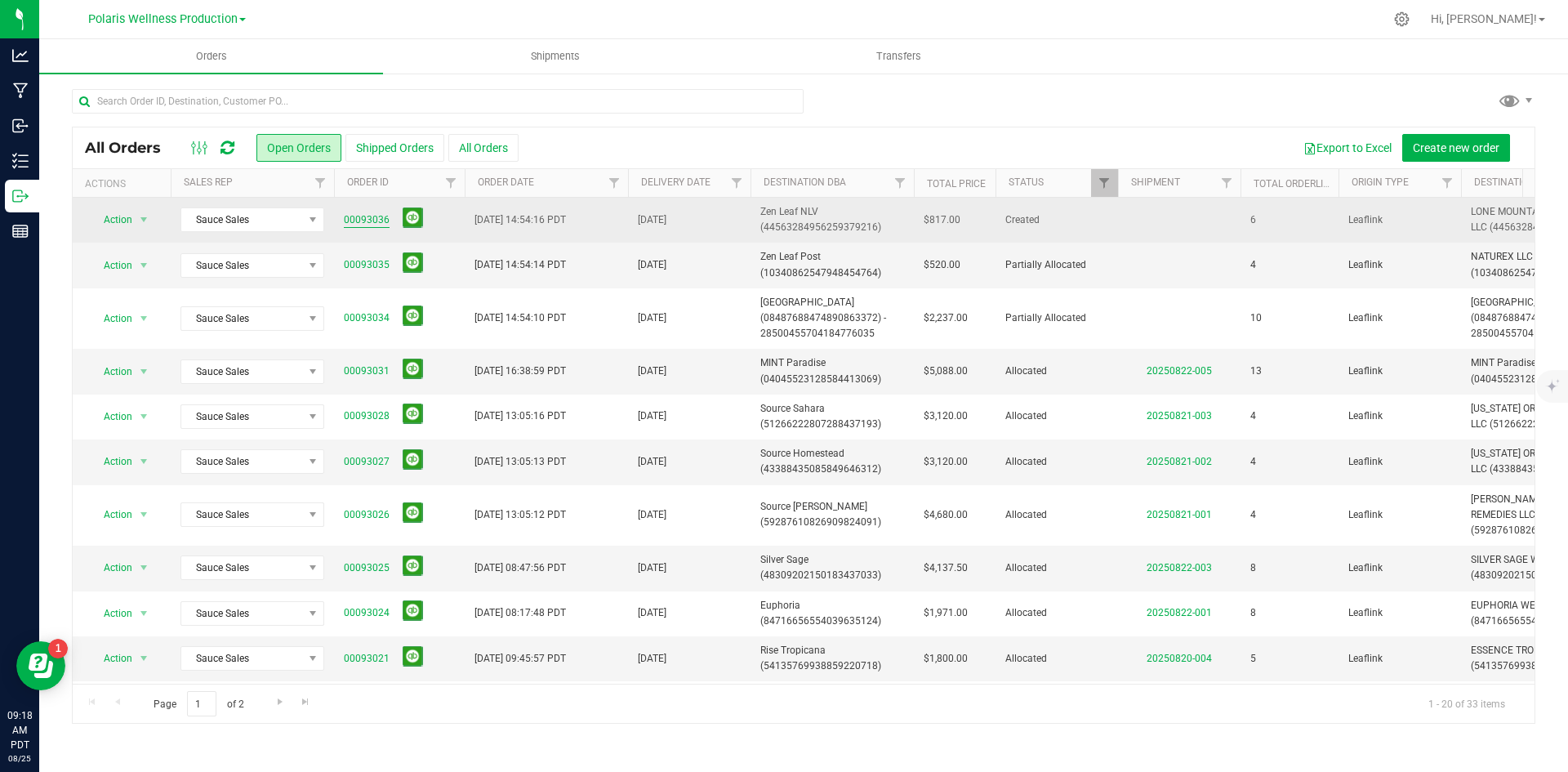
click at [375, 215] on link "00093036" at bounding box center [366, 220] width 45 height 15
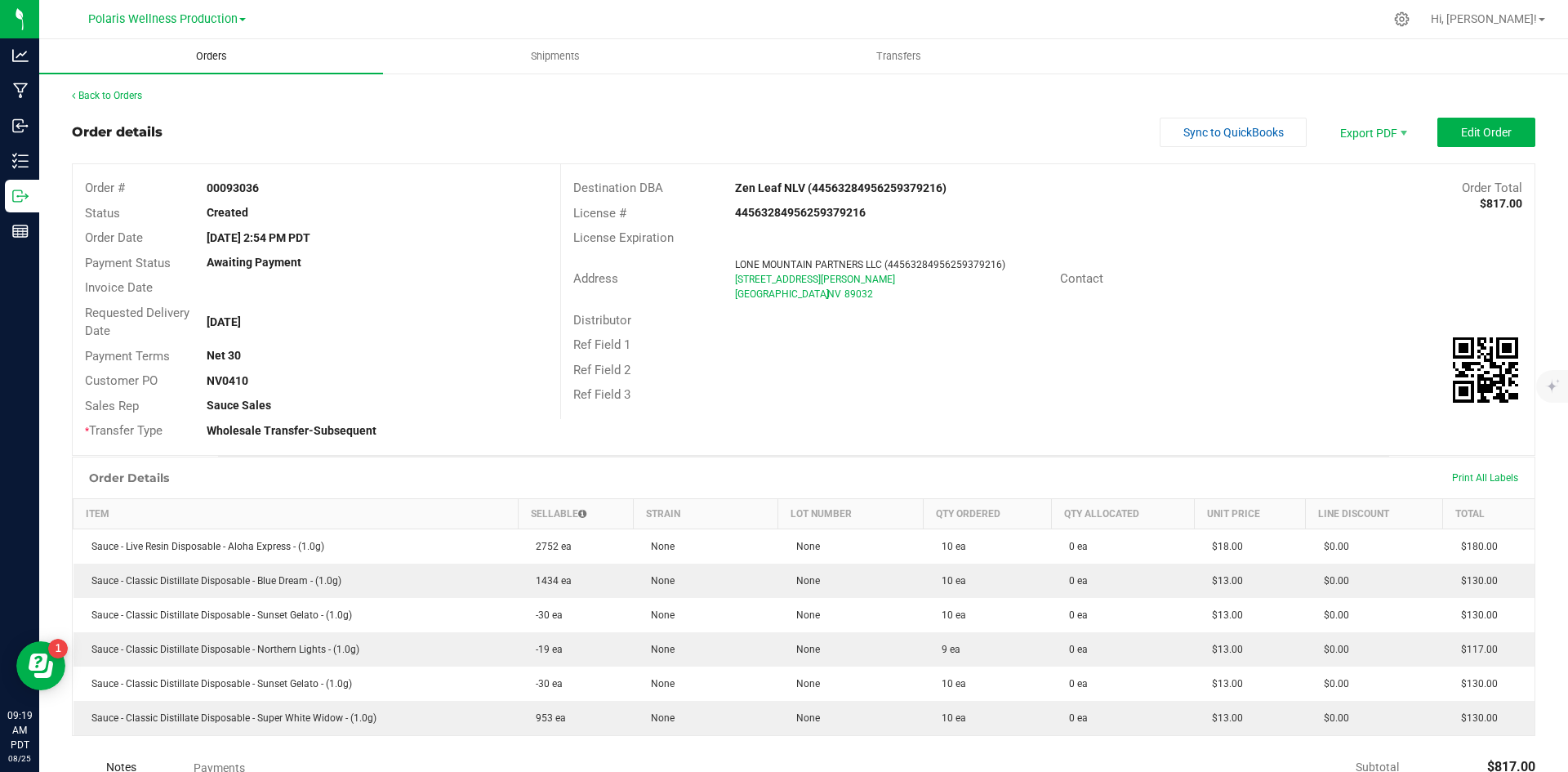
click at [221, 50] on span "Orders" at bounding box center [211, 57] width 76 height 15
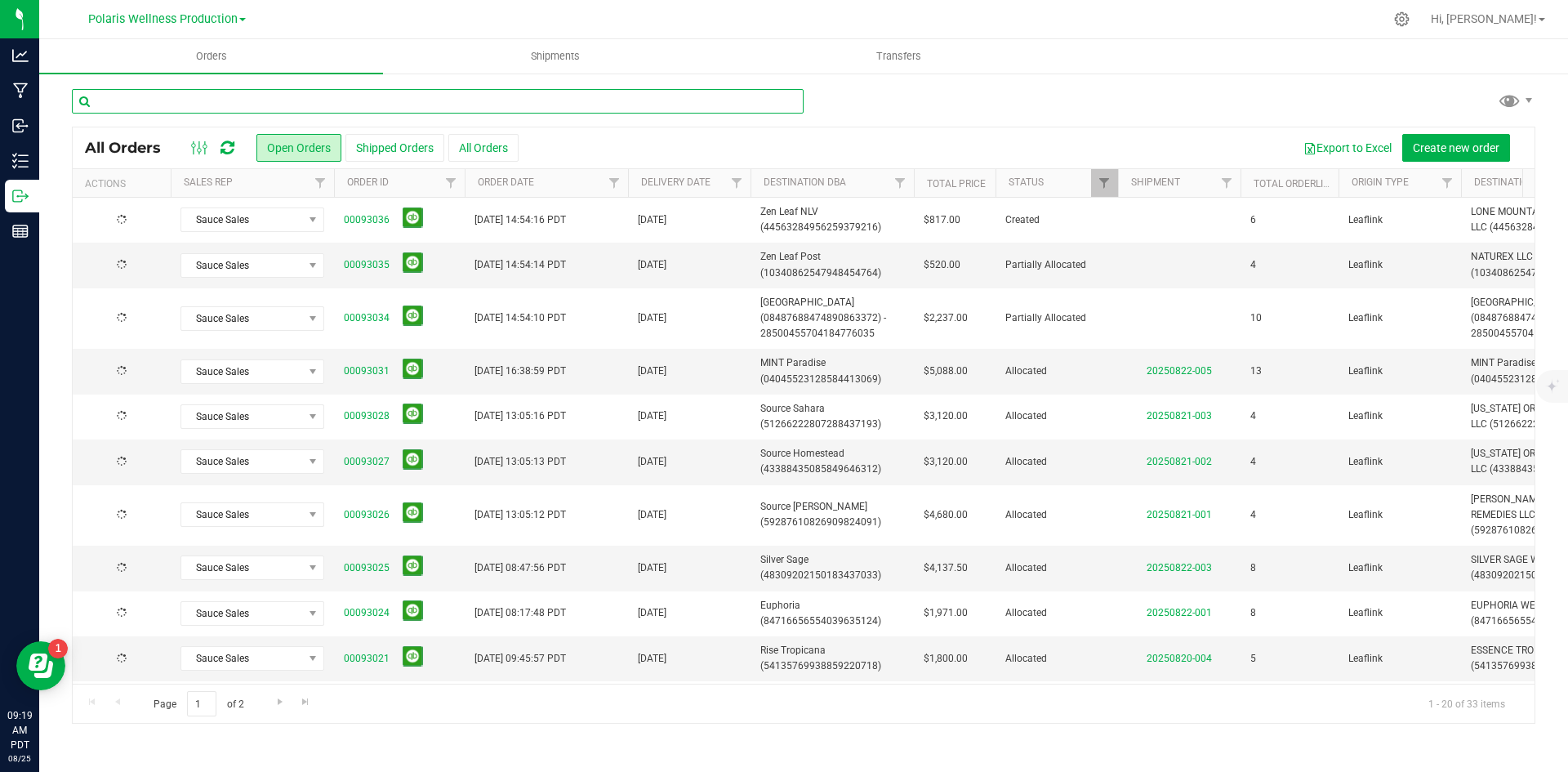
click at [329, 93] on input "text" at bounding box center [437, 101] width 732 height 25
type input "source"
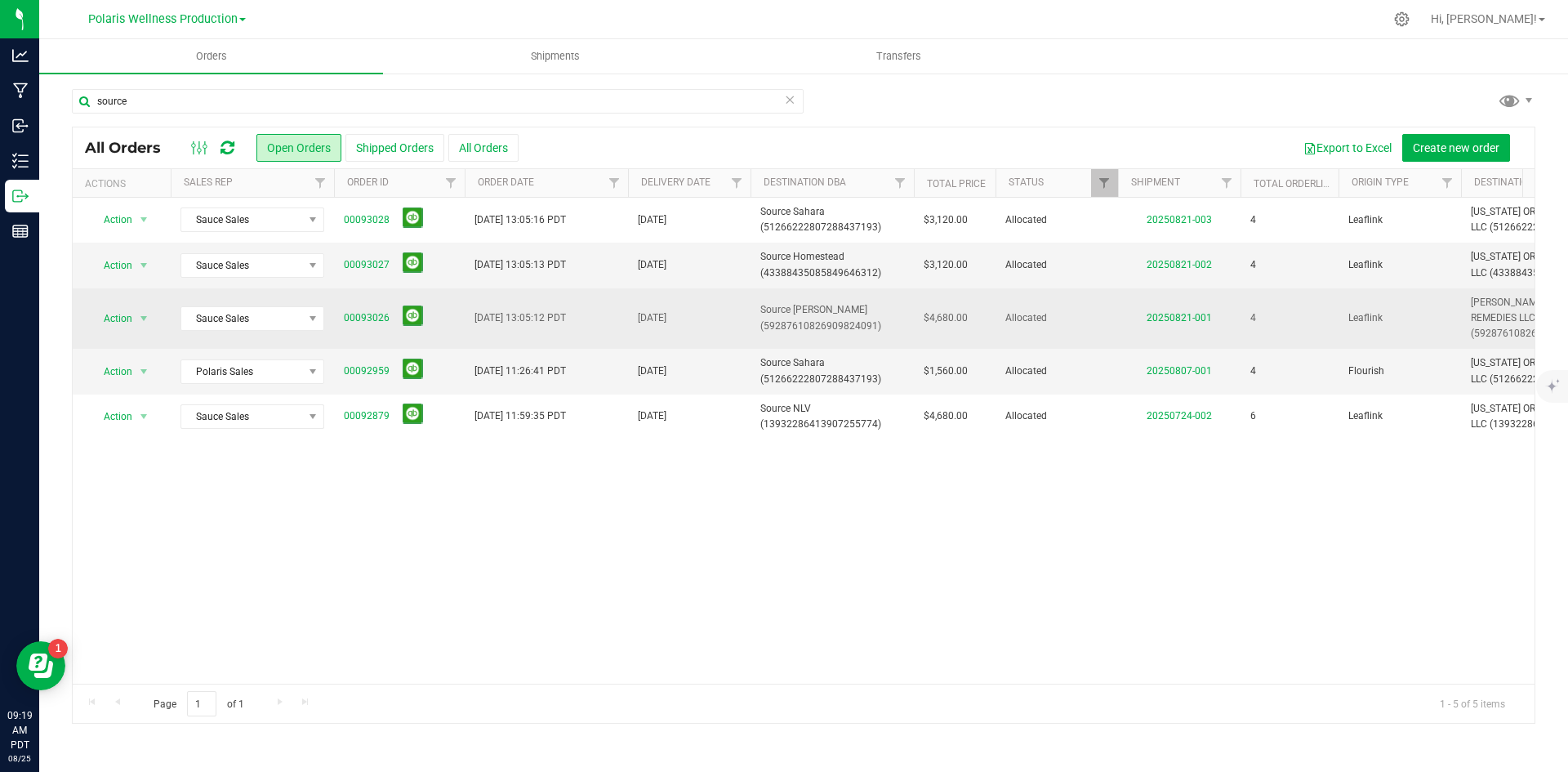
click at [396, 324] on span at bounding box center [410, 318] width 27 height 25
click at [358, 323] on link "00093026" at bounding box center [366, 318] width 45 height 15
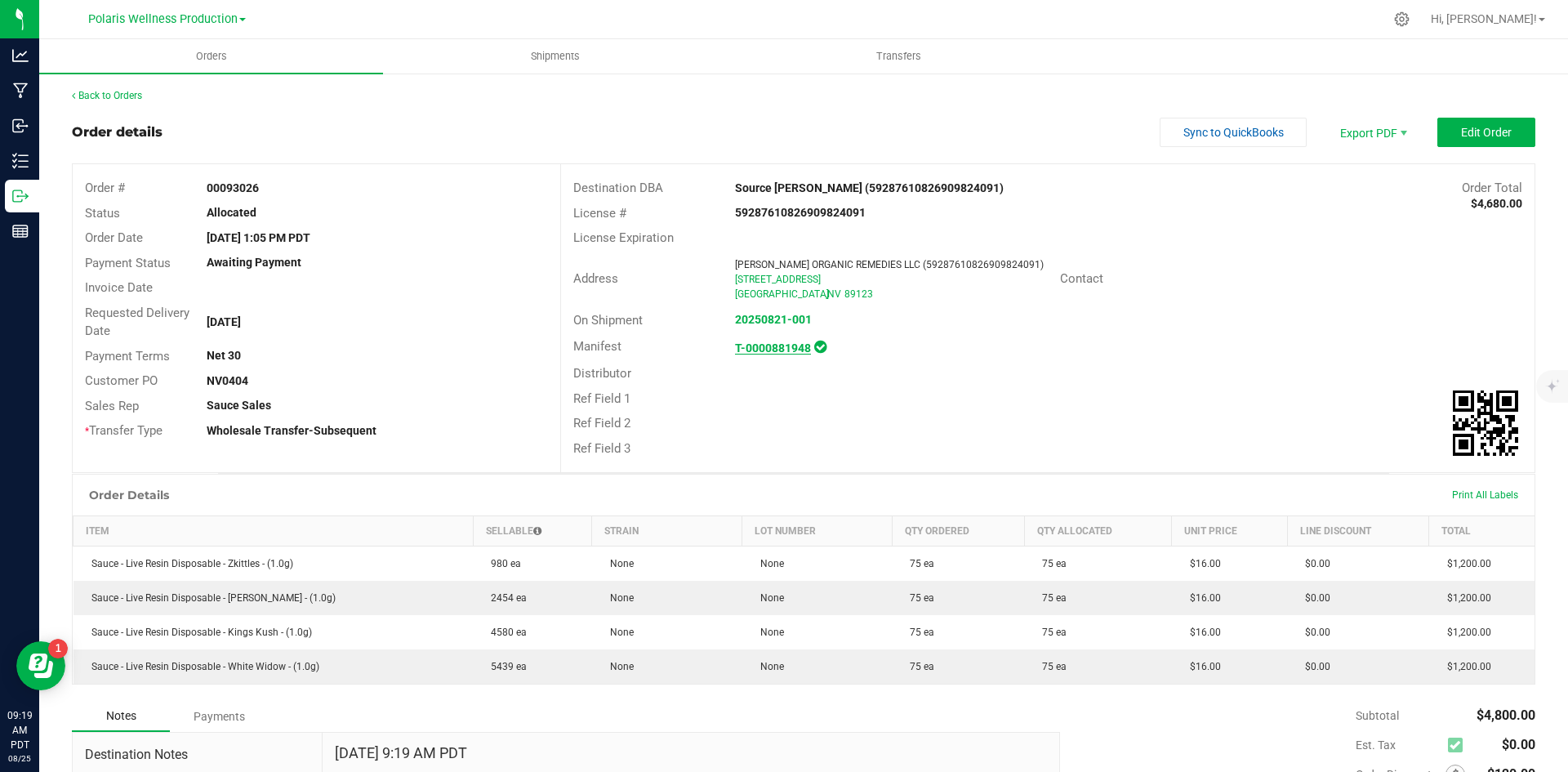
click at [754, 343] on strong "T-0000881948" at bounding box center [773, 348] width 76 height 13
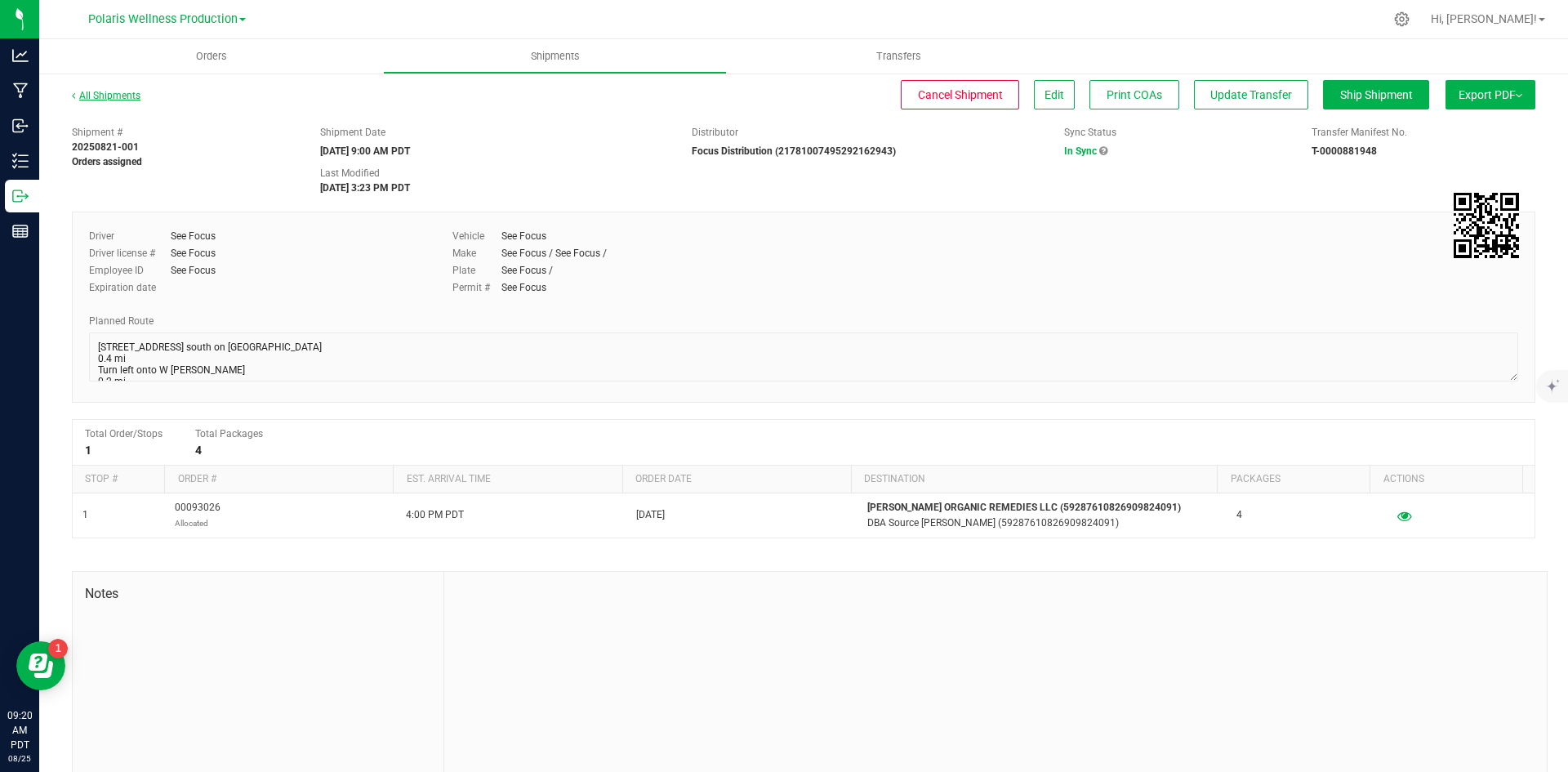
click at [126, 92] on link "All Shipments" at bounding box center [106, 95] width 69 height 11
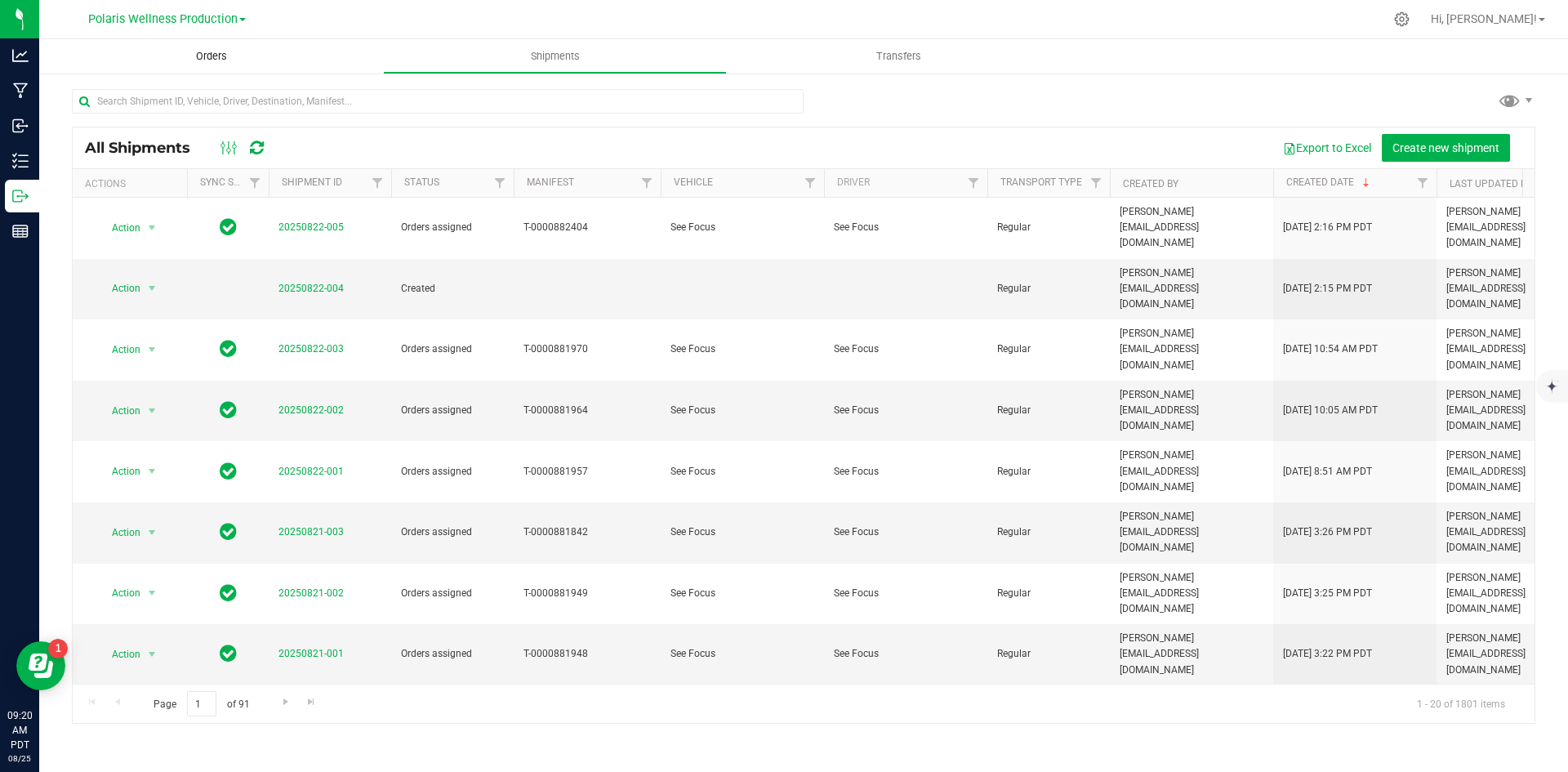
click at [197, 46] on uib-tab-heading "Orders" at bounding box center [211, 57] width 344 height 34
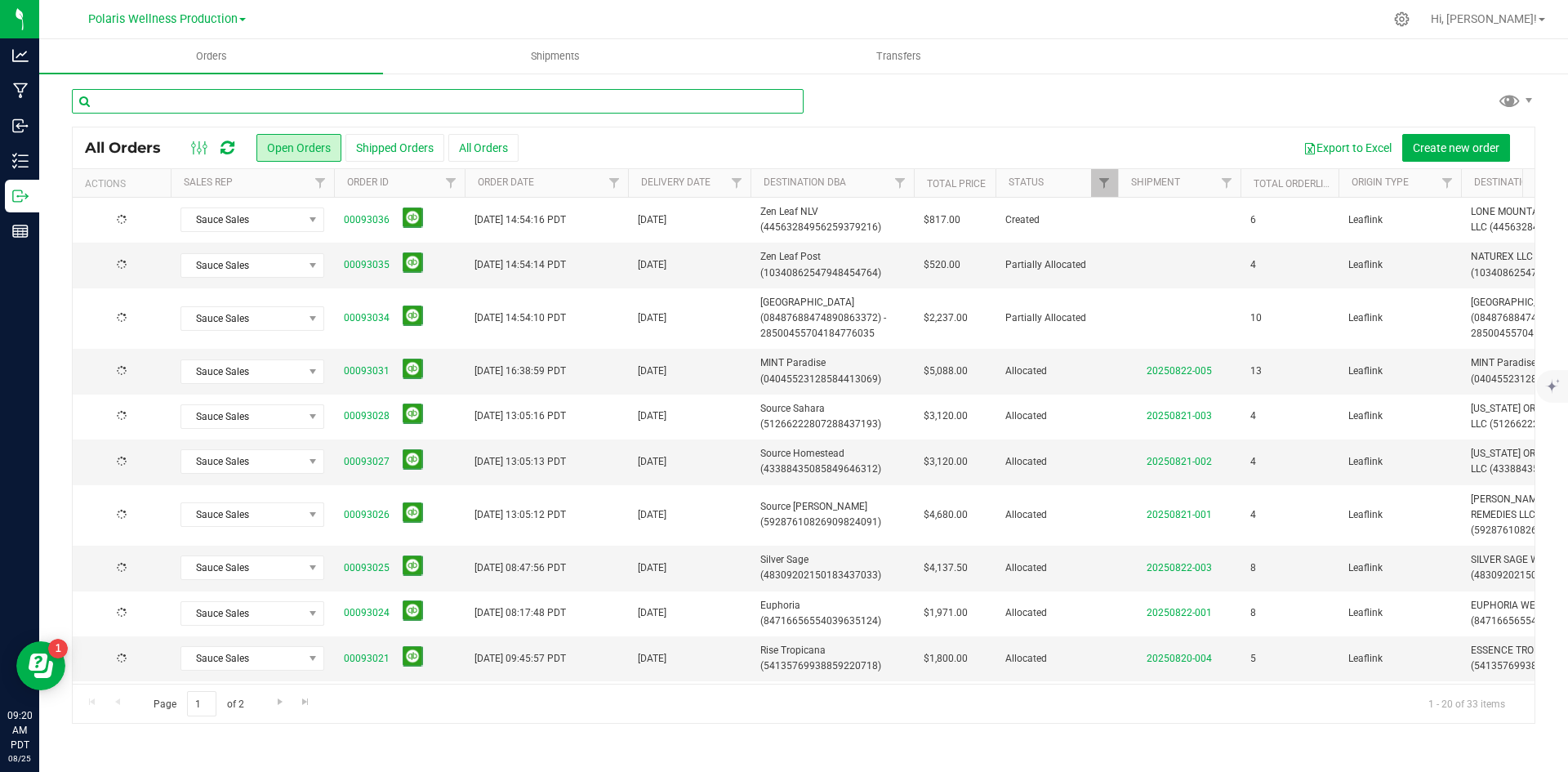
click at [219, 100] on input "text" at bounding box center [437, 101] width 732 height 25
type input "source"
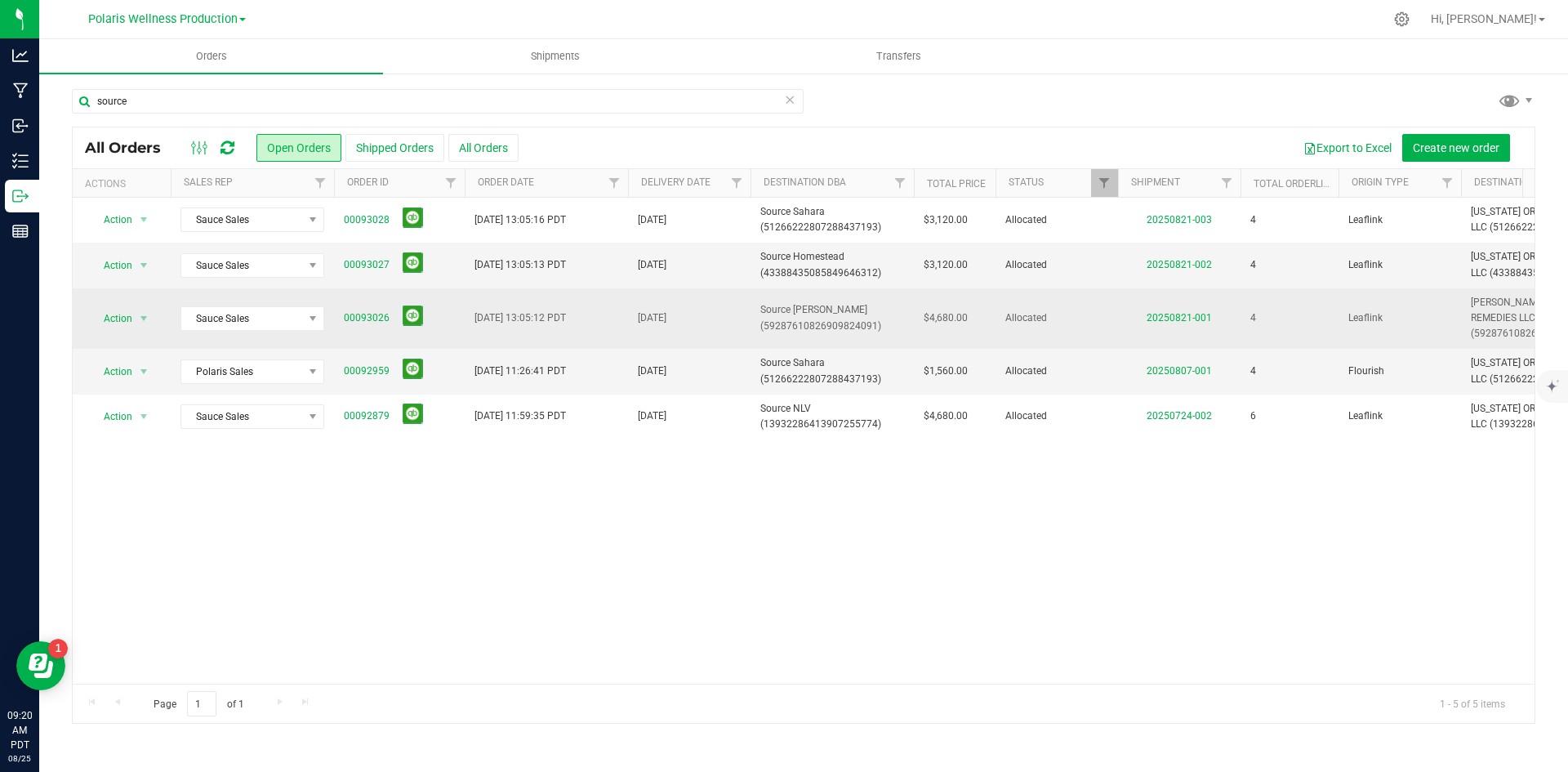
click at [361, 327] on span "00093026" at bounding box center [399, 318] width 111 height 25
click at [363, 321] on link "00093026" at bounding box center [366, 318] width 45 height 15
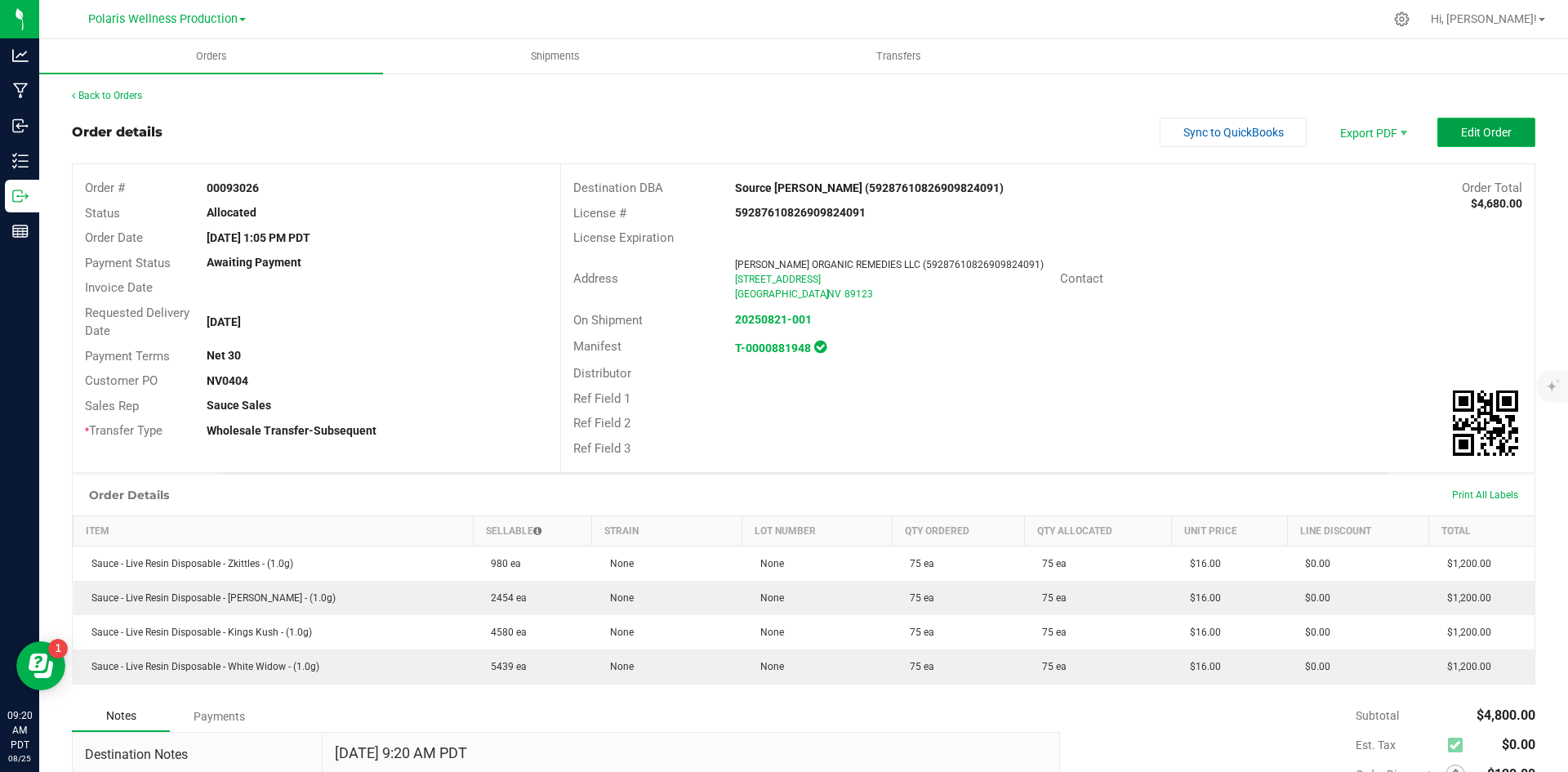
click at [1461, 127] on span "Edit Order" at bounding box center [1487, 132] width 51 height 13
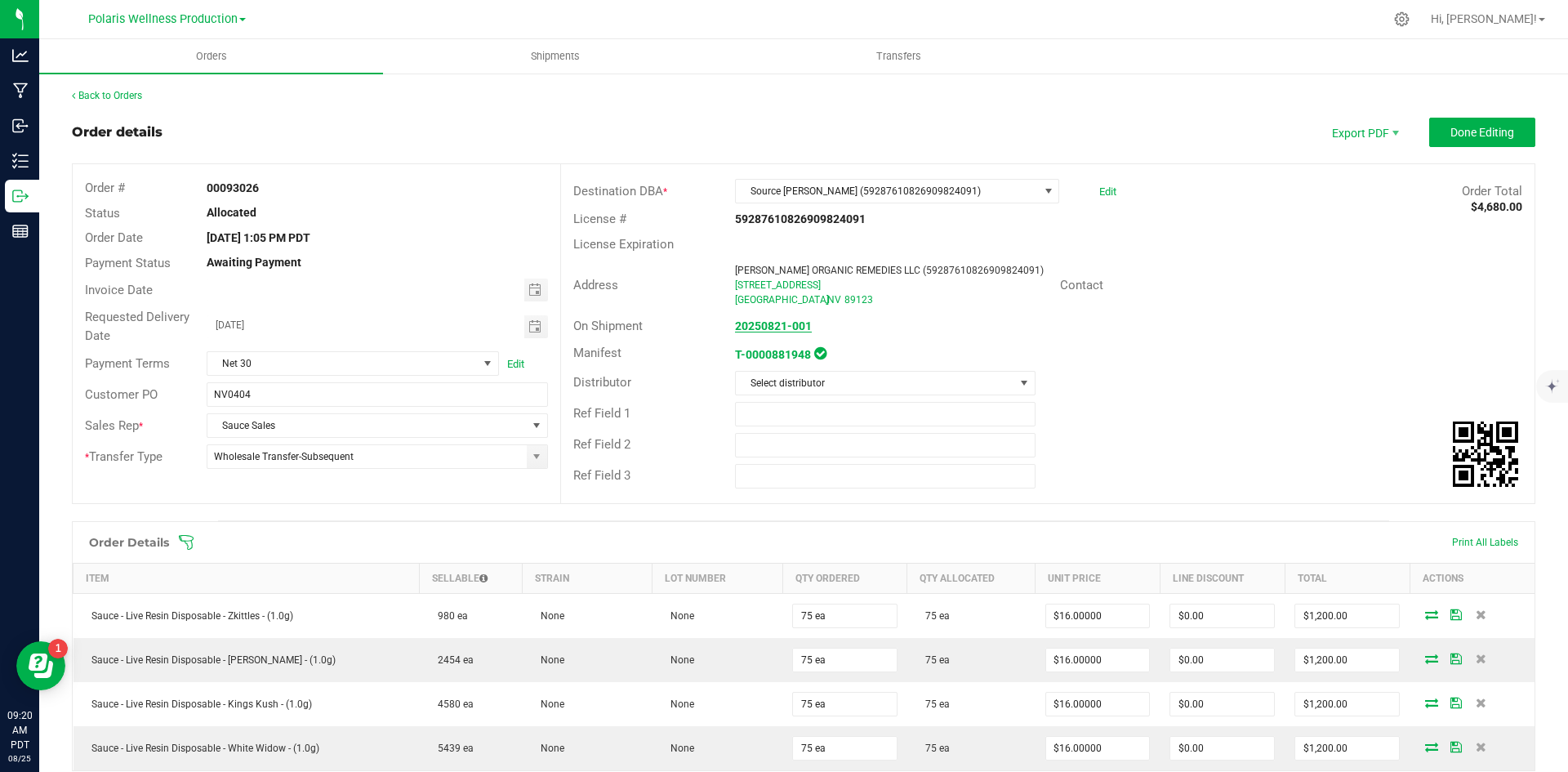
click at [765, 329] on strong "20250821-001" at bounding box center [773, 326] width 76 height 13
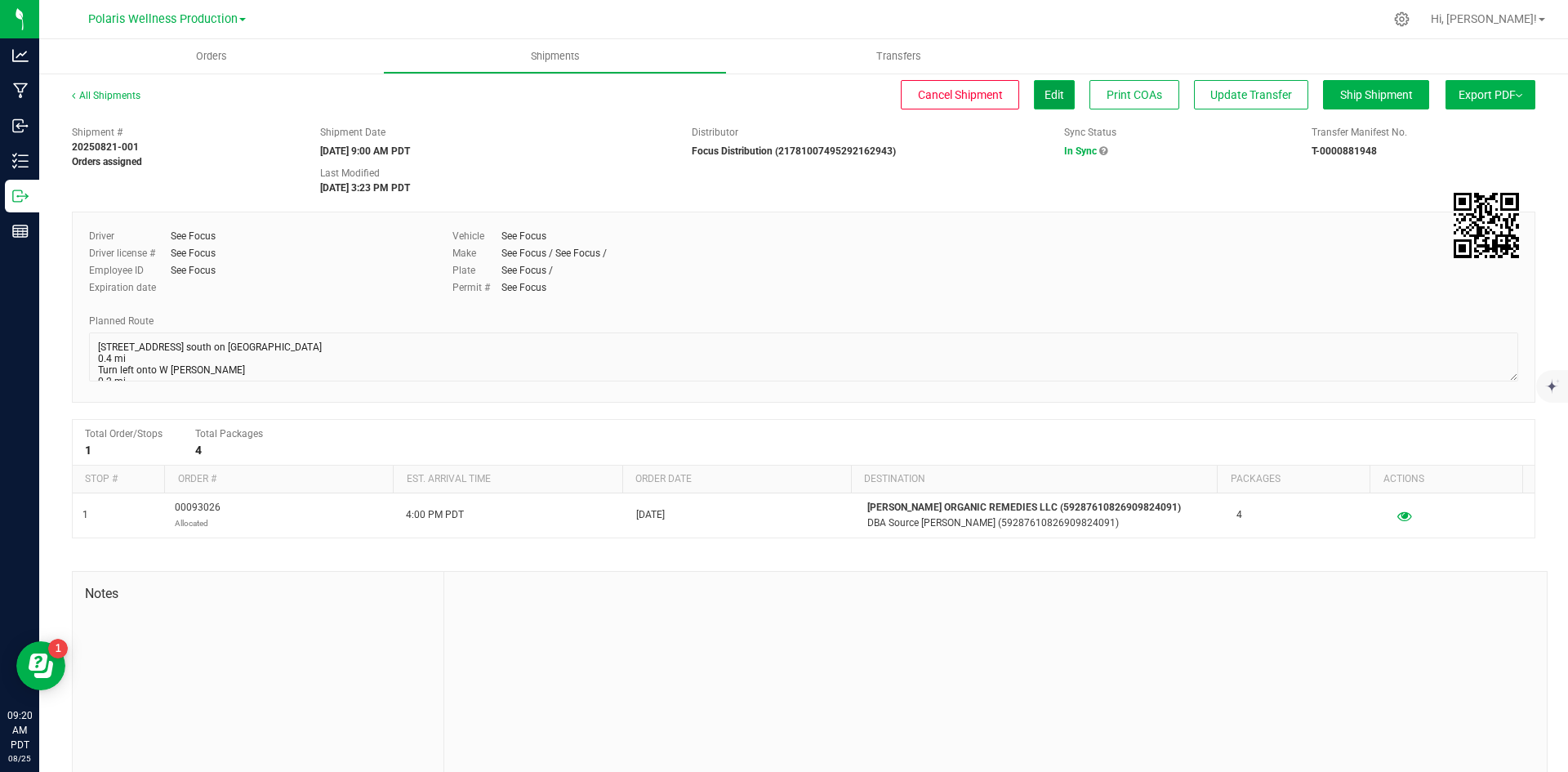
click at [1045, 94] on span "Edit" at bounding box center [1054, 94] width 20 height 13
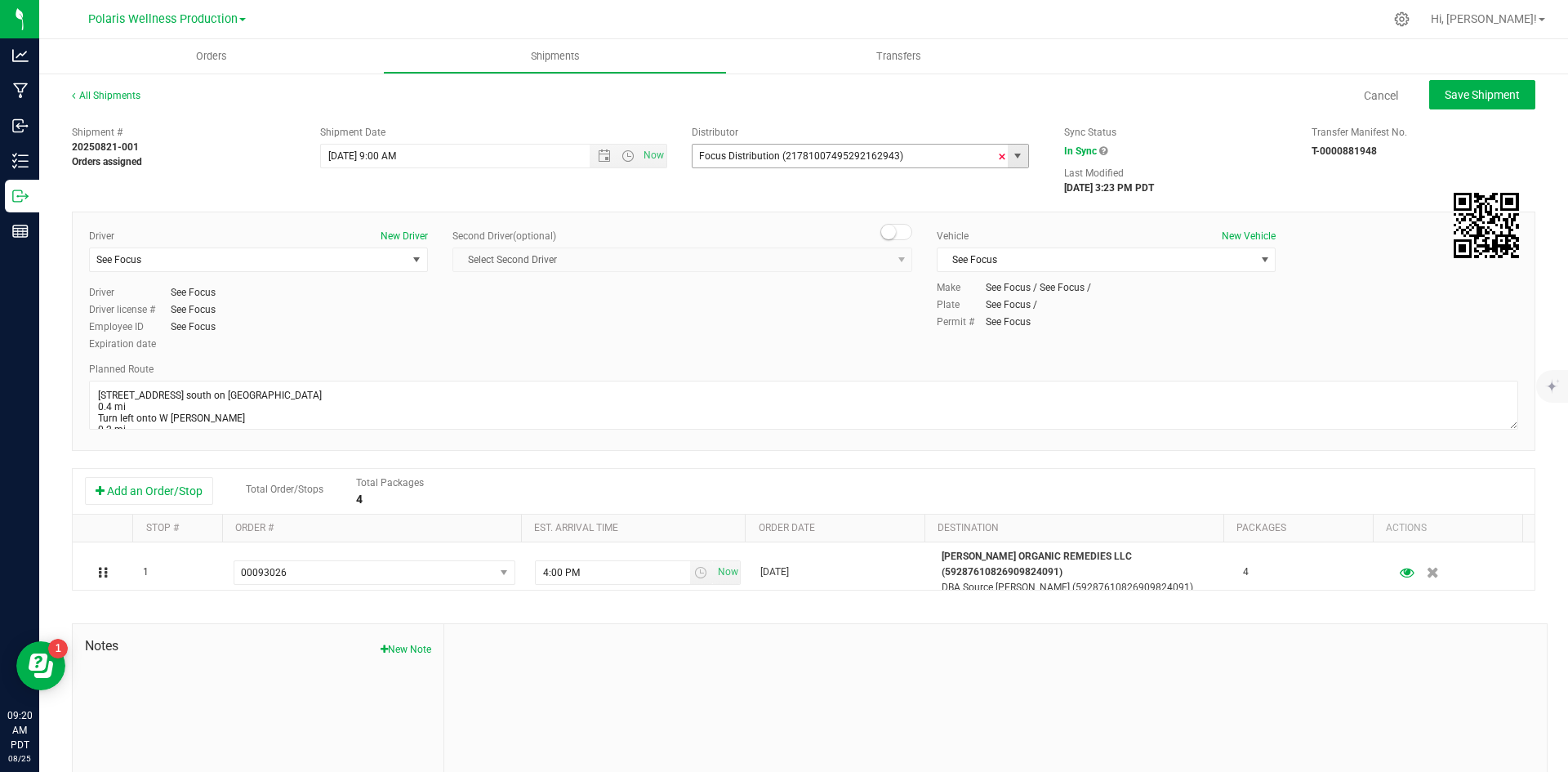
click at [997, 159] on span at bounding box center [1002, 157] width 9 height 25
click at [786, 156] on input "text" at bounding box center [846, 156] width 306 height 23
click at [1016, 157] on span "select" at bounding box center [1018, 156] width 13 height 13
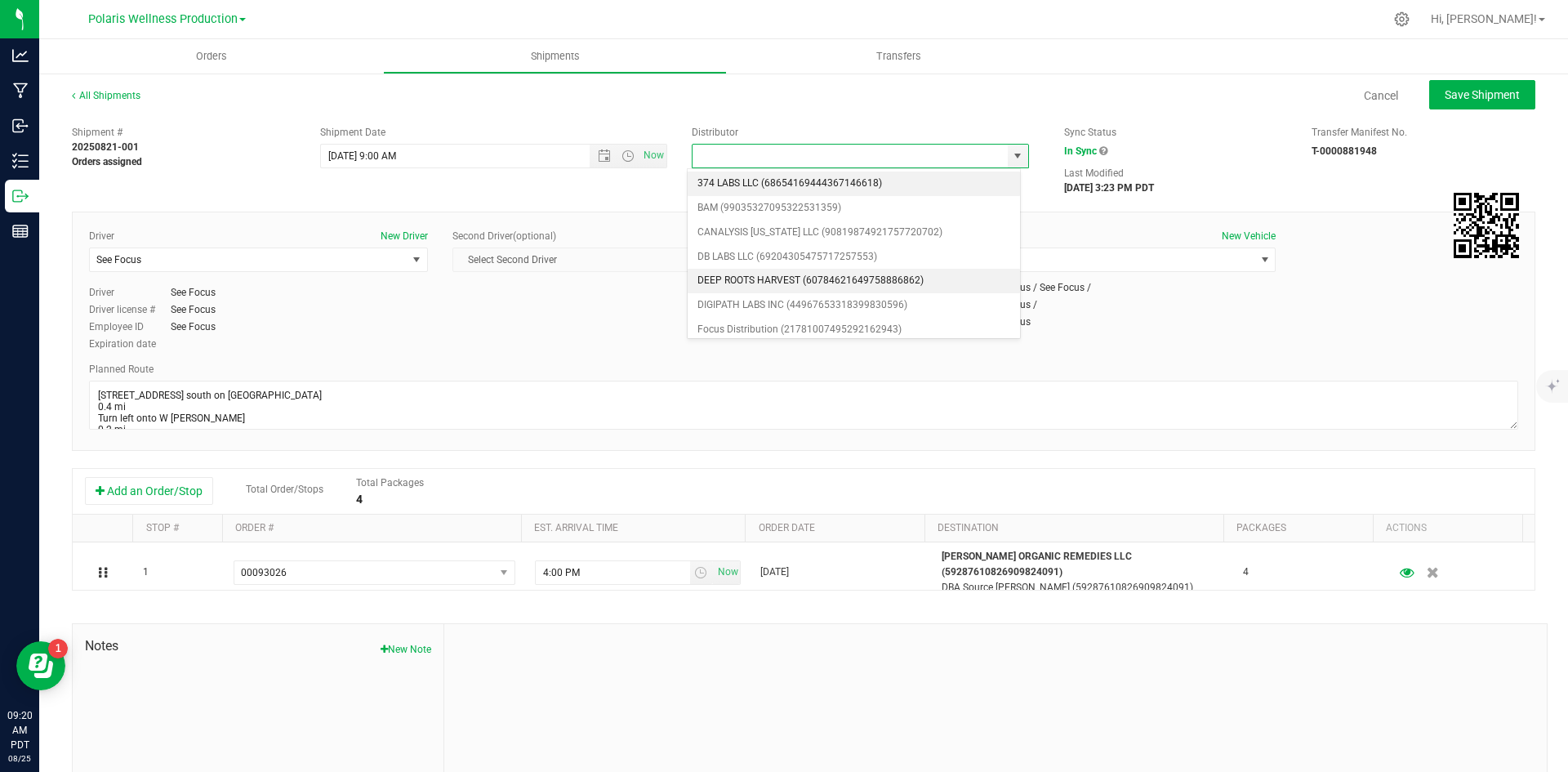
click at [791, 276] on li "DEEP ROOTS HARVEST (60784621649758886862)" at bounding box center [853, 281] width 332 height 25
type input "DEEP ROOTS HARVEST (60784621649758886862)"
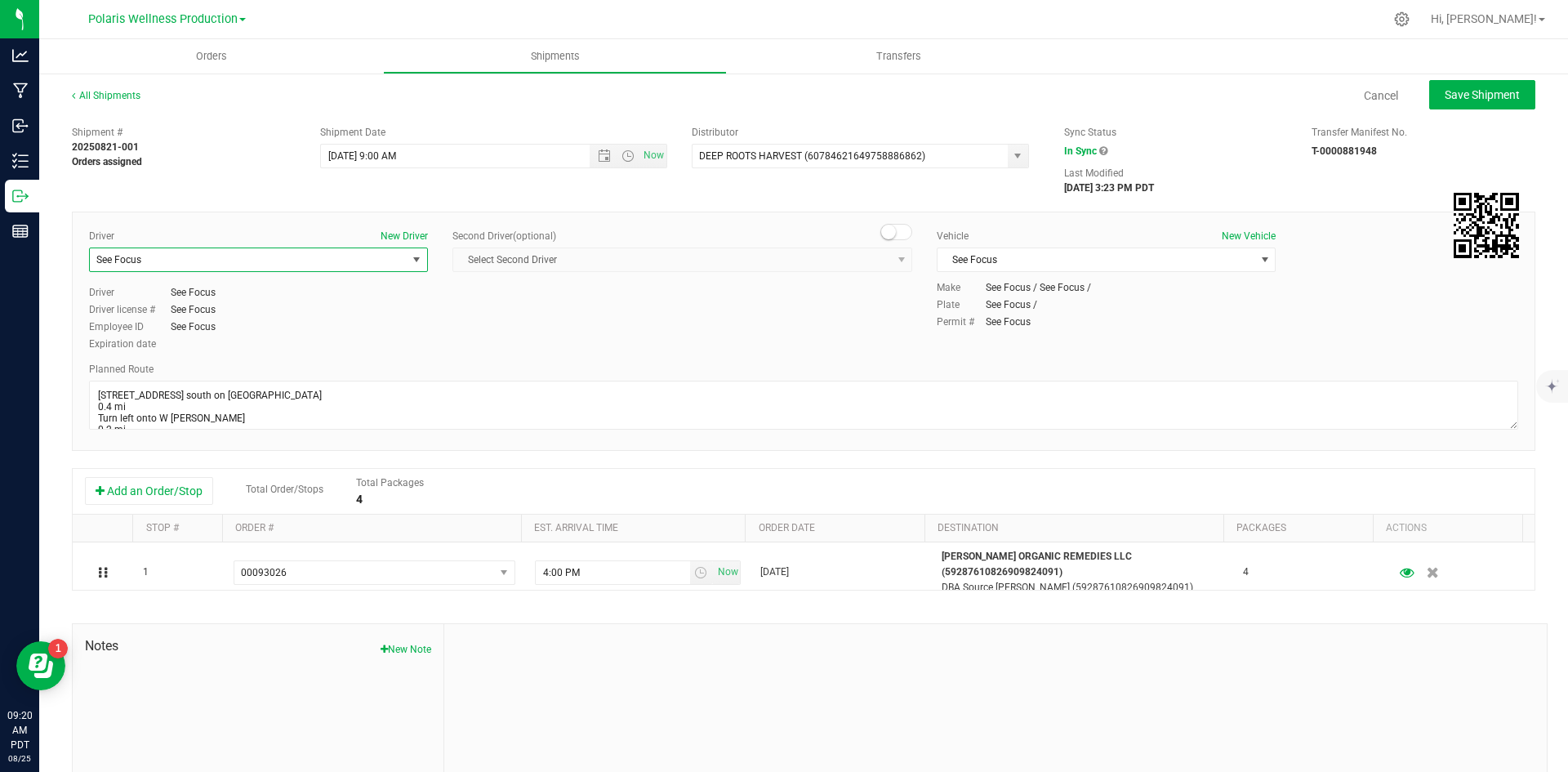
click at [415, 260] on span "select" at bounding box center [416, 260] width 13 height 13
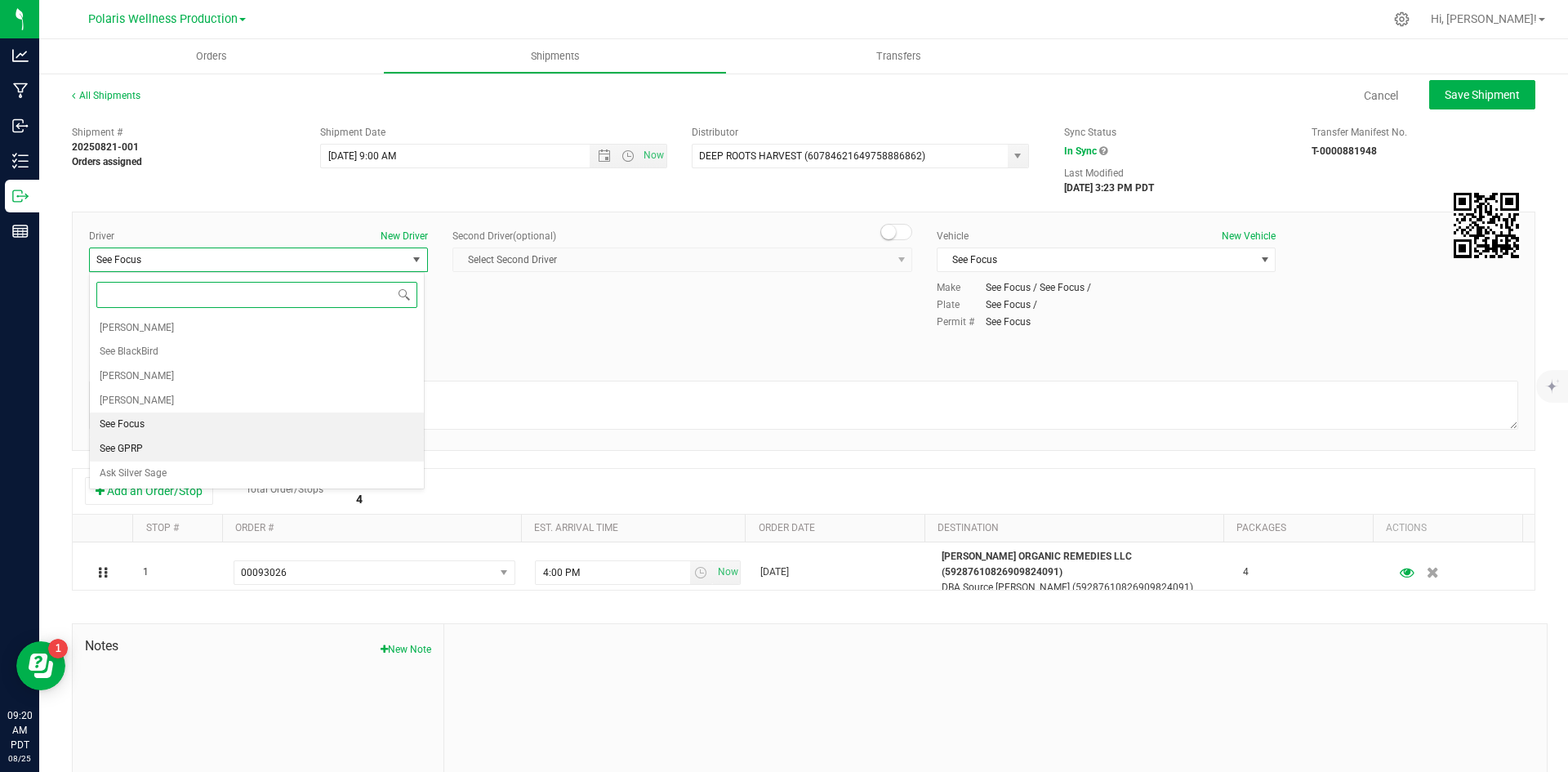
click at [152, 451] on li "See GPRP" at bounding box center [257, 449] width 334 height 25
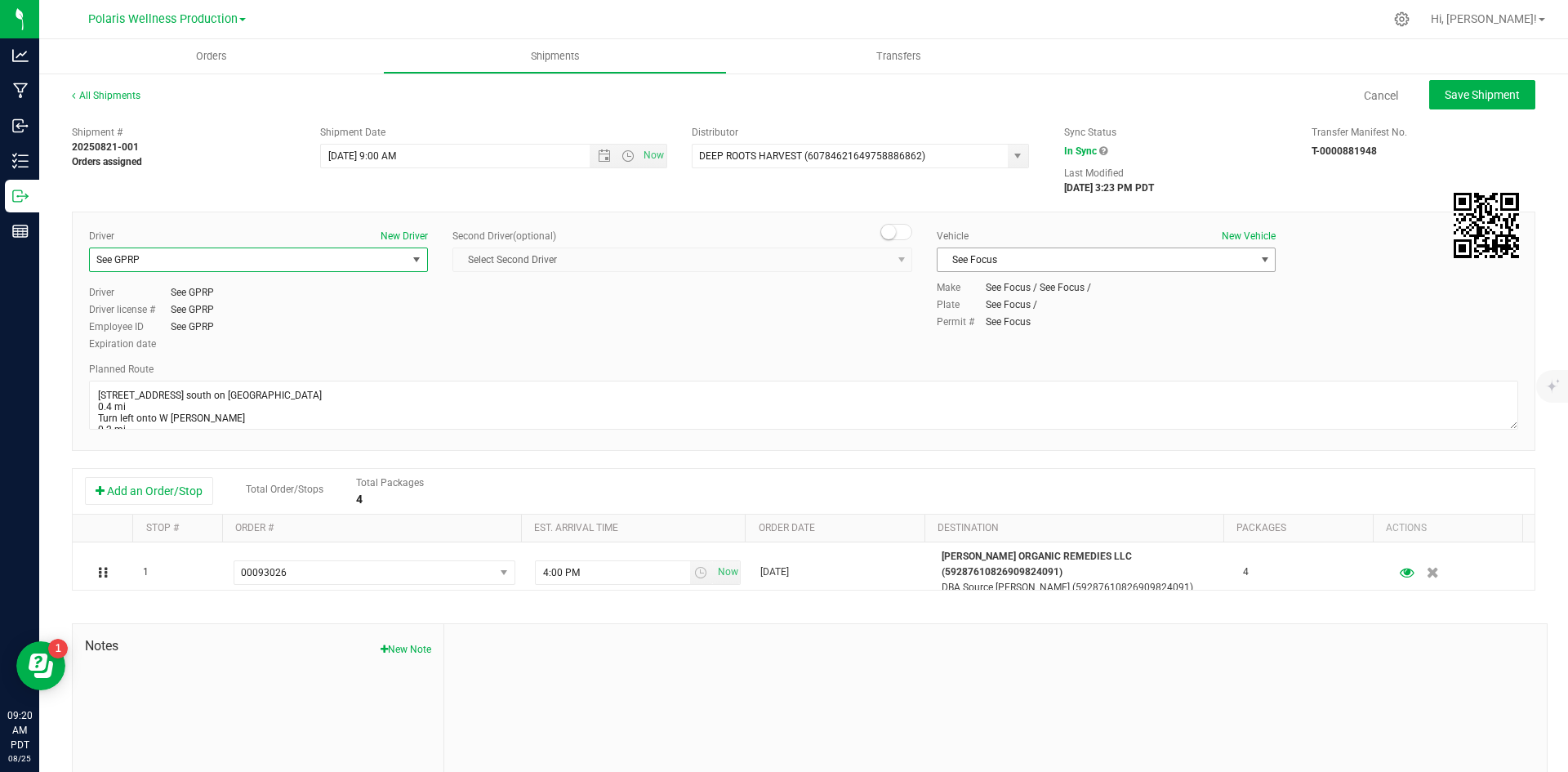
click at [1258, 265] on span "select" at bounding box center [1265, 260] width 13 height 13
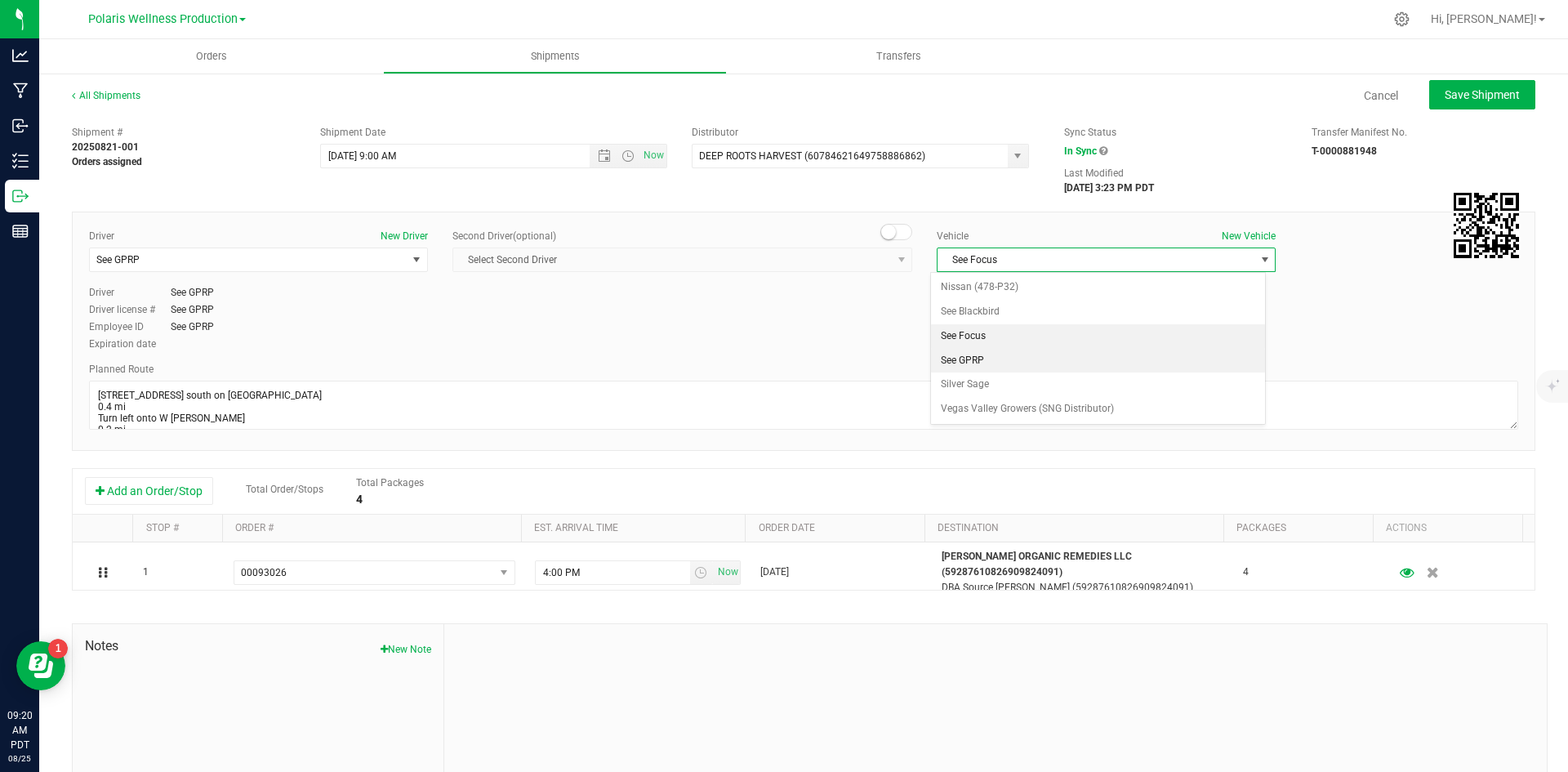
click at [989, 355] on li "See GPRP" at bounding box center [1098, 361] width 334 height 25
click at [839, 332] on div "Driver New Driver See GPRP Select Driver Mkrtich Badoyan See BlackBird Conner B…" at bounding box center [803, 291] width 1454 height 125
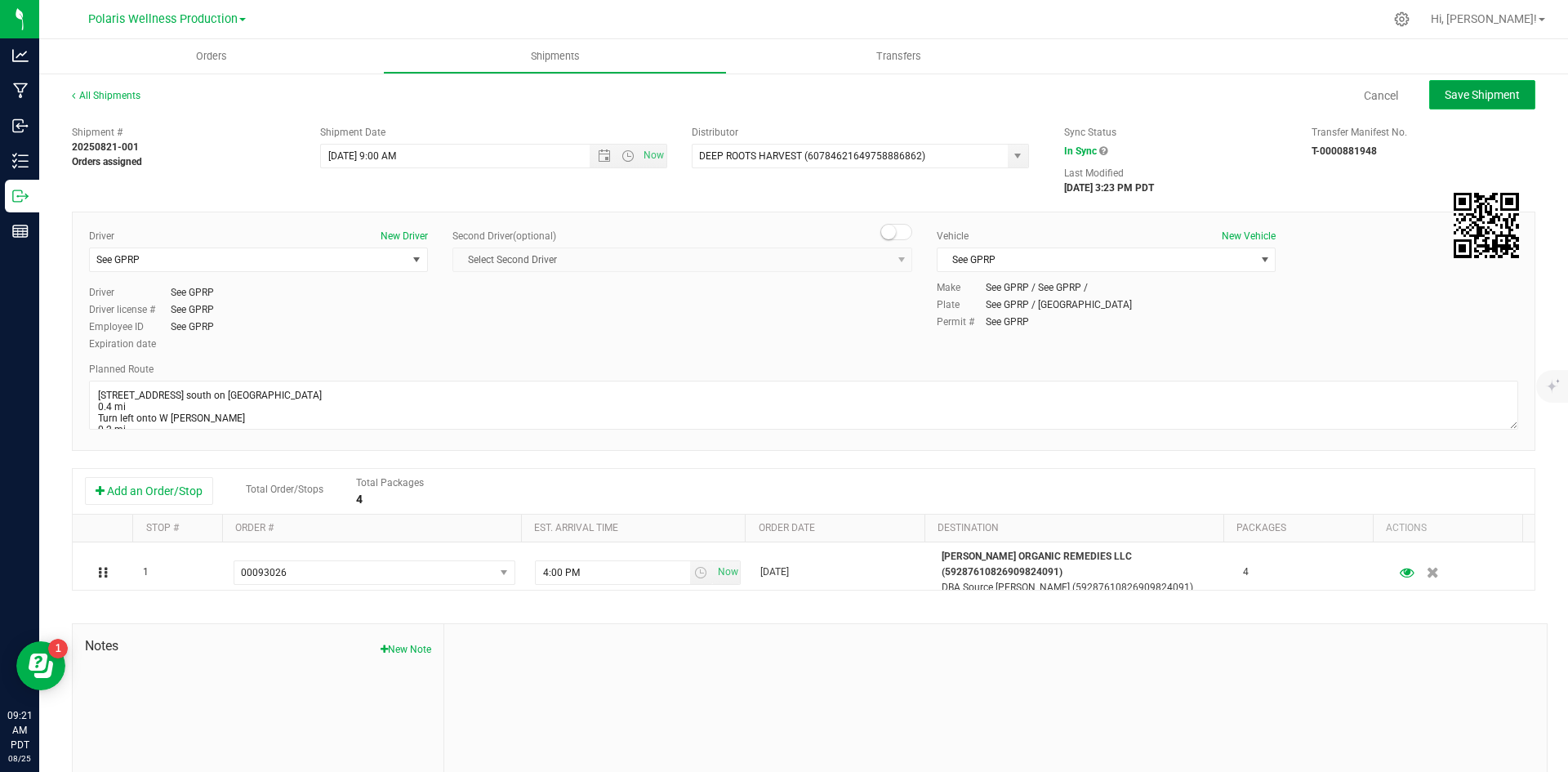
click at [1459, 108] on button "Save Shipment" at bounding box center [1482, 94] width 106 height 29
type input "8/27/2025 4:00 PM"
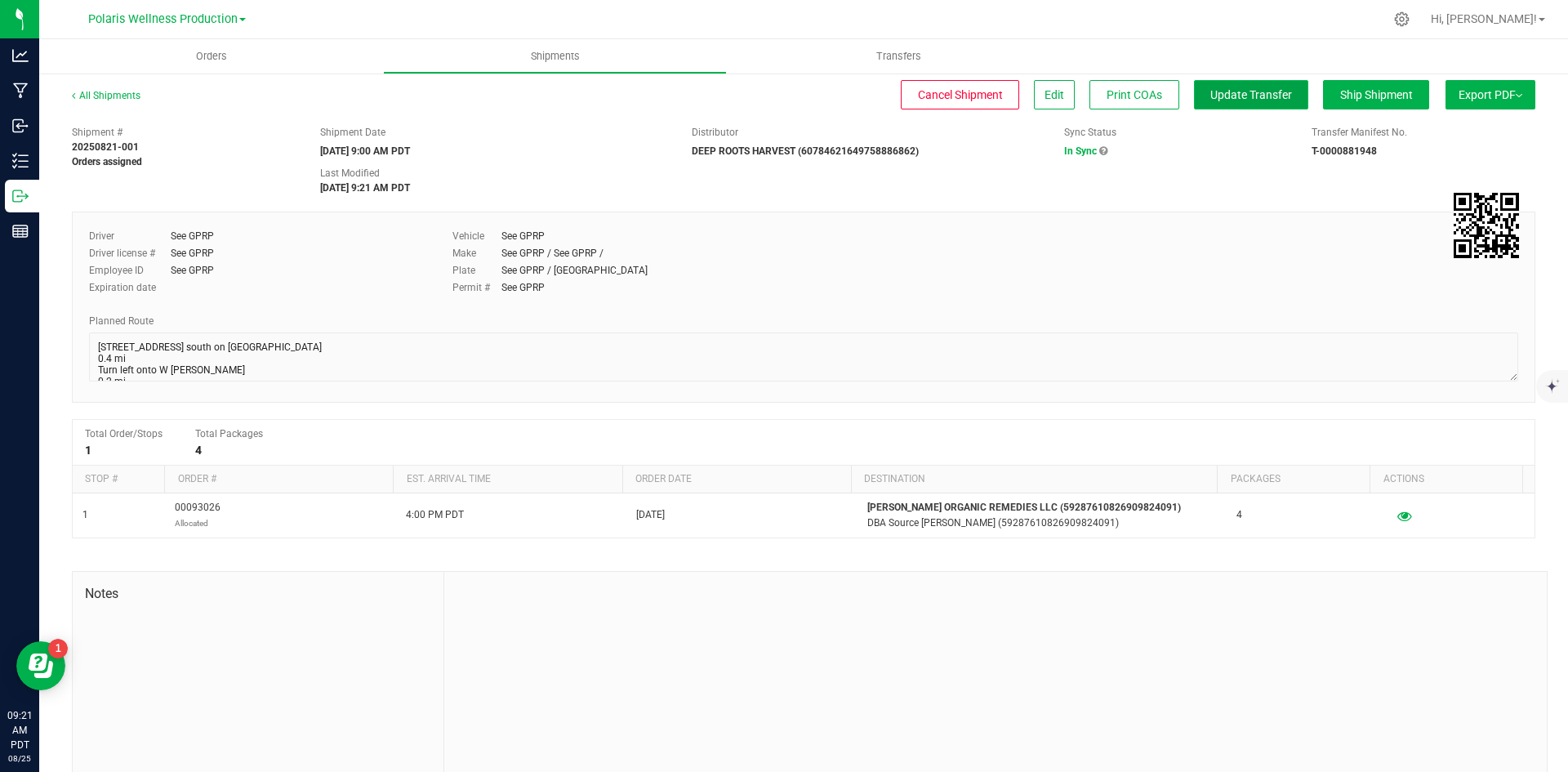
click at [1262, 107] on button "Update Transfer" at bounding box center [1251, 94] width 114 height 29
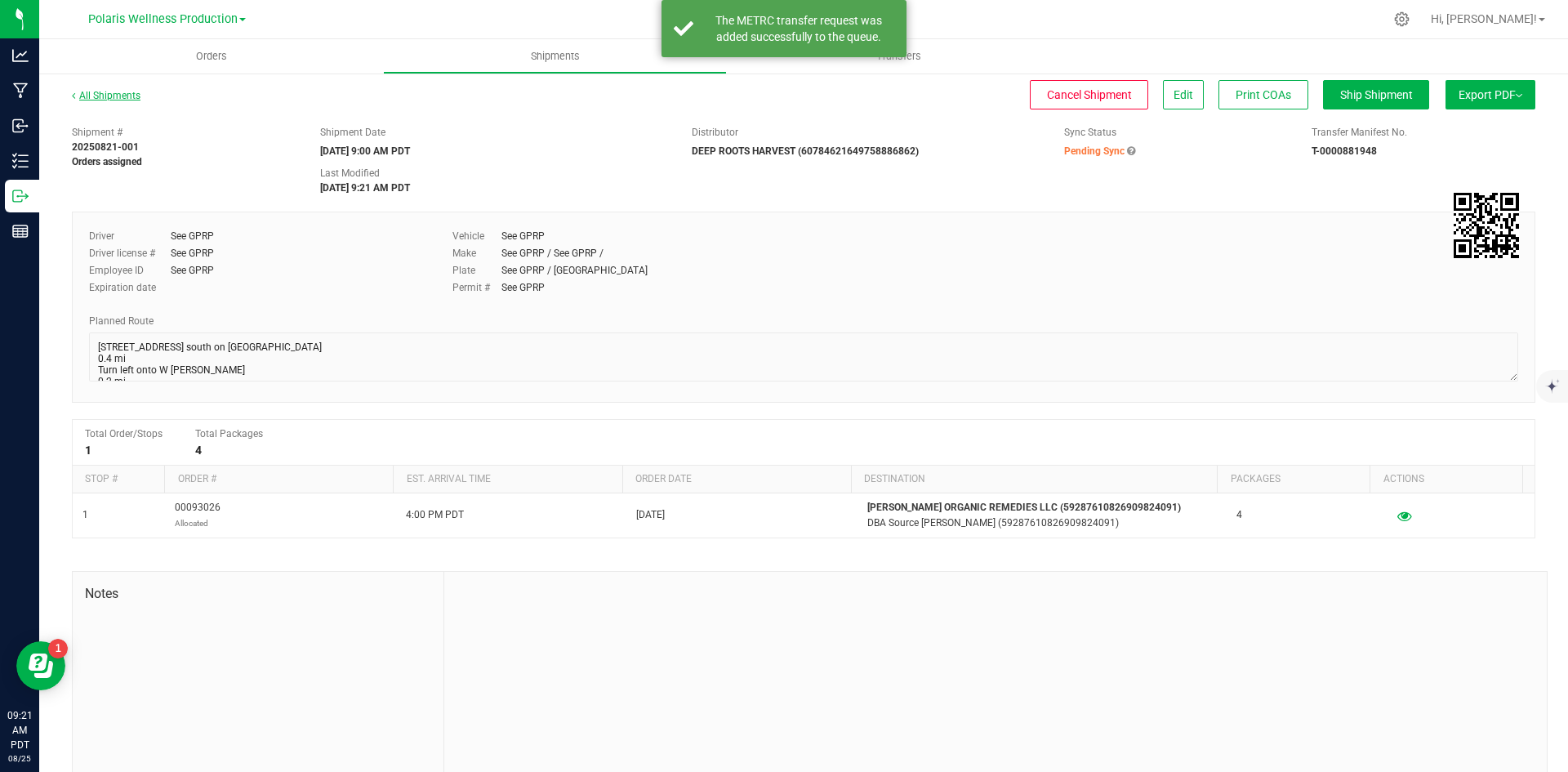
click at [105, 90] on link "All Shipments" at bounding box center [106, 95] width 69 height 11
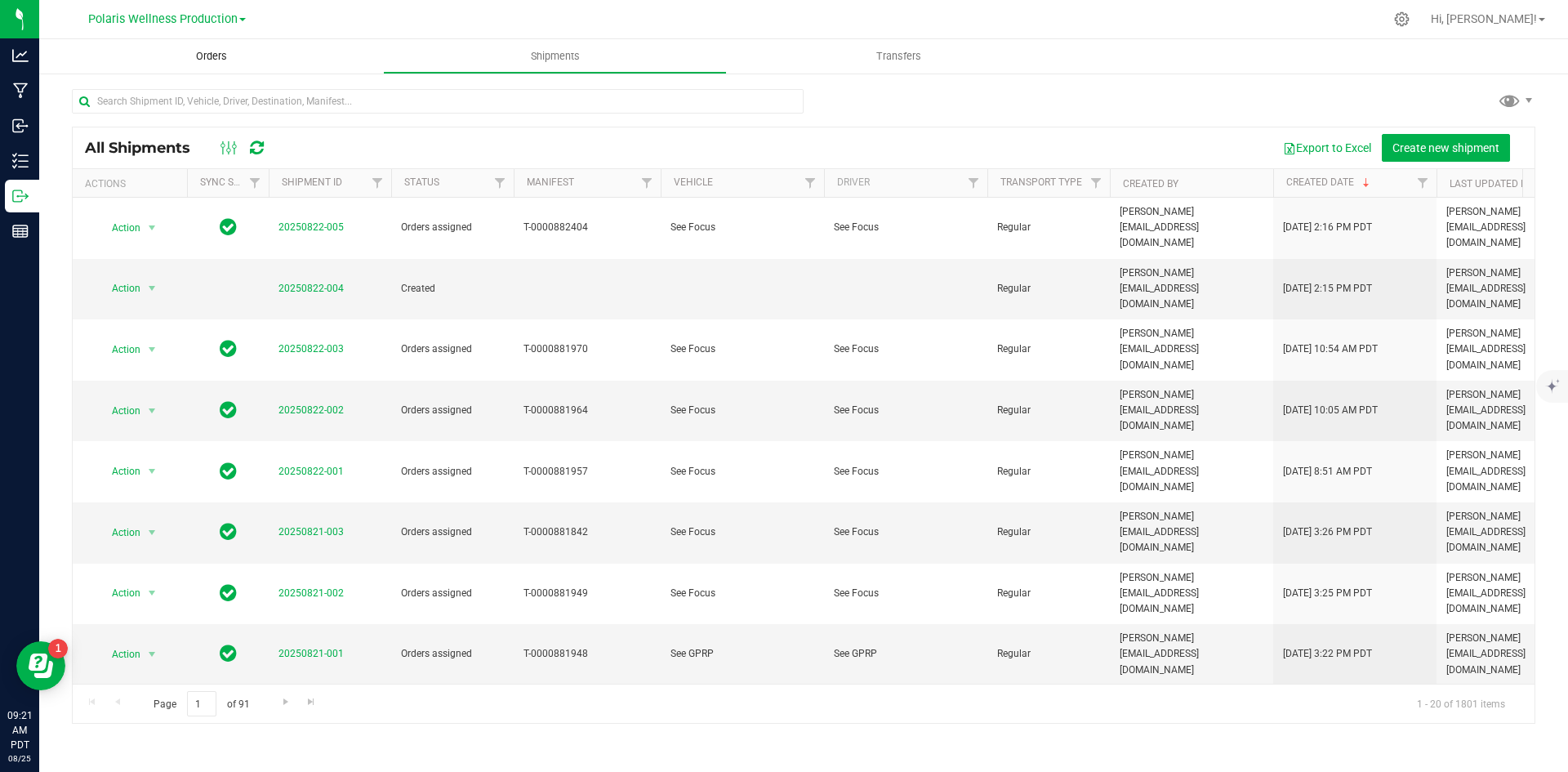
click at [193, 61] on span "Orders" at bounding box center [211, 57] width 76 height 15
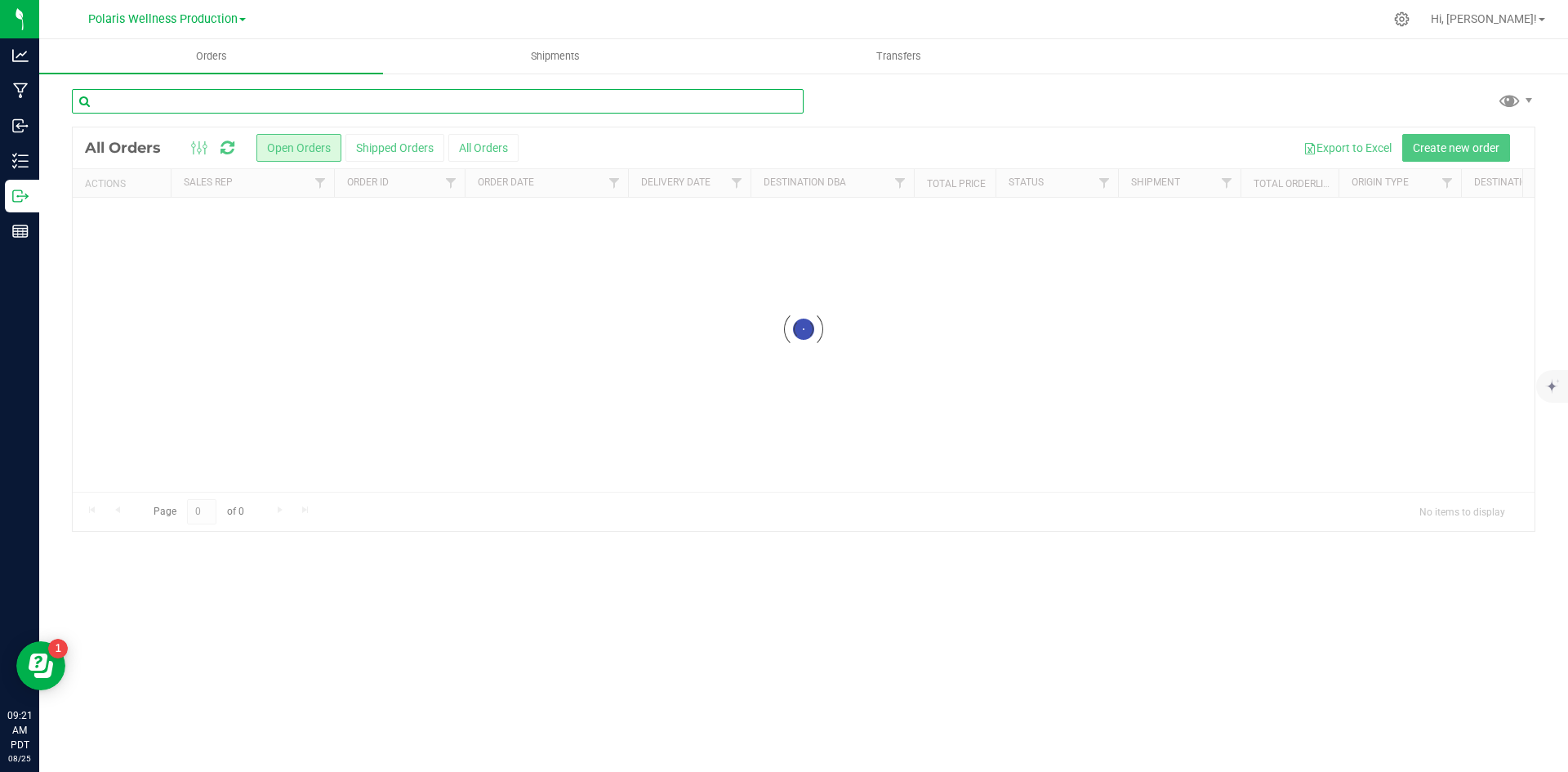
click at [247, 107] on input "text" at bounding box center [437, 101] width 732 height 25
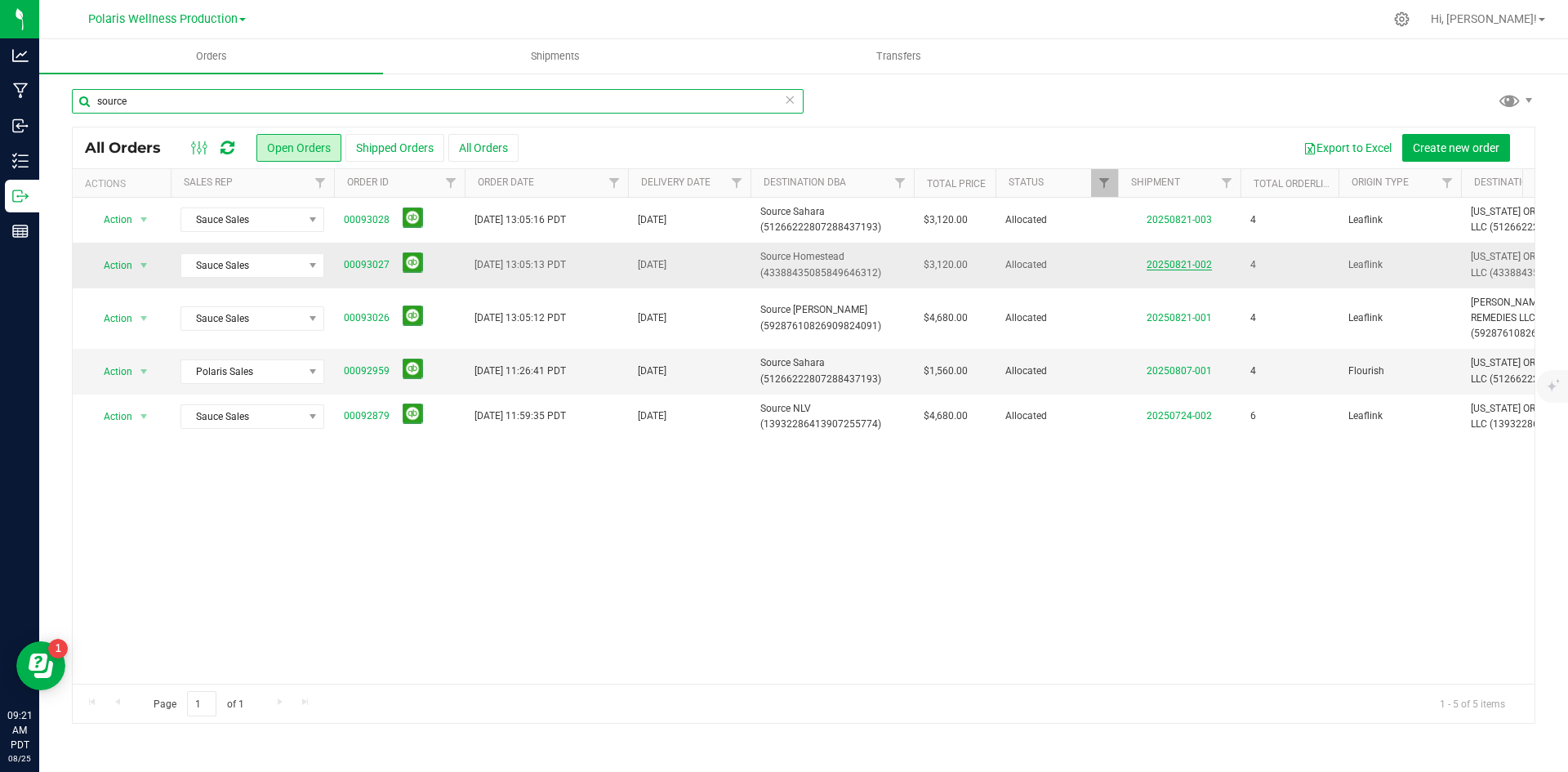
type input "source"
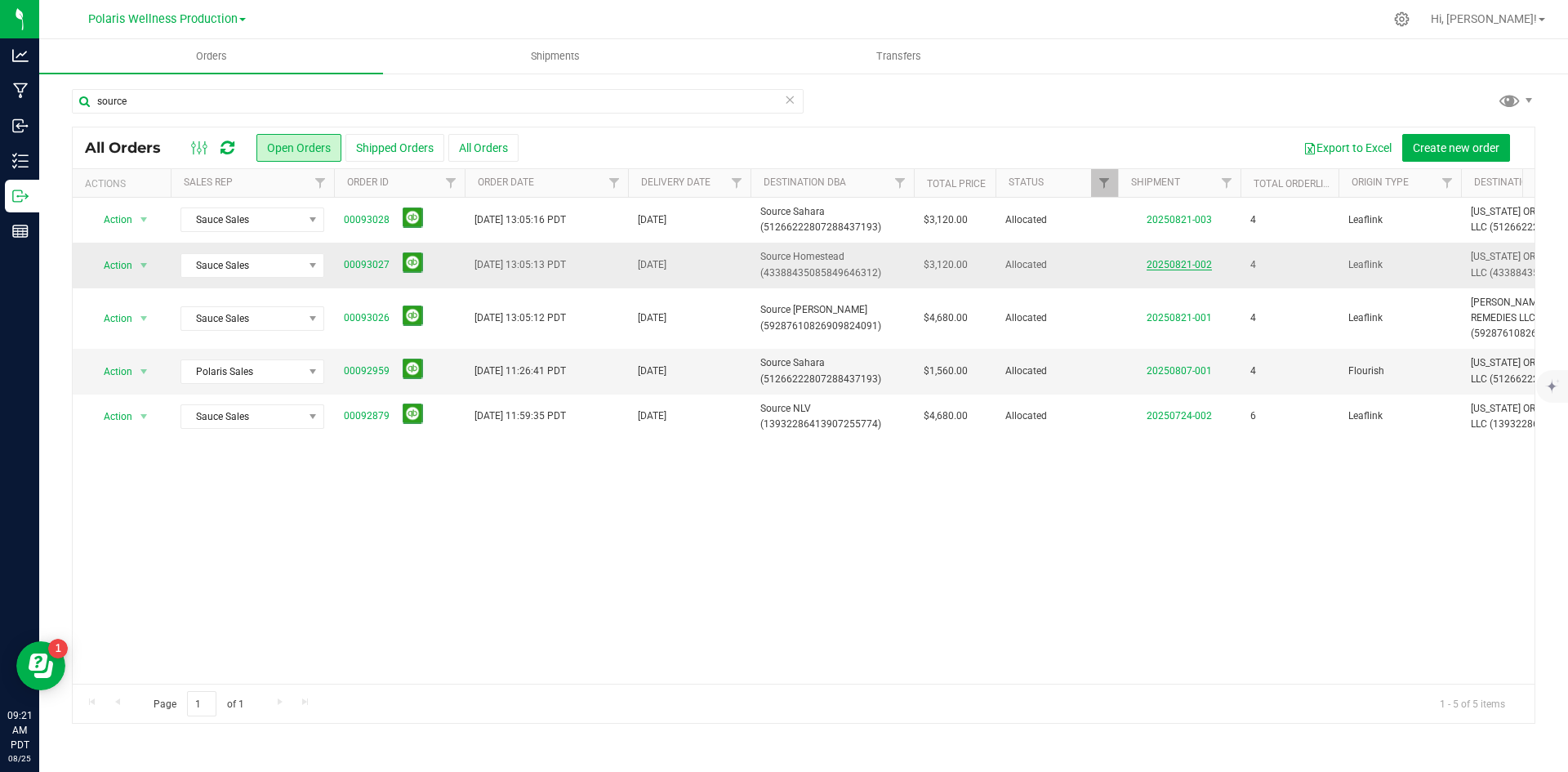
click at [1181, 262] on link "20250821-002" at bounding box center [1179, 264] width 65 height 11
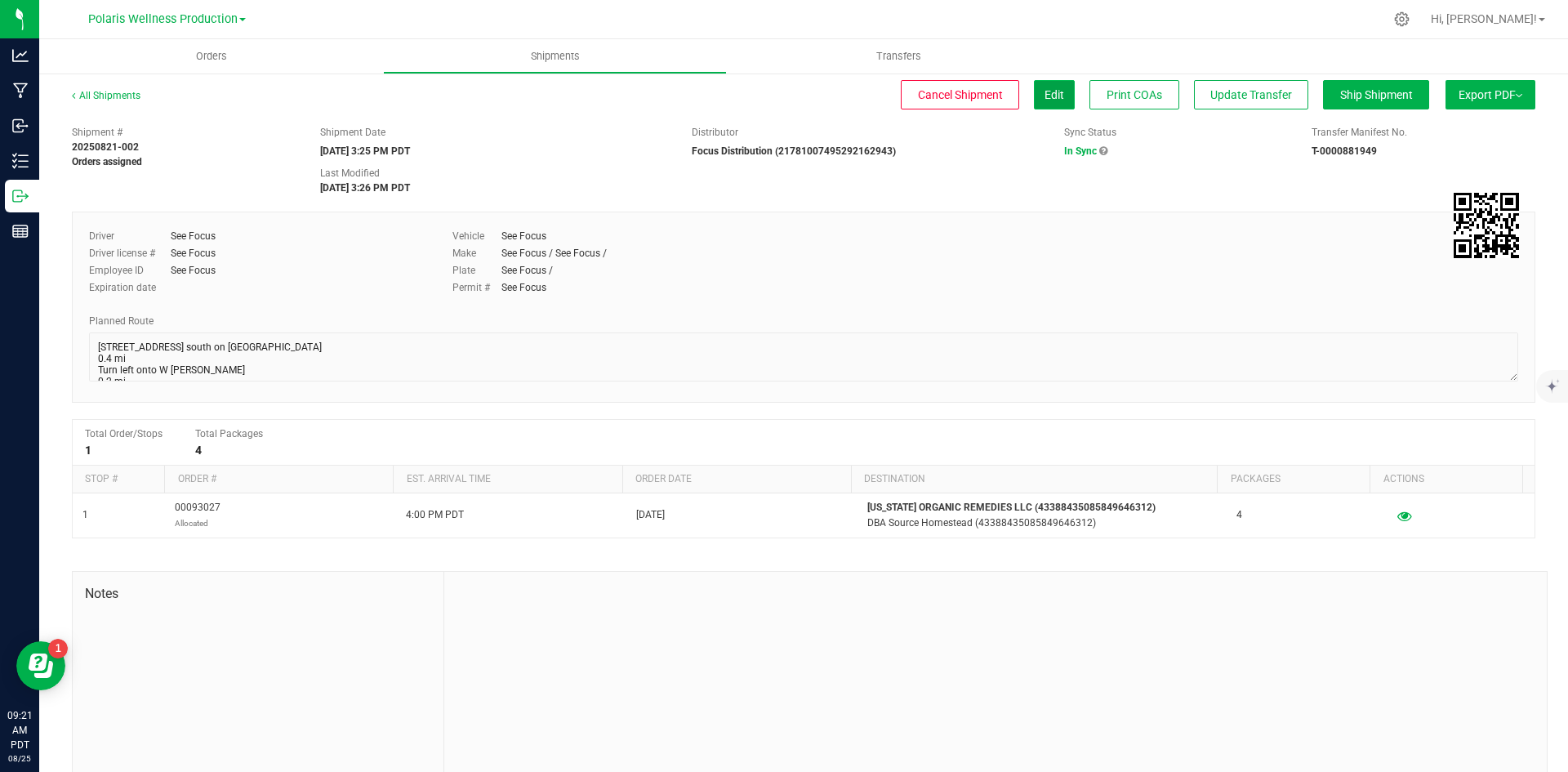
click at [1048, 92] on span "Edit" at bounding box center [1054, 94] width 20 height 13
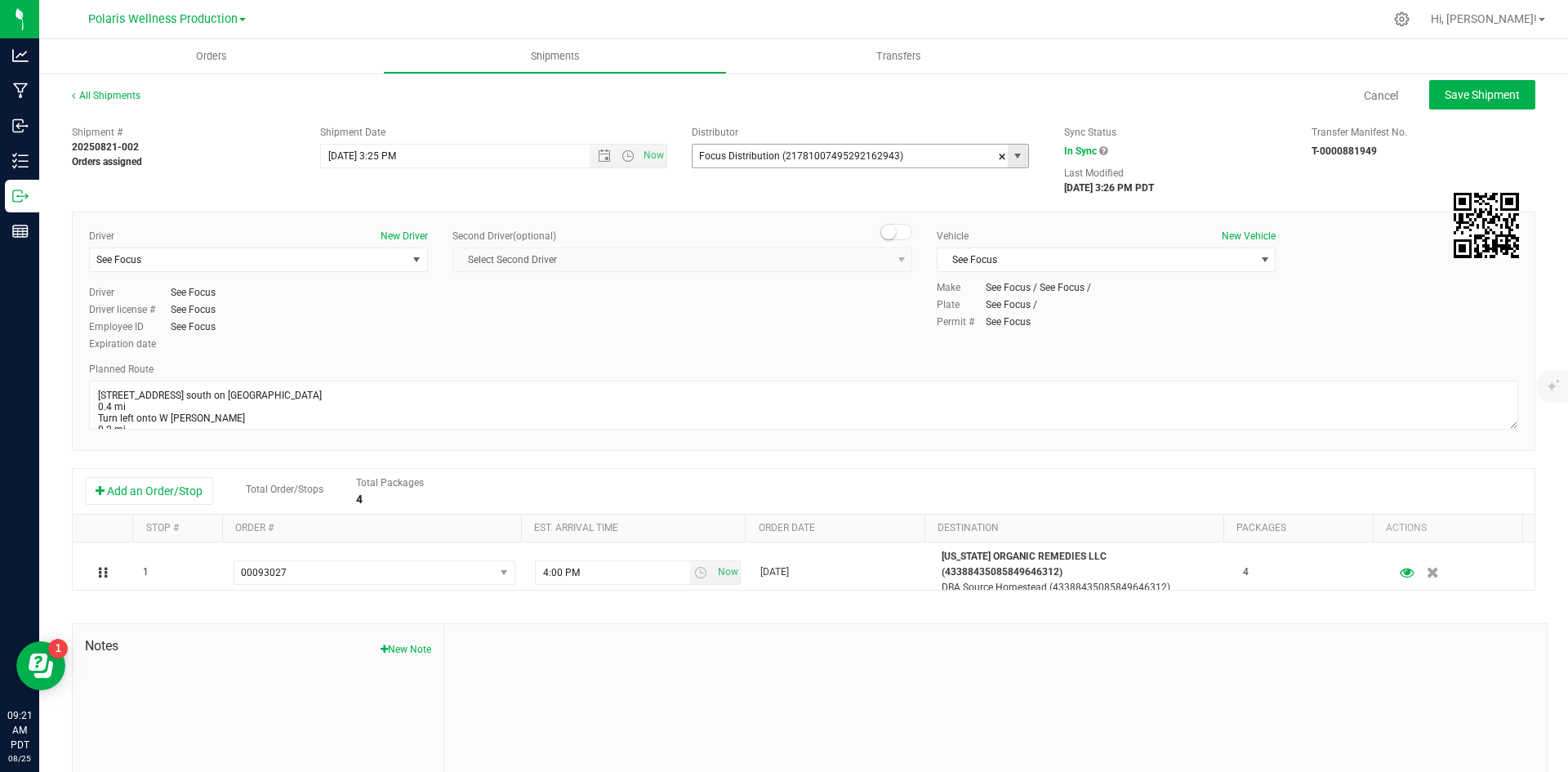
click at [987, 158] on input "Focus Distribution (21781007495292162943)" at bounding box center [846, 156] width 306 height 23
click at [997, 155] on span at bounding box center [1002, 157] width 9 height 25
click at [1011, 156] on span "select" at bounding box center [1018, 156] width 13 height 13
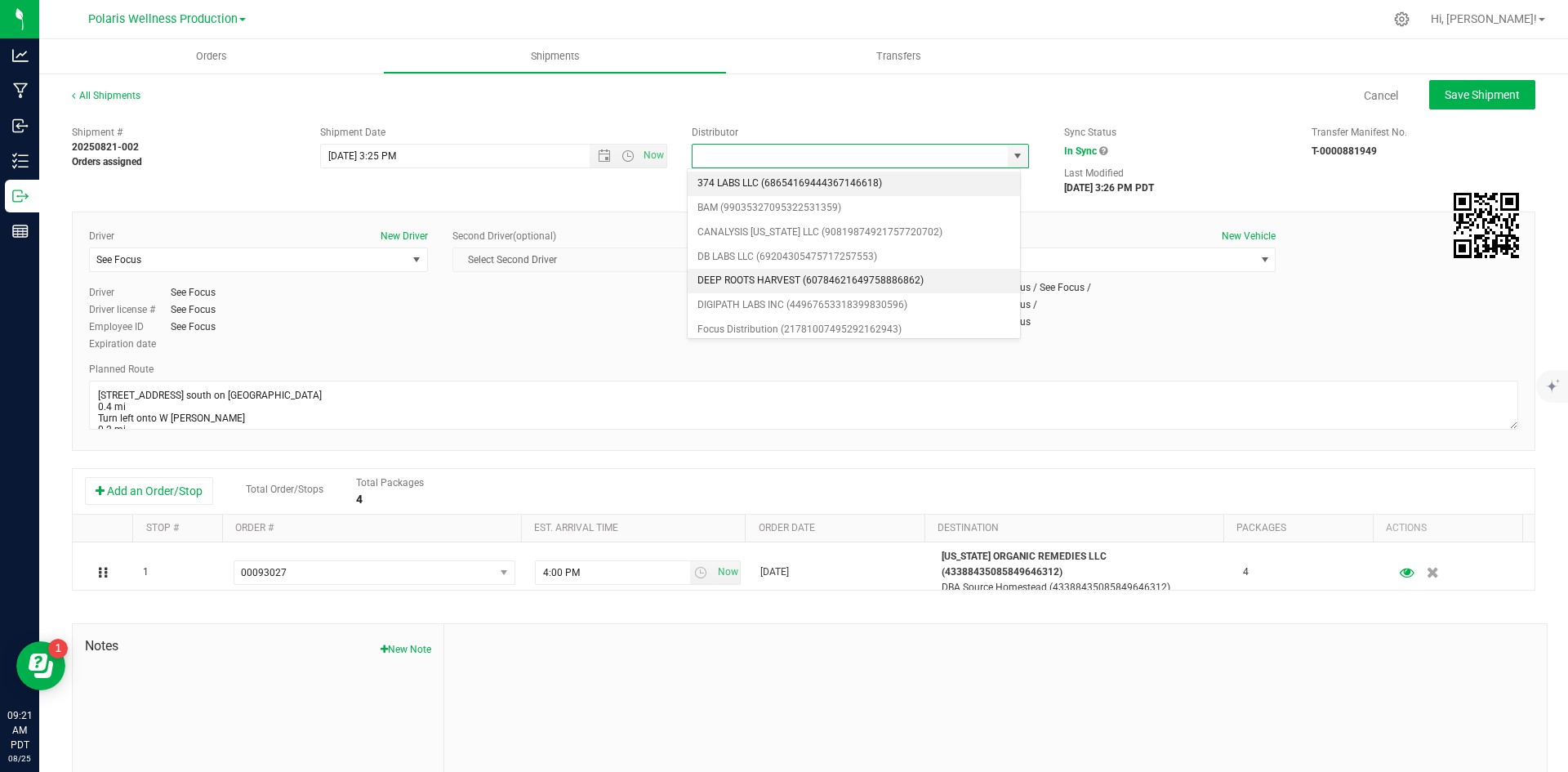
click at [761, 279] on li "DEEP ROOTS HARVEST (60784621649758886862)" at bounding box center [853, 281] width 332 height 25
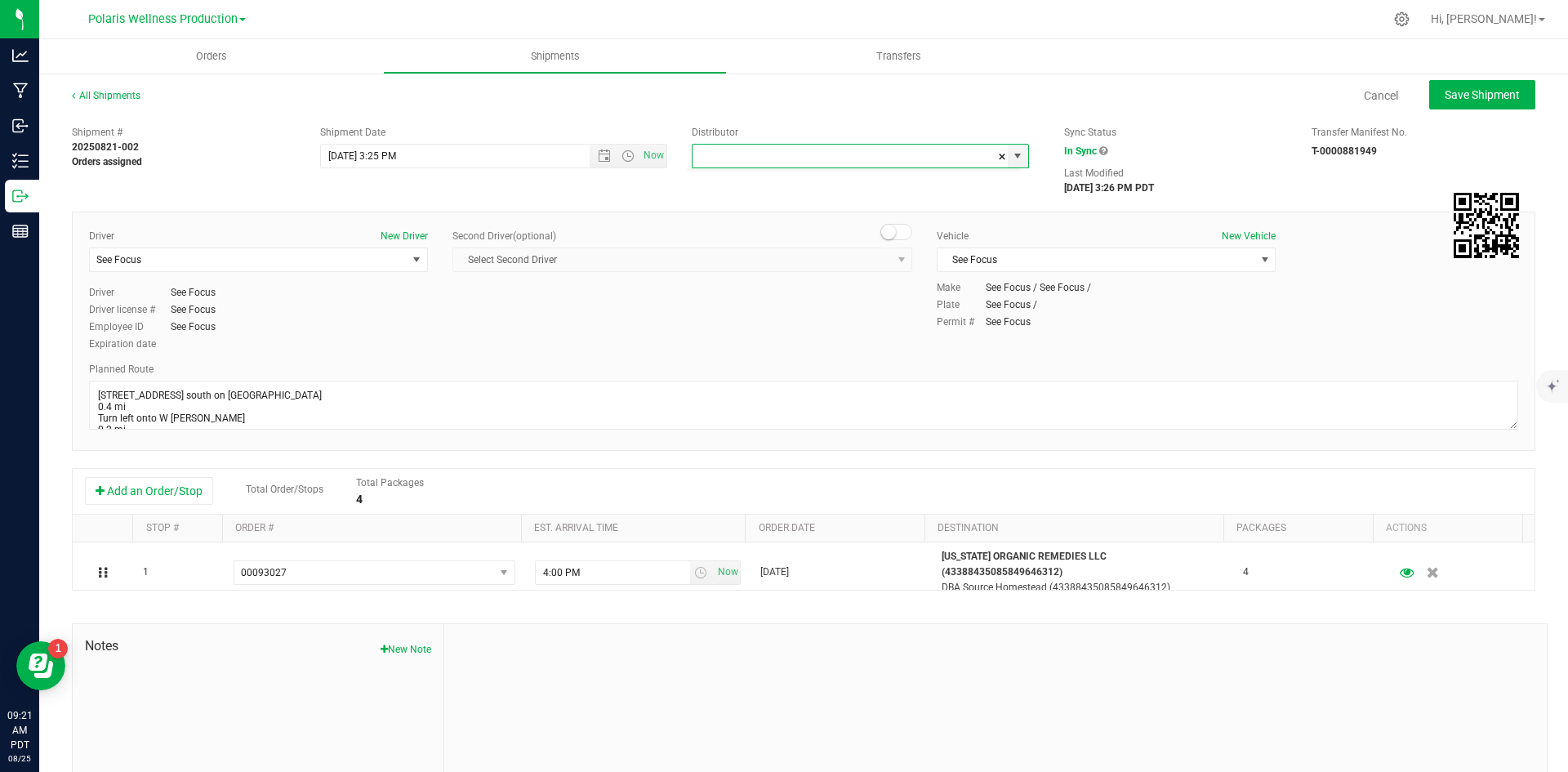
type input "DEEP ROOTS HARVEST (60784621649758886862)"
click at [407, 258] on span "select" at bounding box center [417, 260] width 21 height 23
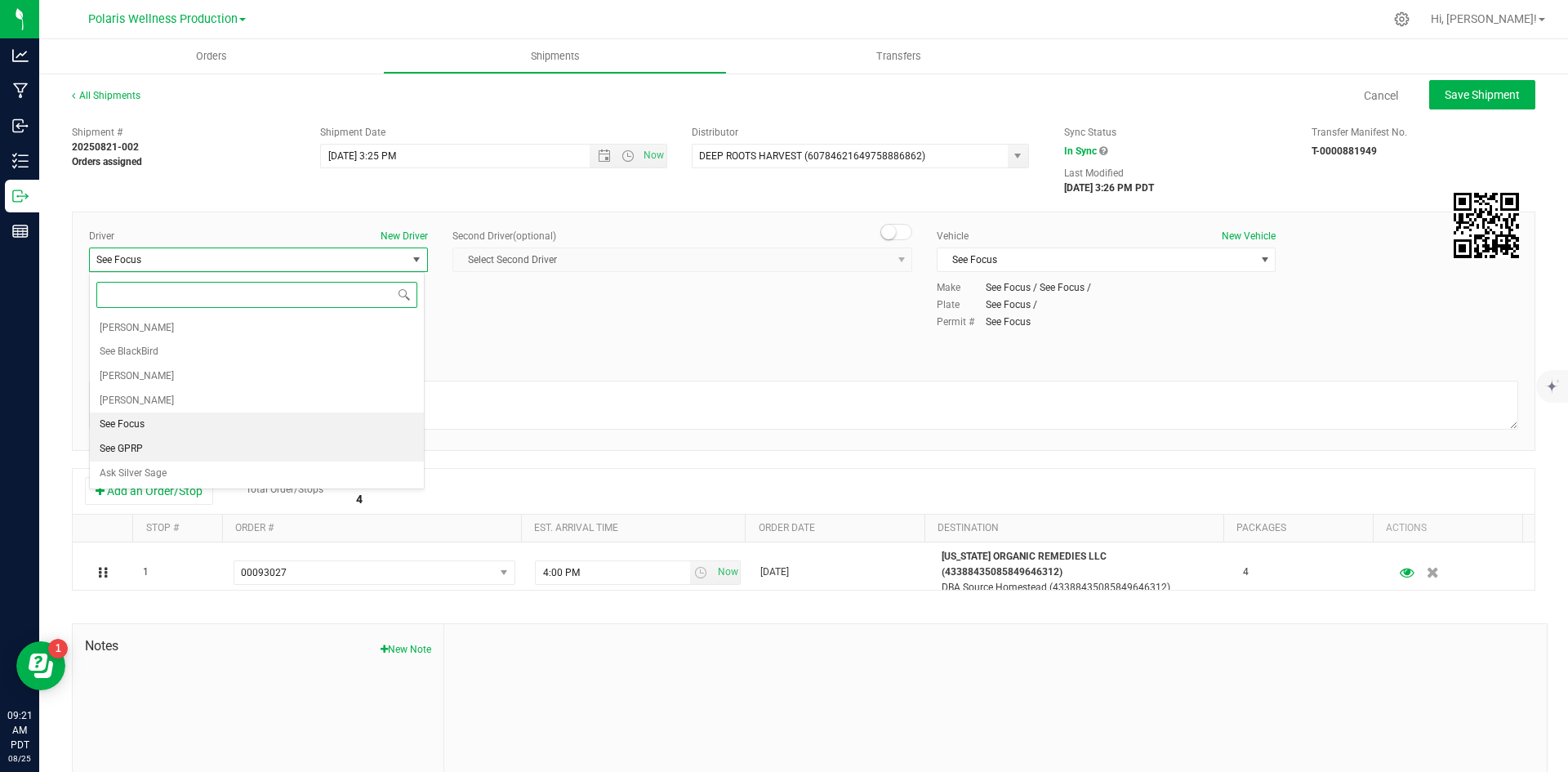
click at [147, 454] on li "See GPRP" at bounding box center [257, 449] width 334 height 25
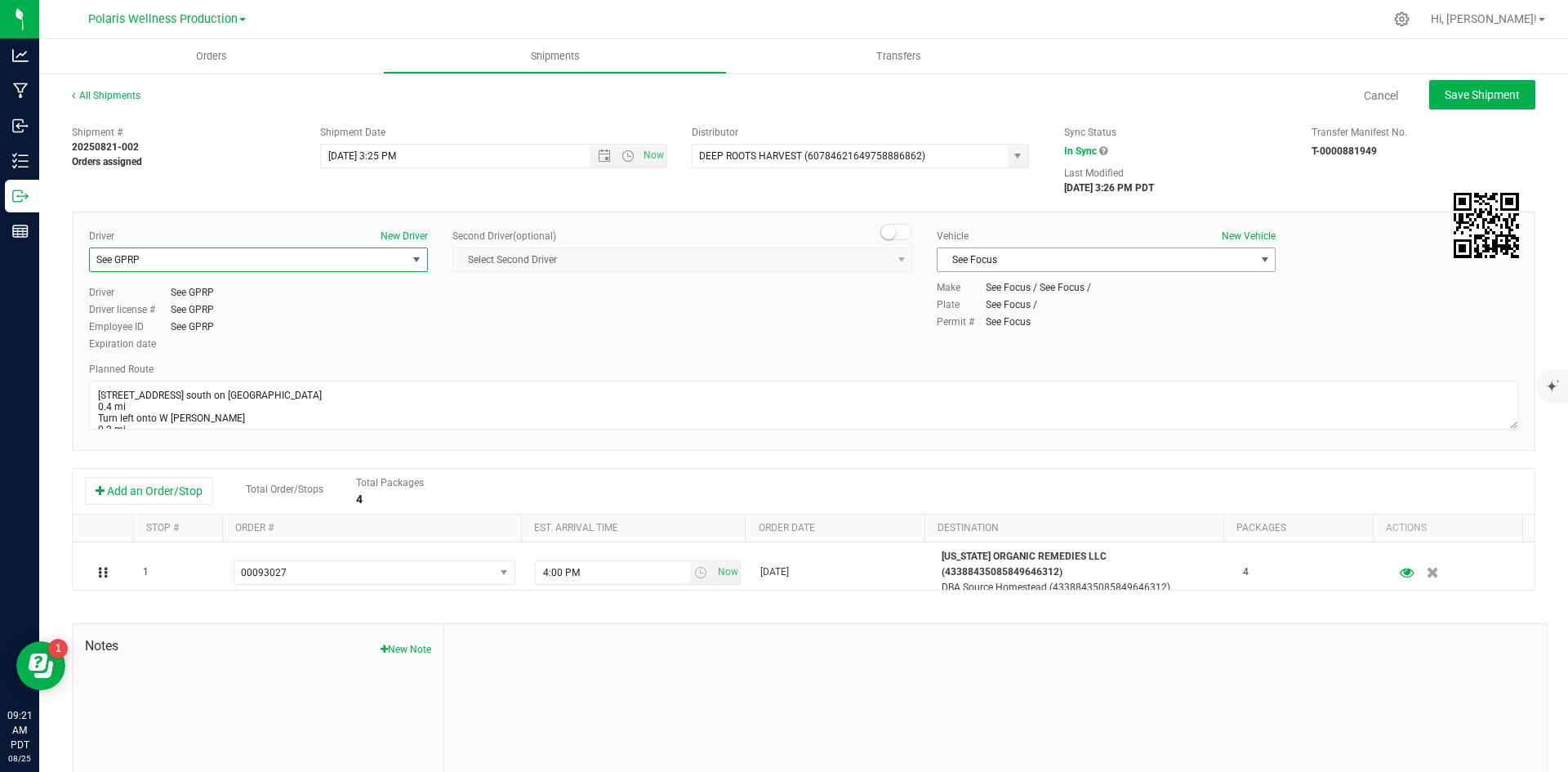
click at [1171, 261] on span "See Focus" at bounding box center [1096, 260] width 317 height 23
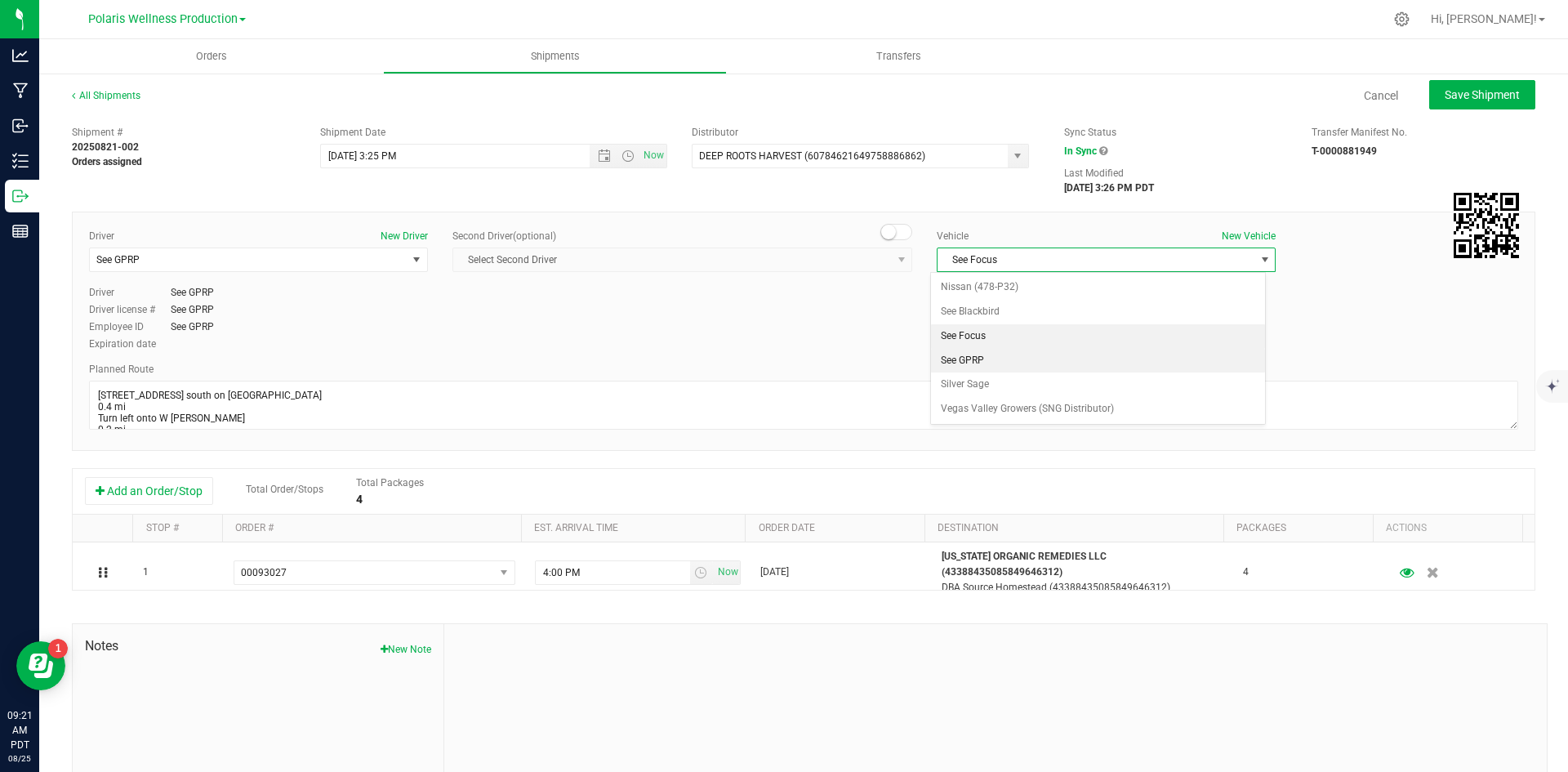
click at [963, 362] on li "See GPRP" at bounding box center [1098, 361] width 334 height 25
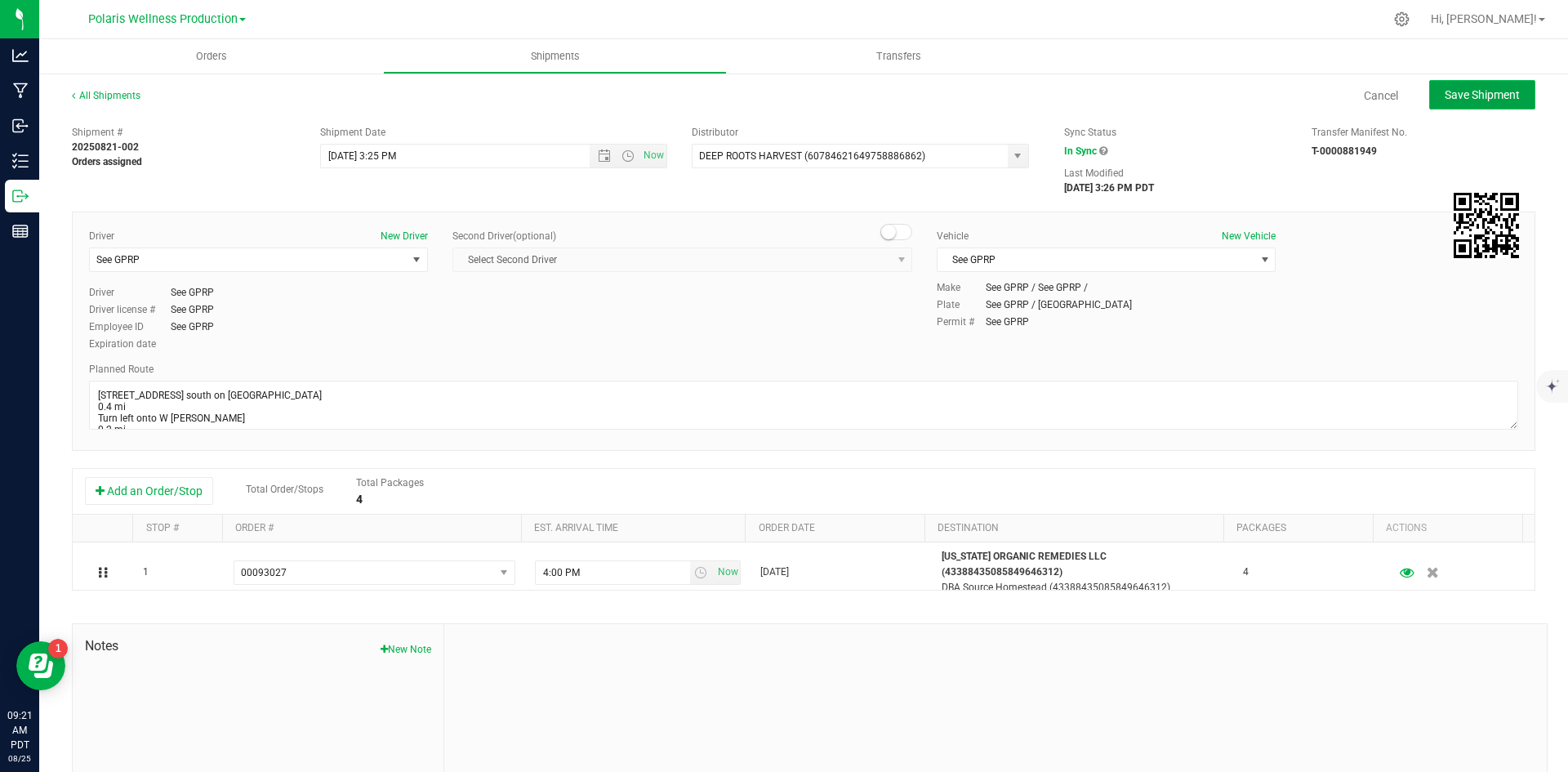
click at [1477, 99] on span "Save Shipment" at bounding box center [1483, 94] width 76 height 13
type input "8/27/2025 10:25 PM"
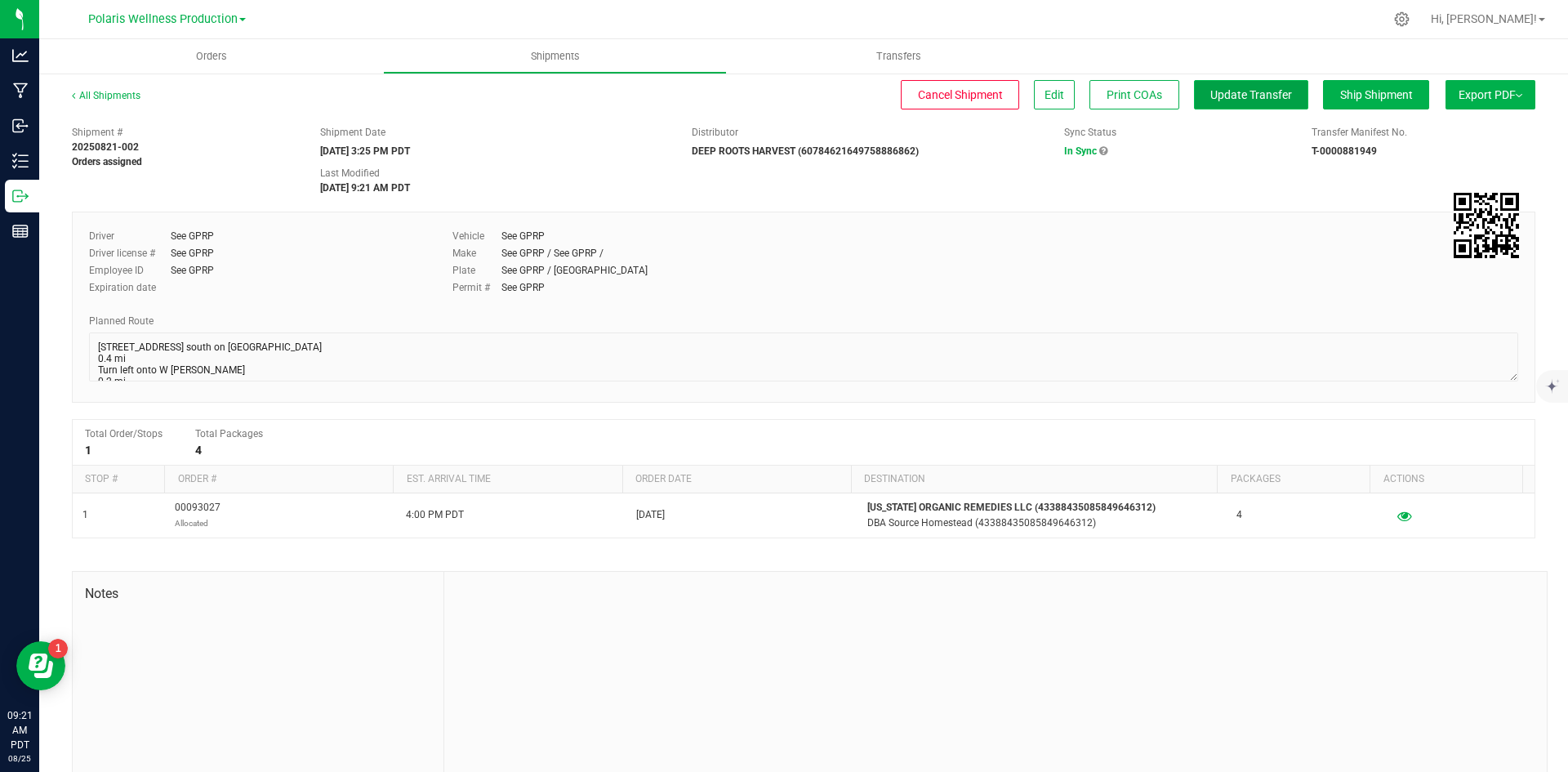
click at [1259, 97] on span "Update Transfer" at bounding box center [1251, 94] width 82 height 13
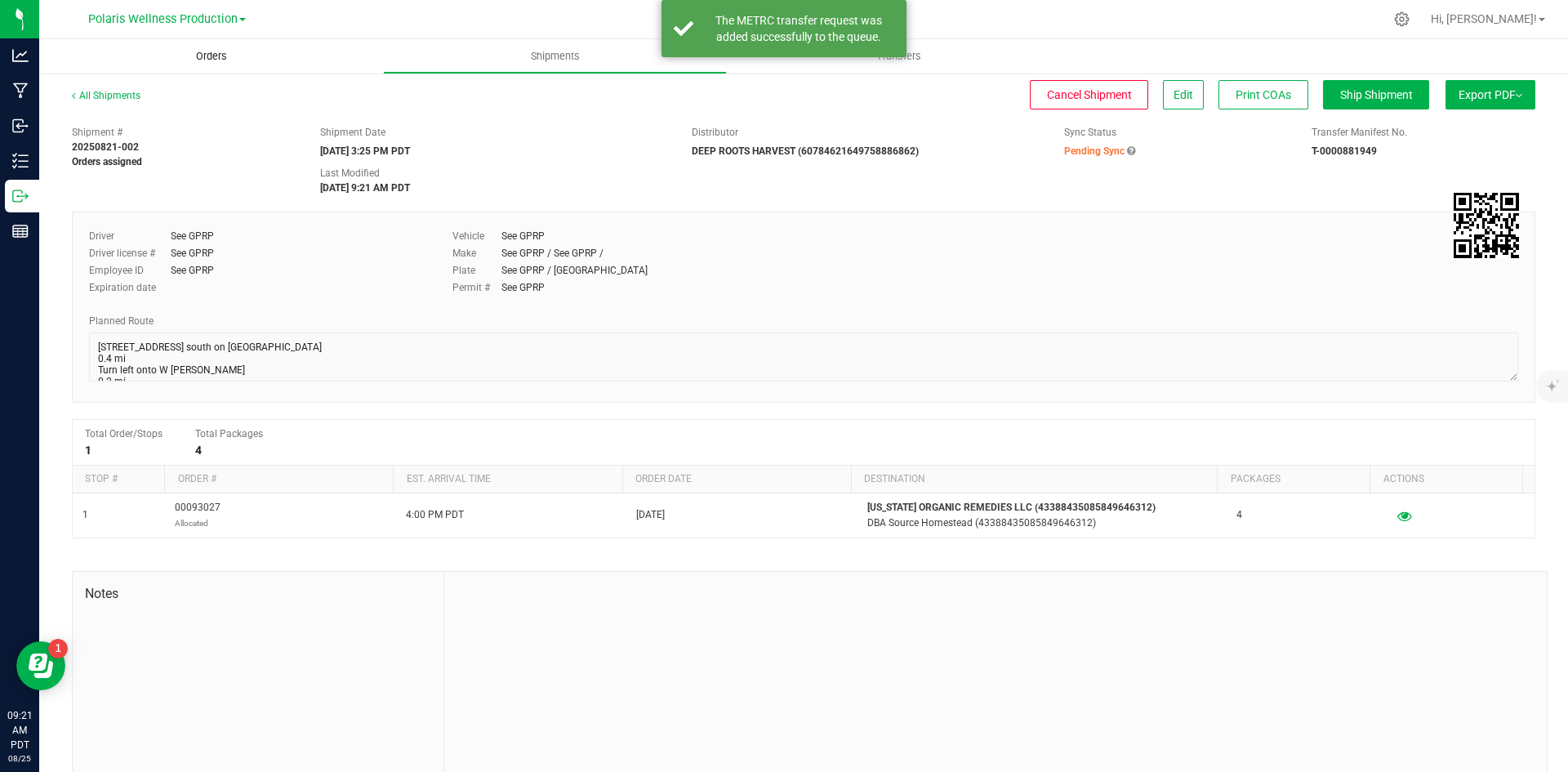
click at [221, 51] on span "Orders" at bounding box center [211, 57] width 76 height 15
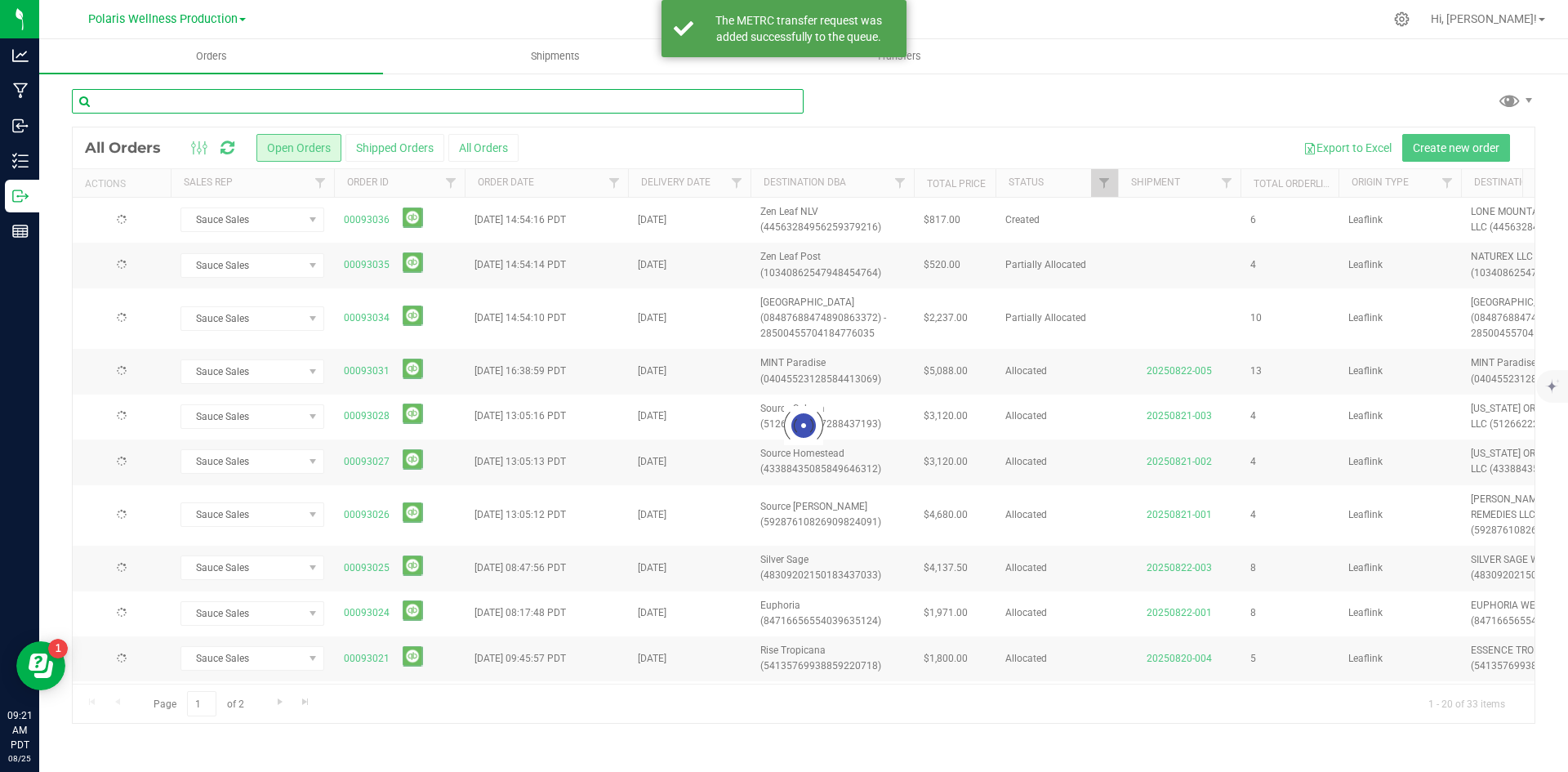
click at [274, 102] on input "text" at bounding box center [437, 101] width 732 height 25
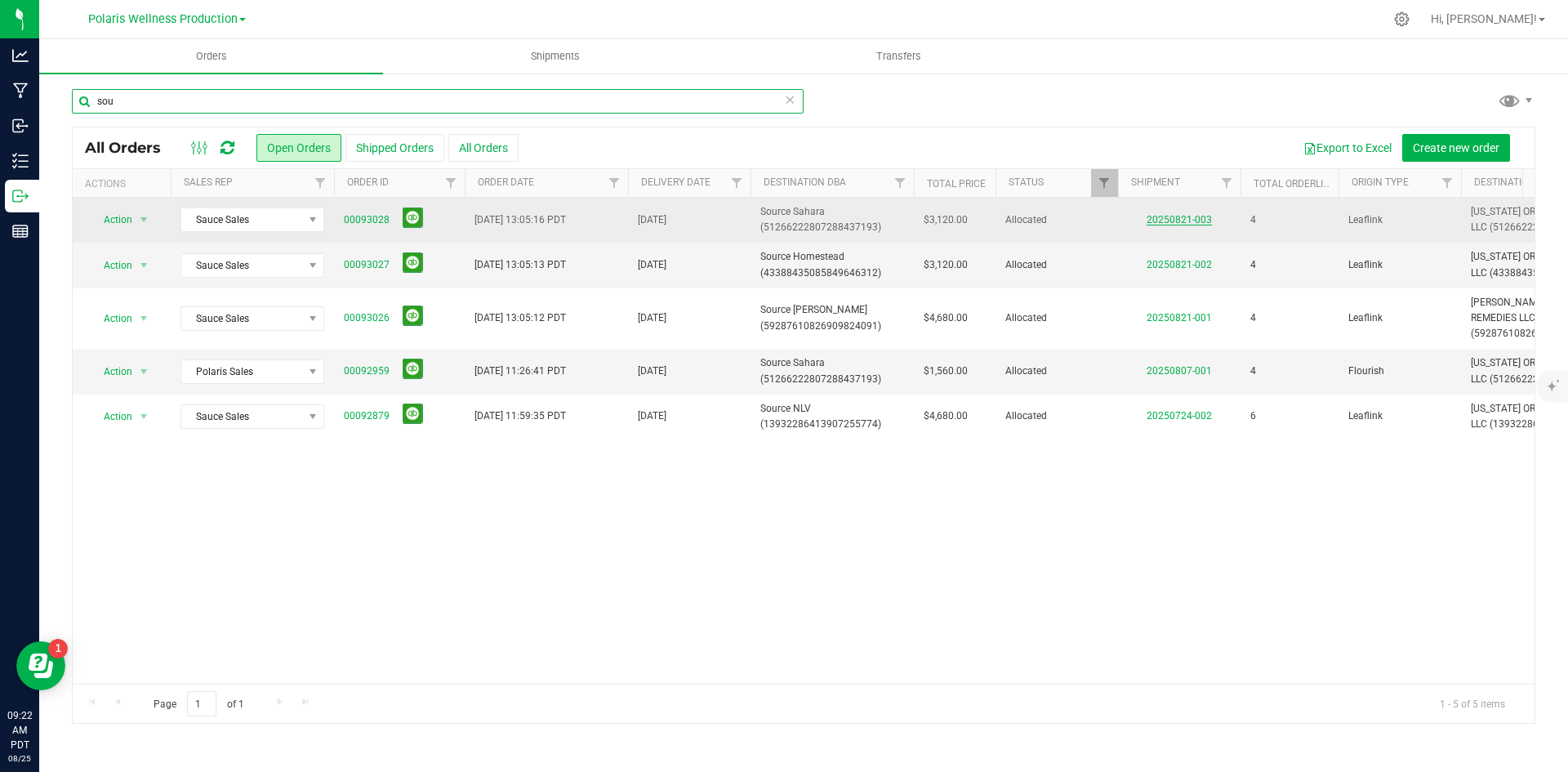
type input "sou"
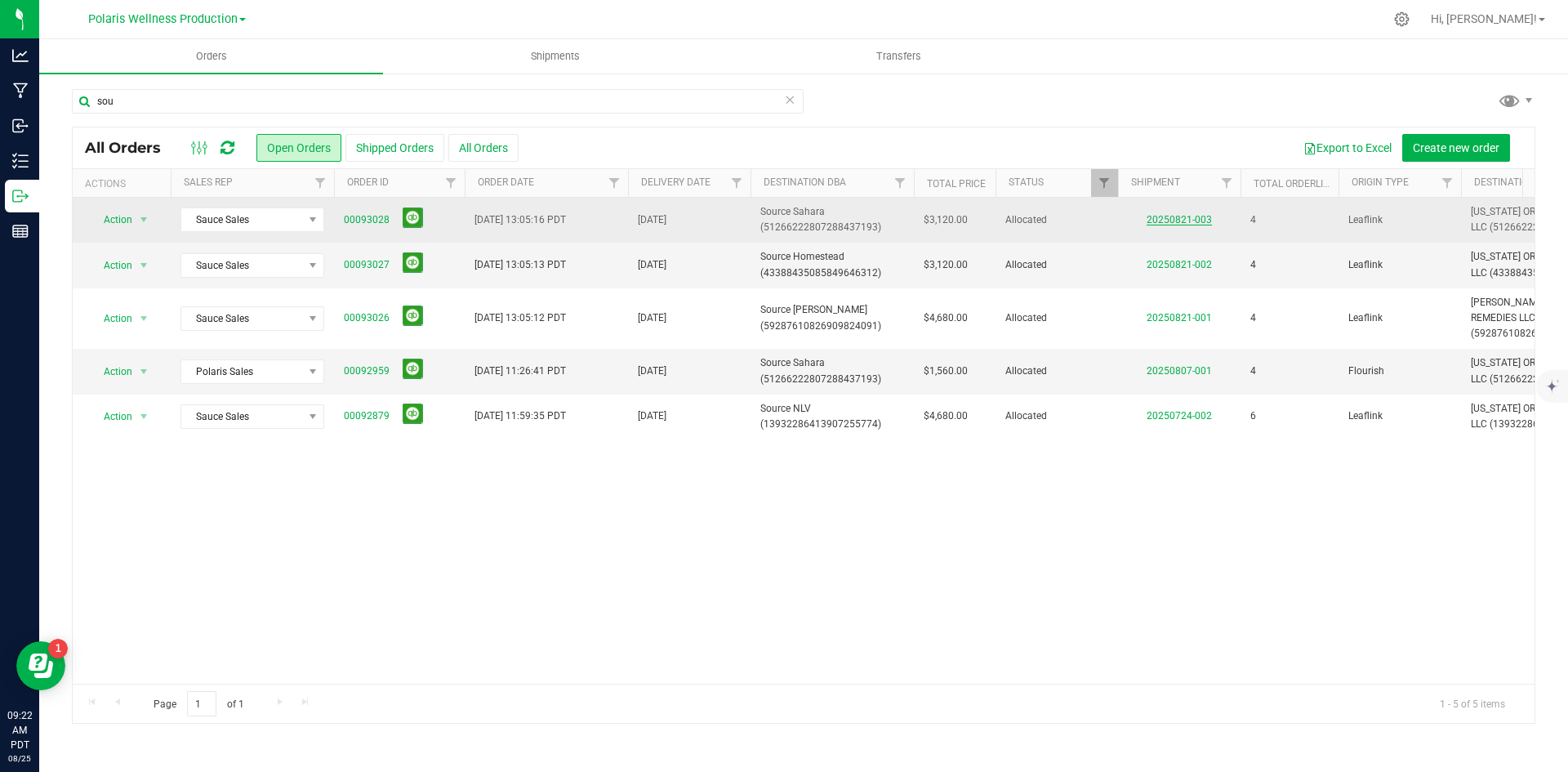
click at [1197, 223] on link "20250821-003" at bounding box center [1179, 220] width 65 height 11
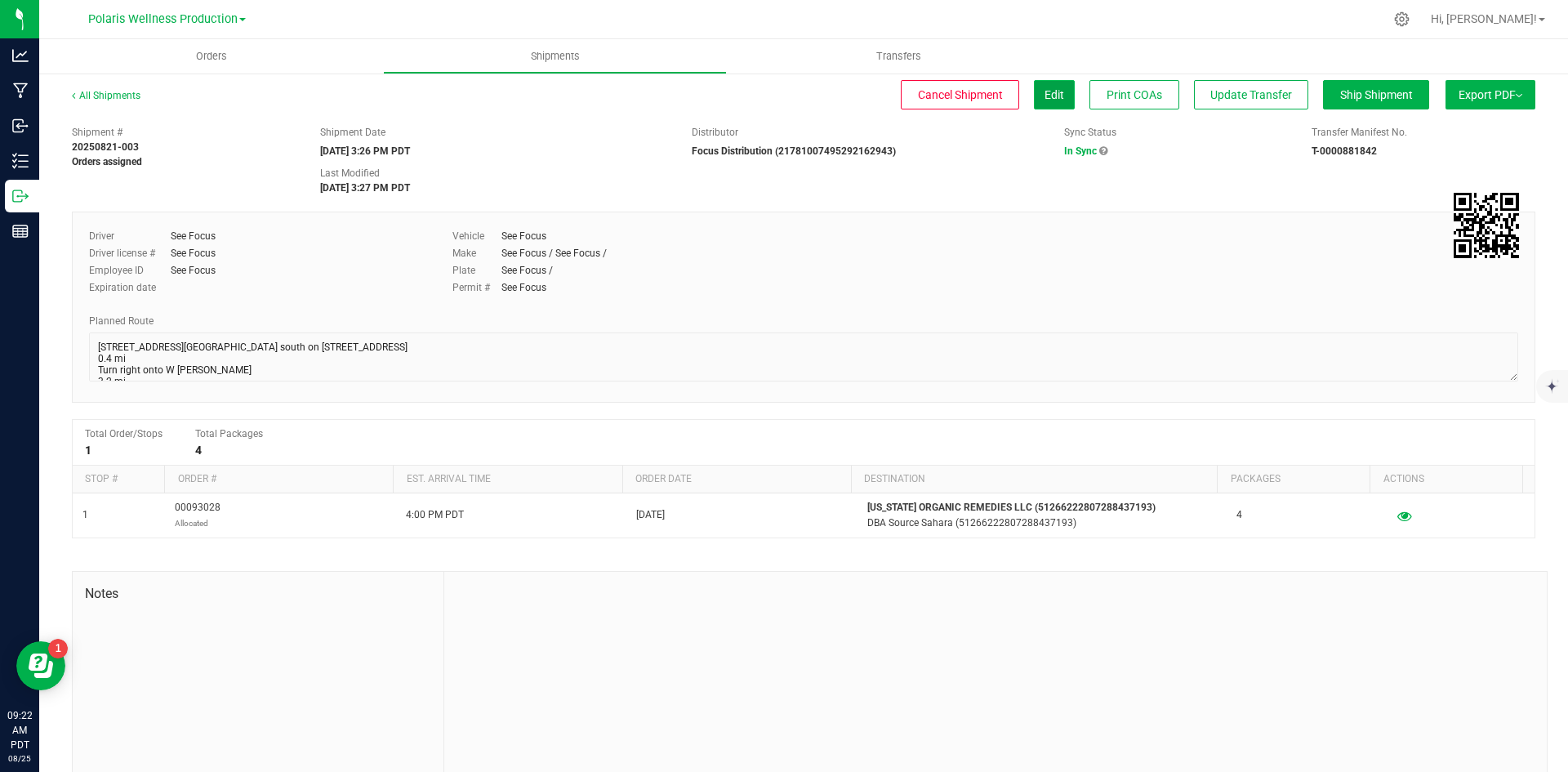
click at [1055, 102] on button "Edit" at bounding box center [1054, 94] width 41 height 29
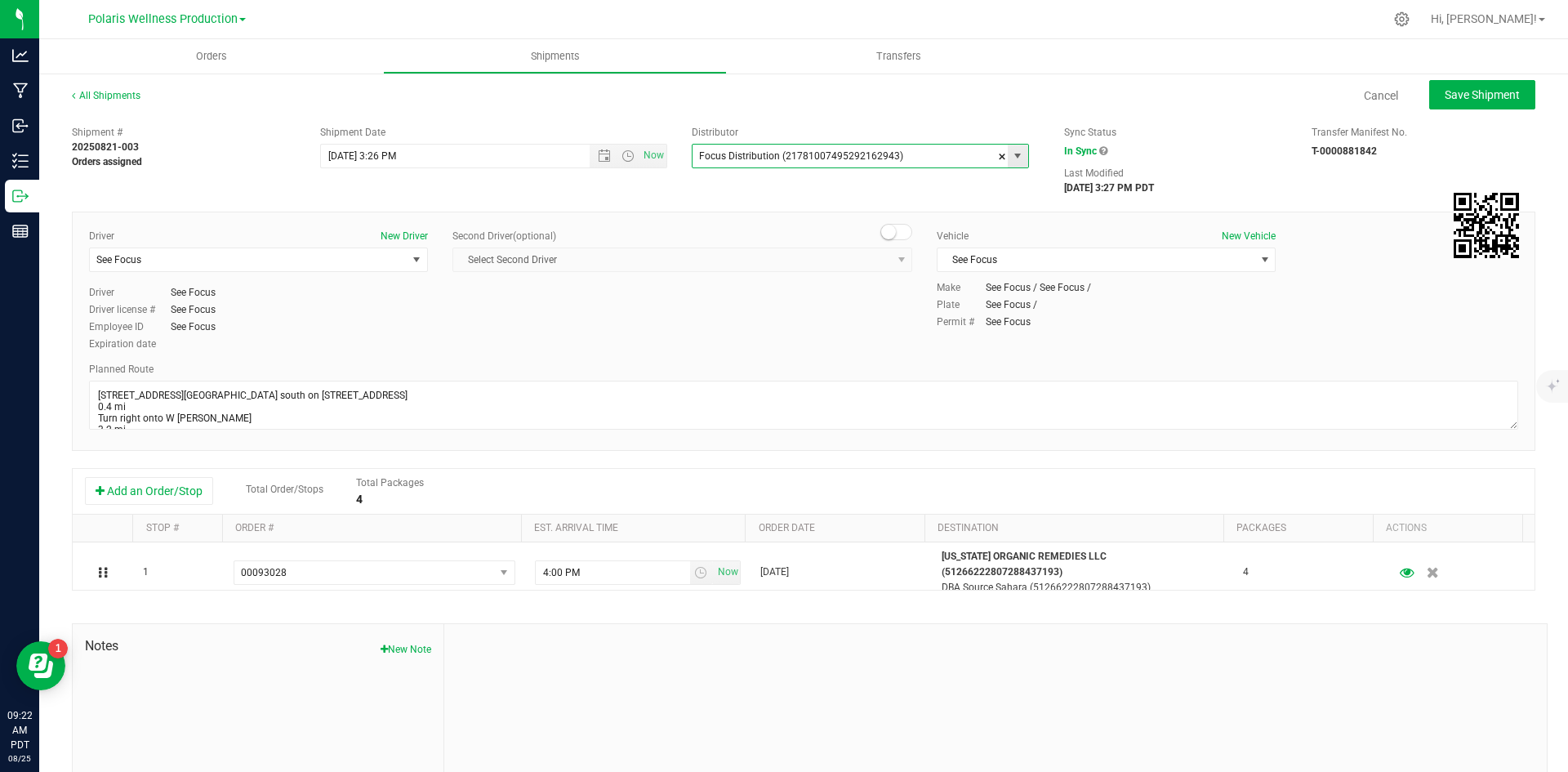
click at [979, 155] on input "Focus Distribution (21781007495292162943)" at bounding box center [846, 156] width 306 height 23
click at [1008, 160] on span "select" at bounding box center [1019, 156] width 21 height 23
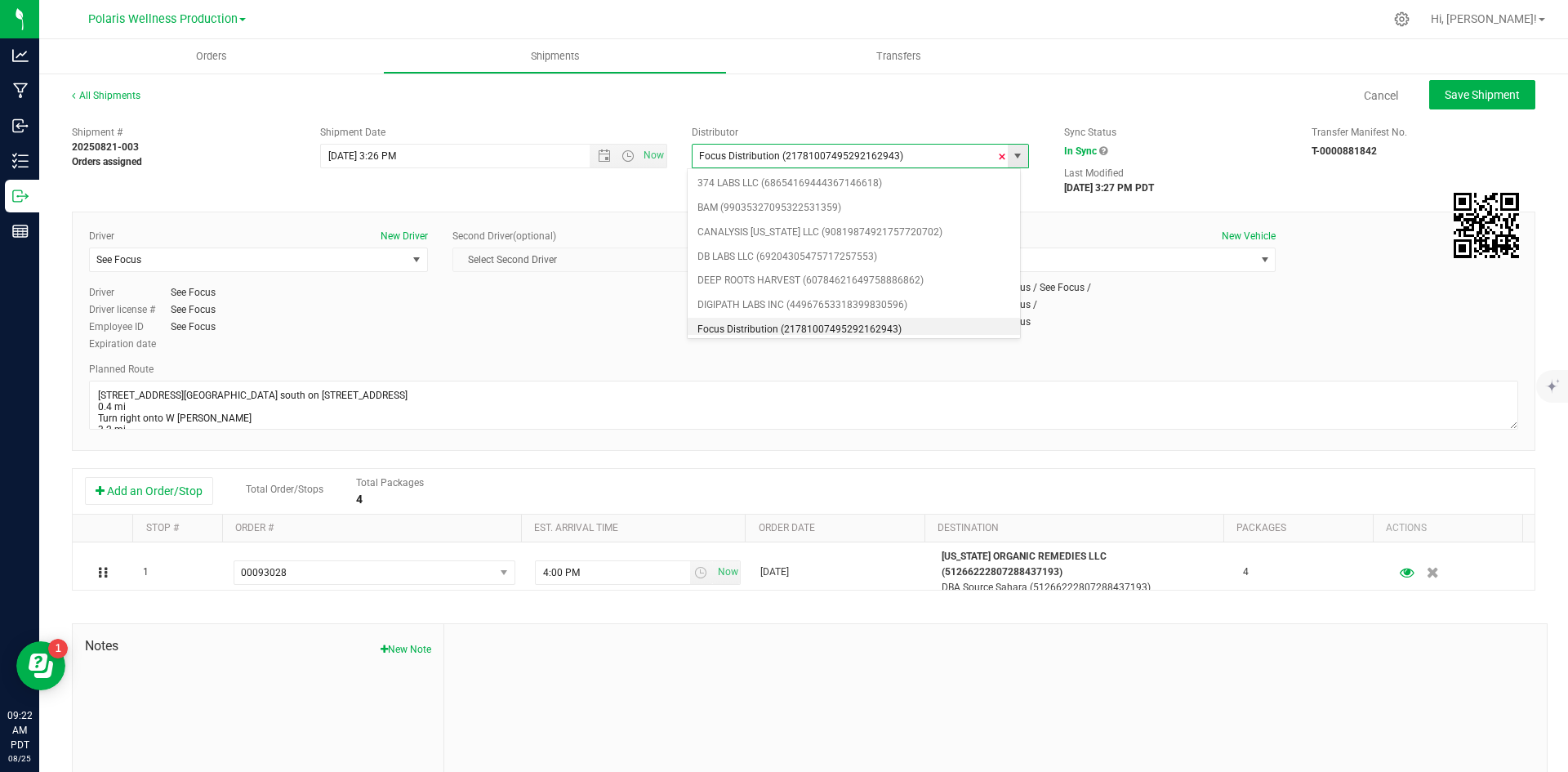
scroll to position [7, 0]
click at [997, 159] on span at bounding box center [1002, 157] width 9 height 25
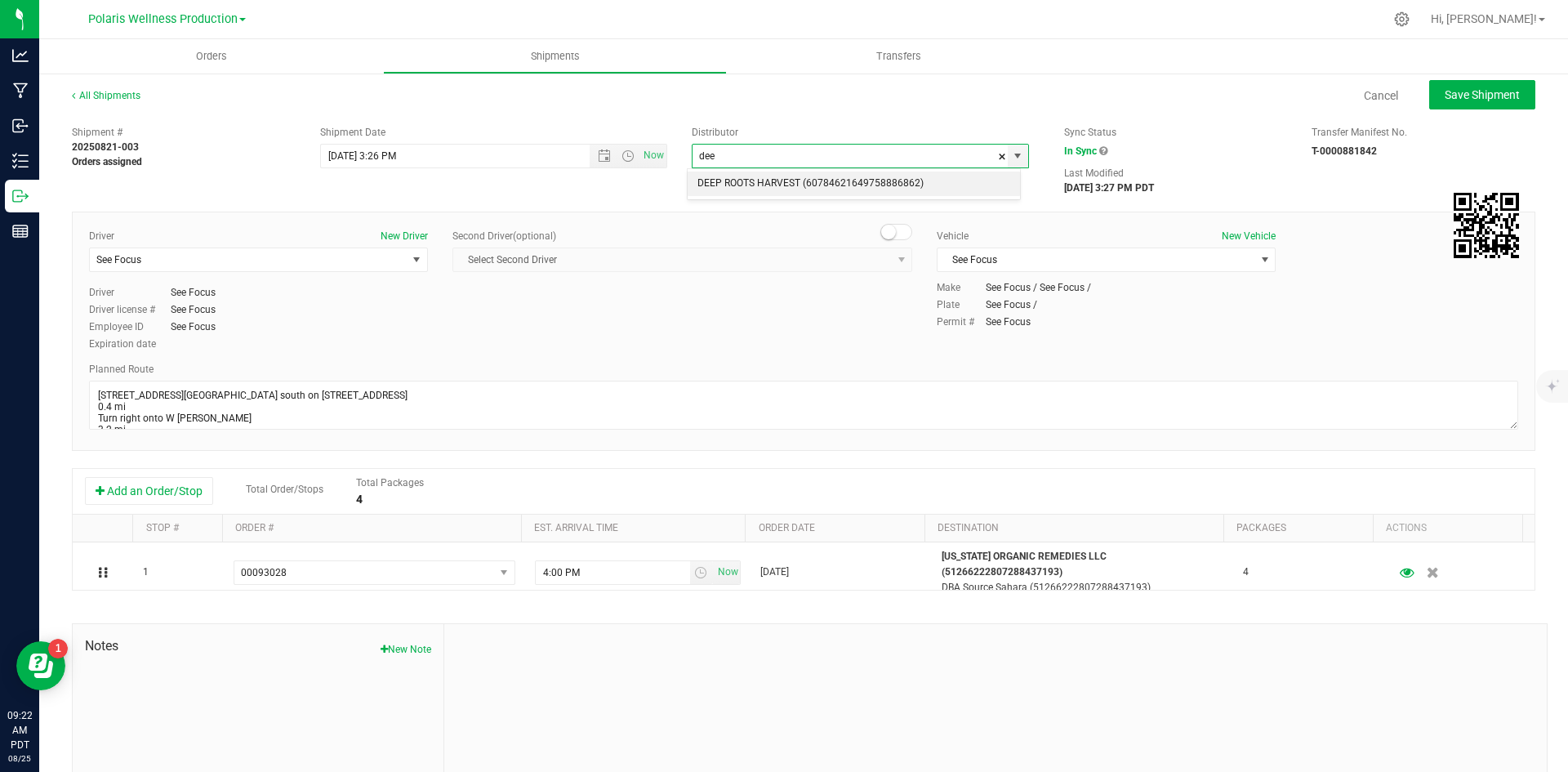
click at [884, 178] on li "DEEP ROOTS HARVEST (60784621649758886862)" at bounding box center [853, 184] width 332 height 25
type input "DEEP ROOTS HARVEST (60784621649758886862)"
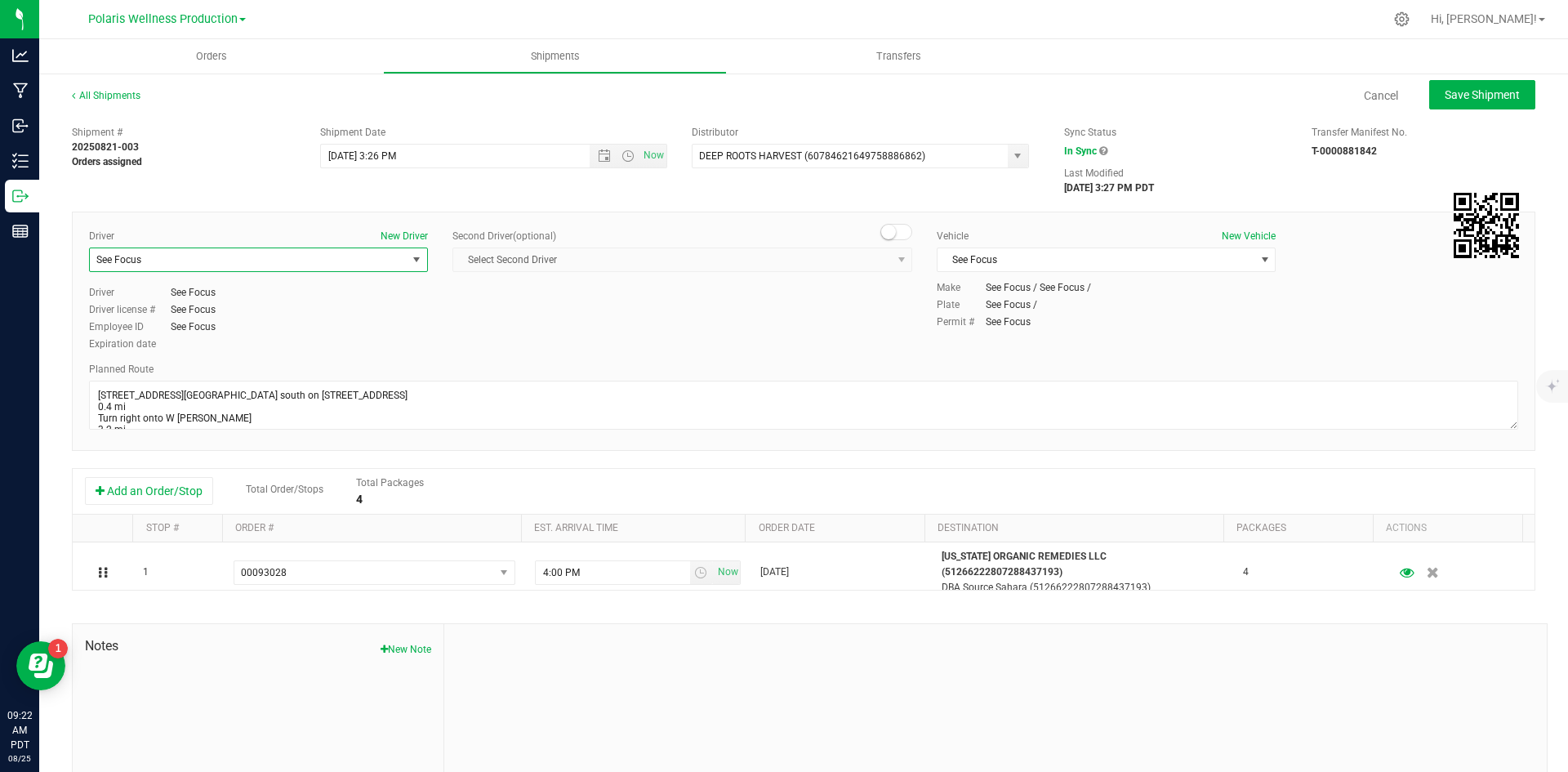
click at [412, 260] on span "select" at bounding box center [416, 260] width 13 height 13
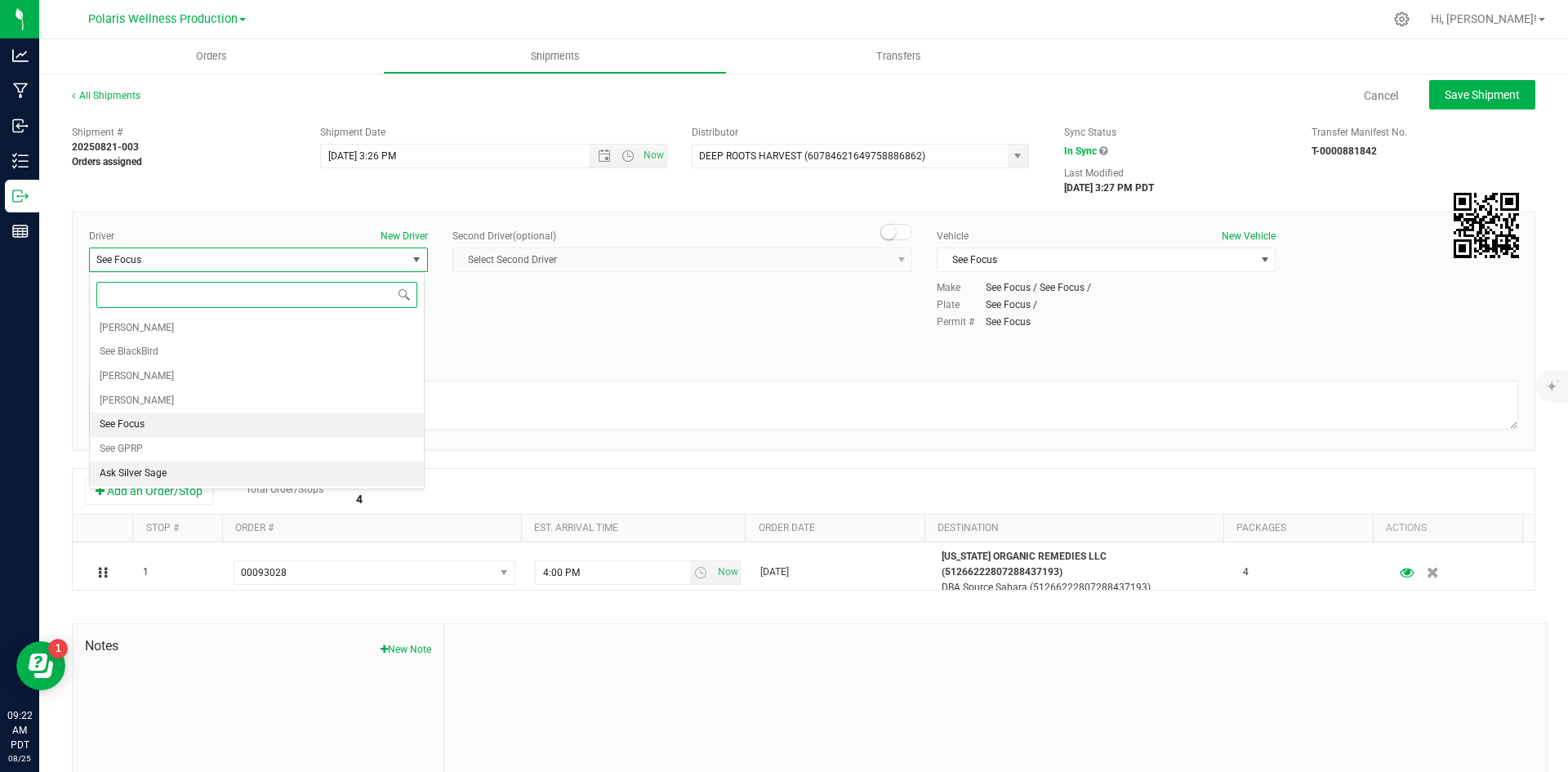
click at [178, 464] on li "Ask Silver Sage" at bounding box center [257, 474] width 334 height 25
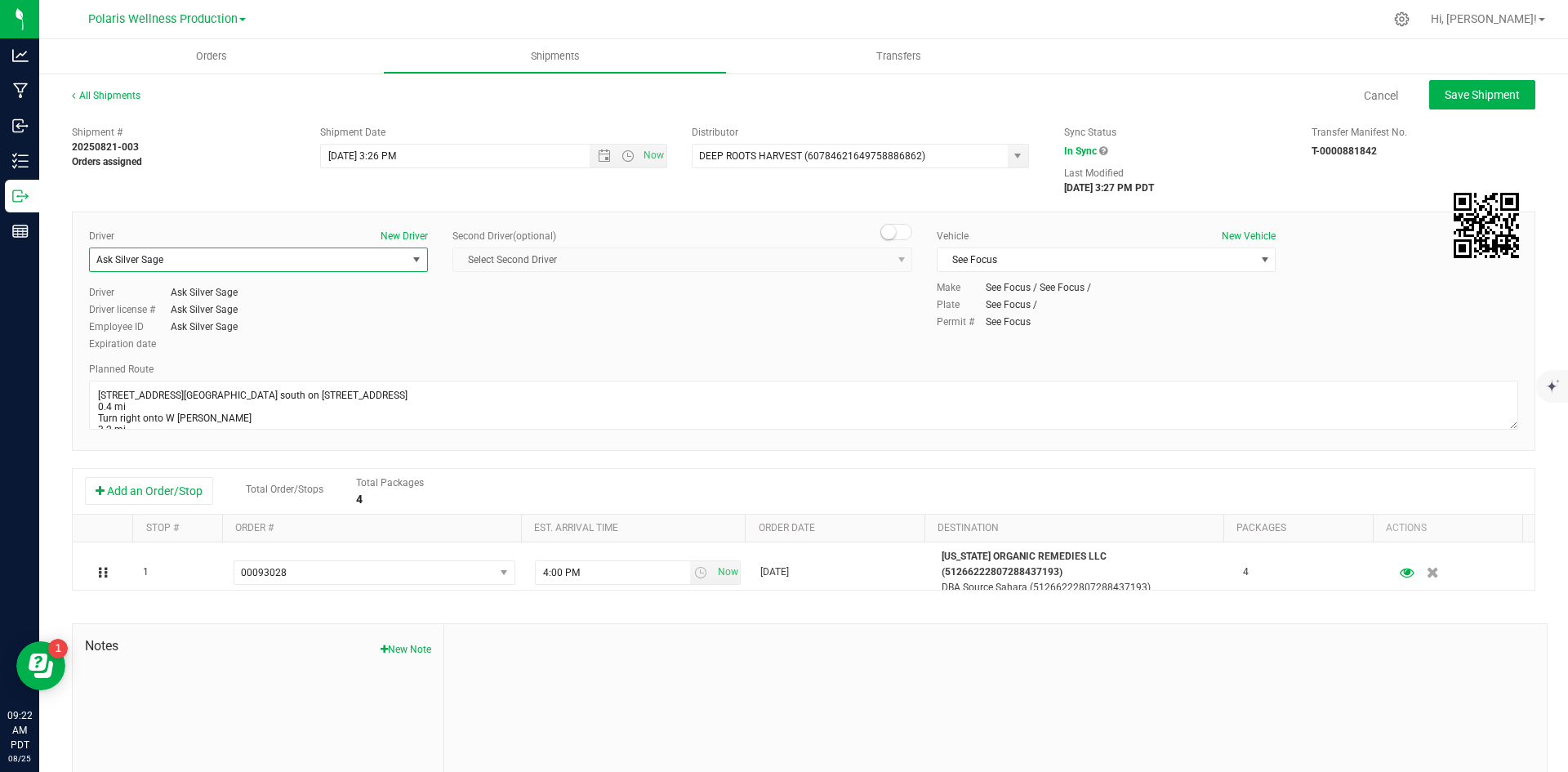
click at [361, 244] on div "Driver New Driver Ask Silver Sage Select Driver Mkrtich Badoyan See BlackBird C…" at bounding box center [258, 257] width 339 height 57
click at [403, 263] on span "Ask Silver Sage" at bounding box center [248, 260] width 317 height 23
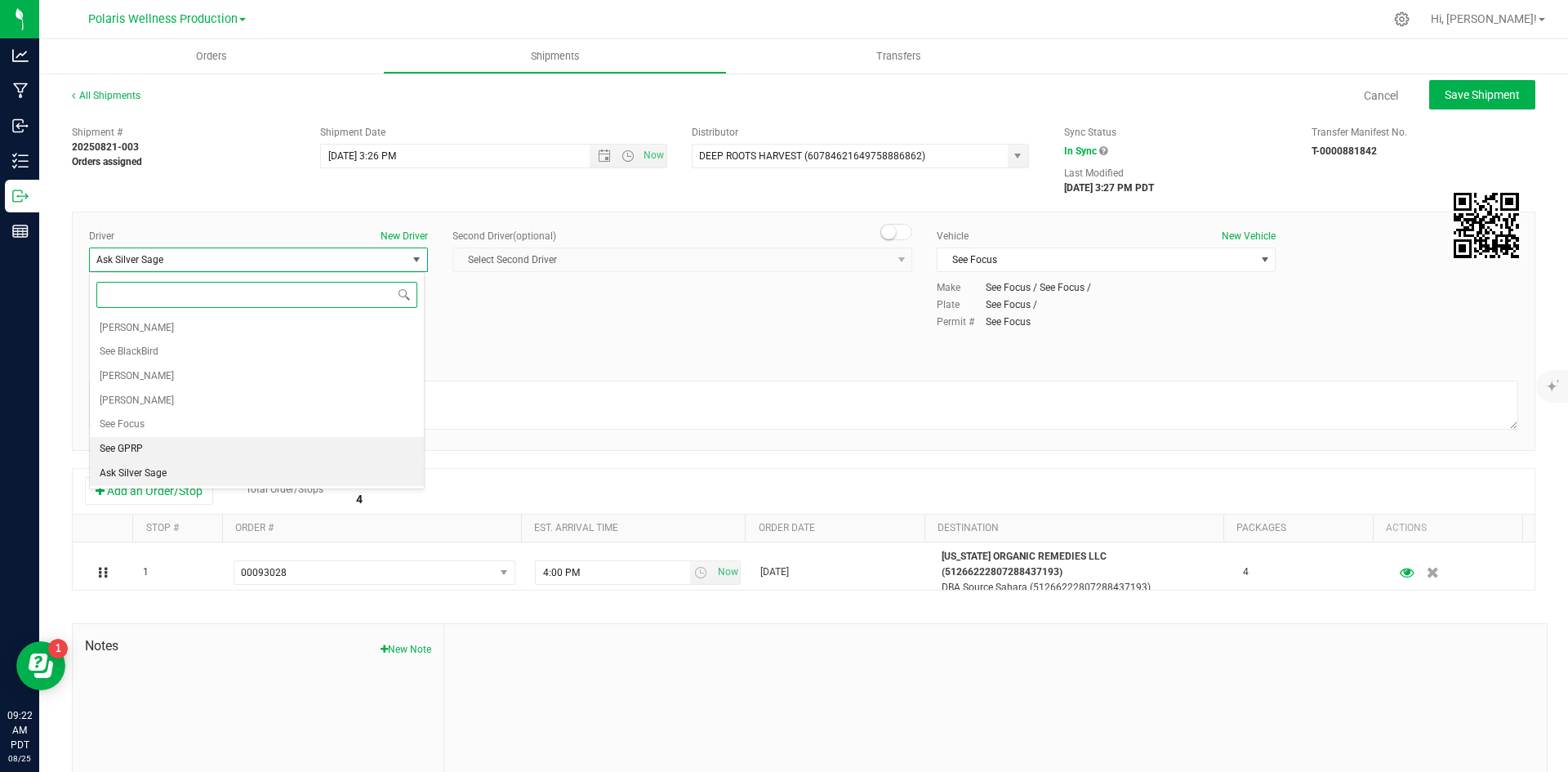
click at [170, 445] on li "See GPRP" at bounding box center [257, 449] width 334 height 25
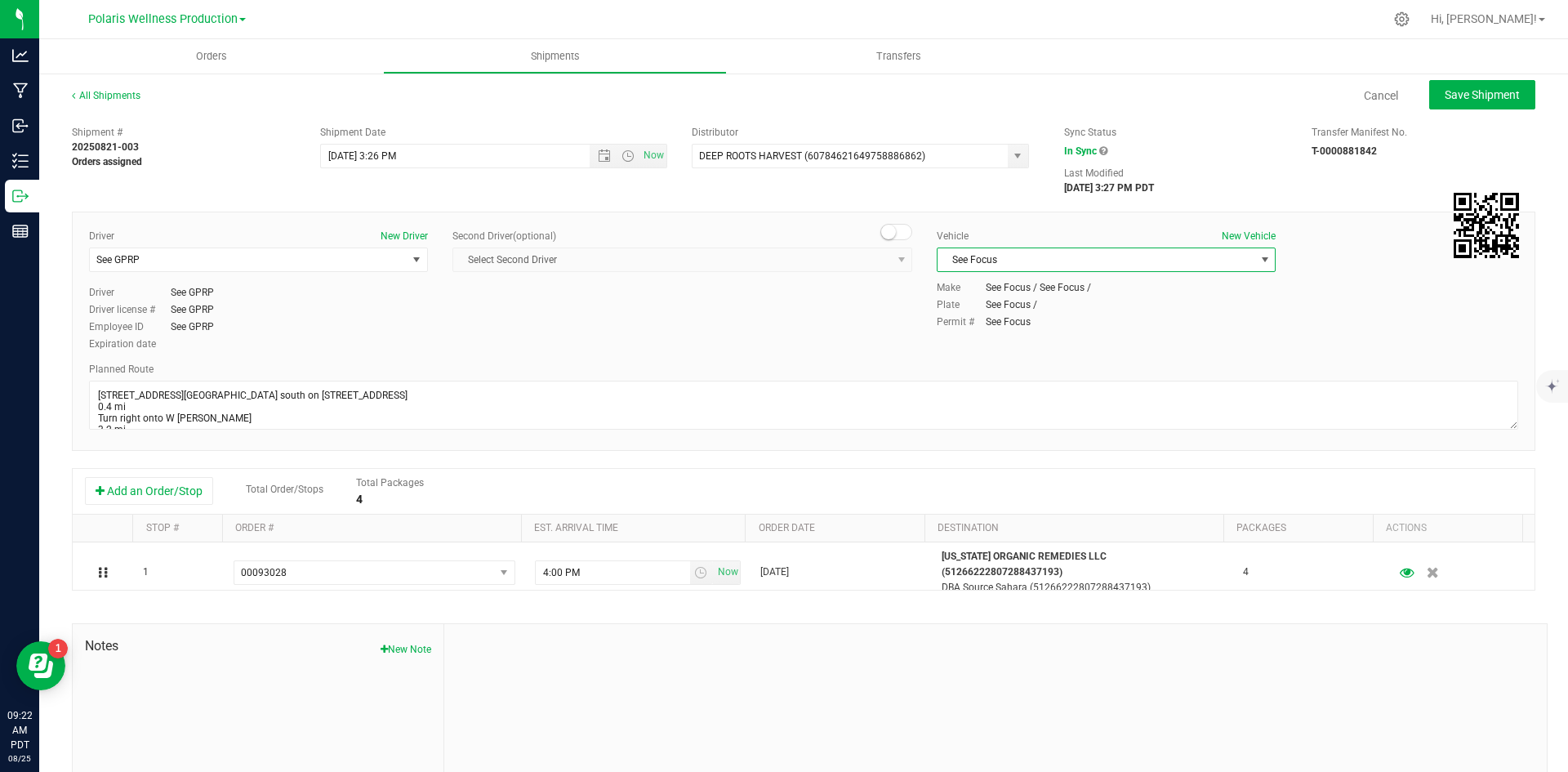
click at [1242, 260] on span "See Focus" at bounding box center [1096, 260] width 317 height 23
click at [975, 359] on li "See GPRP" at bounding box center [1098, 361] width 334 height 25
click at [681, 305] on div "Driver New Driver See GPRP Select Driver Mkrtich Badoyan See BlackBird Conner B…" at bounding box center [803, 291] width 1454 height 125
click at [1480, 93] on span "Save Shipment" at bounding box center [1483, 94] width 76 height 13
type input "8/27/2025 10:26 PM"
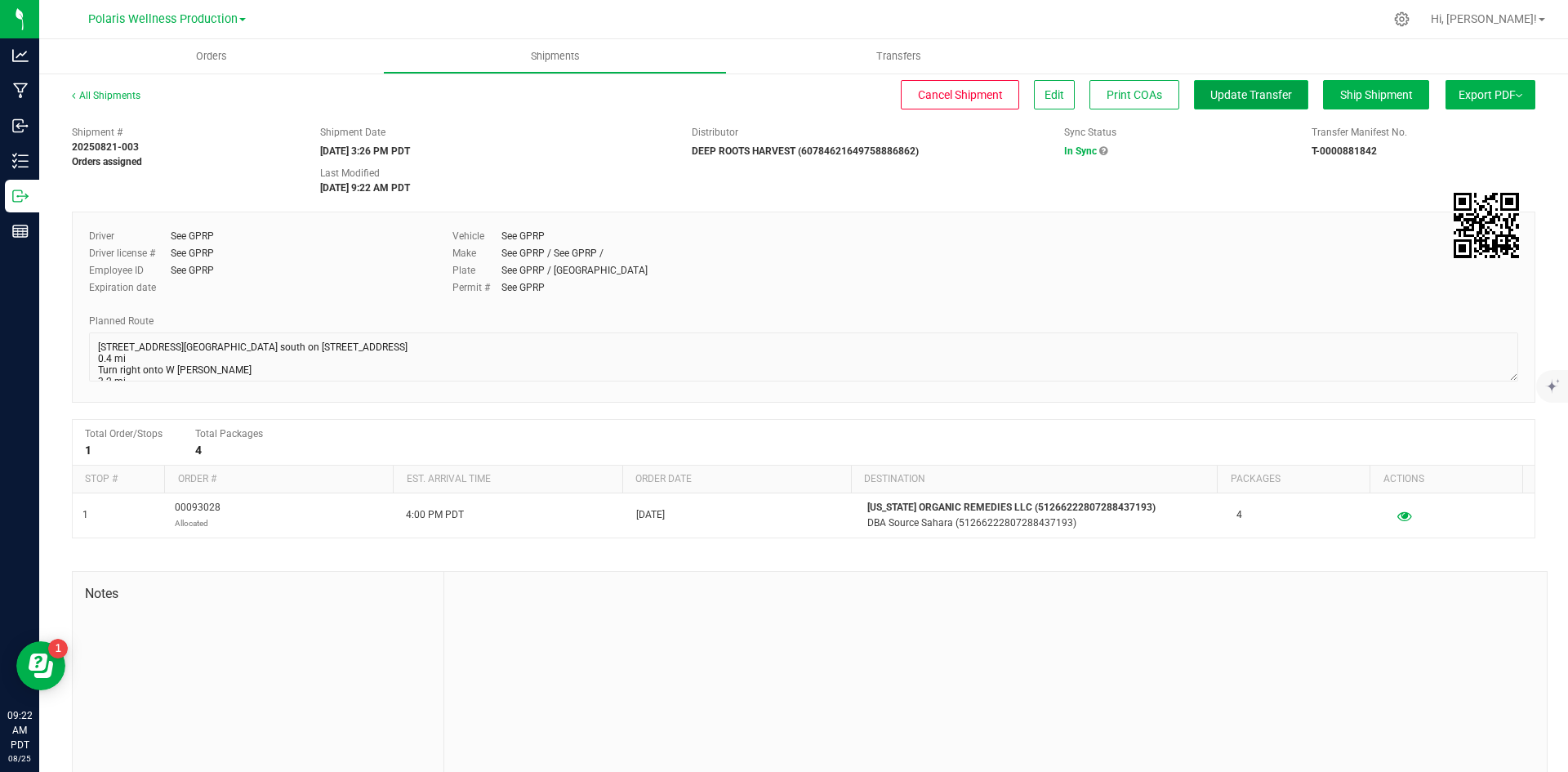
click at [1216, 94] on span "Update Transfer" at bounding box center [1251, 94] width 82 height 13
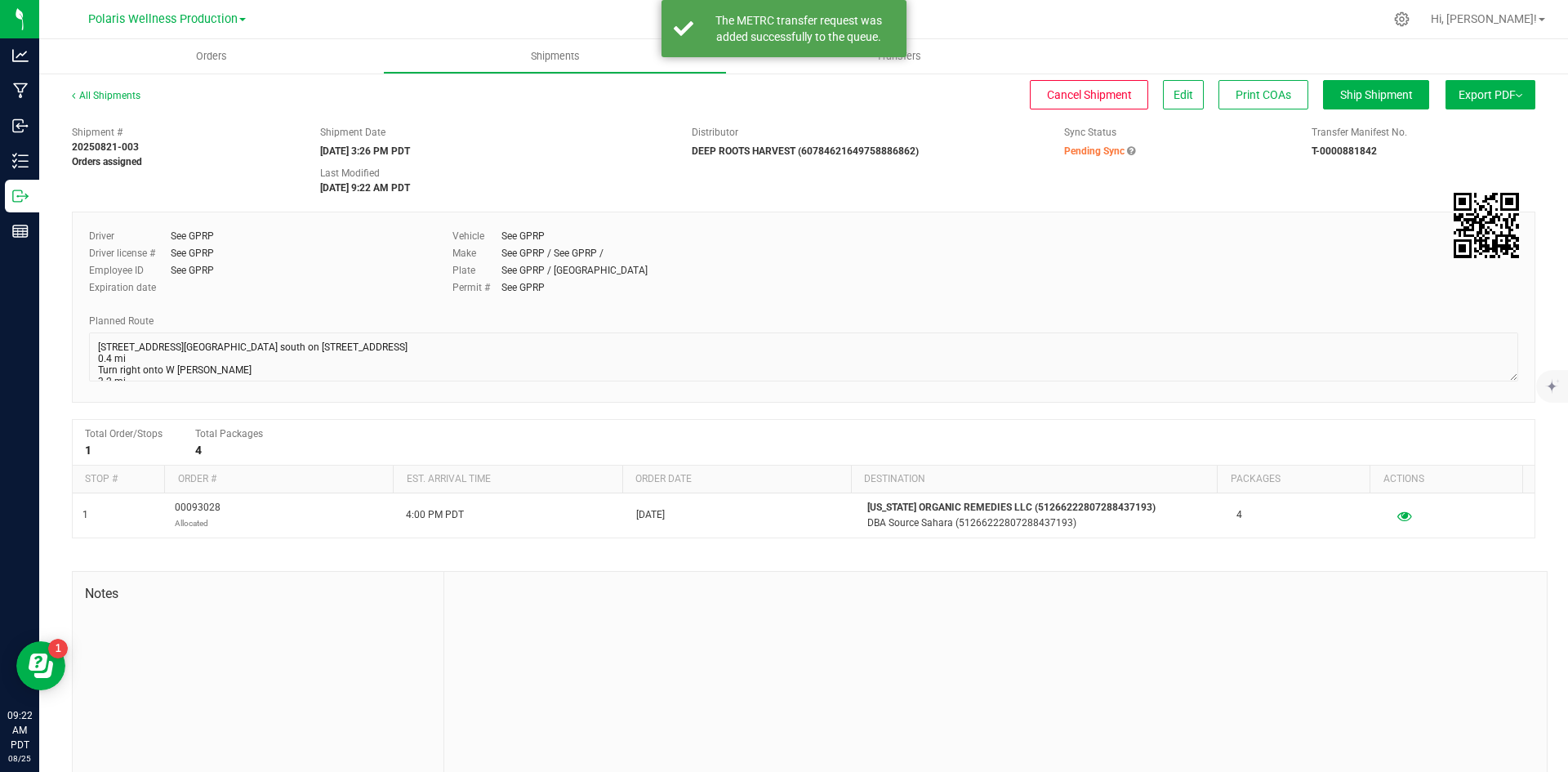
click at [1106, 663] on div at bounding box center [996, 681] width 1103 height 219
click at [217, 58] on span "Orders" at bounding box center [211, 57] width 76 height 15
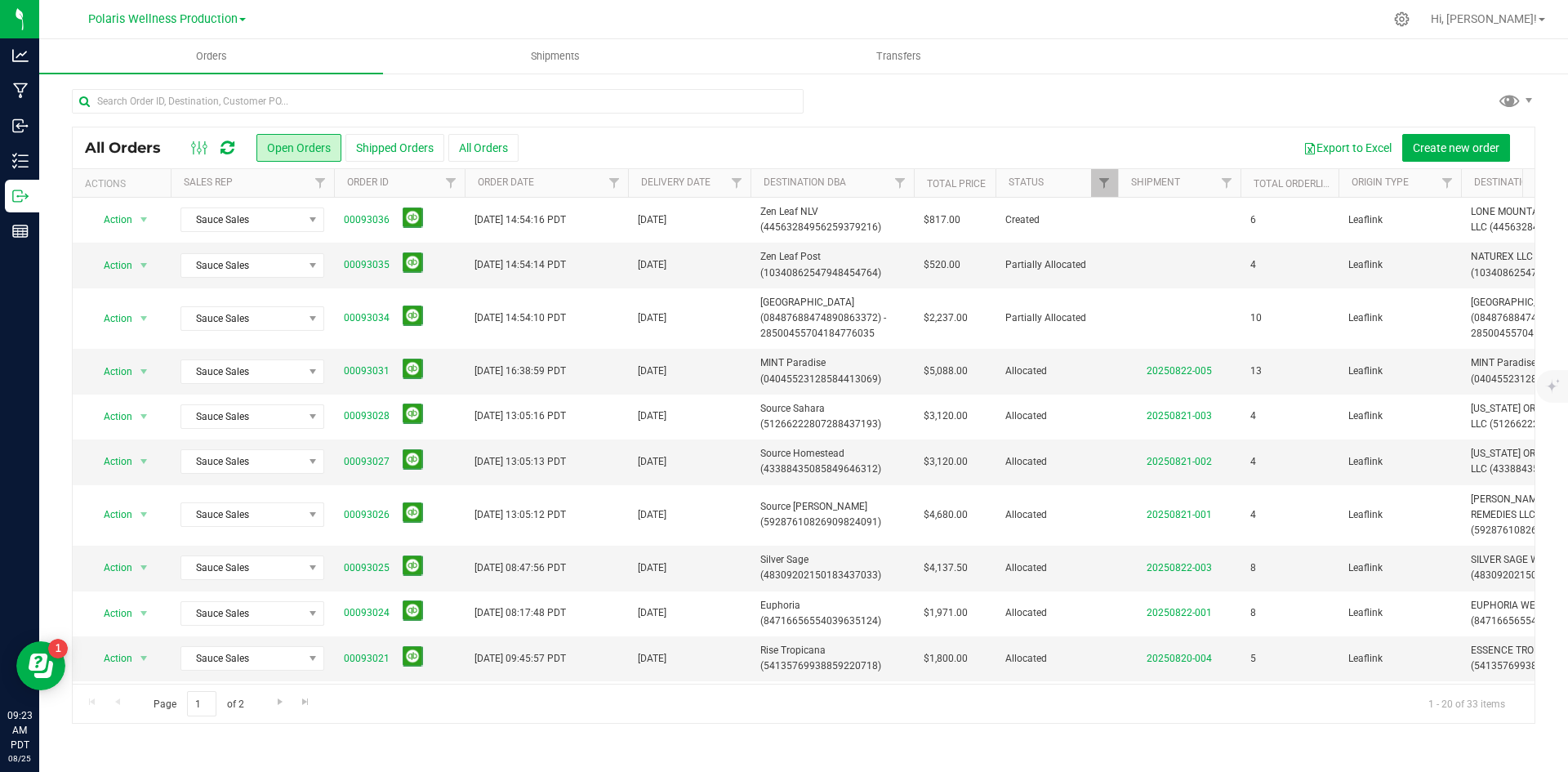
click at [230, 144] on icon at bounding box center [228, 147] width 14 height 16
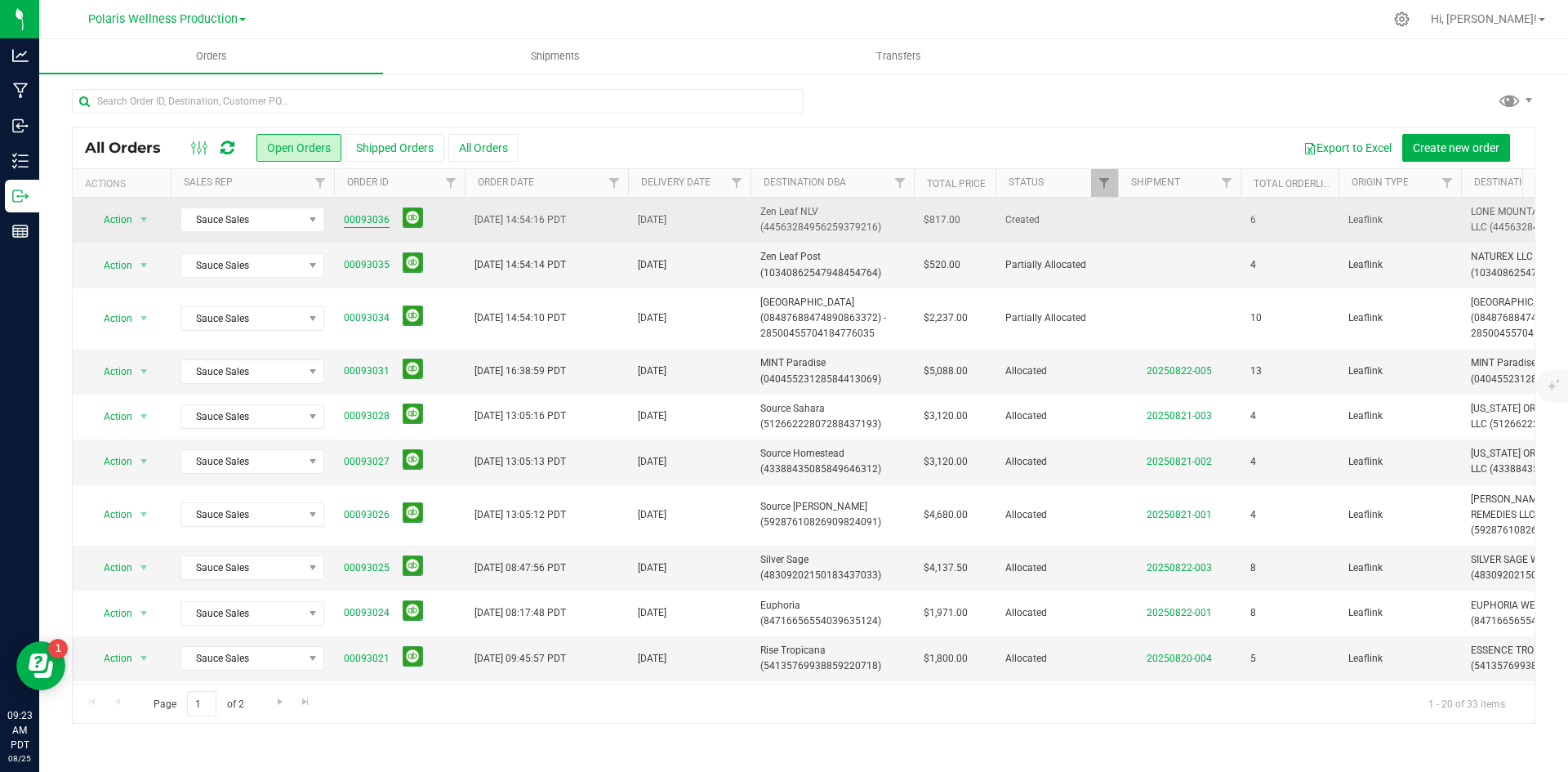
click at [362, 219] on link "00093036" at bounding box center [366, 220] width 45 height 15
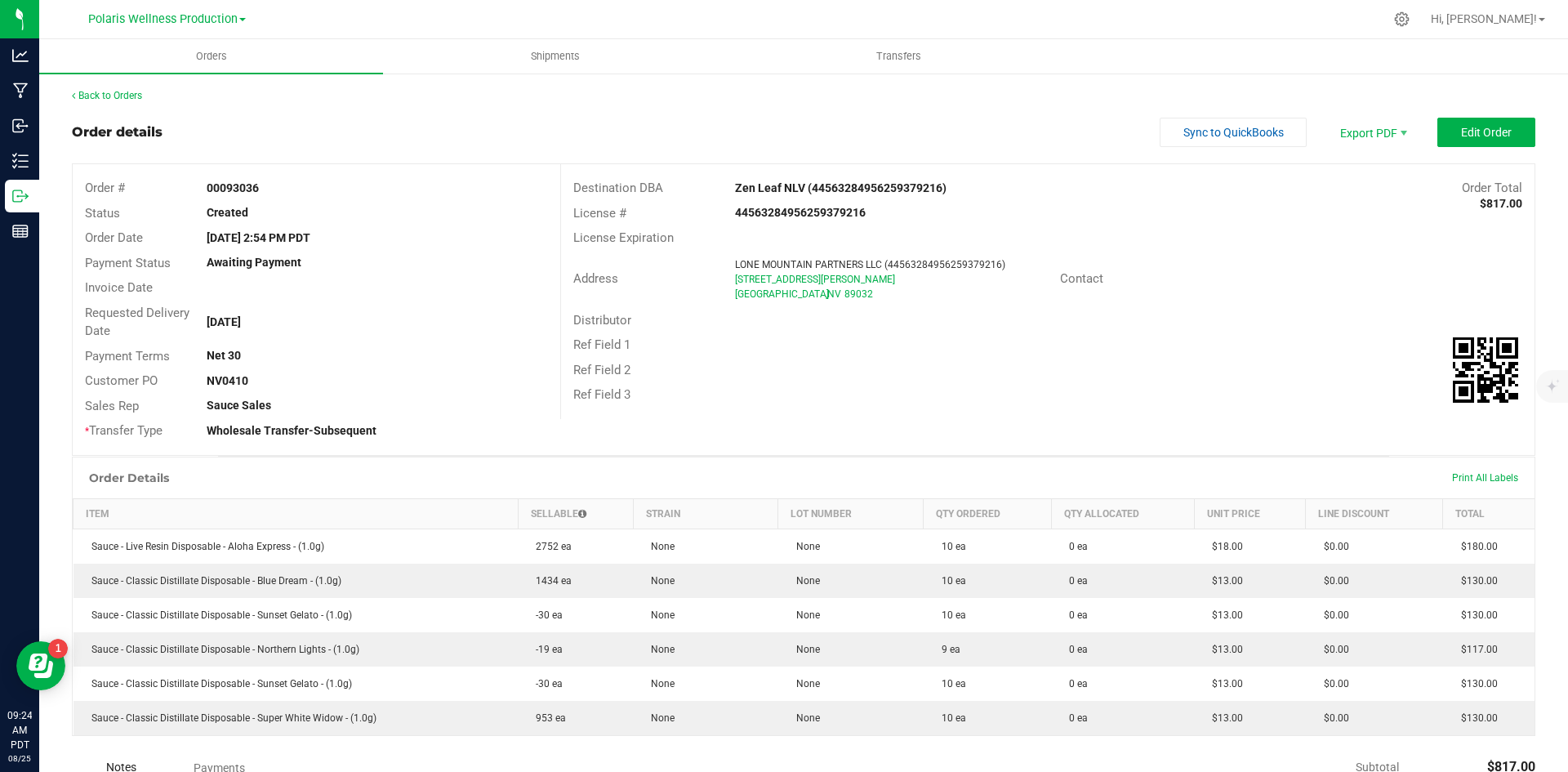
click at [1112, 384] on div "Ref Field 3" at bounding box center [1047, 394] width 973 height 25
click at [1461, 131] on span "Edit Order" at bounding box center [1487, 132] width 51 height 13
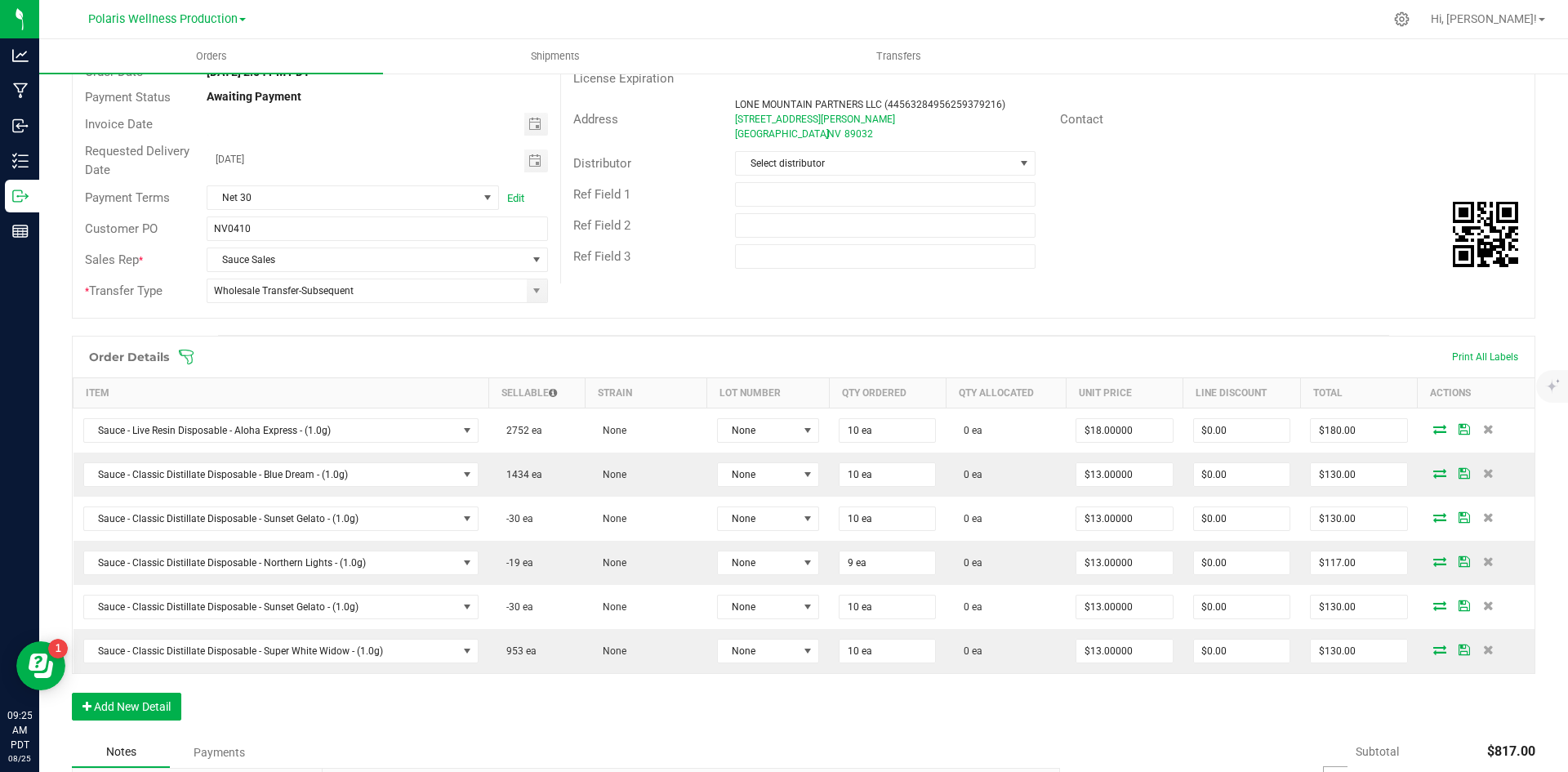
scroll to position [398, 0]
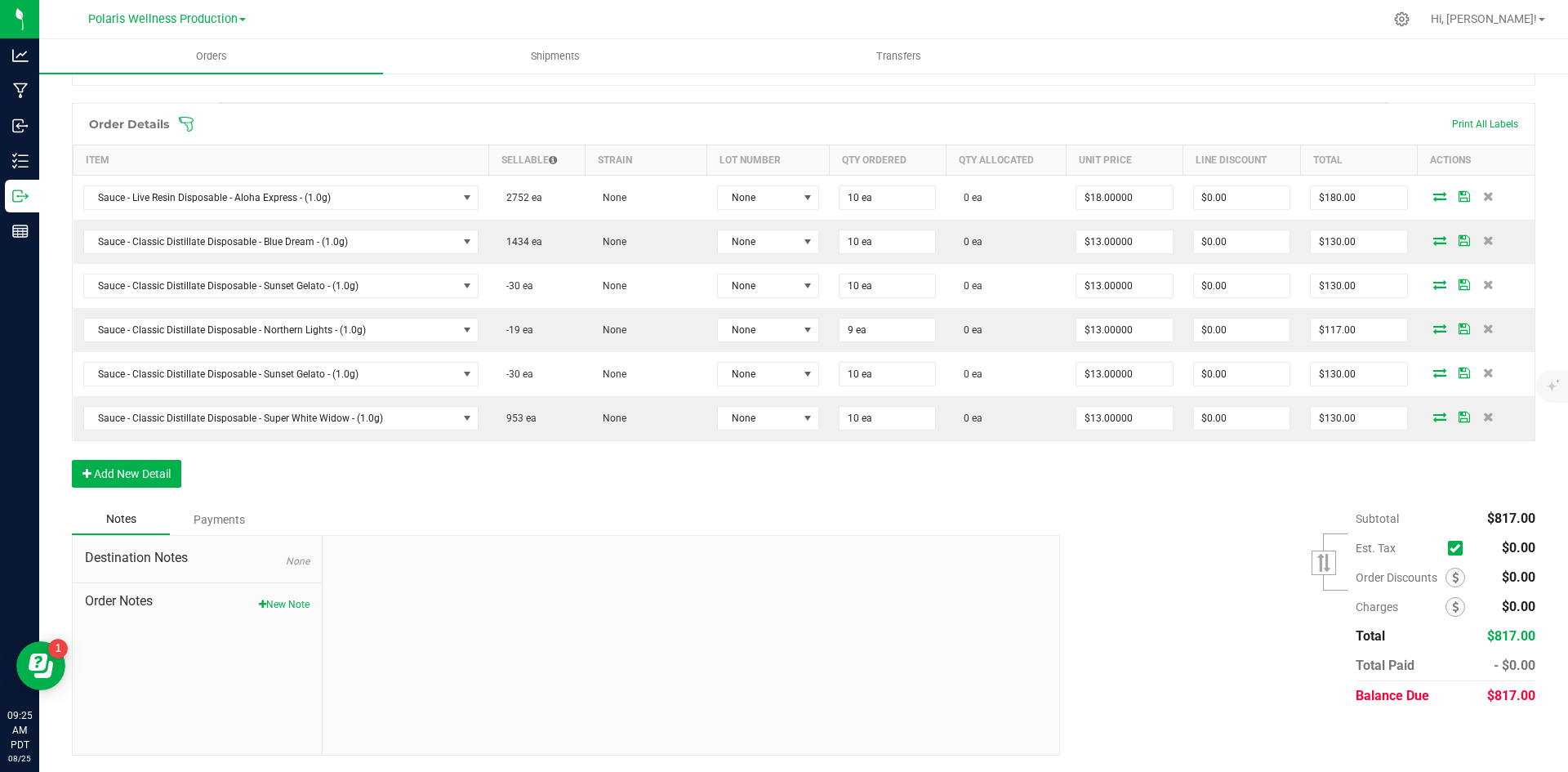
drag, startPoint x: 1367, startPoint y: 347, endPoint x: 1530, endPoint y: 765, distance: 448.7
click at [1530, 765] on div "Back to Orders Order details Export PDF Done Editing Order # 00093036 Status Cr…" at bounding box center [804, 223] width 1529 height 1099
click at [1538, 112] on div "Back to Orders Order details Export PDF Done Editing Order # 00093036 Status Cr…" at bounding box center [804, 223] width 1529 height 1099
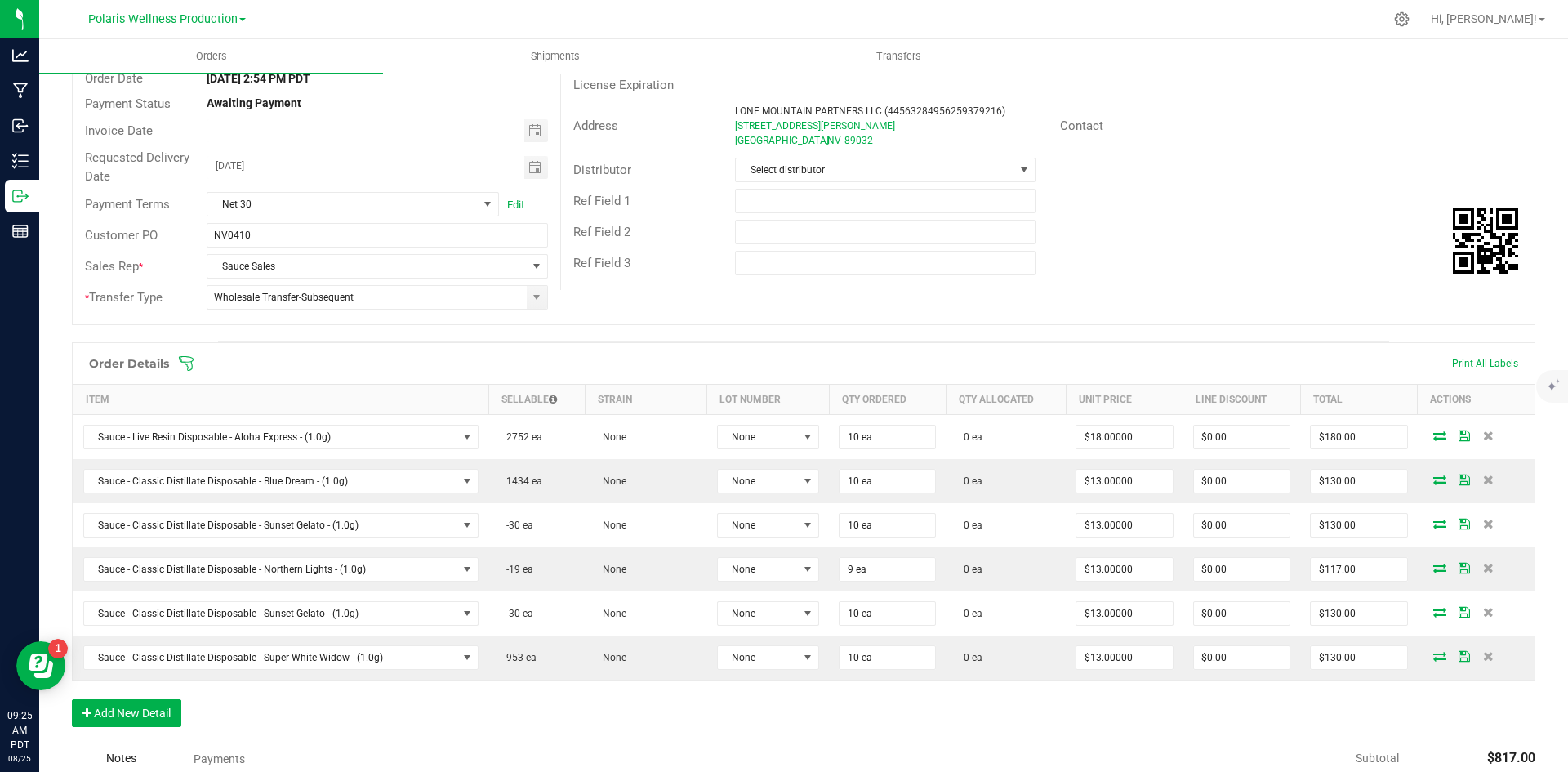
scroll to position [154, 0]
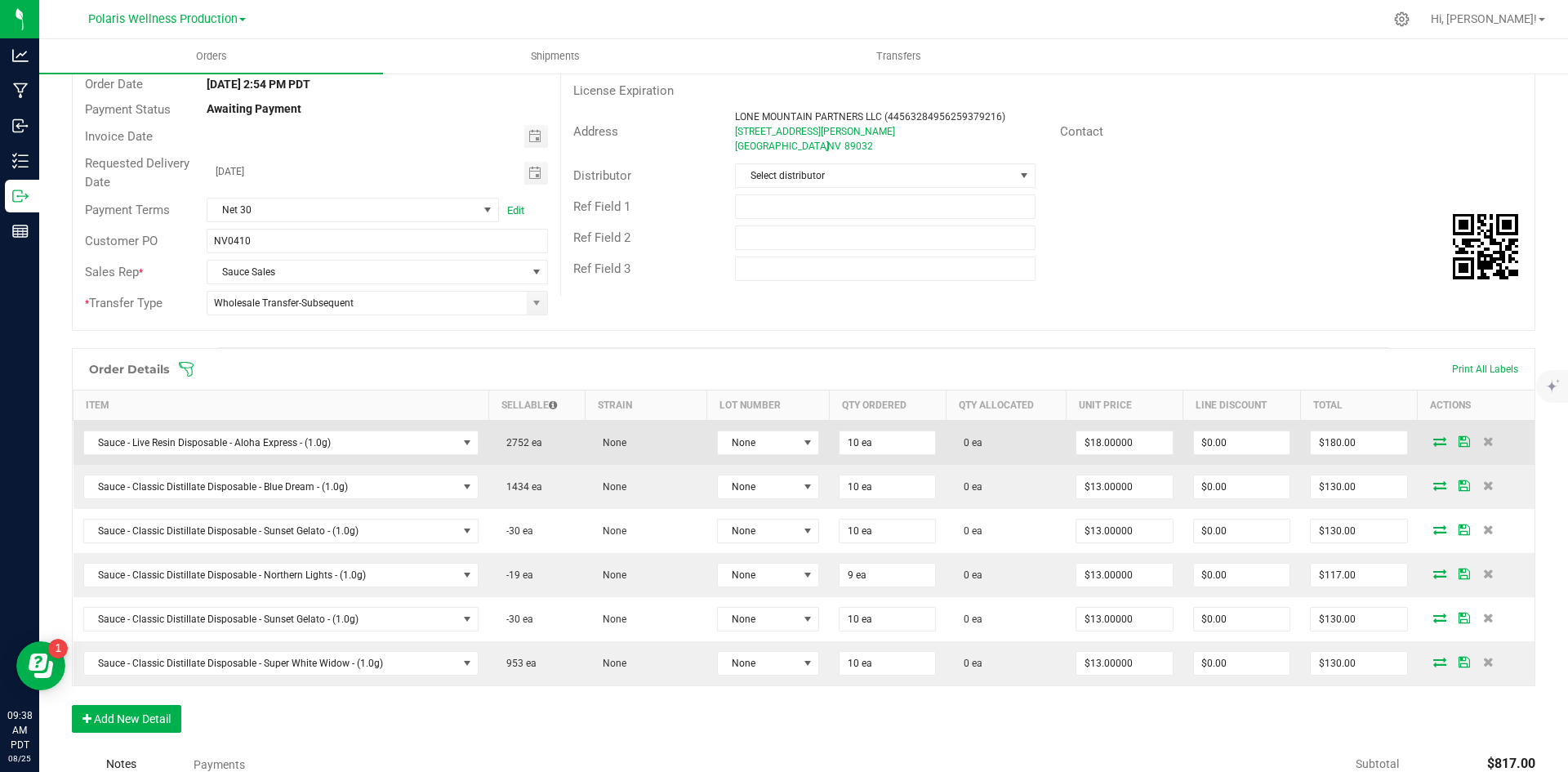
click at [1433, 445] on icon at bounding box center [1440, 441] width 13 height 9
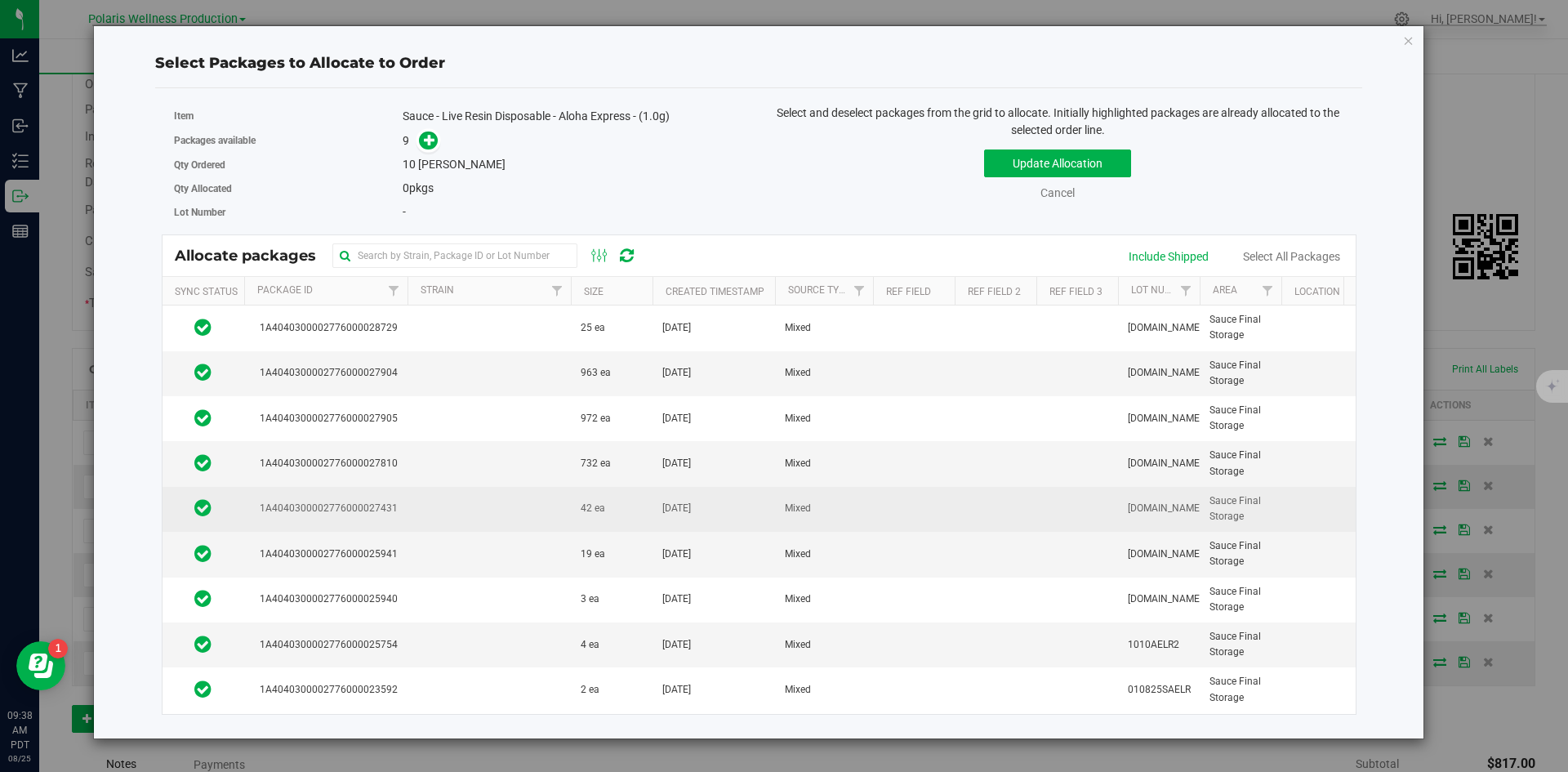
scroll to position [10, 0]
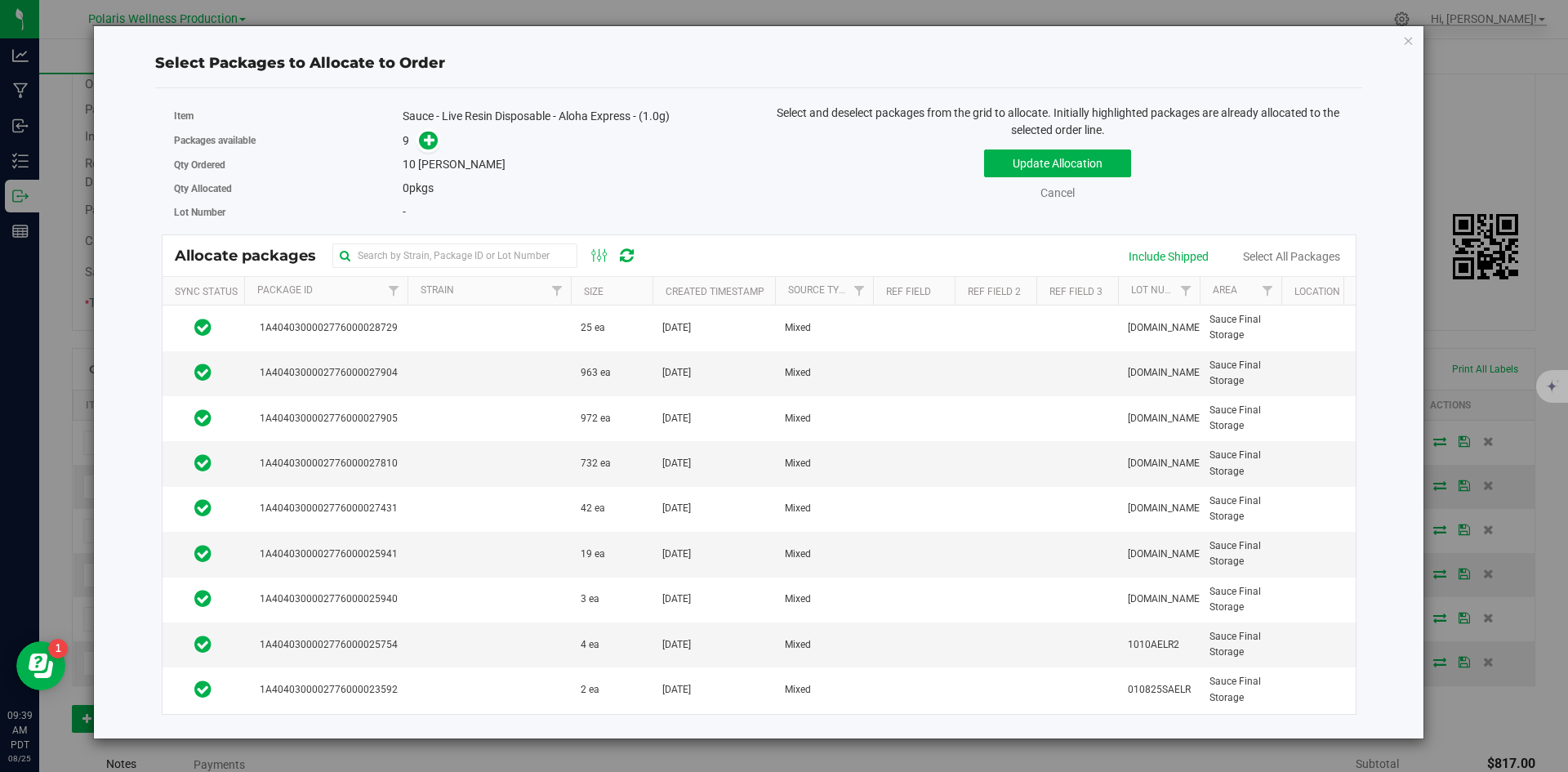
click at [1399, 136] on div "Select Packages to Allocate to Order Item Sauce - Live Resin Disposable - Aloha…" at bounding box center [758, 382] width 1306 height 712
click at [506, 551] on td at bounding box center [489, 554] width 163 height 45
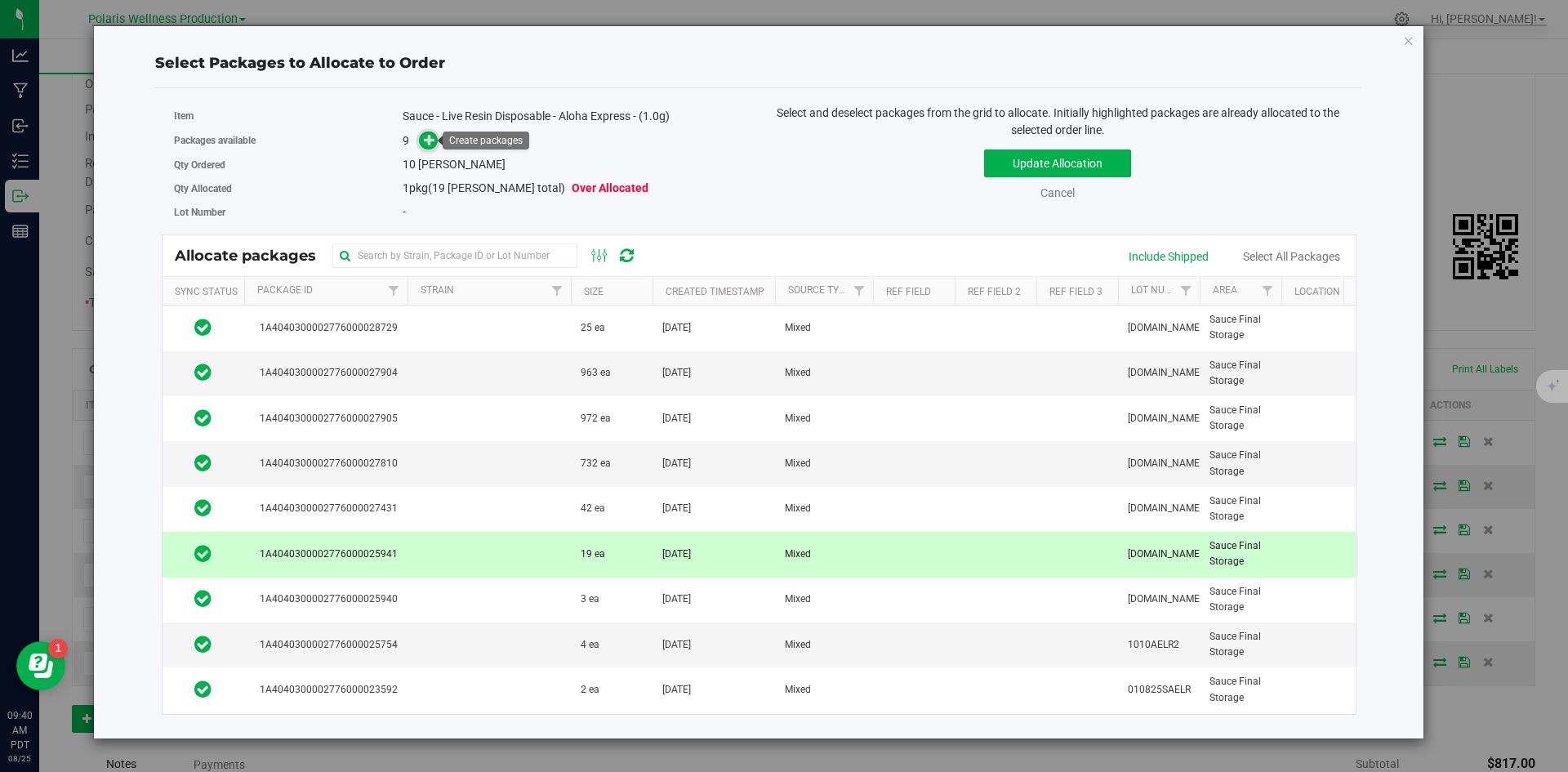
click at [428, 143] on icon at bounding box center [430, 139] width 12 height 12
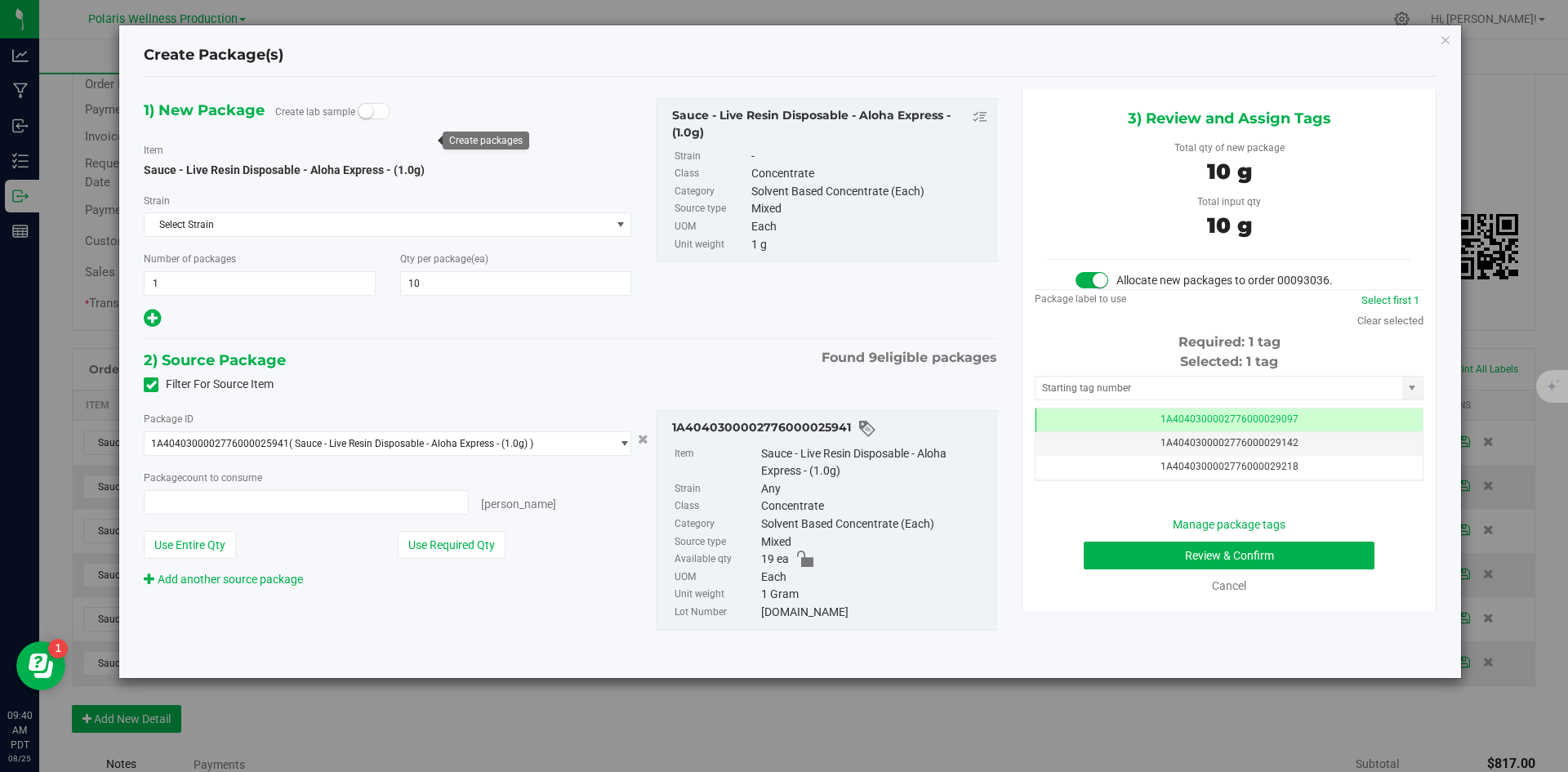
type input "10 ea"
click at [1160, 394] on input "text" at bounding box center [1219, 388] width 366 height 23
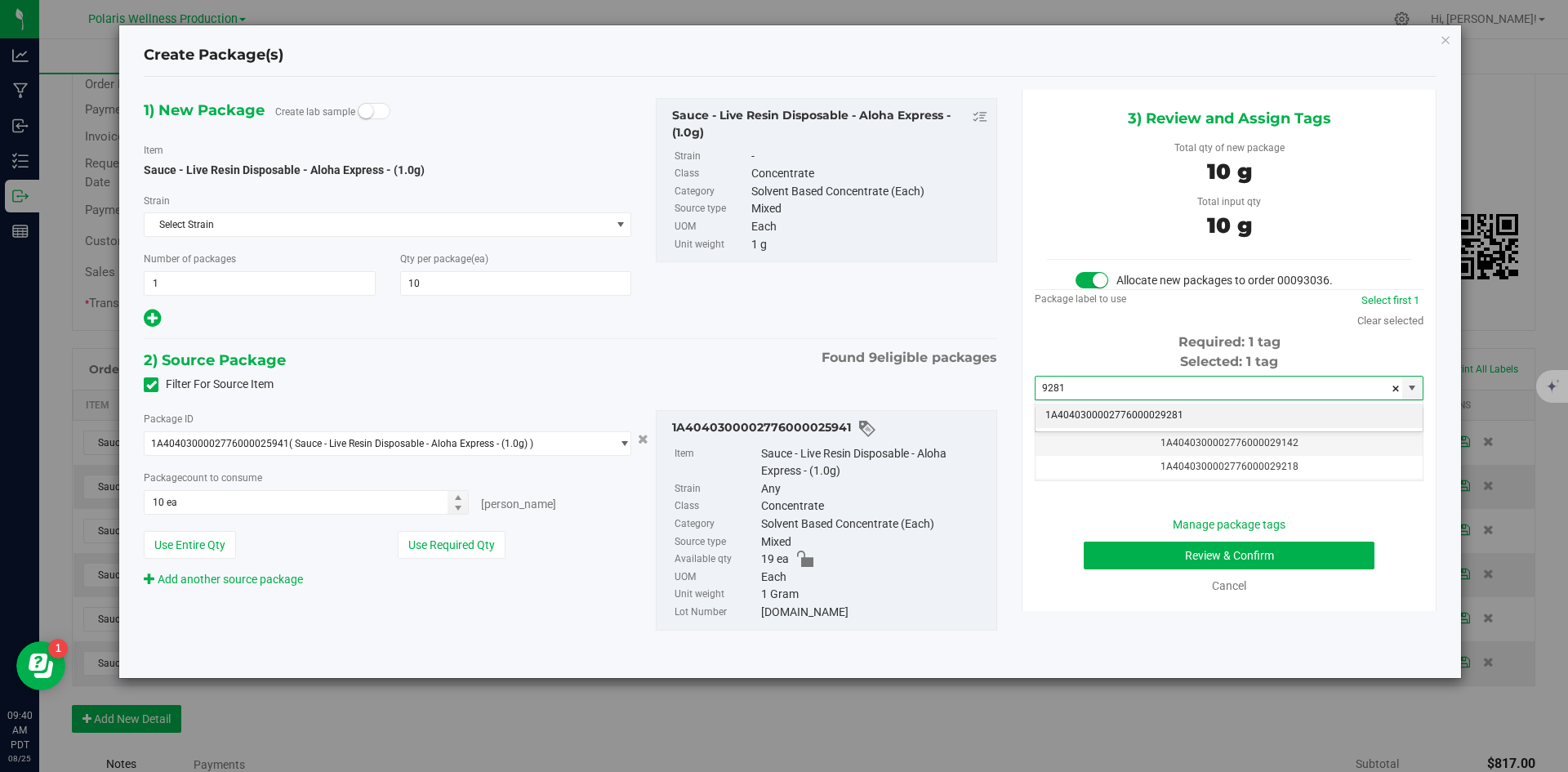
click at [1148, 415] on li "1A4040300002776000029281" at bounding box center [1229, 415] width 387 height 25
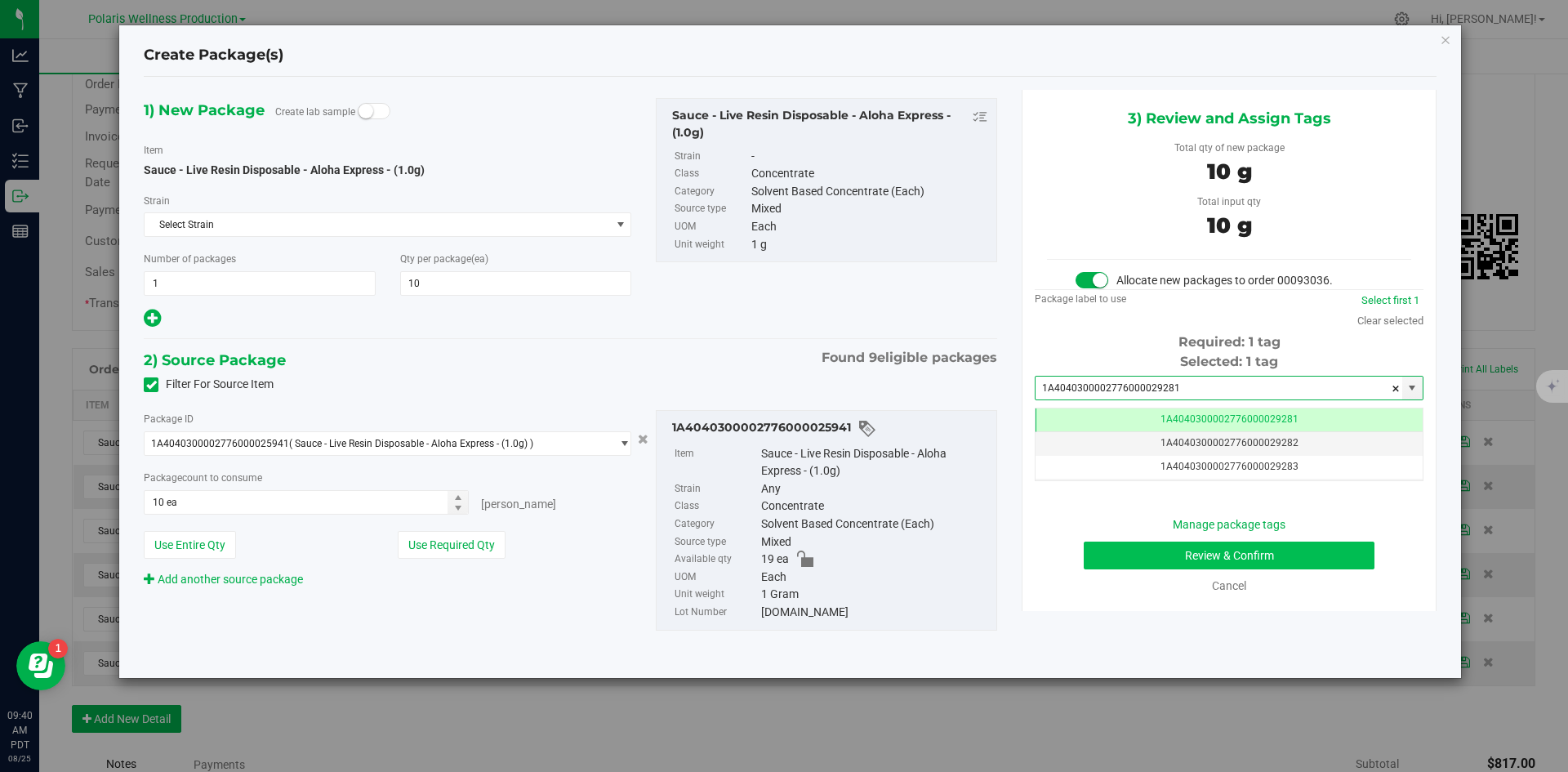
scroll to position [0, -1]
type input "1A4040300002776000029281"
click at [1159, 559] on button "Review & Confirm" at bounding box center [1229, 555] width 291 height 27
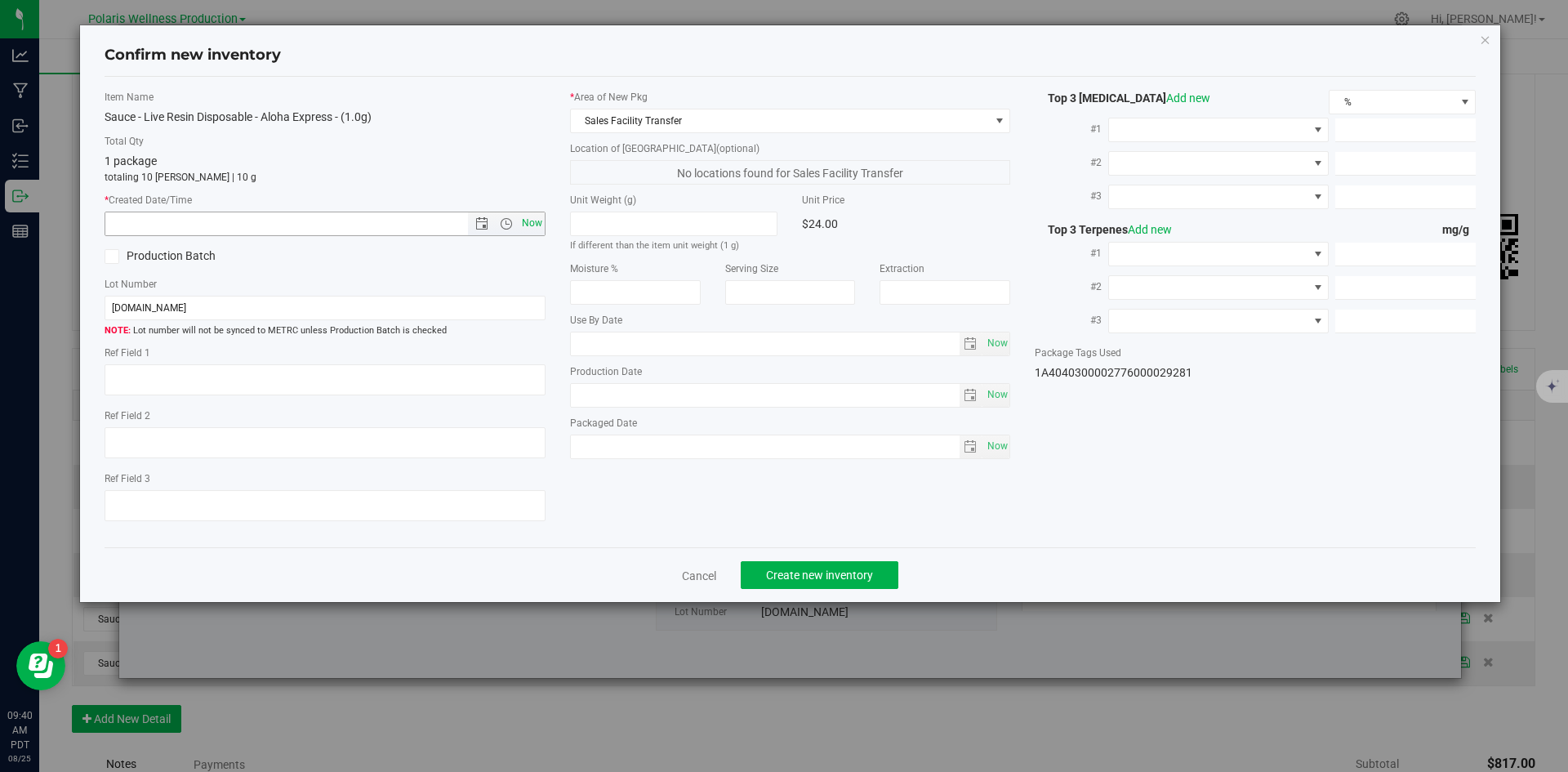
click at [534, 220] on span "Now" at bounding box center [531, 223] width 27 height 24
type input "8/25/2025 9:41 AM"
click at [879, 572] on button "Create new inventory" at bounding box center [819, 574] width 158 height 27
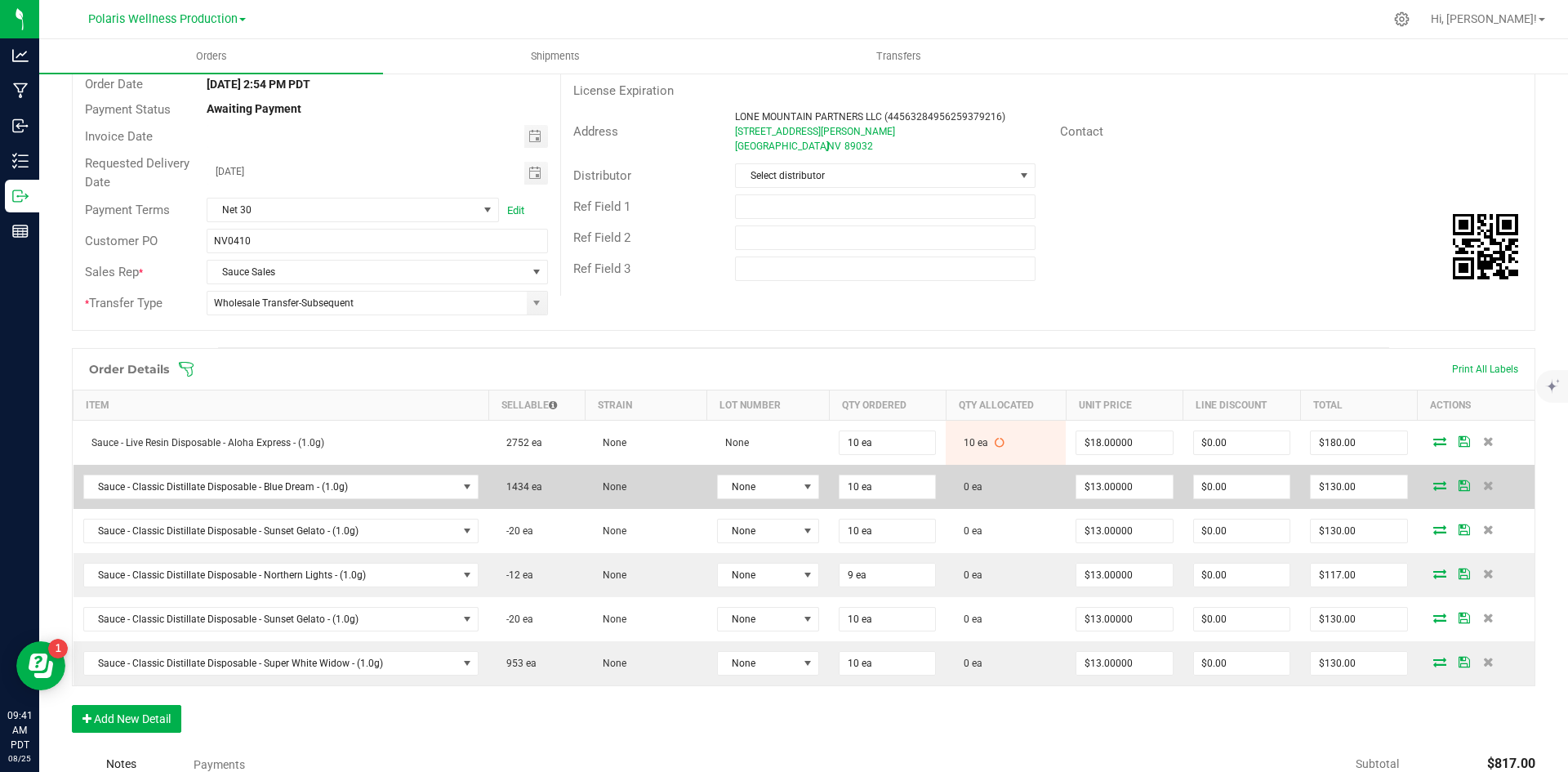
click at [1433, 482] on icon at bounding box center [1440, 485] width 13 height 9
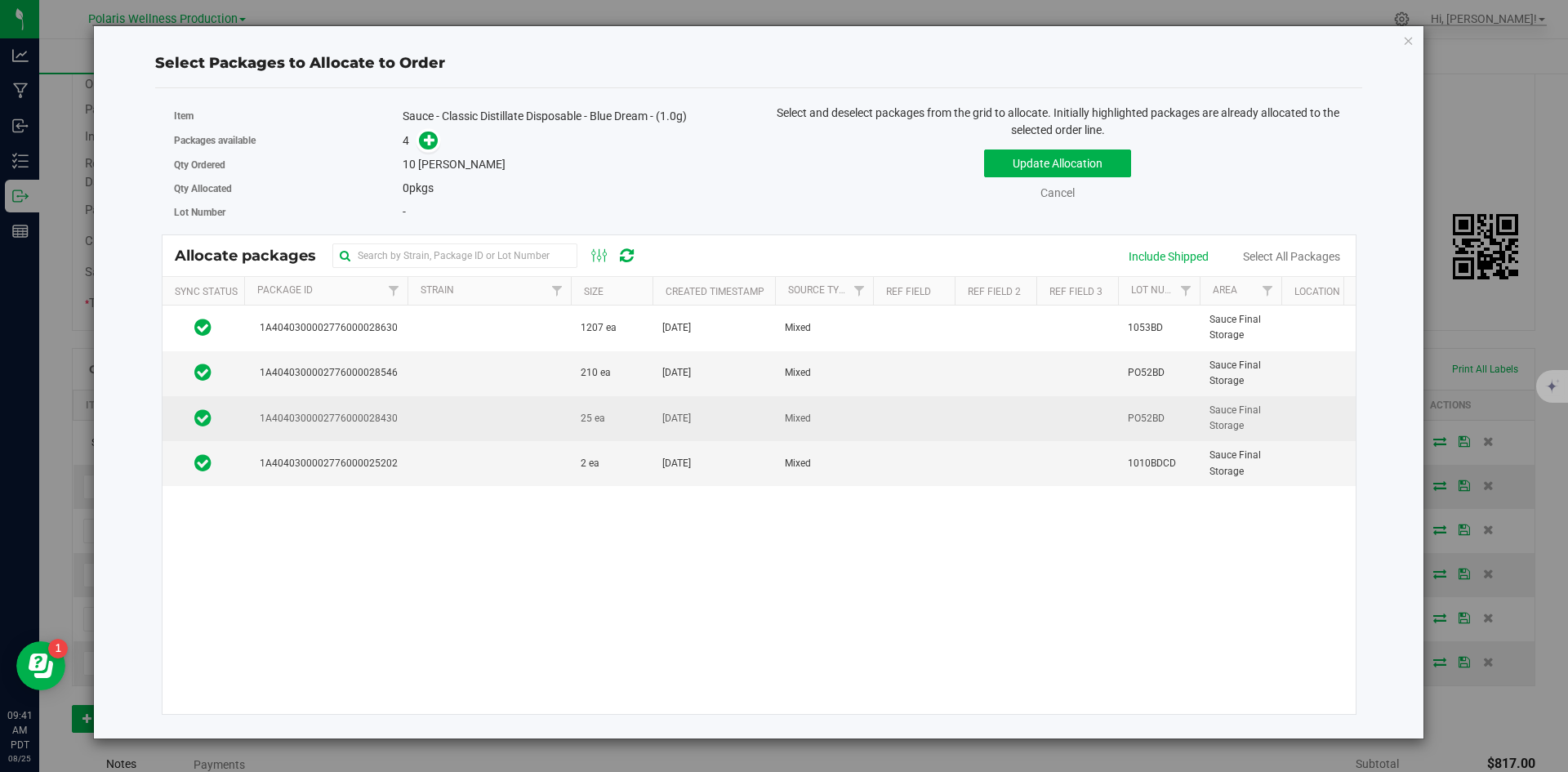
click at [498, 412] on td at bounding box center [489, 419] width 163 height 45
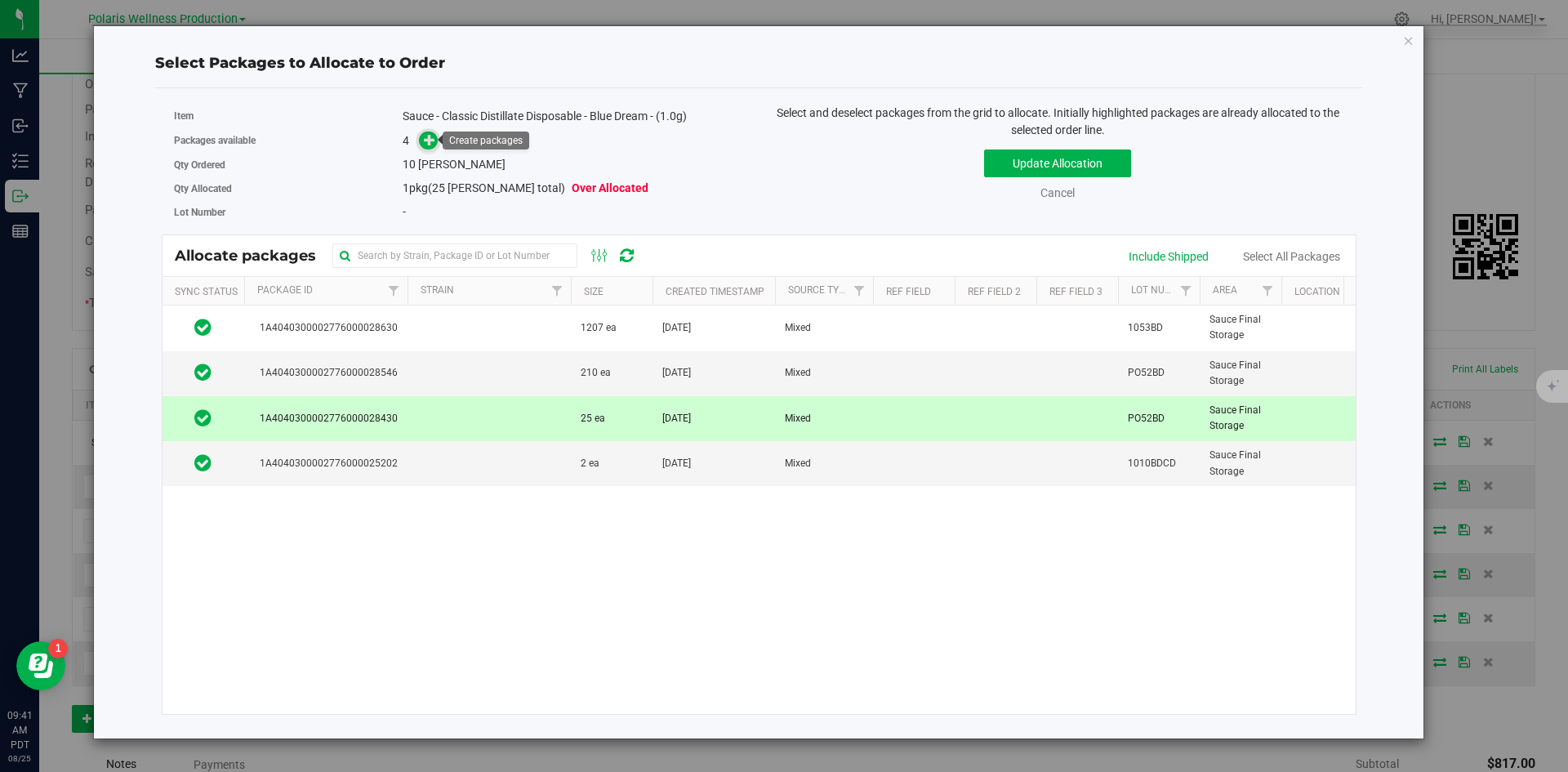
click at [430, 143] on icon at bounding box center [430, 139] width 12 height 12
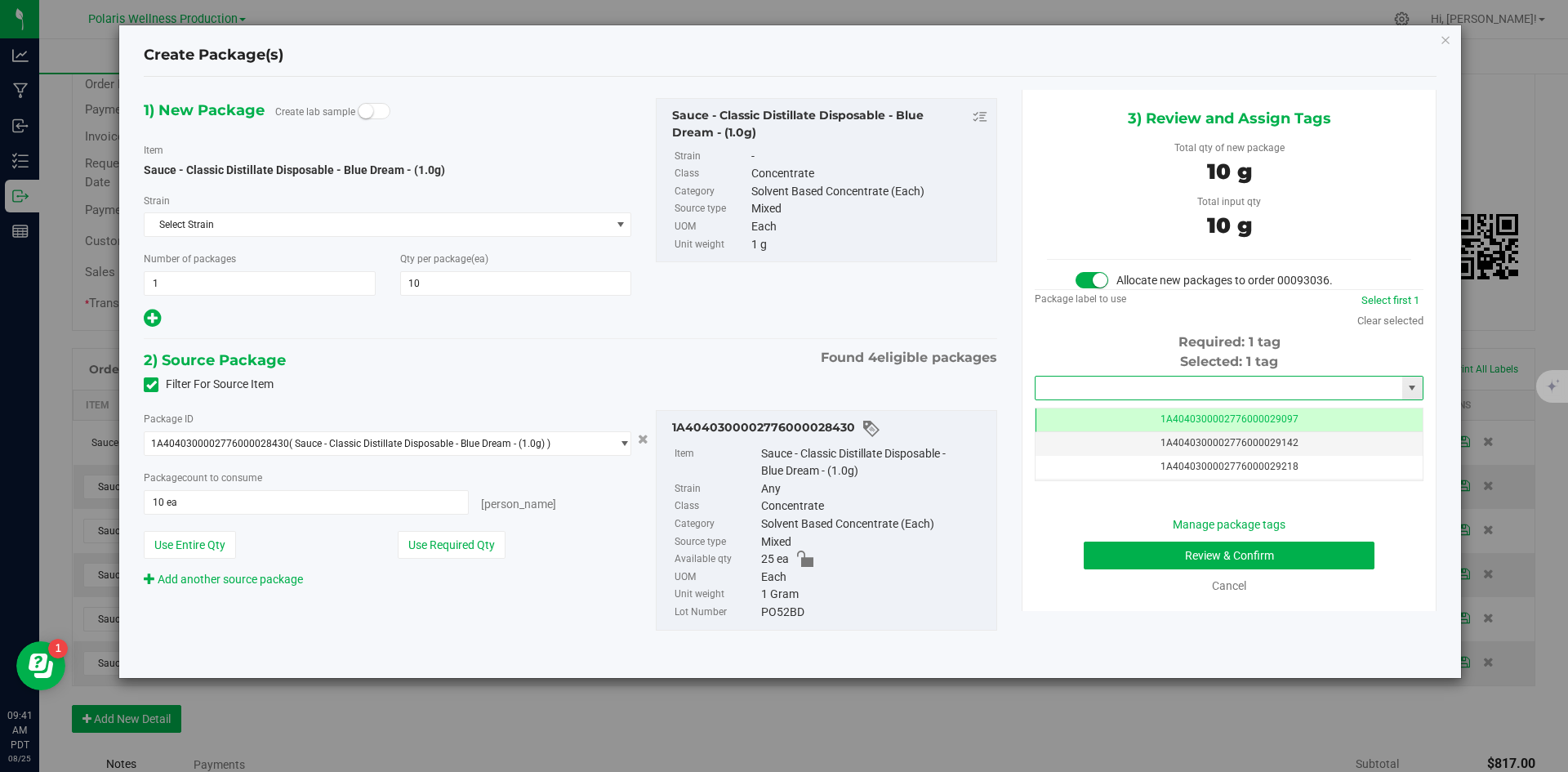
click at [1218, 392] on input "text" at bounding box center [1219, 388] width 366 height 23
click at [1173, 410] on li "1A4040300002776000029282" at bounding box center [1229, 415] width 387 height 25
type input "1A4040300002776000029282"
click at [1154, 559] on button "Review & Confirm" at bounding box center [1229, 555] width 291 height 27
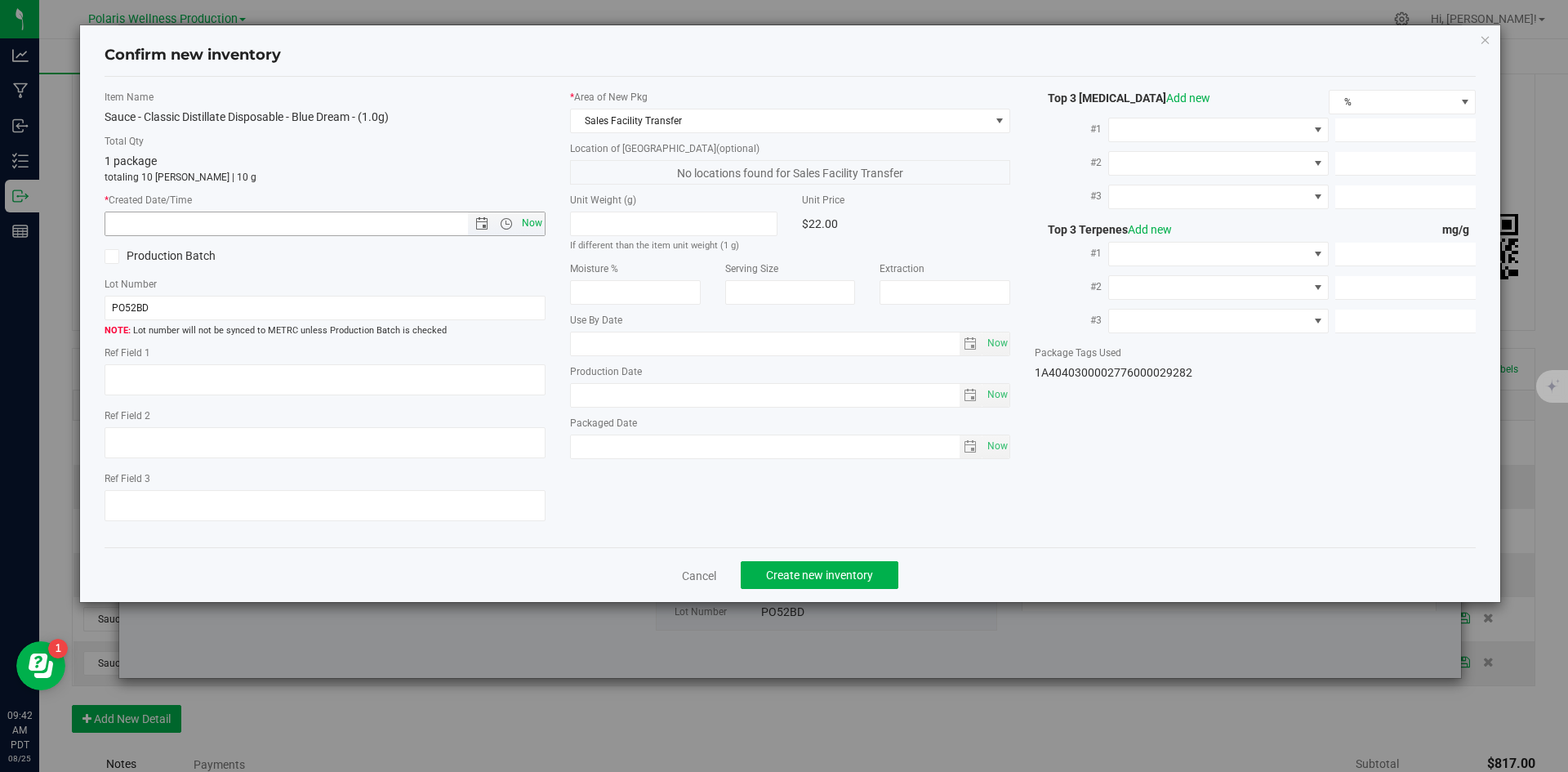
click at [531, 221] on span "Now" at bounding box center [531, 223] width 27 height 24
type input "8/25/2025 9:42 AM"
click at [815, 568] on span "Create new inventory" at bounding box center [819, 575] width 107 height 13
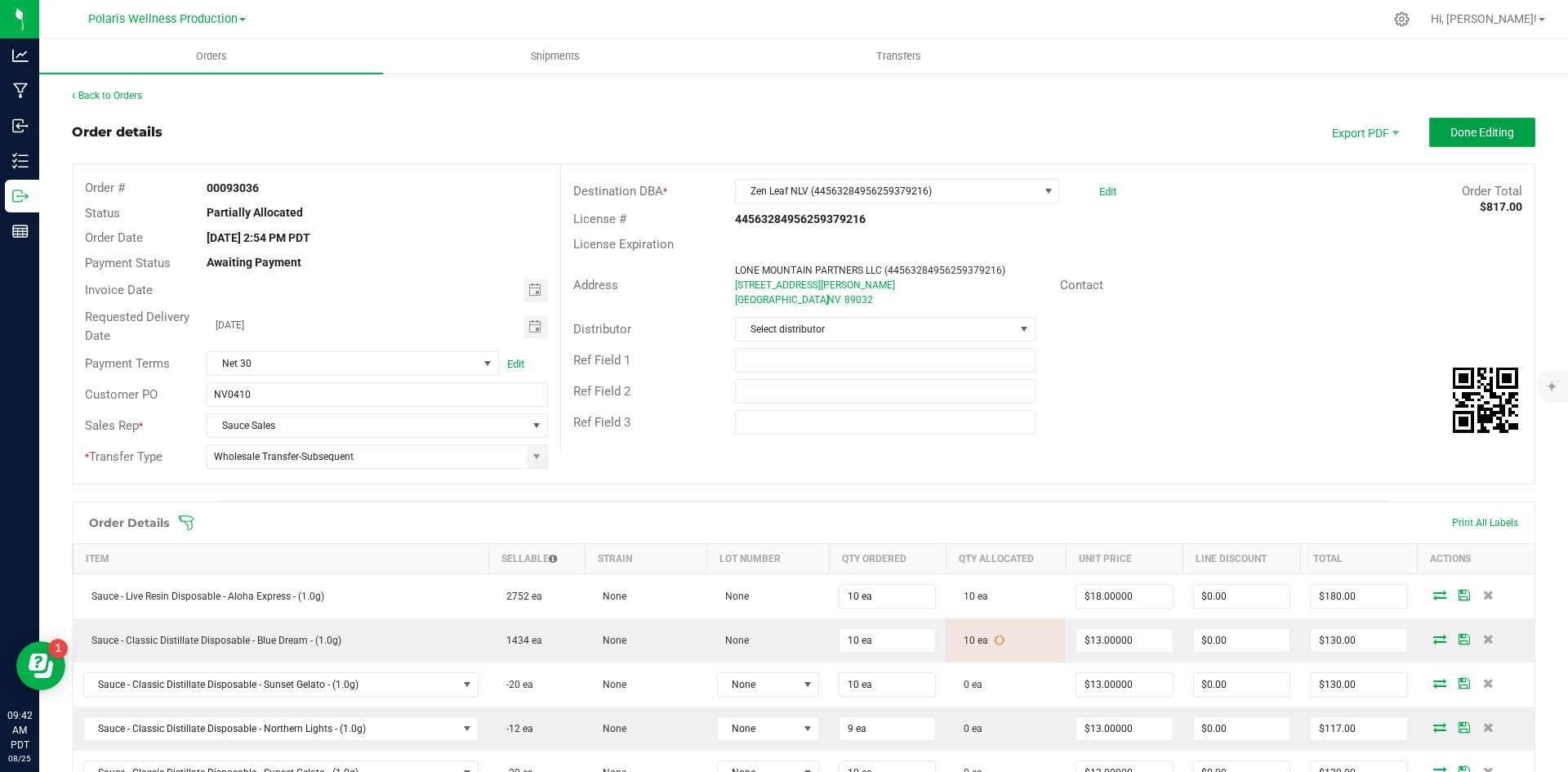
click at [1464, 133] on span "Done Editing" at bounding box center [1482, 132] width 63 height 13
